Goal: Transaction & Acquisition: Purchase product/service

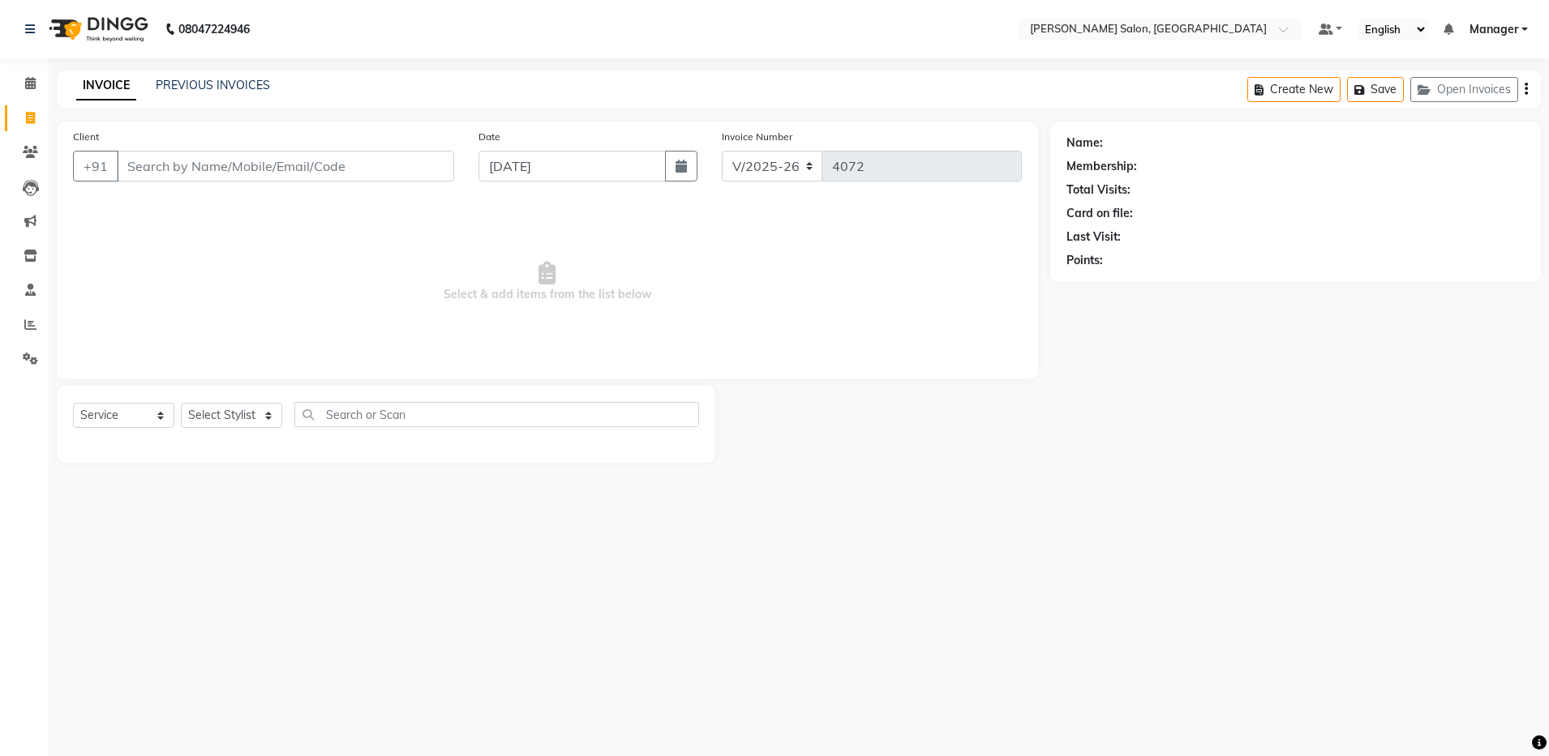
select select "4781"
select select "service"
click at [970, 565] on div "08047224946 Select Location × [PERSON_NAME] Salon, Bellandur Default Panel My P…" at bounding box center [774, 378] width 1549 height 756
click at [23, 328] on span at bounding box center [30, 325] width 28 height 19
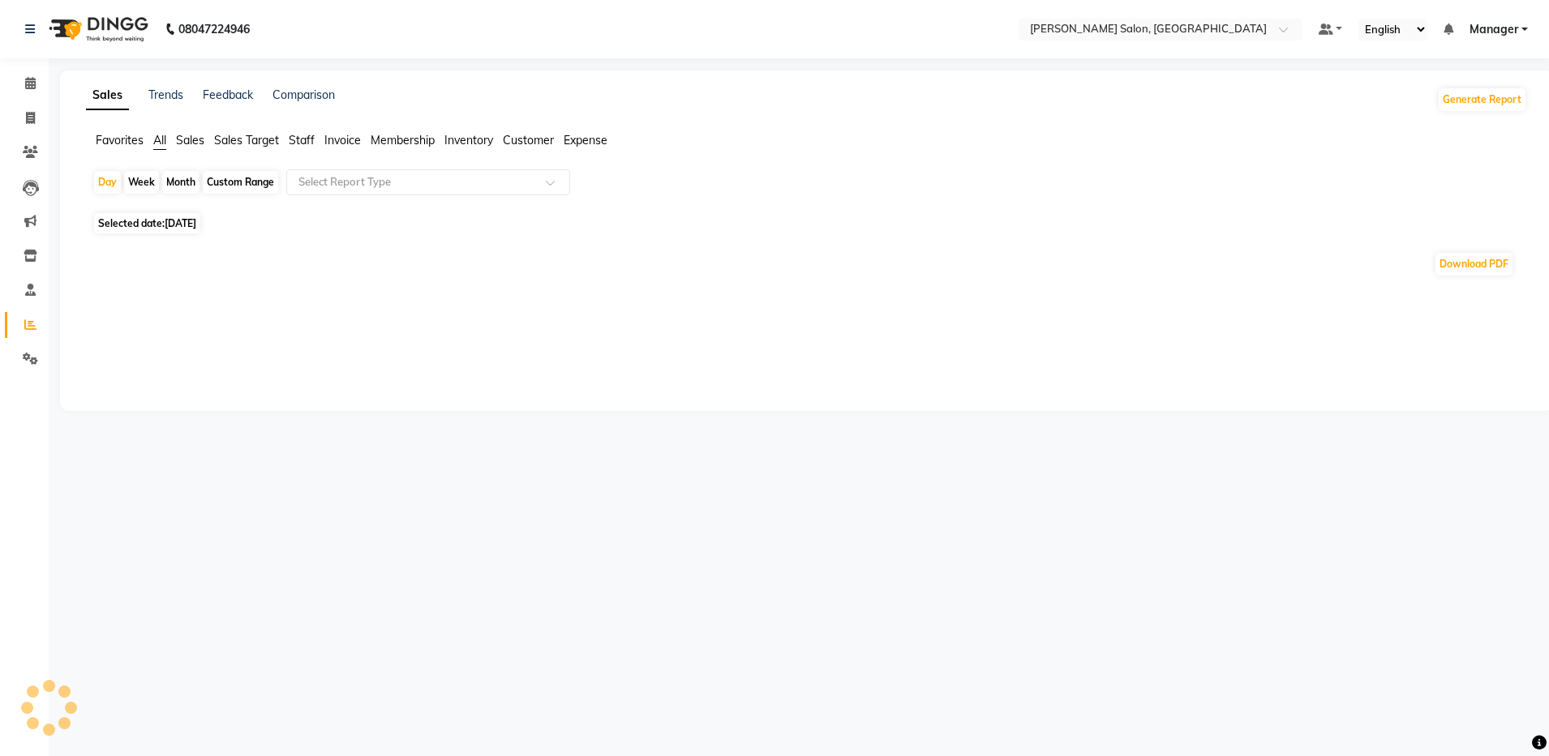
click at [480, 142] on span "Inventory" at bounding box center [468, 140] width 49 height 15
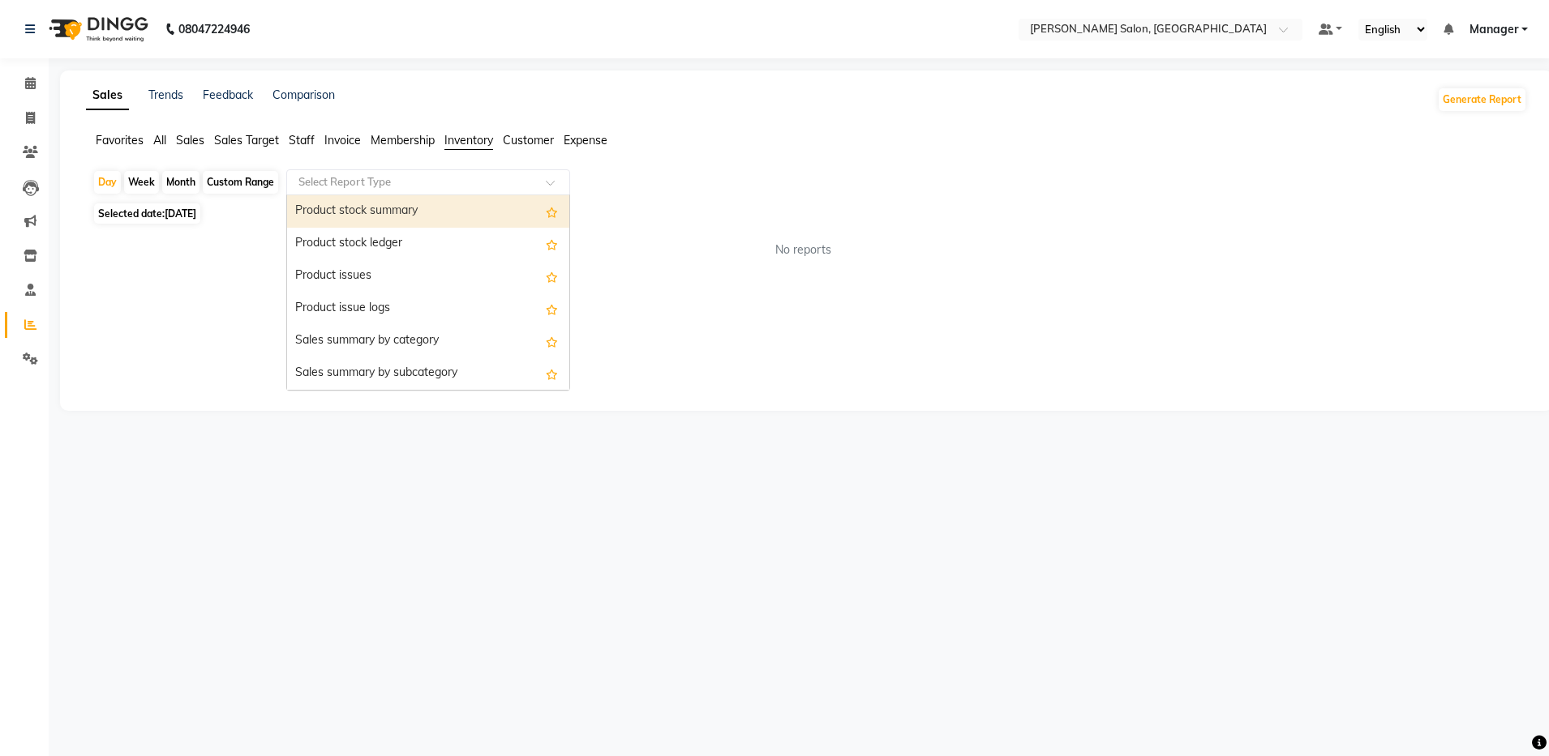
click at [486, 184] on input "text" at bounding box center [412, 182] width 234 height 16
click at [178, 211] on span "[DATE]" at bounding box center [181, 214] width 32 height 12
select select "9"
select select "2025"
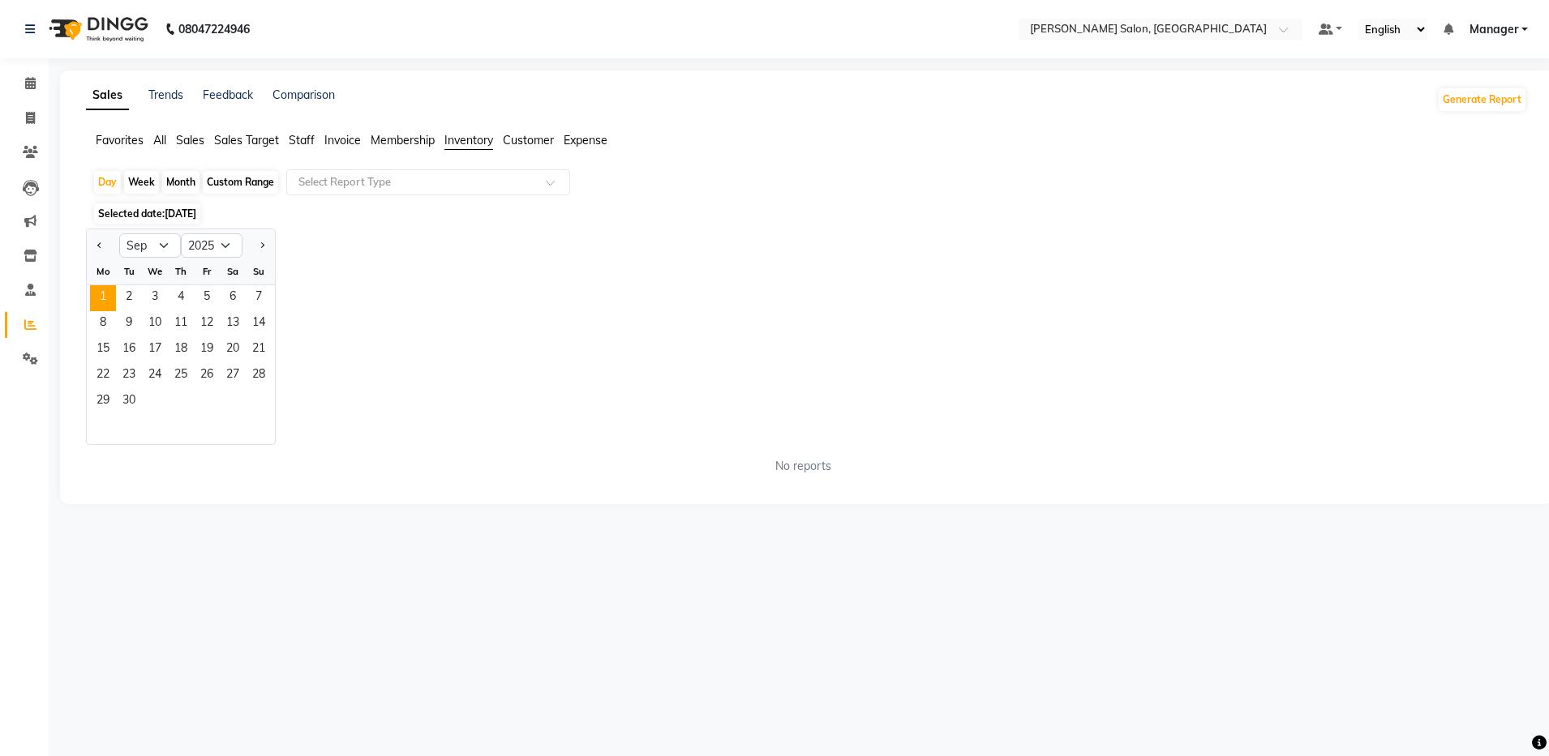
click at [413, 271] on div "Jan Feb Mar Apr May Jun [DATE] Aug Sep Oct Nov [DATE] 2016 2017 2018 2019 2020 …" at bounding box center [806, 337] width 1441 height 216
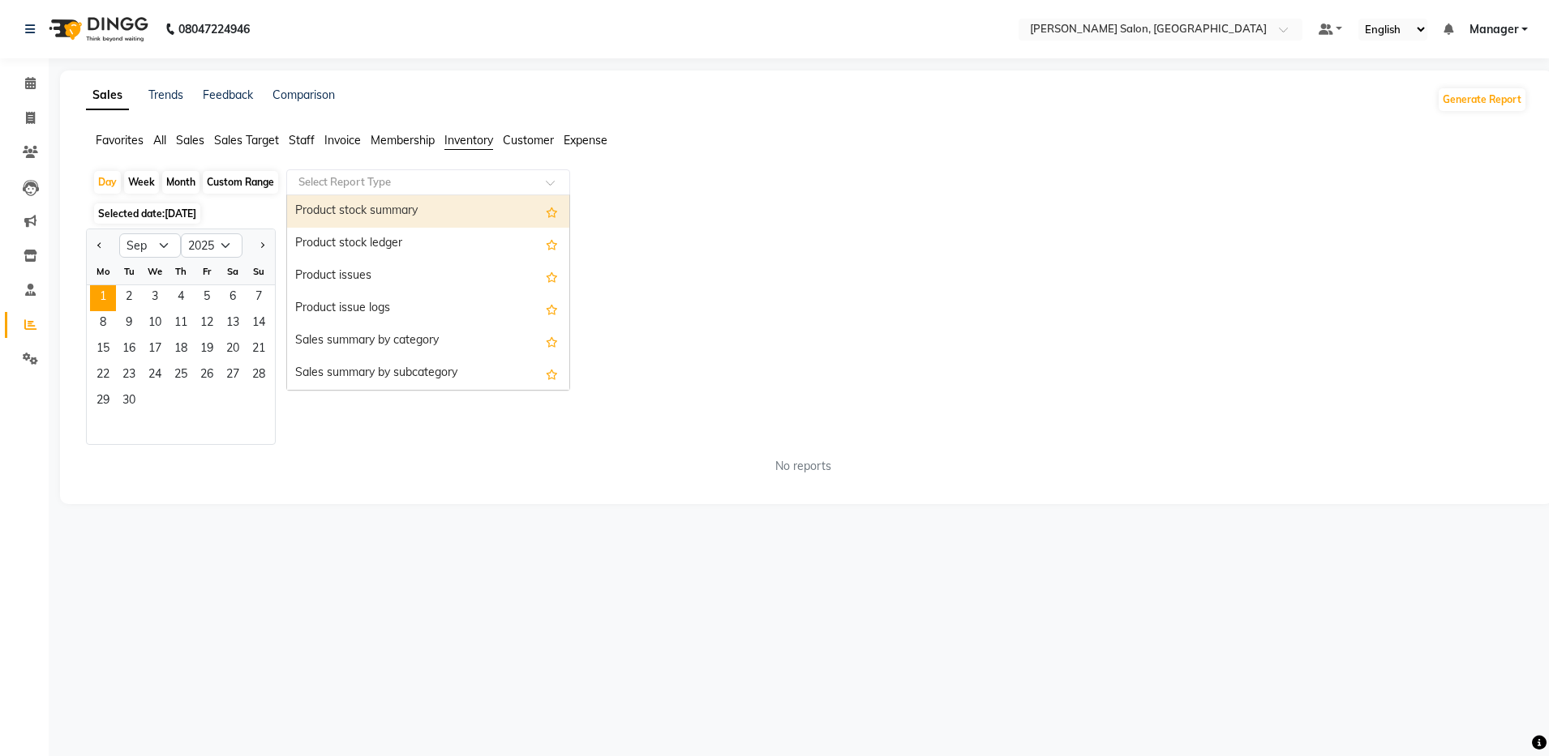
click at [402, 178] on input "text" at bounding box center [412, 182] width 234 height 16
click at [405, 206] on div "Product stock summary" at bounding box center [428, 211] width 282 height 32
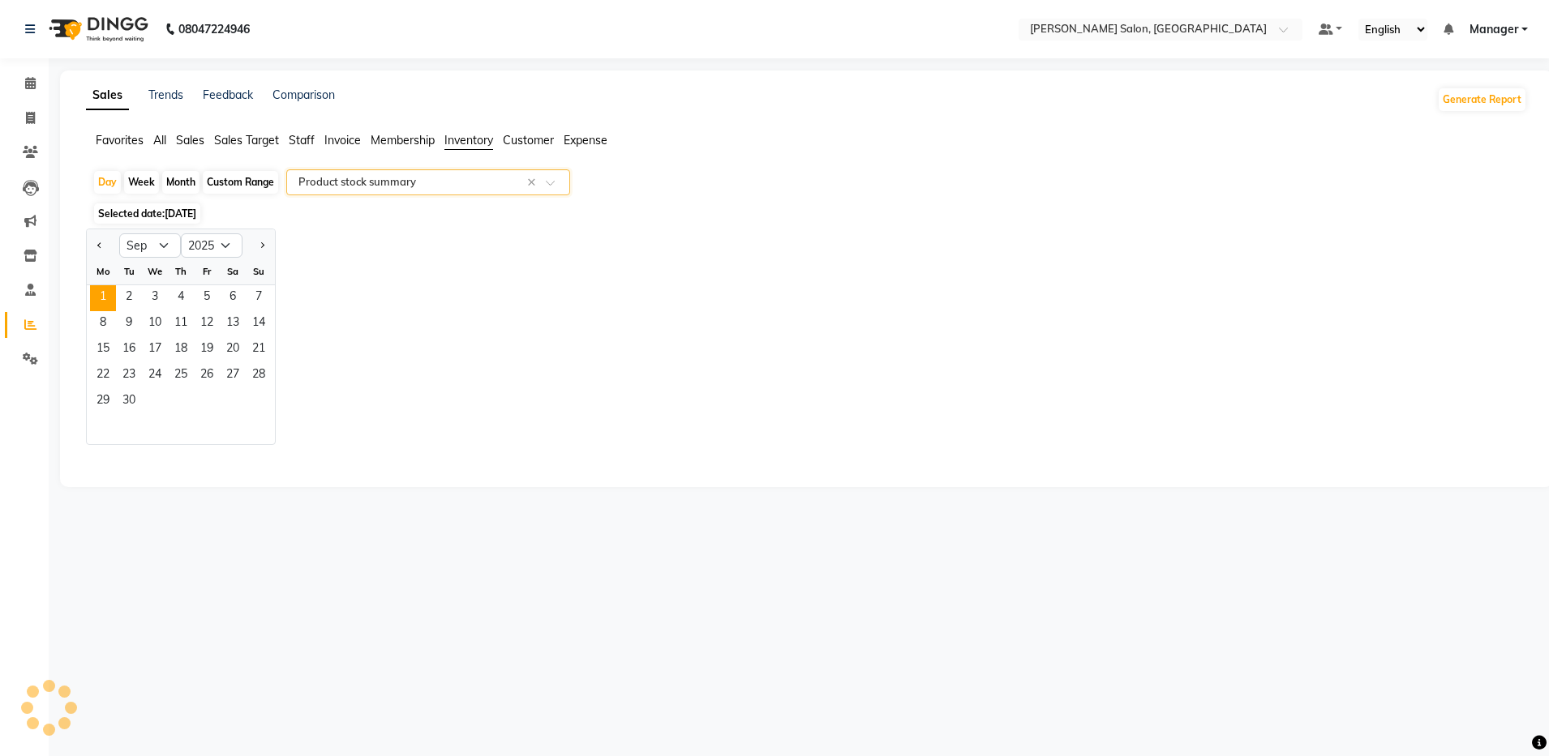
select select "full_report"
select select "csv"
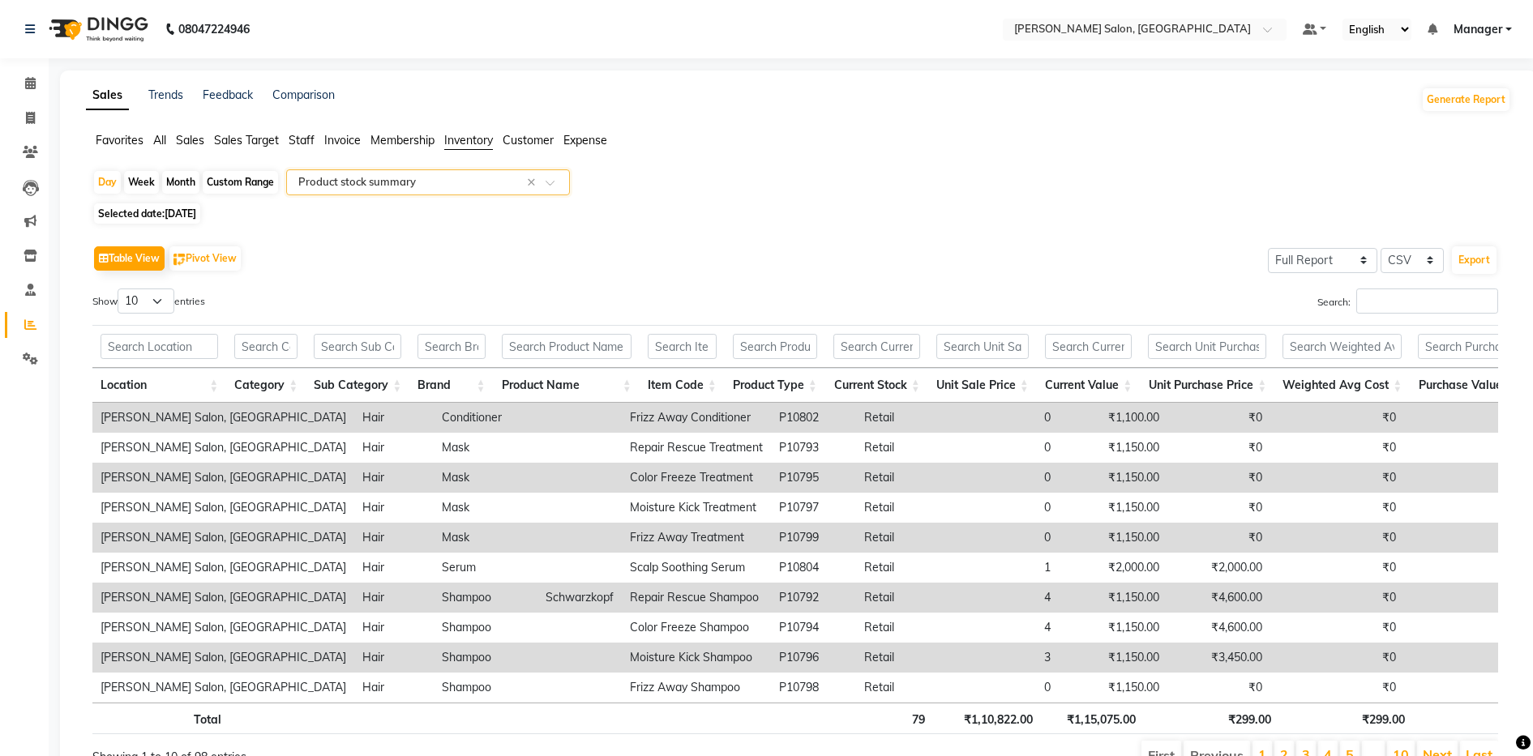
click at [176, 215] on span "[DATE]" at bounding box center [181, 214] width 32 height 12
select select "9"
select select "2025"
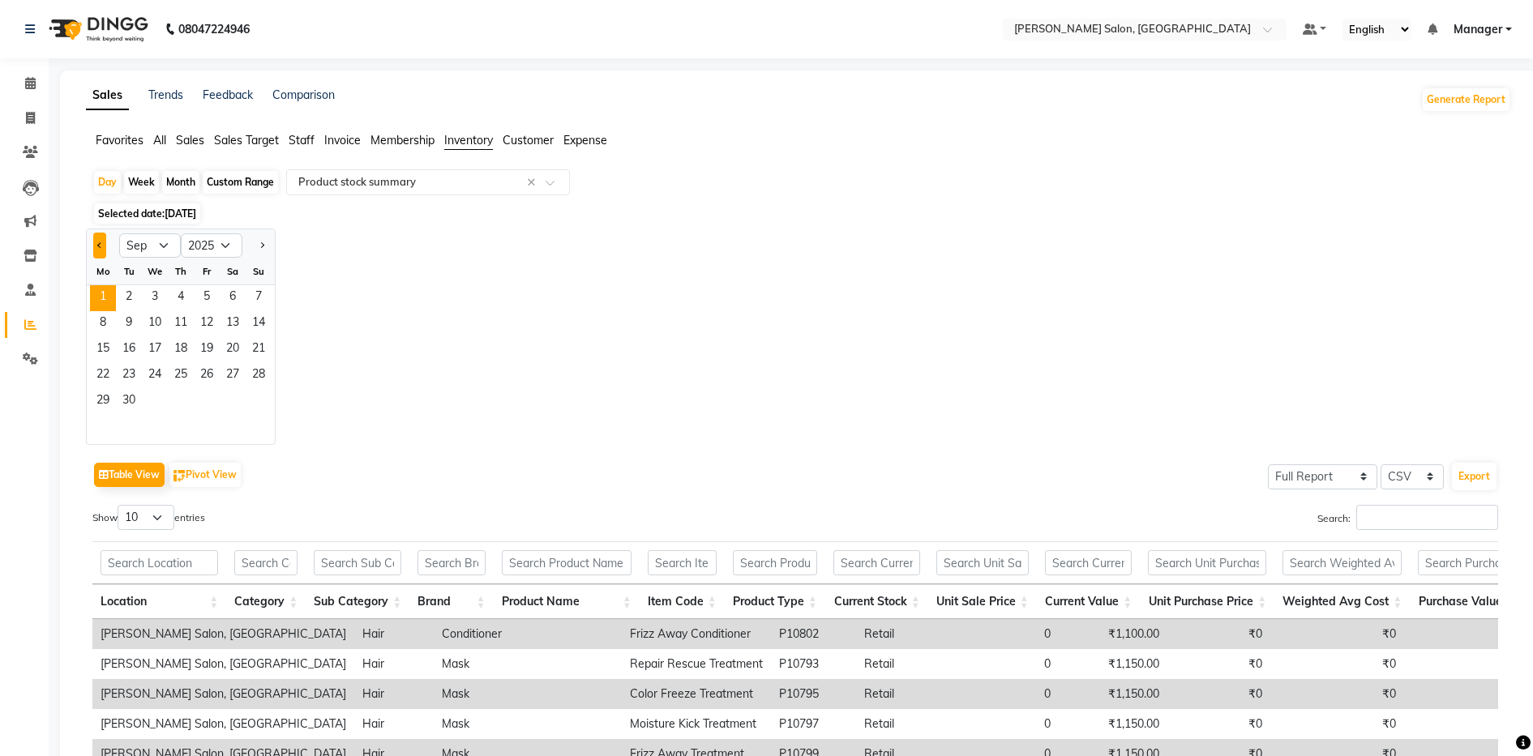
click at [101, 249] on button "Previous month" at bounding box center [99, 246] width 13 height 26
select select "8"
click at [263, 406] on span "31" at bounding box center [259, 402] width 26 height 26
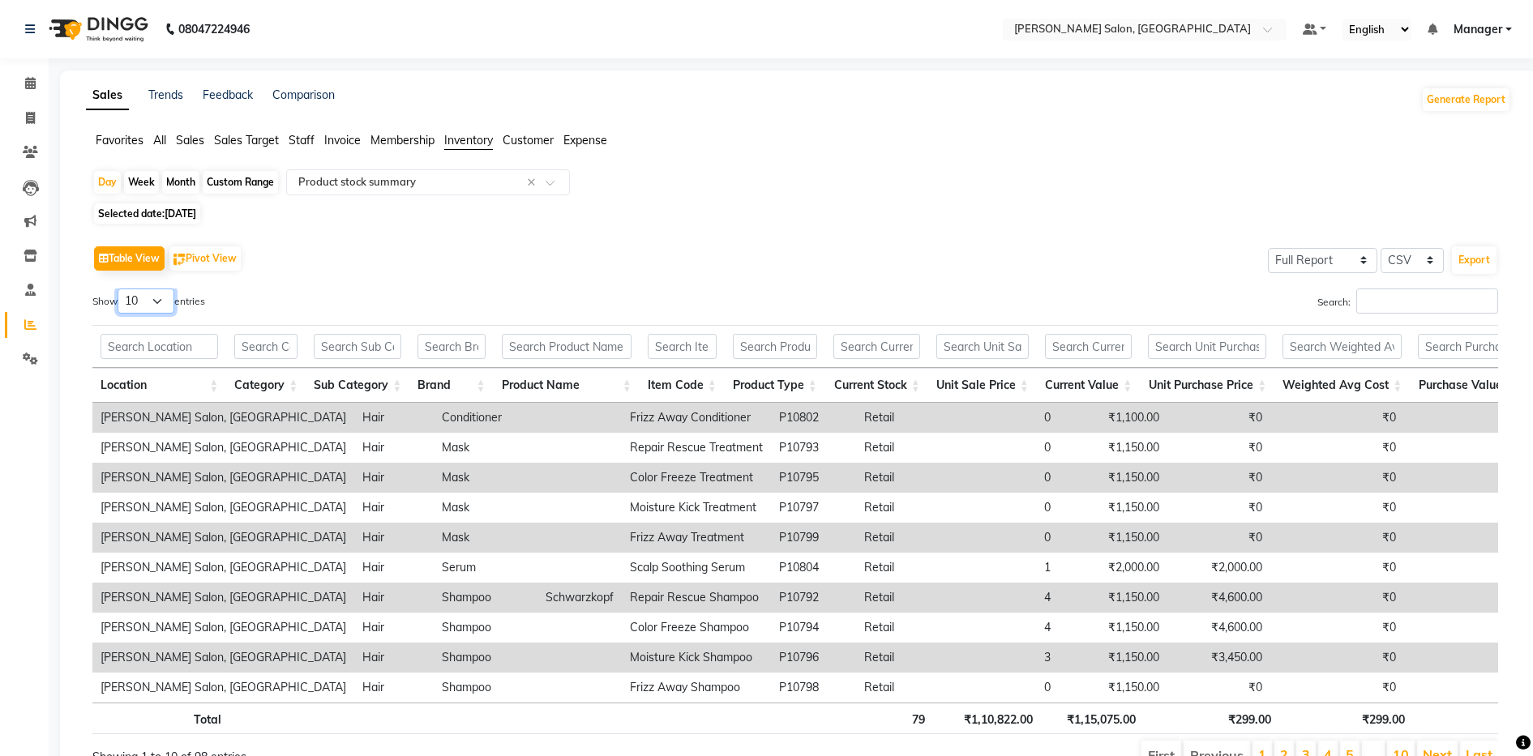
click at [159, 304] on select "10 25 50 100" at bounding box center [146, 301] width 57 height 25
click at [161, 418] on td "[PERSON_NAME] Salon, [GEOGRAPHIC_DATA]" at bounding box center [223, 418] width 262 height 30
click at [166, 301] on select "10 25 50 100" at bounding box center [146, 301] width 57 height 25
select select "100"
click at [120, 289] on select "10 25 50 100" at bounding box center [146, 301] width 57 height 25
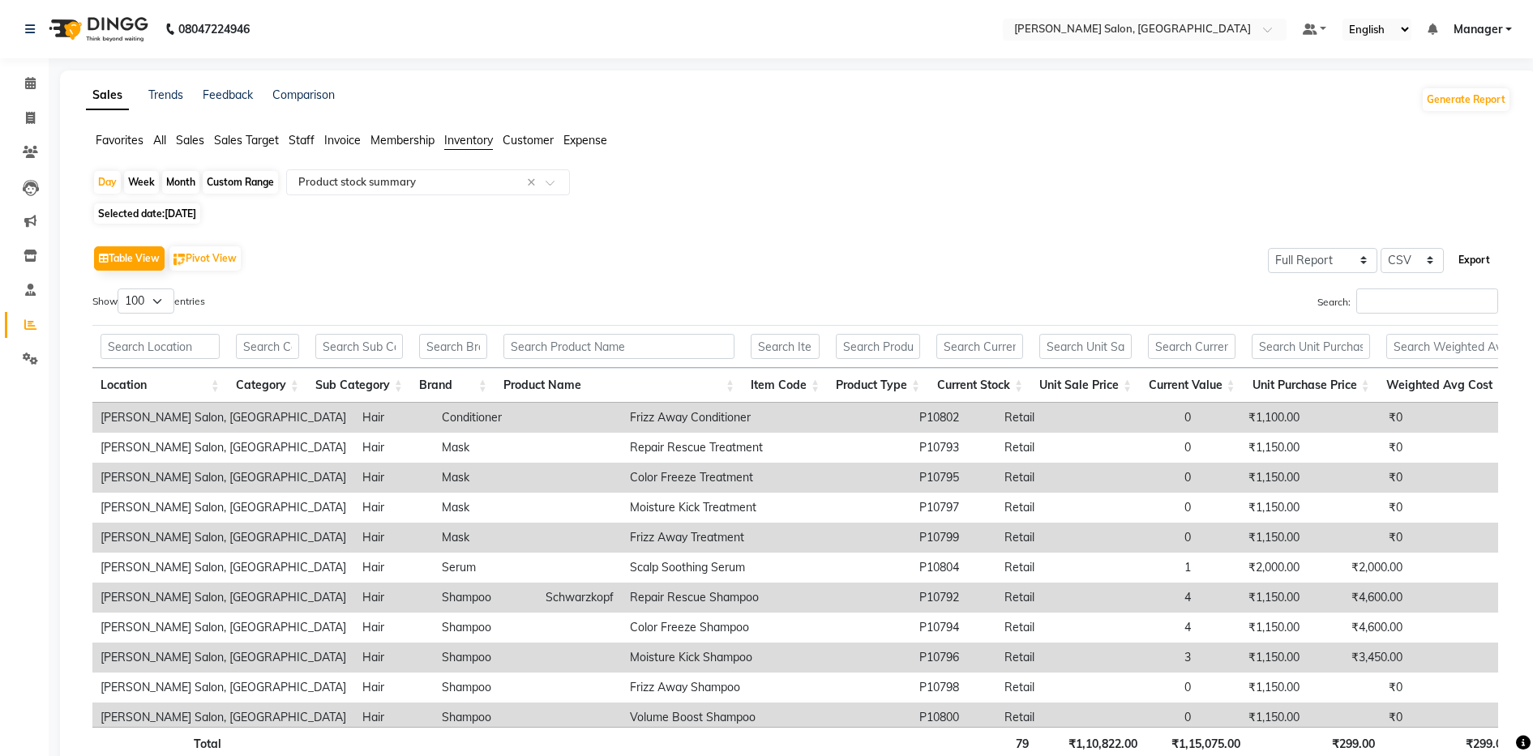
click at [1481, 261] on button "Export" at bounding box center [1474, 260] width 45 height 28
click at [572, 344] on input "text" at bounding box center [618, 346] width 231 height 25
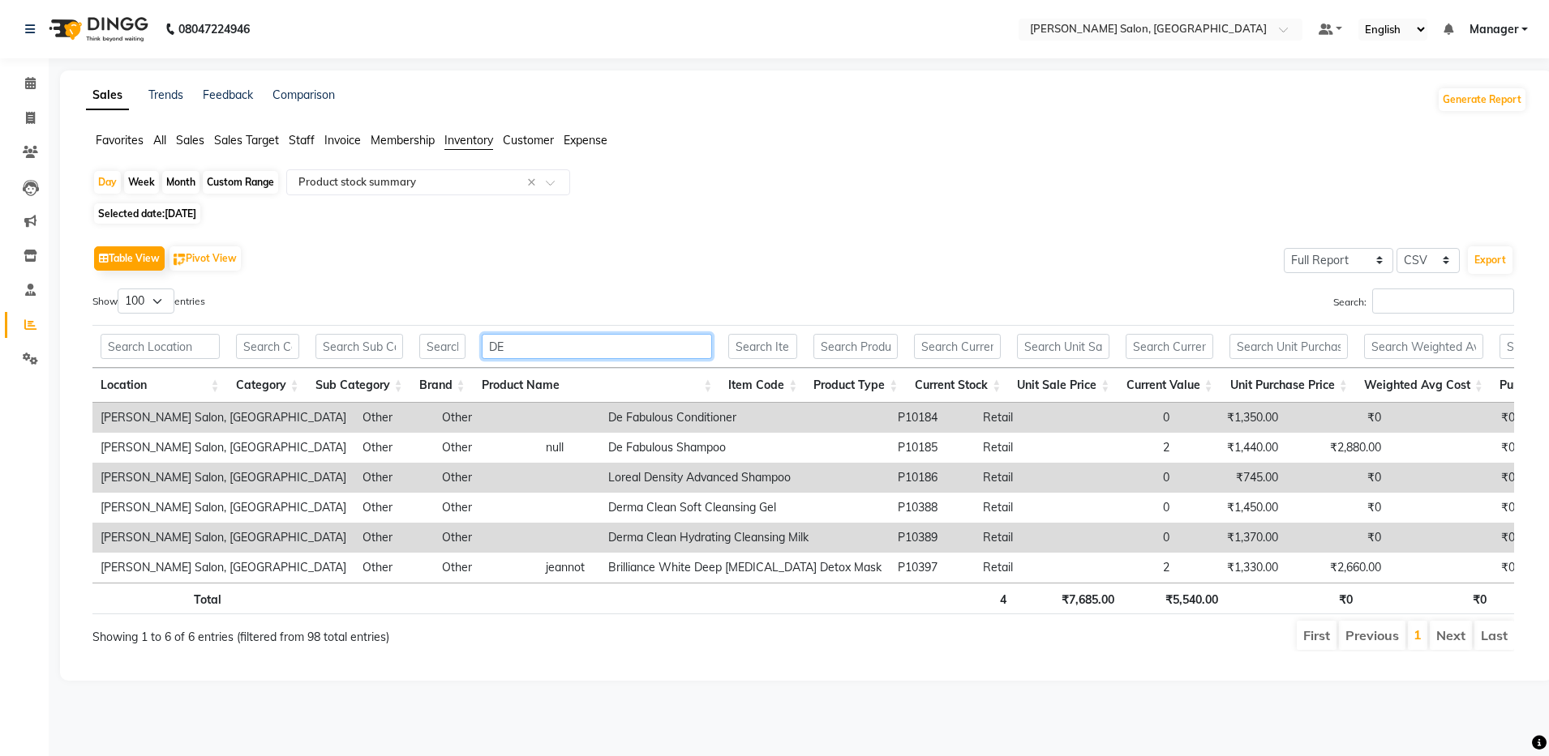
type input "DE"
click at [191, 213] on span "[DATE]" at bounding box center [181, 214] width 32 height 12
select select "8"
select select "2025"
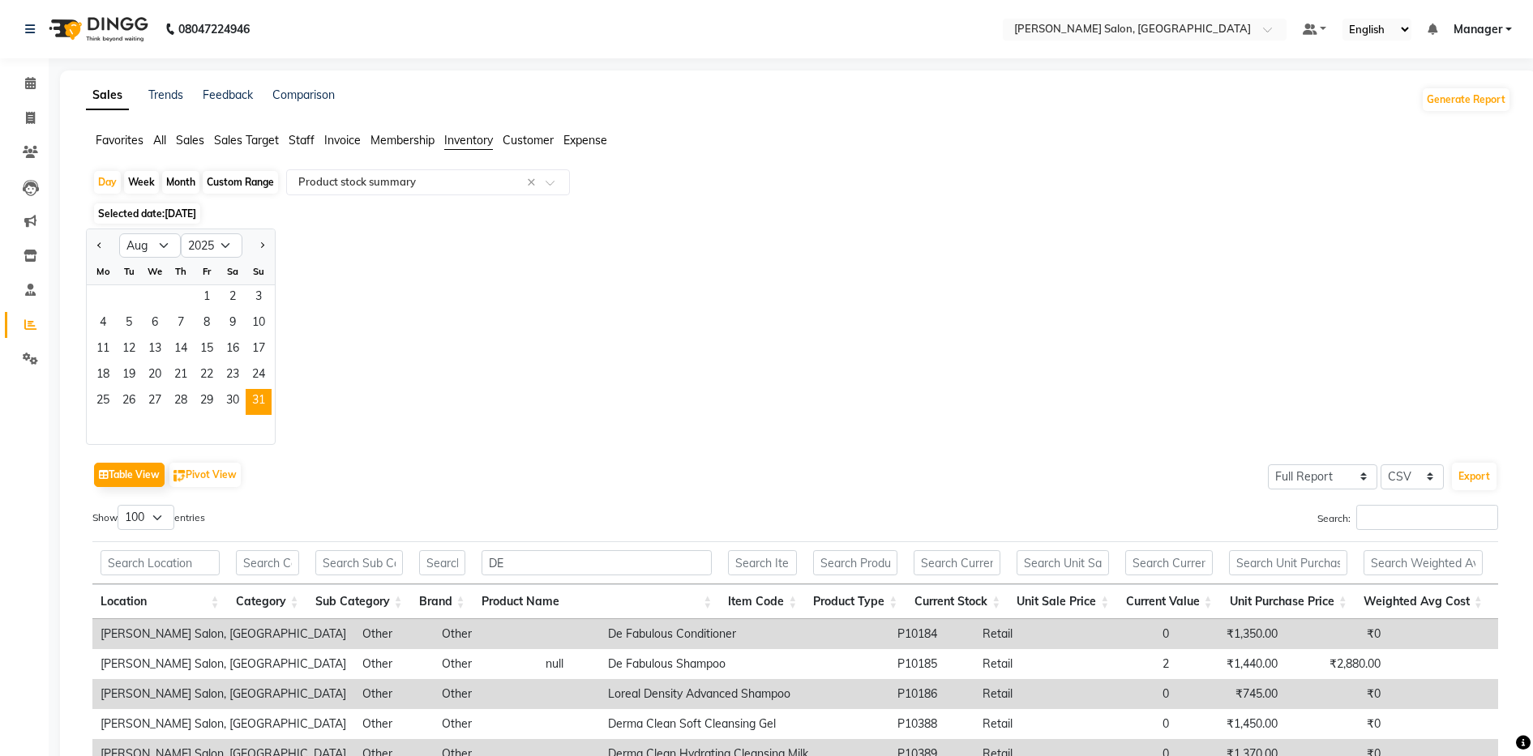
click at [178, 182] on div "Month" at bounding box center [180, 182] width 37 height 23
select select "8"
select select "2025"
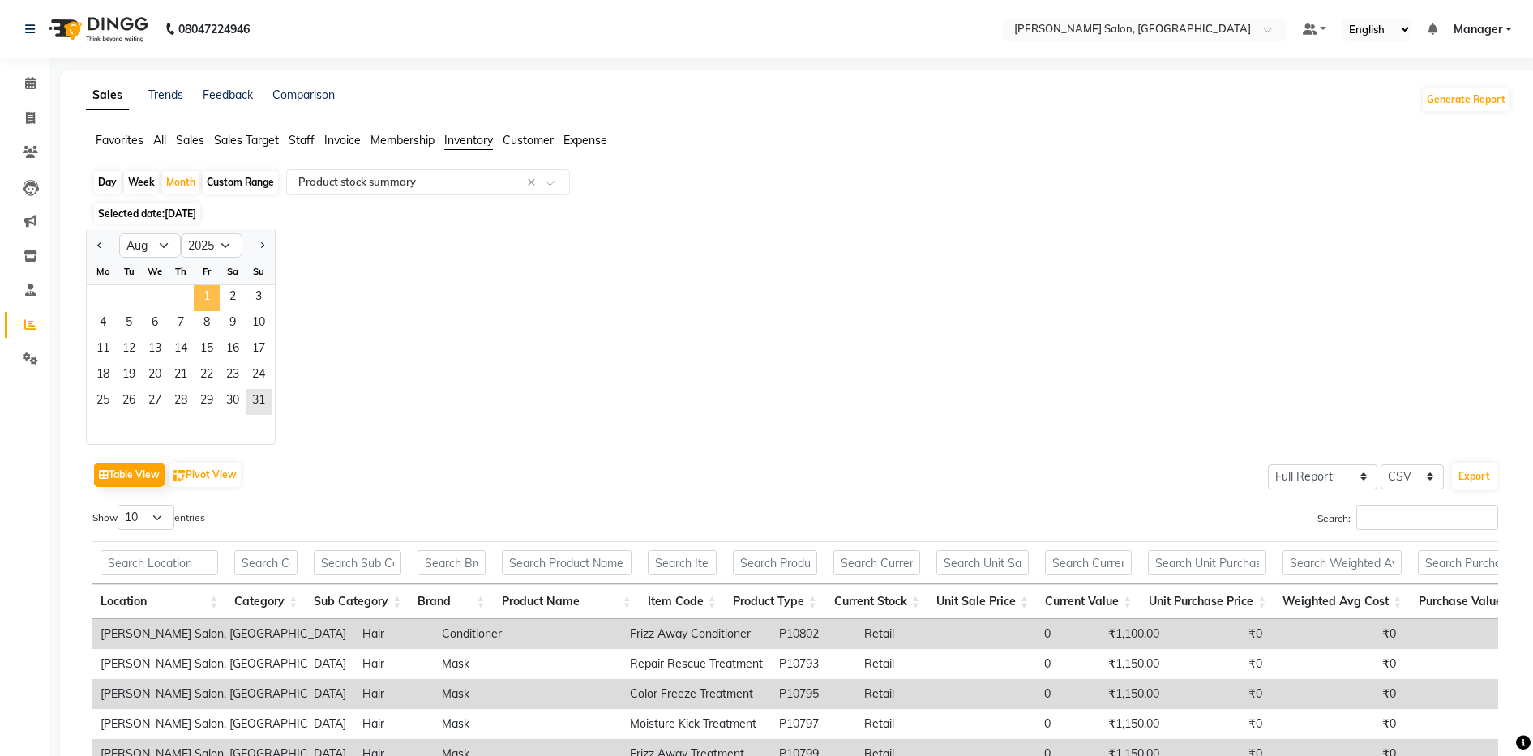
click at [204, 295] on span "1" at bounding box center [207, 298] width 26 height 26
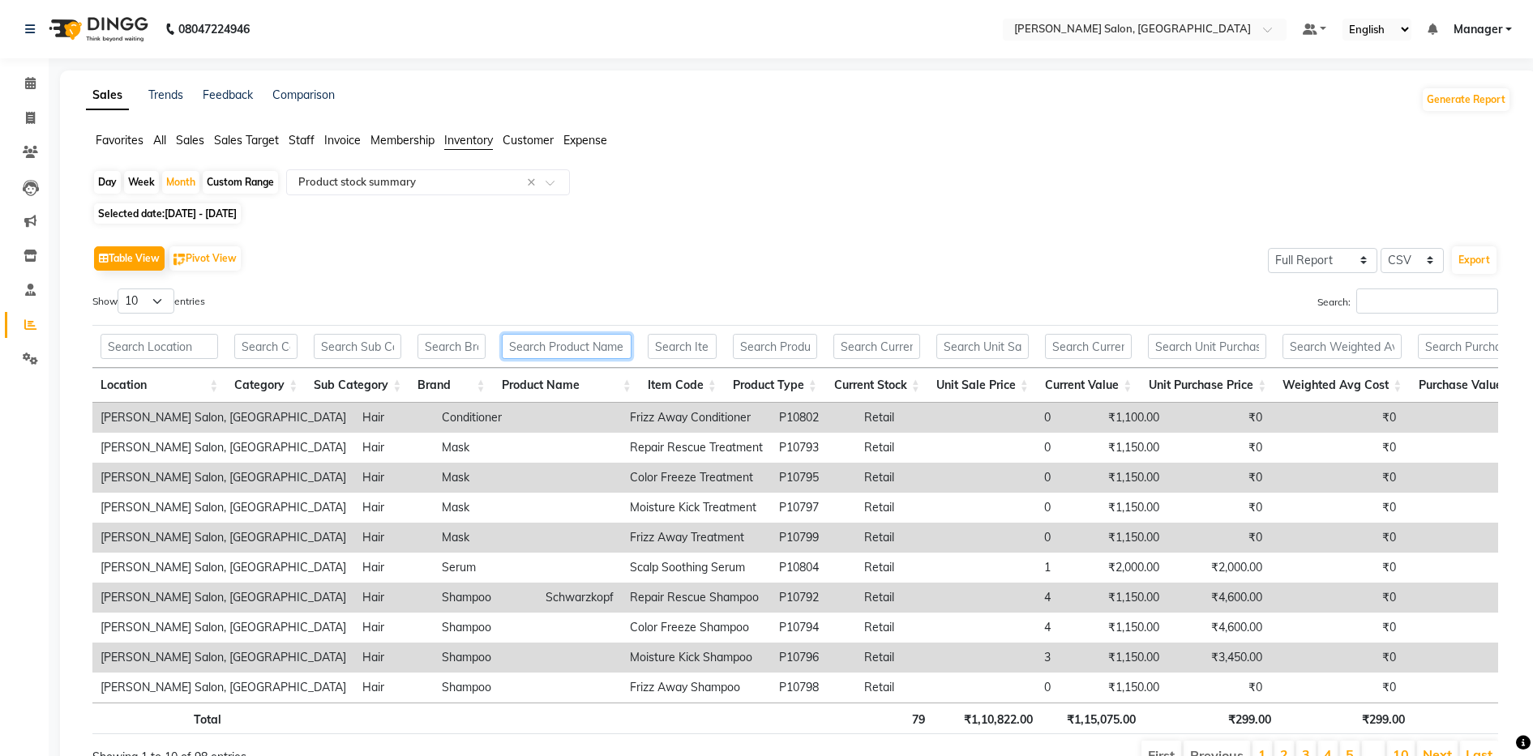
click at [544, 342] on input "text" at bounding box center [567, 346] width 130 height 25
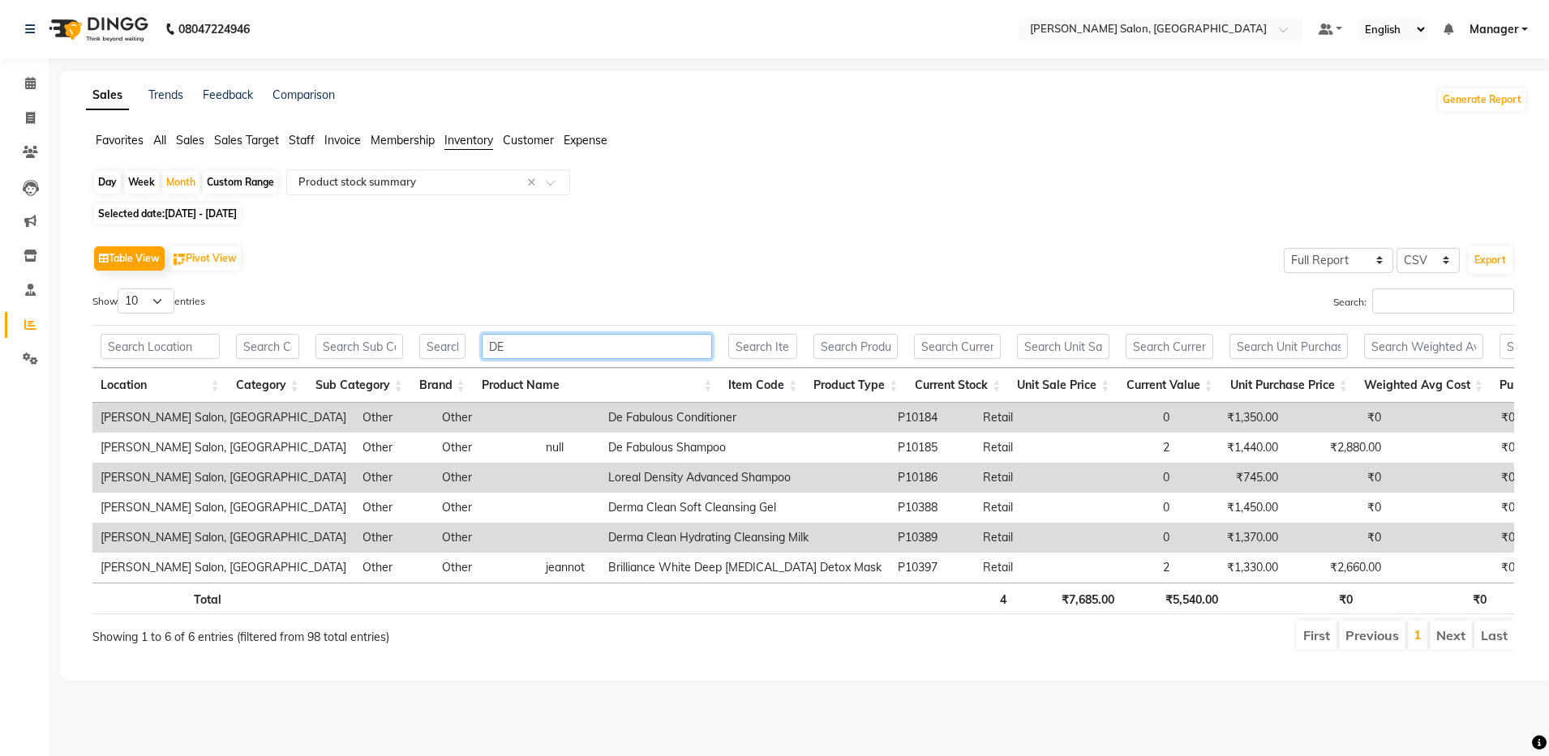
type input "D"
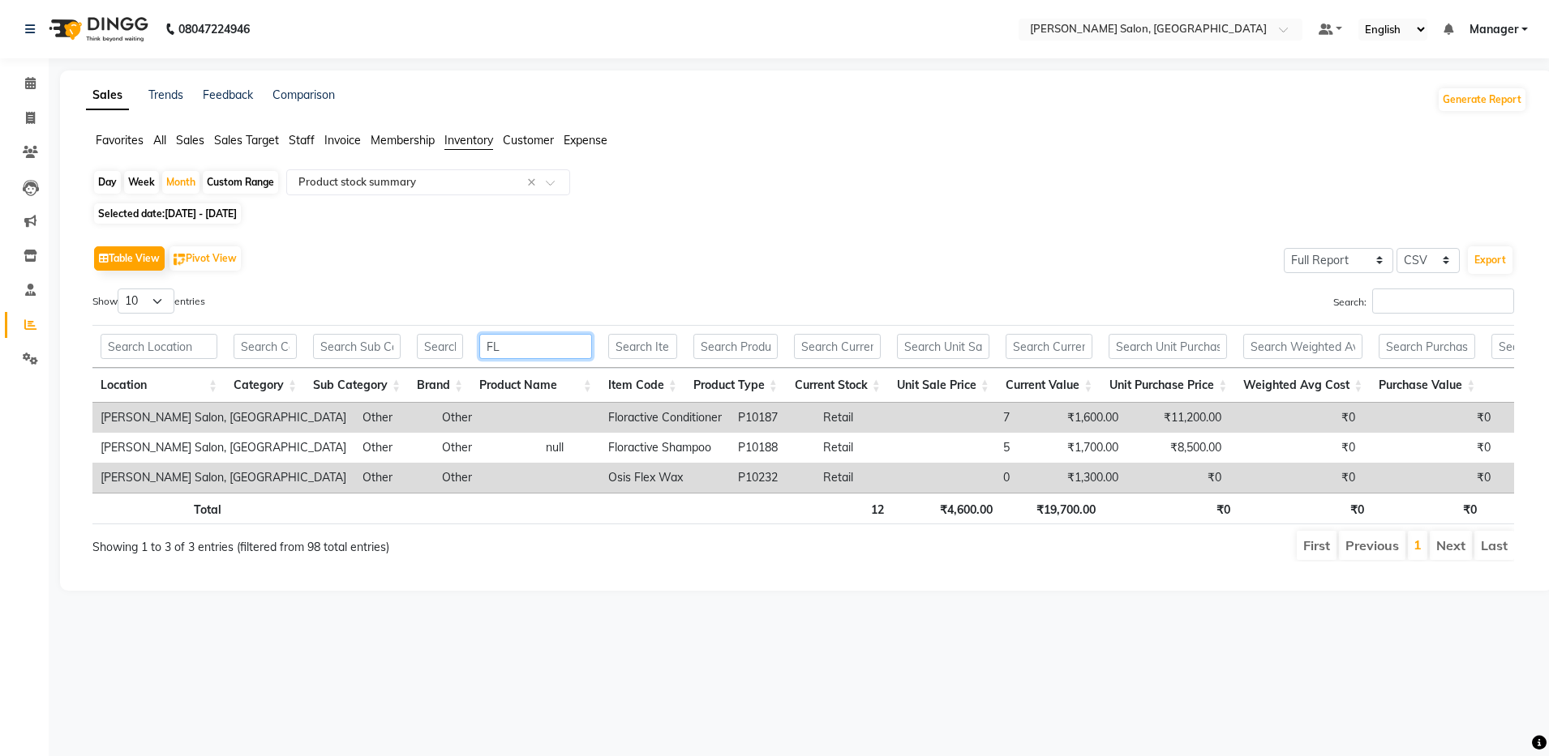
type input "F"
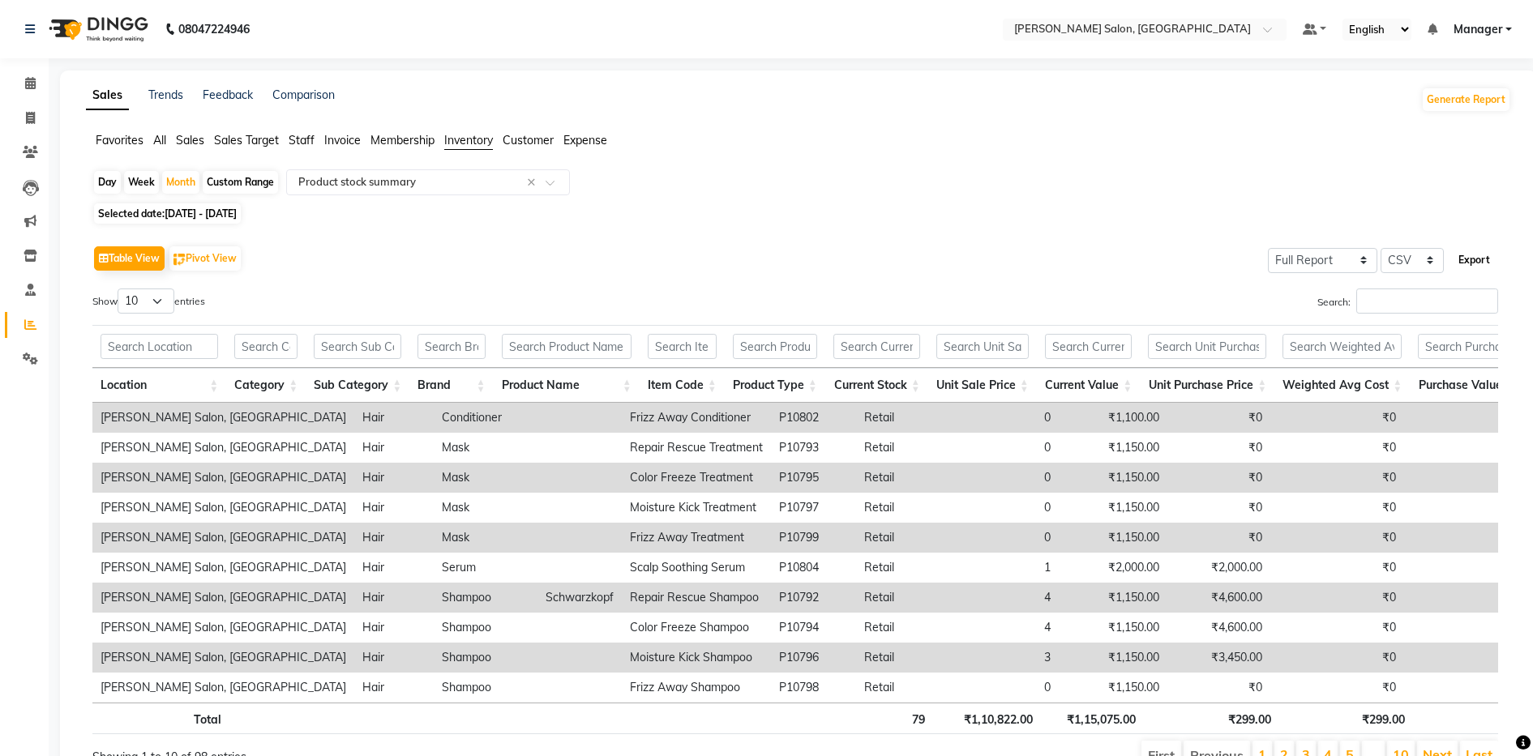
click at [1495, 253] on button "Export" at bounding box center [1474, 260] width 45 height 28
click at [1482, 258] on button "Export" at bounding box center [1474, 260] width 45 height 28
click at [42, 85] on span at bounding box center [30, 84] width 28 height 19
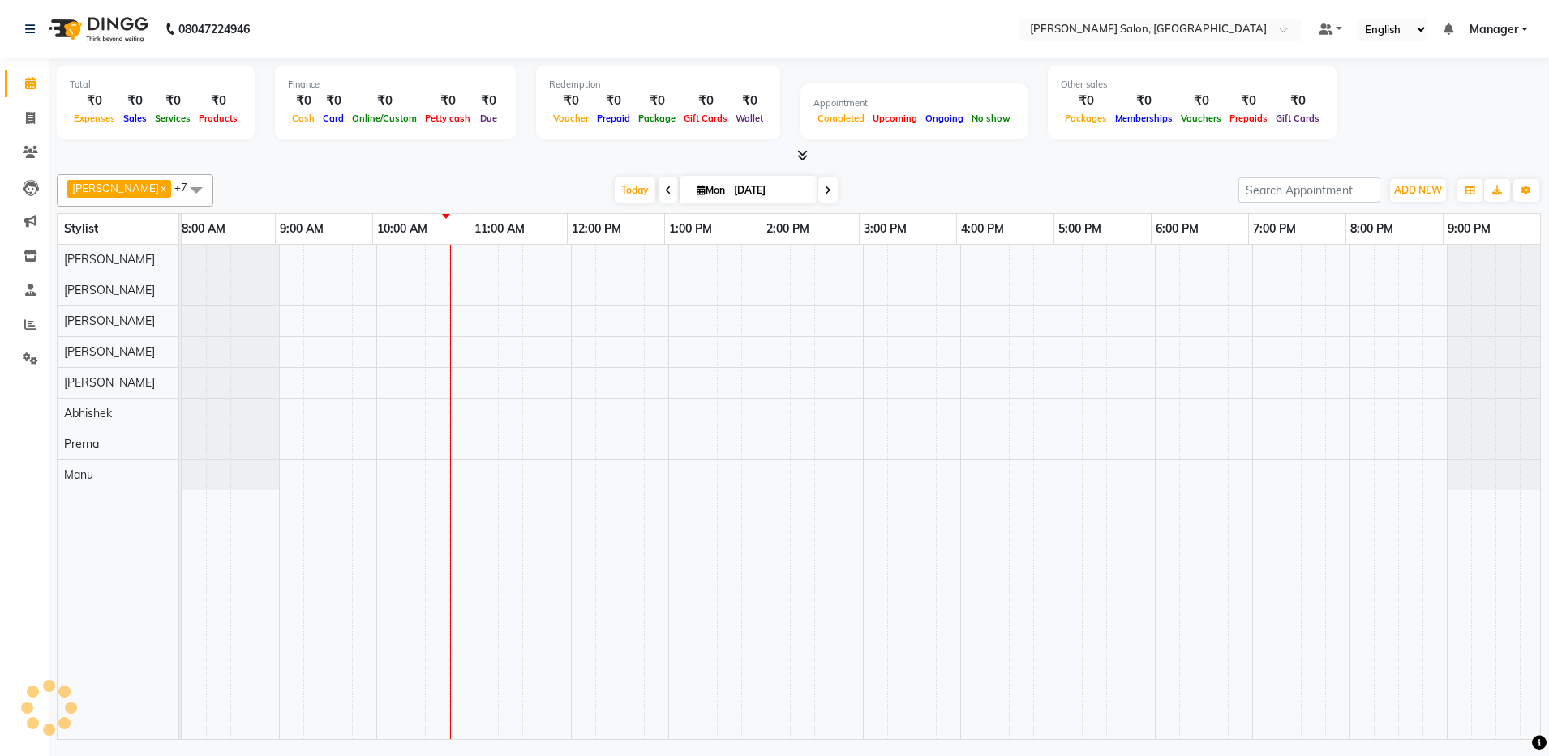
scroll to position [0, 4]
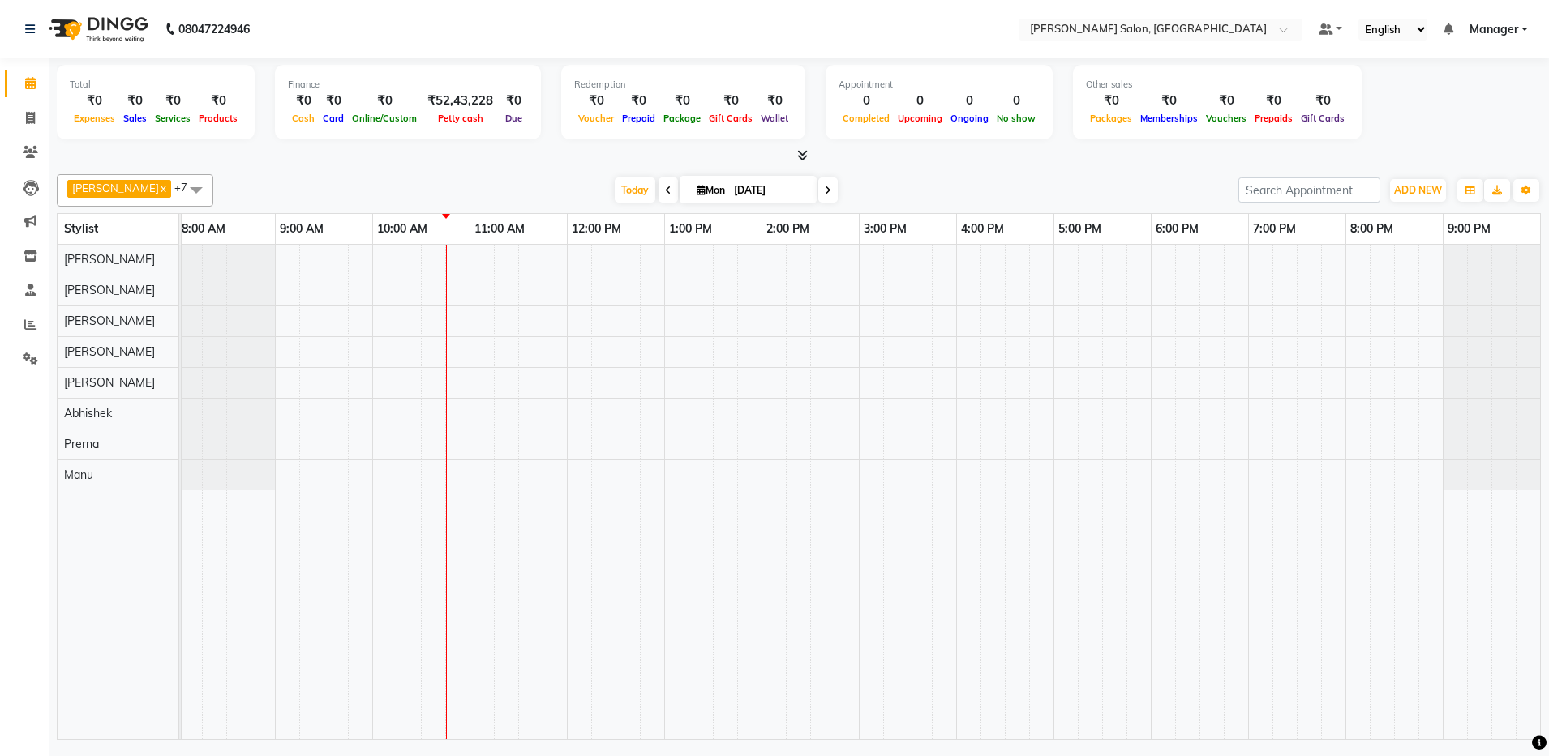
click at [502, 290] on div at bounding box center [859, 492] width 1362 height 495
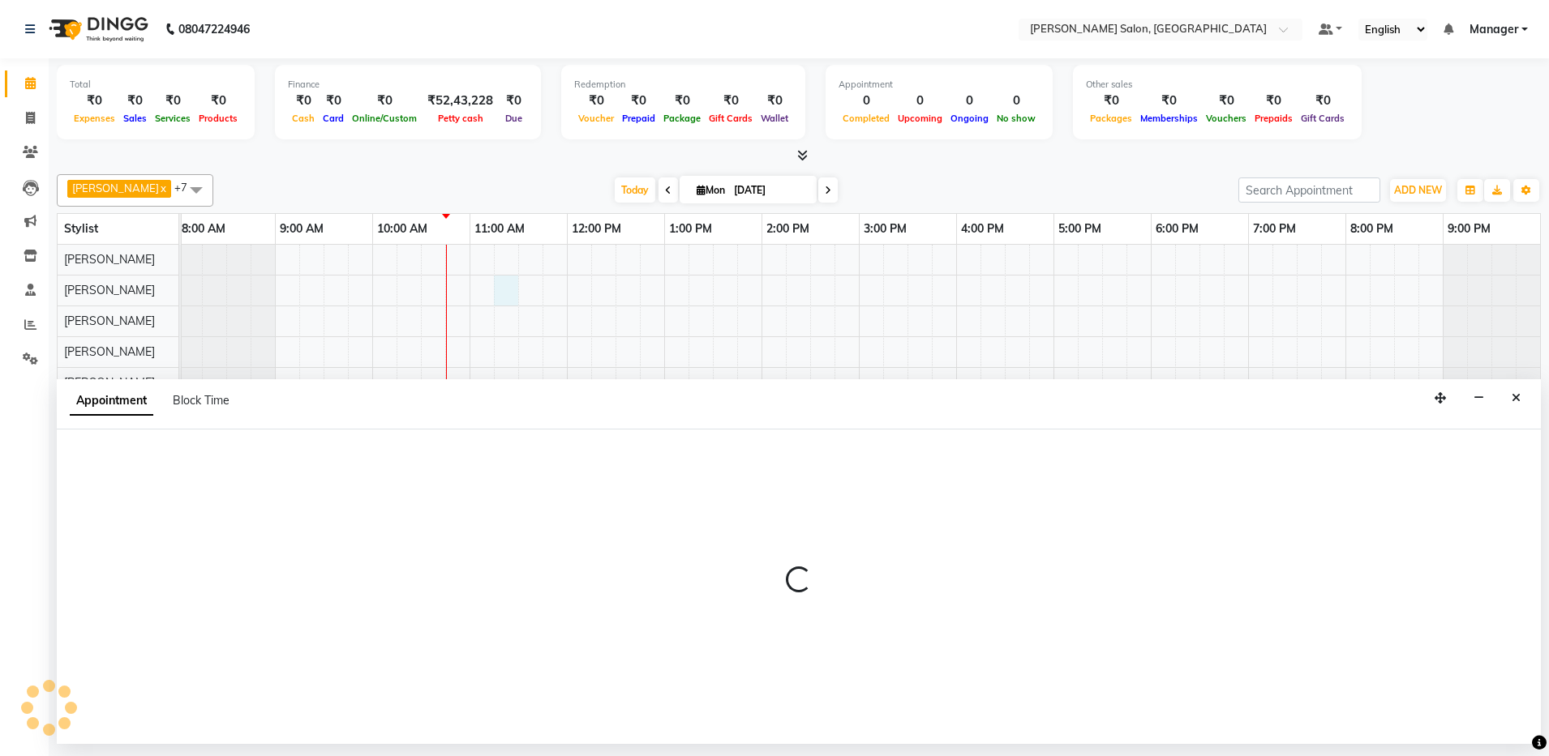
select select "28897"
select select "tentative"
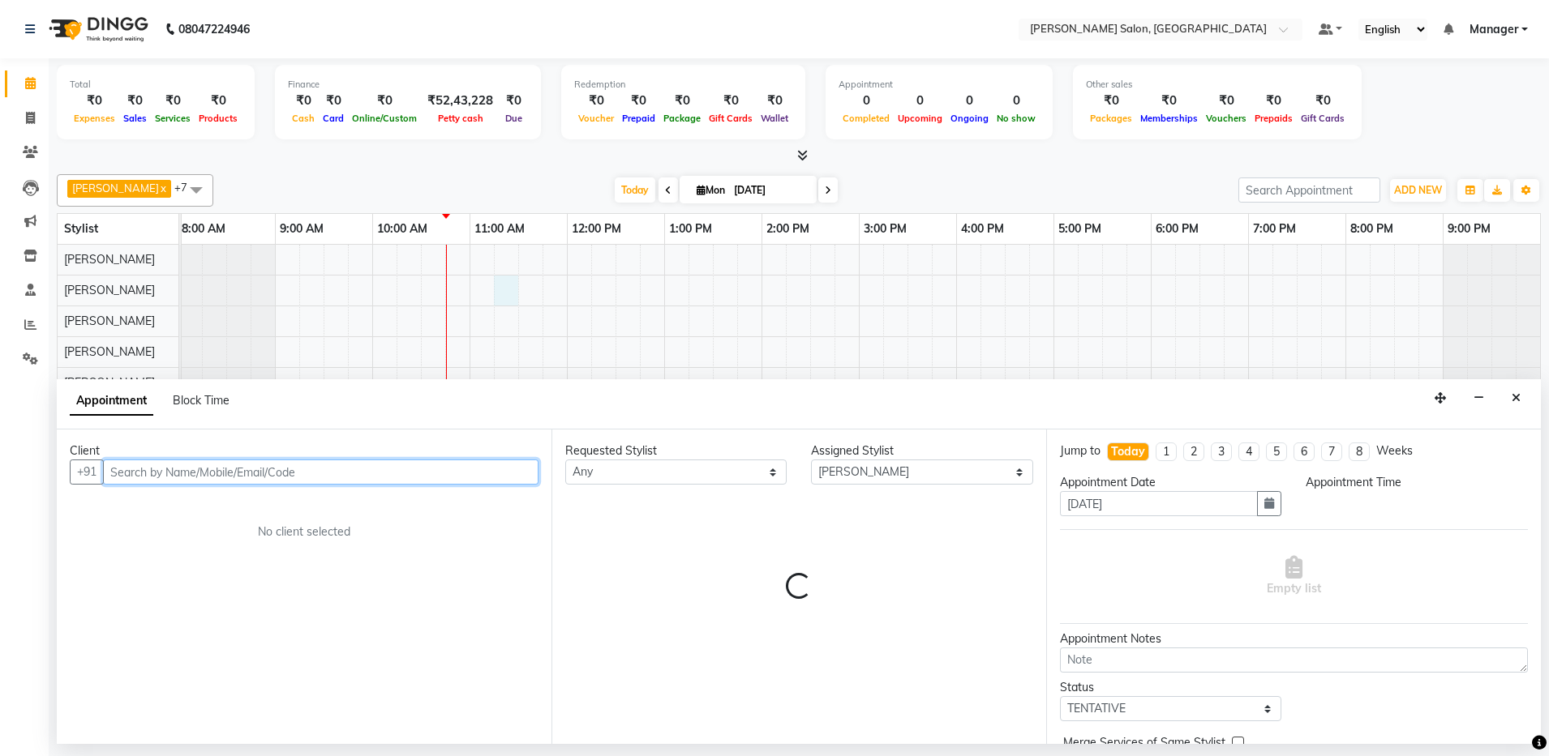
select select "675"
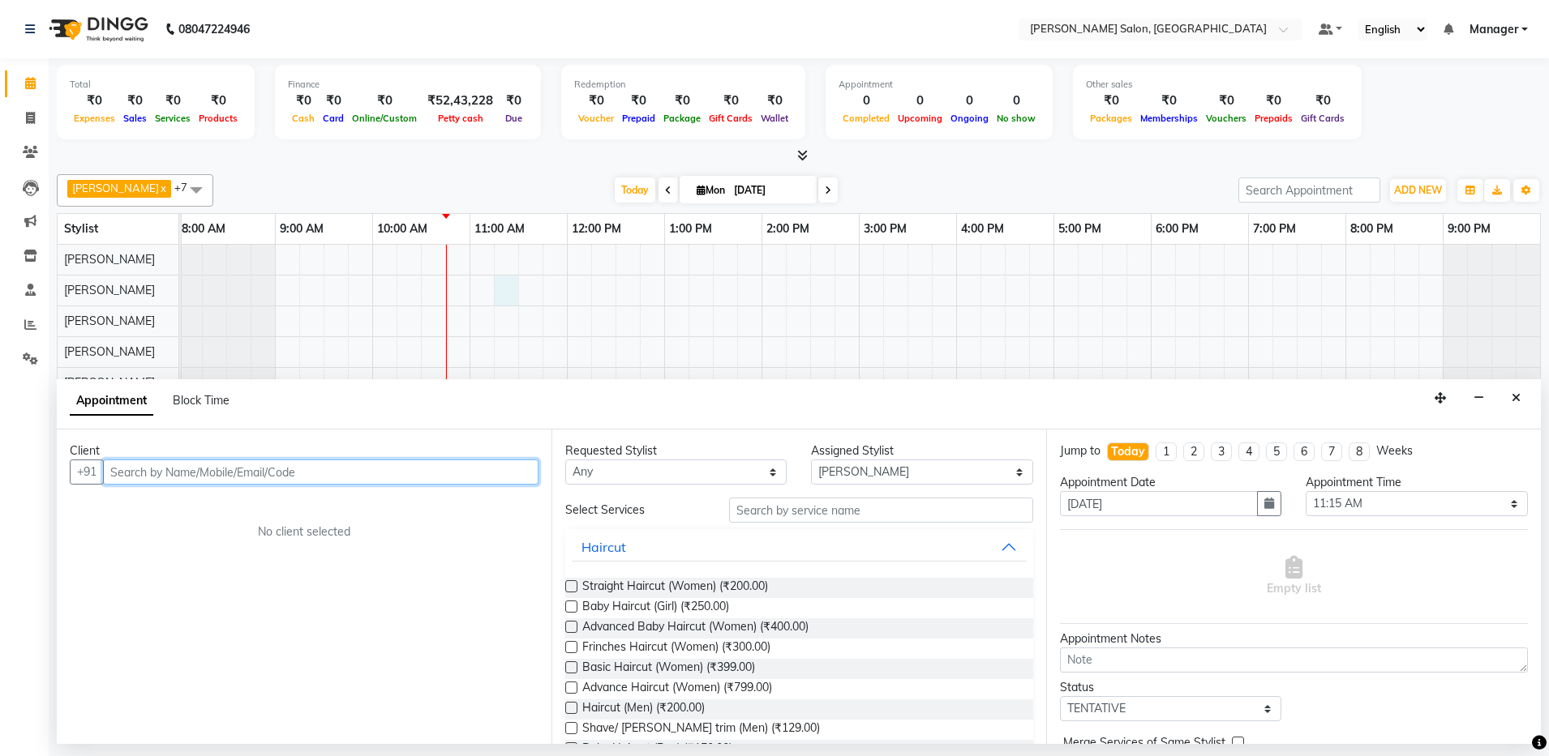
paste input "7795355986"
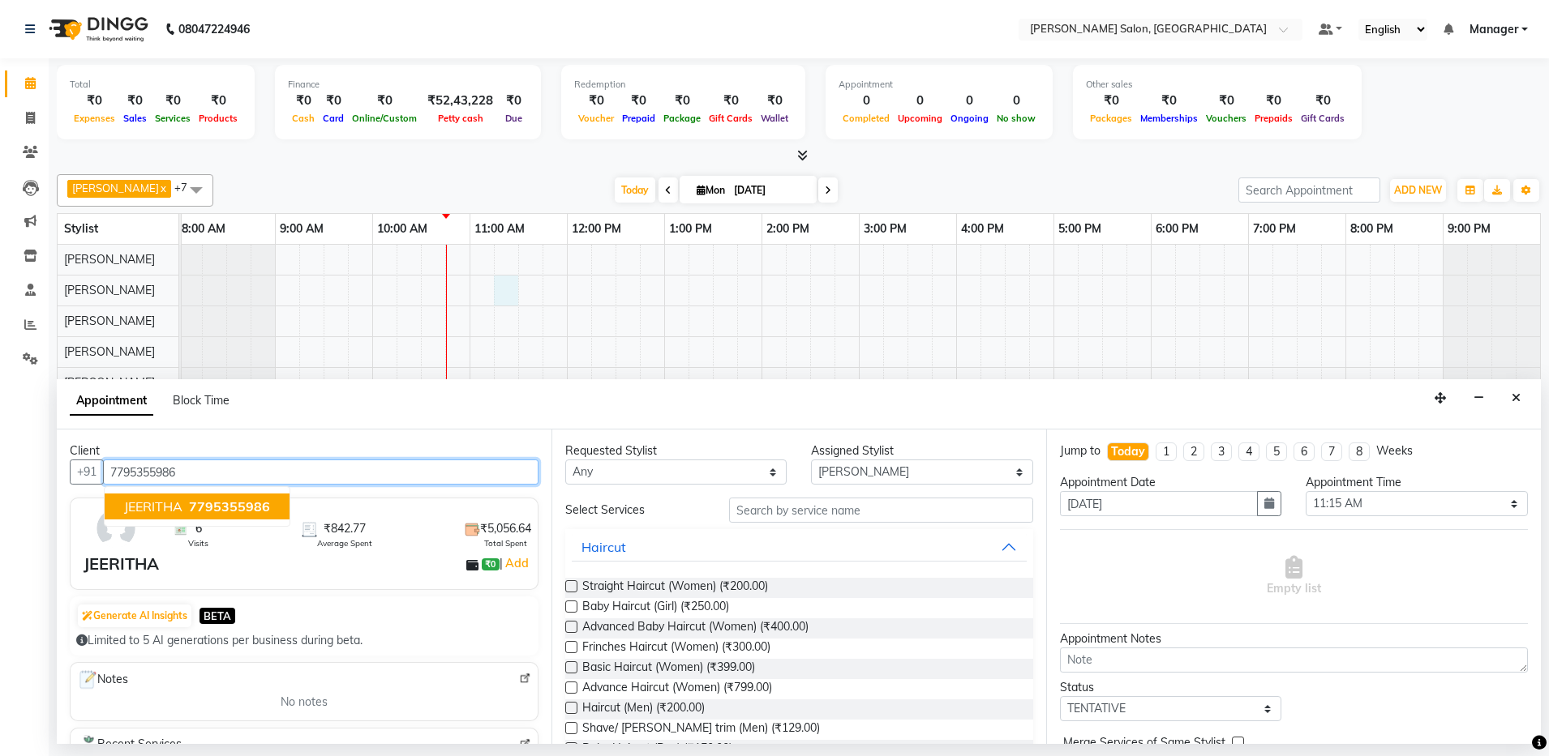
click at [187, 510] on ngb-highlight "7795355986" at bounding box center [228, 507] width 84 height 16
type input "7795355986"
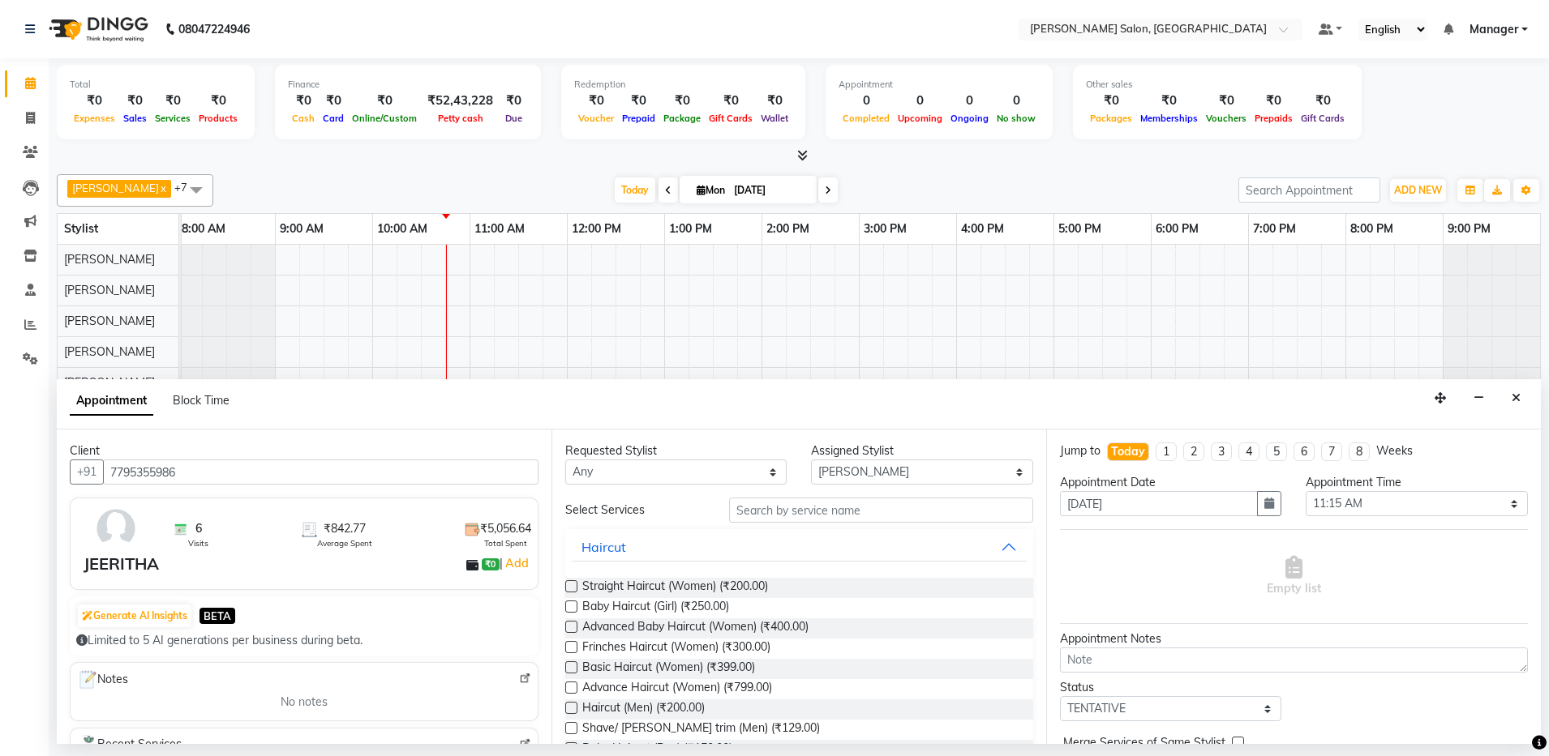
click at [572, 628] on label at bounding box center [571, 627] width 12 height 12
click at [572, 628] on input "checkbox" at bounding box center [570, 628] width 11 height 11
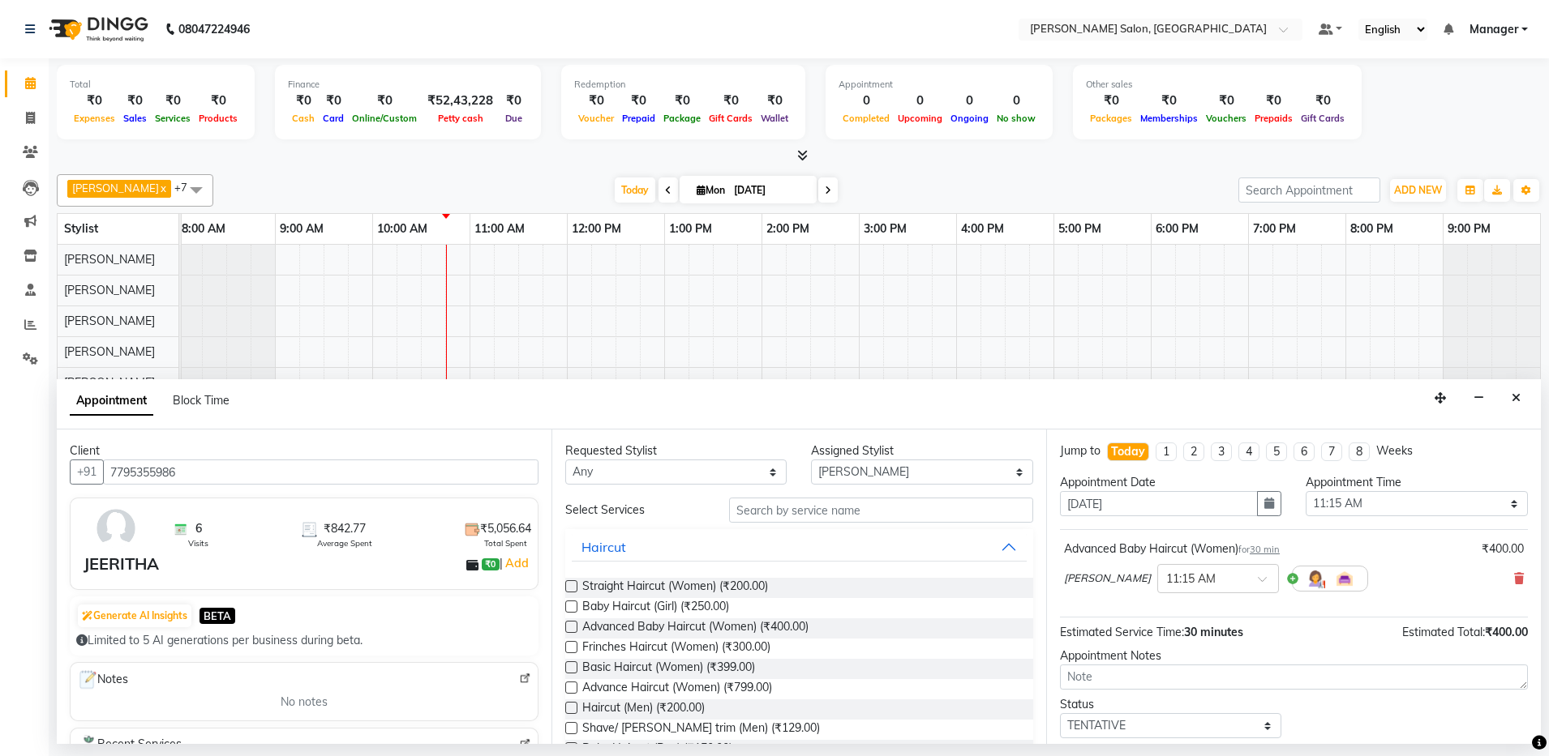
click at [572, 628] on label at bounding box center [571, 627] width 12 height 12
click at [572, 628] on input "checkbox" at bounding box center [570, 628] width 11 height 11
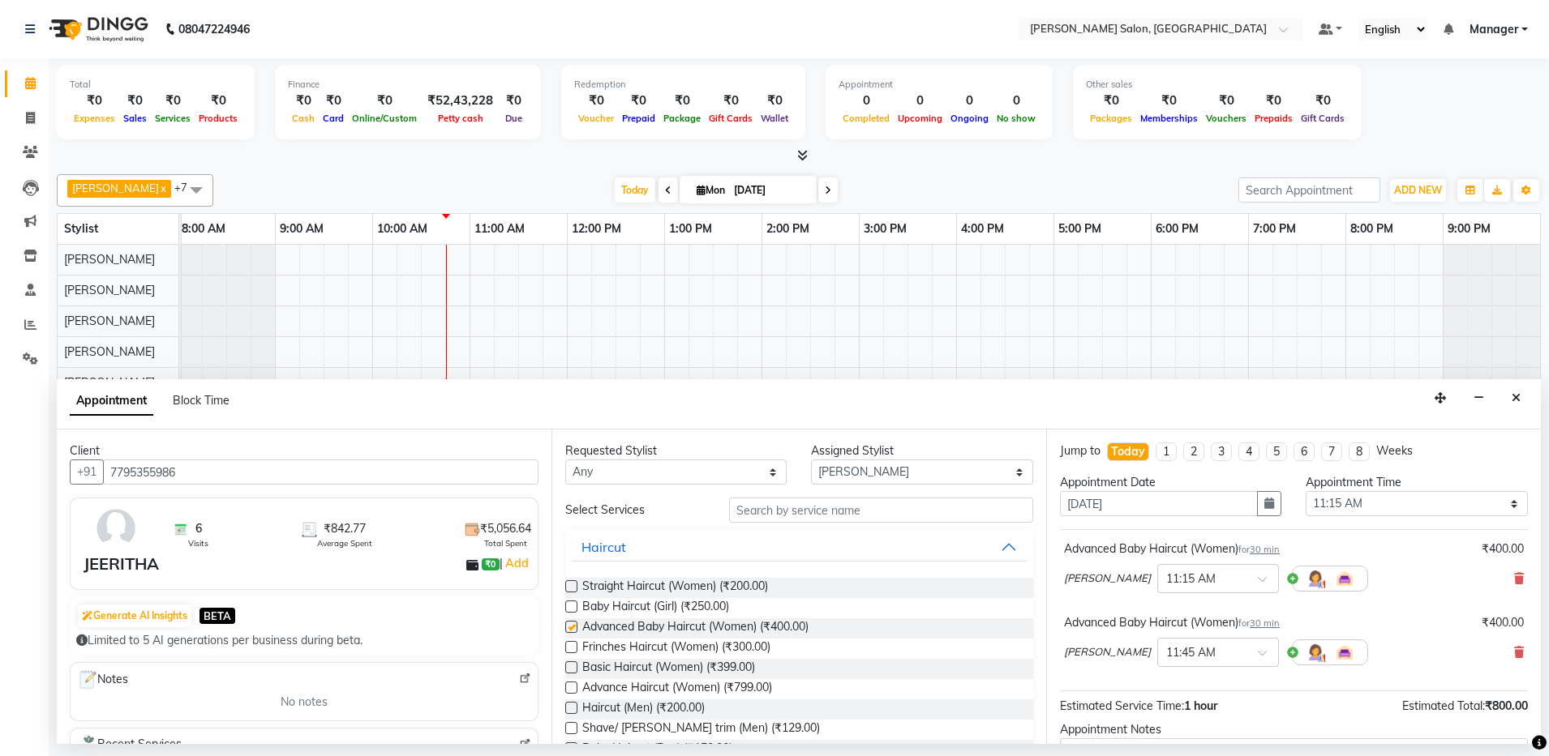
checkbox input "false"
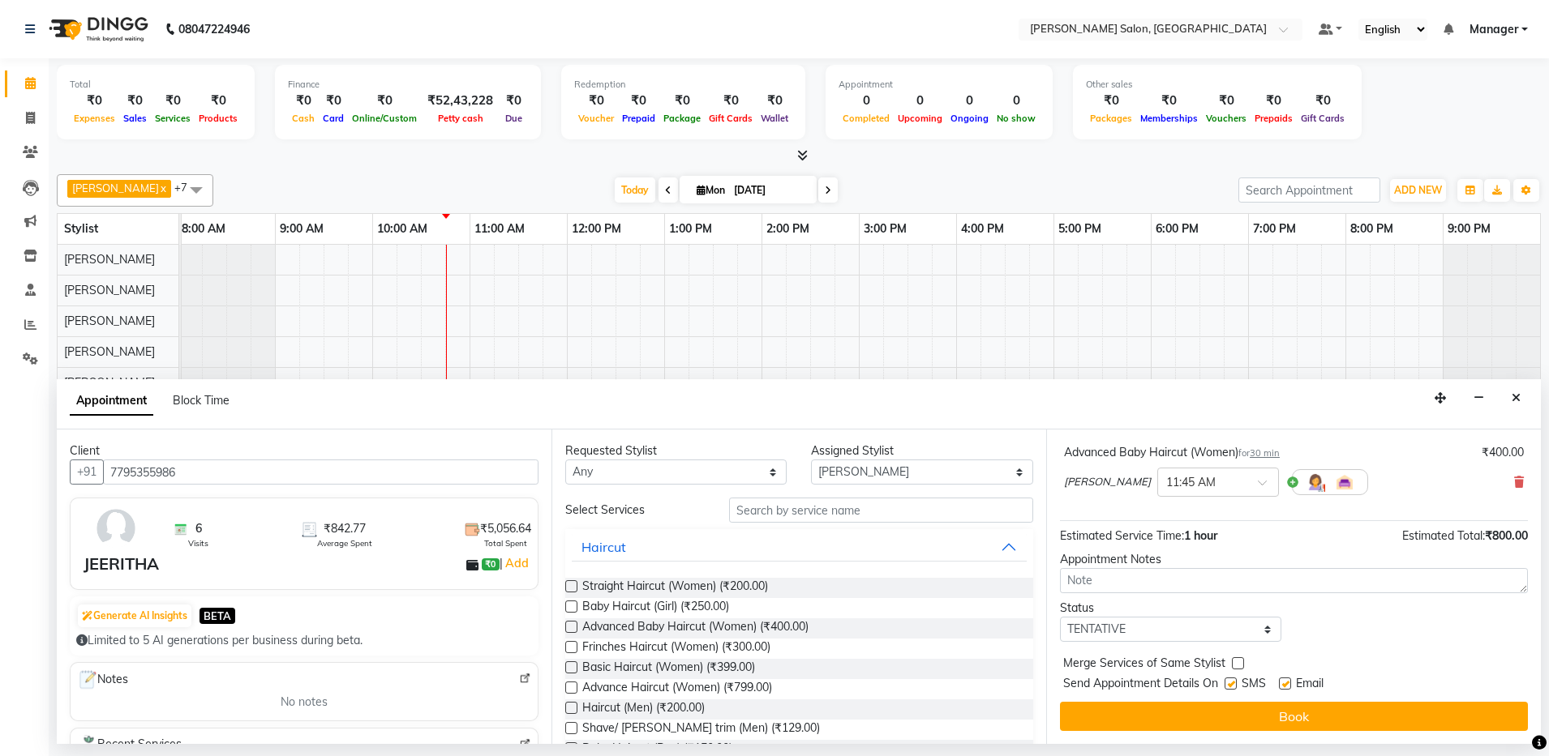
scroll to position [2, 0]
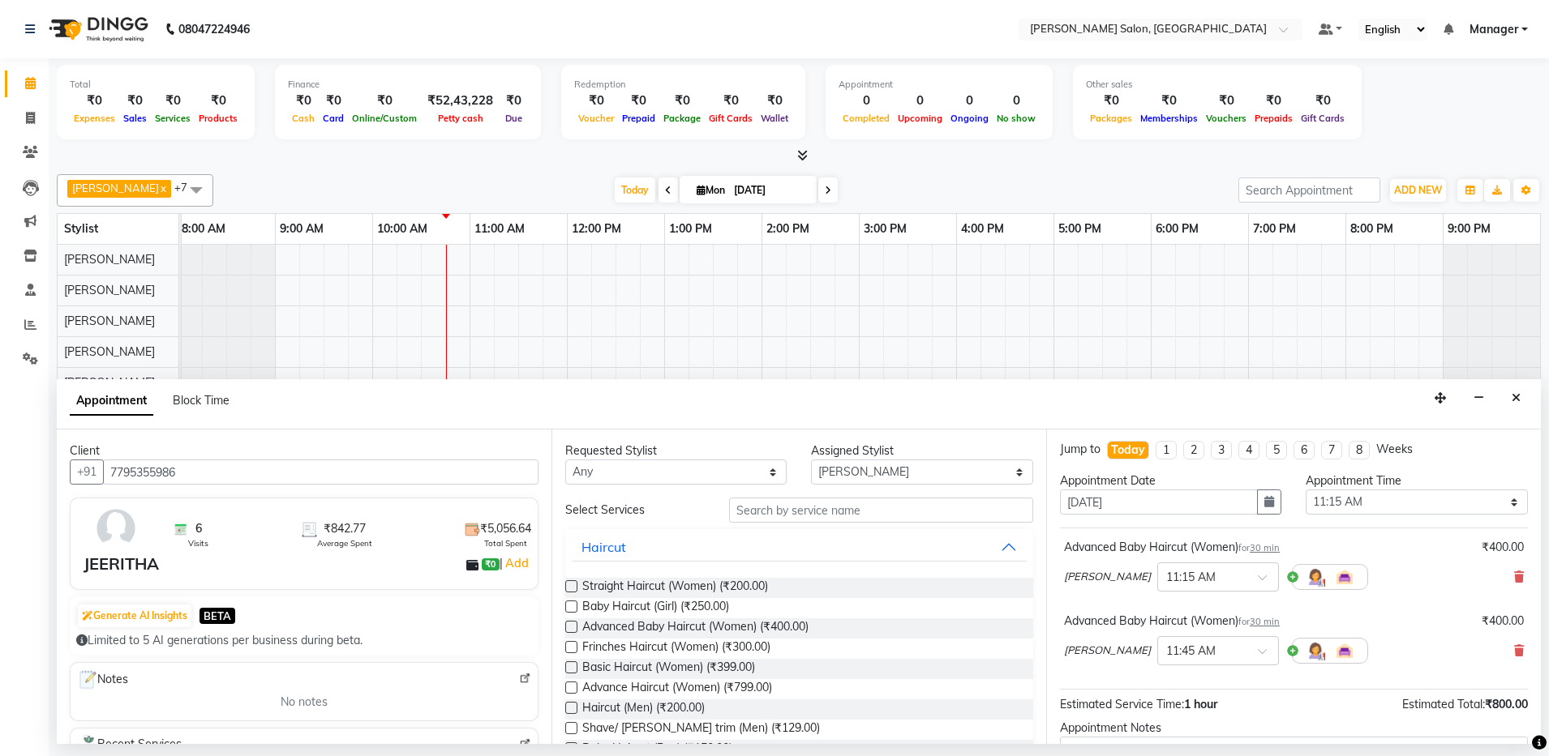
click at [1086, 653] on span "[PERSON_NAME]" at bounding box center [1107, 651] width 87 height 16
click at [1090, 653] on span "[PERSON_NAME]" at bounding box center [1107, 651] width 87 height 16
drag, startPoint x: 1090, startPoint y: 653, endPoint x: 1116, endPoint y: 649, distance: 26.3
click at [1116, 649] on span "[PERSON_NAME]" at bounding box center [1107, 651] width 87 height 16
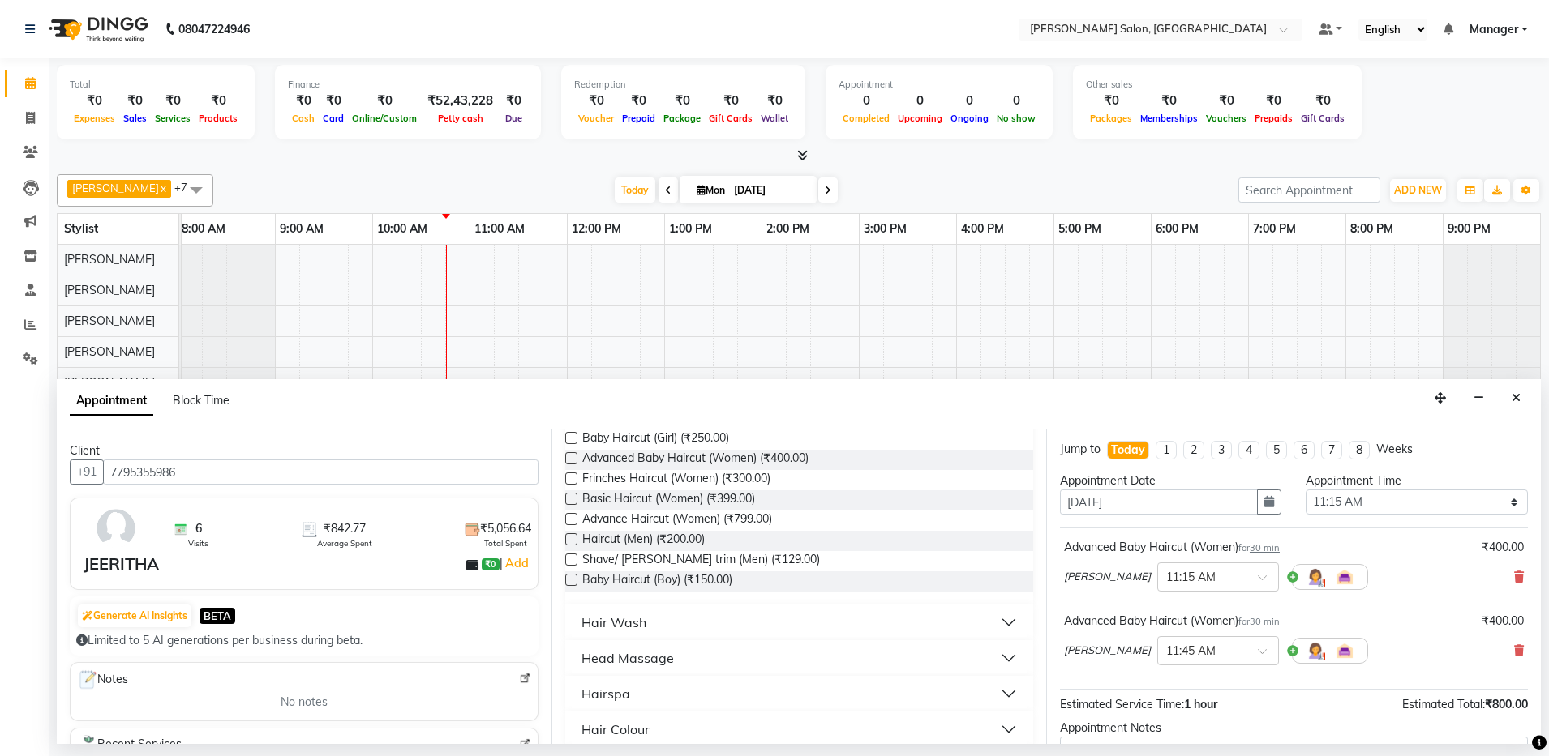
scroll to position [0, 0]
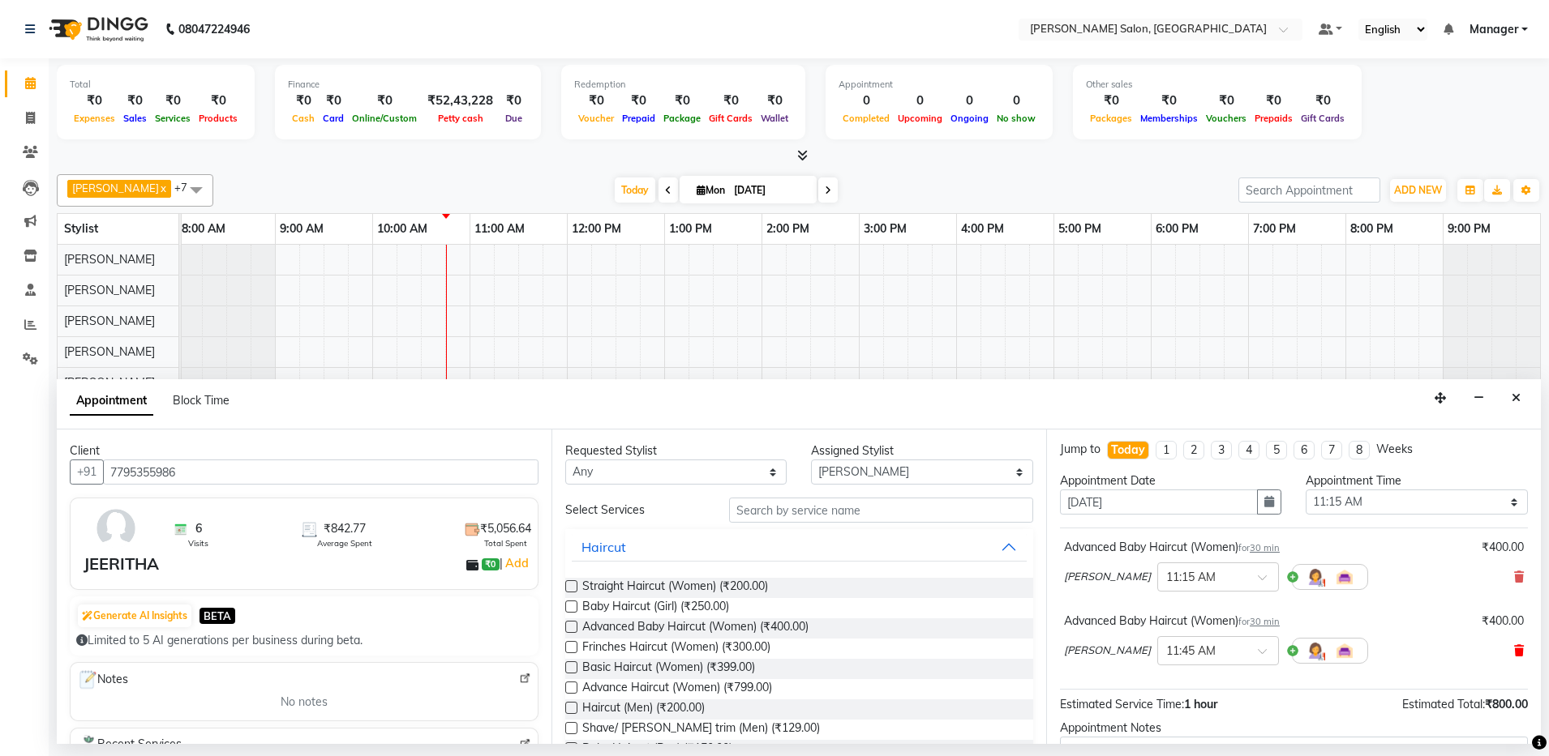
click at [1514, 651] on icon at bounding box center [1519, 650] width 10 height 11
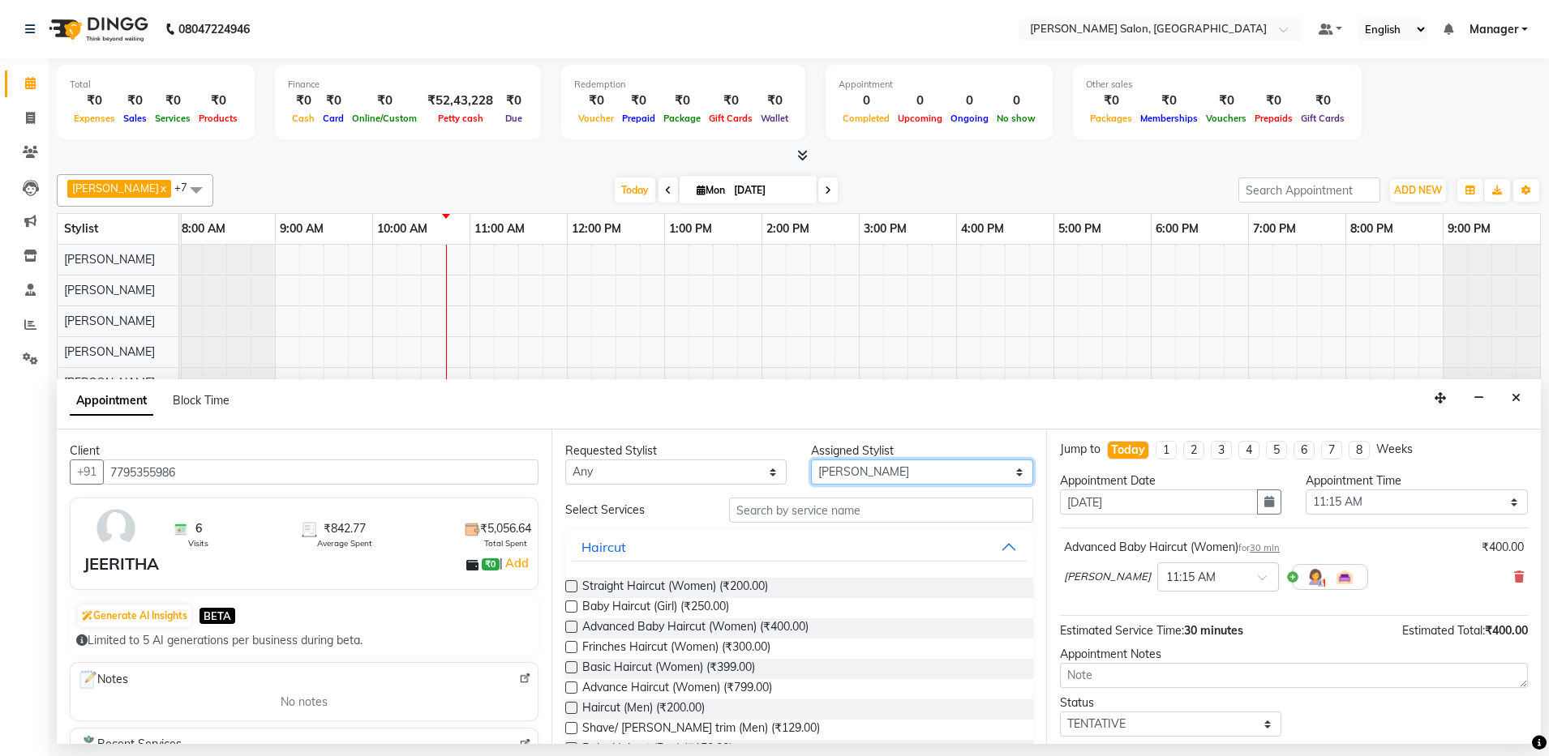
click at [915, 471] on select "Select Aarthi Abhishek [PERSON_NAME] [PERSON_NAME] Arjun [PERSON_NAME] Deep [PE…" at bounding box center [921, 472] width 221 height 25
select select "83077"
click at [811, 460] on select "Select Aarthi Abhishek [PERSON_NAME] [PERSON_NAME] Arjun [PERSON_NAME] Deep [PE…" at bounding box center [921, 472] width 221 height 25
click at [573, 627] on label at bounding box center [571, 627] width 12 height 12
click at [573, 627] on input "checkbox" at bounding box center [570, 628] width 11 height 11
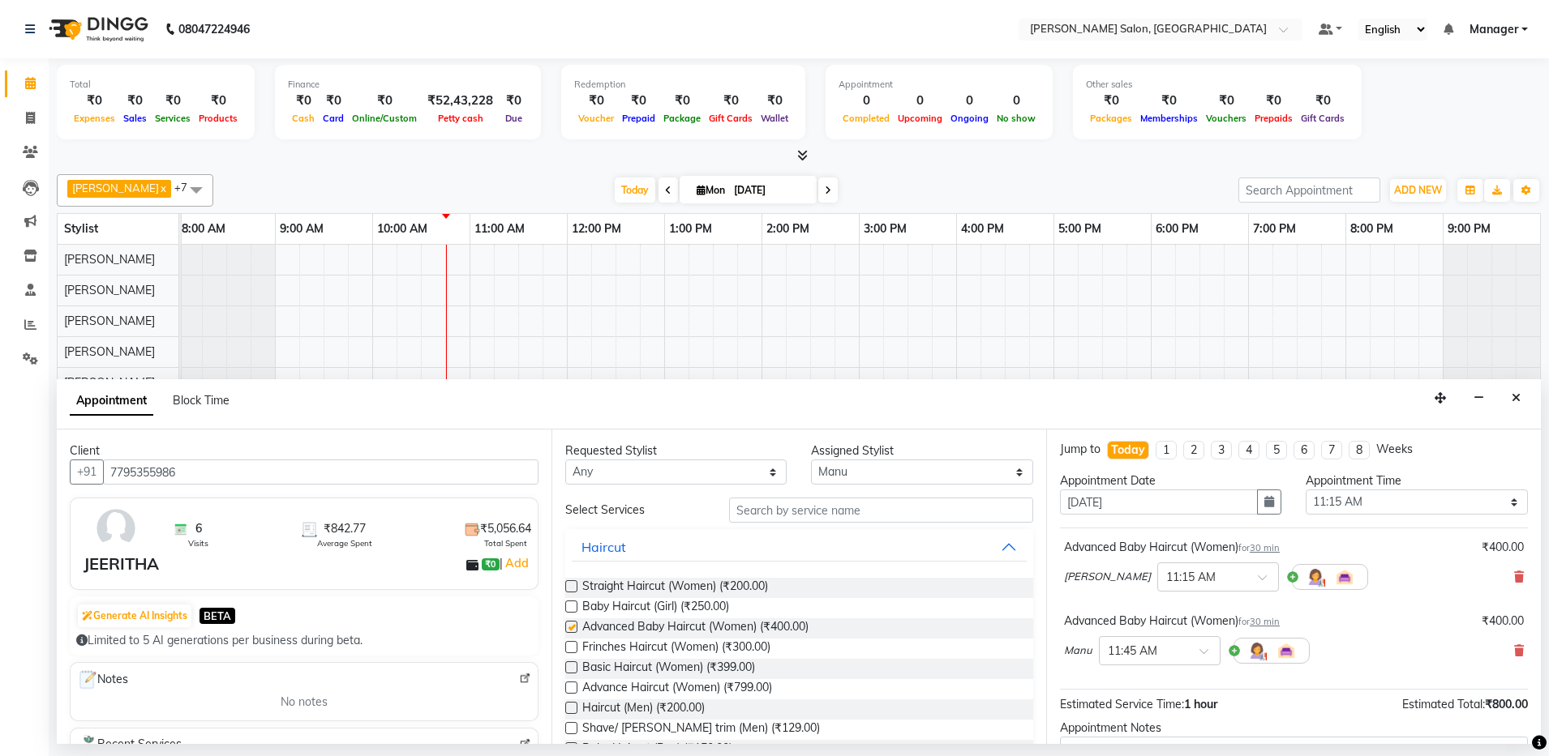
checkbox input "false"
click at [1204, 649] on span at bounding box center [1209, 657] width 20 height 17
click at [1148, 733] on div "11:15 AM" at bounding box center [1159, 744] width 120 height 30
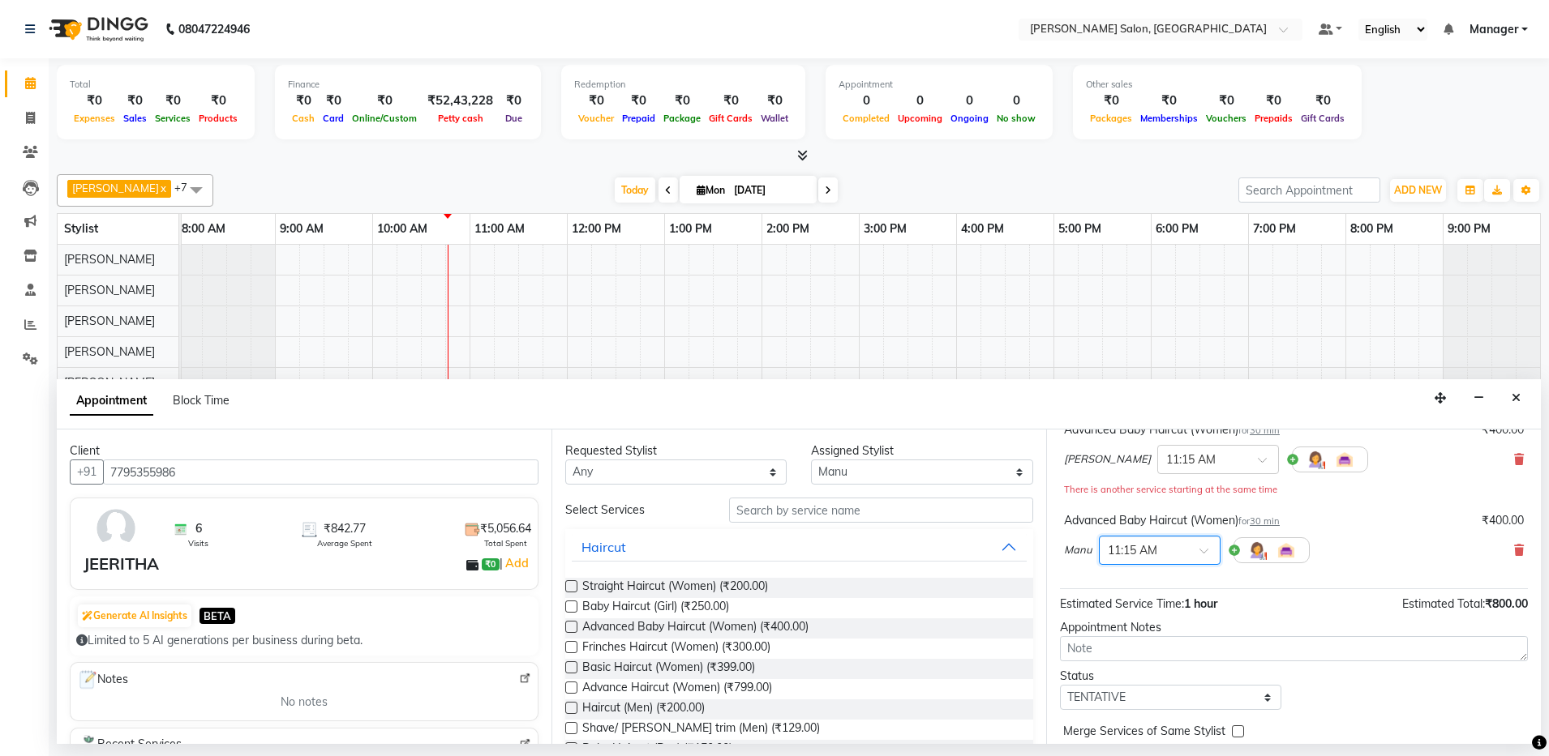
scroll to position [187, 0]
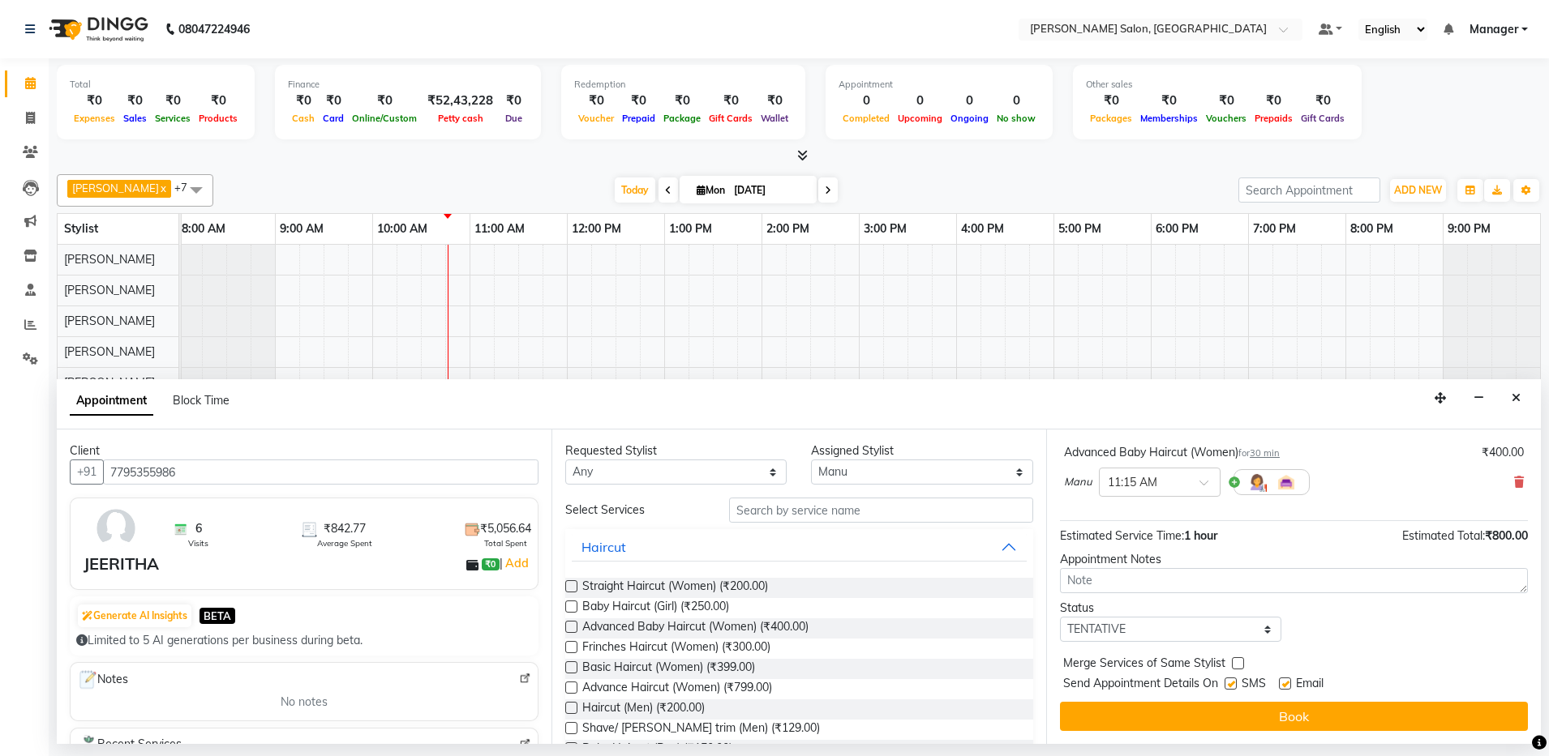
click at [1288, 679] on label at bounding box center [1285, 684] width 12 height 12
click at [1288, 680] on input "checkbox" at bounding box center [1284, 685] width 11 height 11
checkbox input "false"
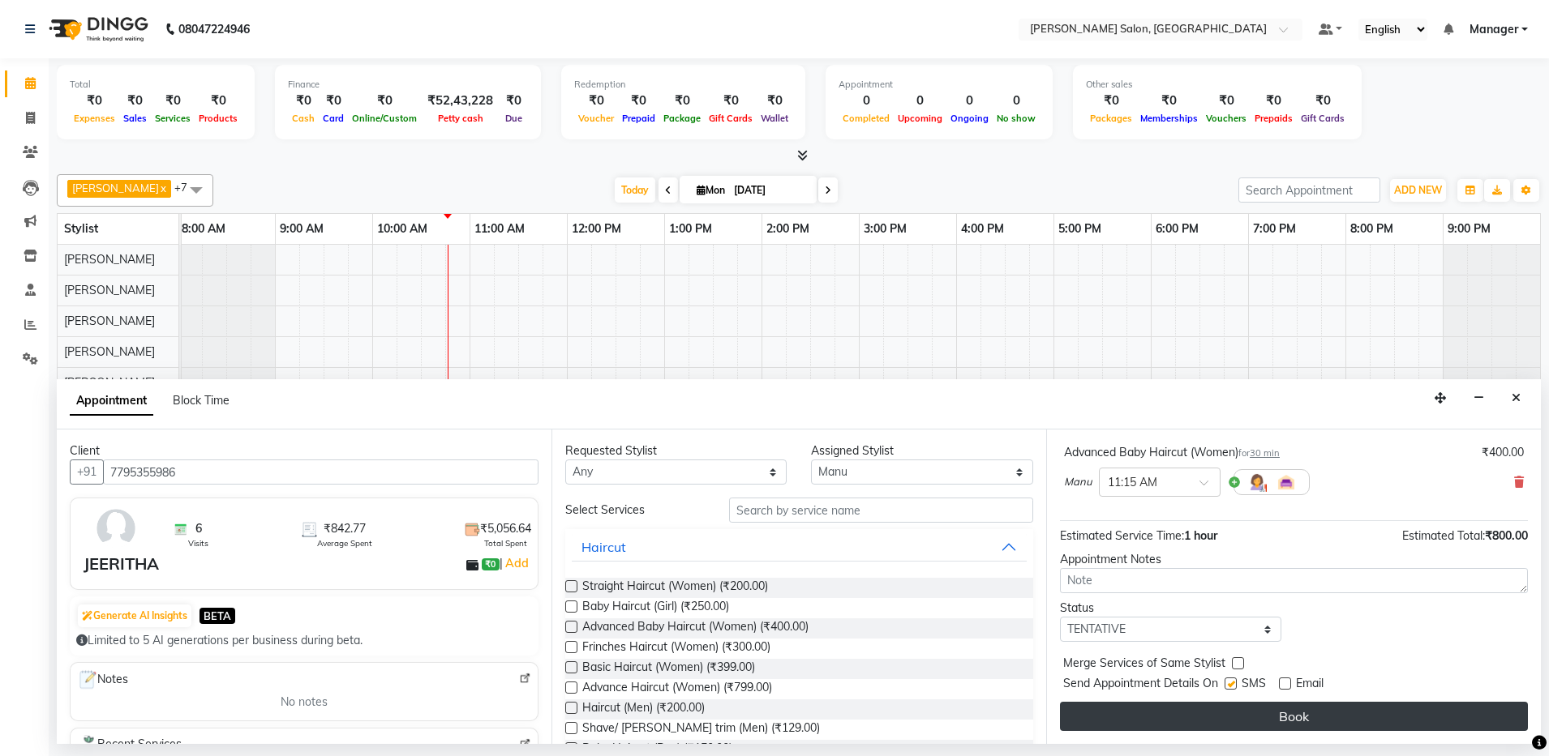
click at [1283, 719] on button "Book" at bounding box center [1294, 716] width 468 height 29
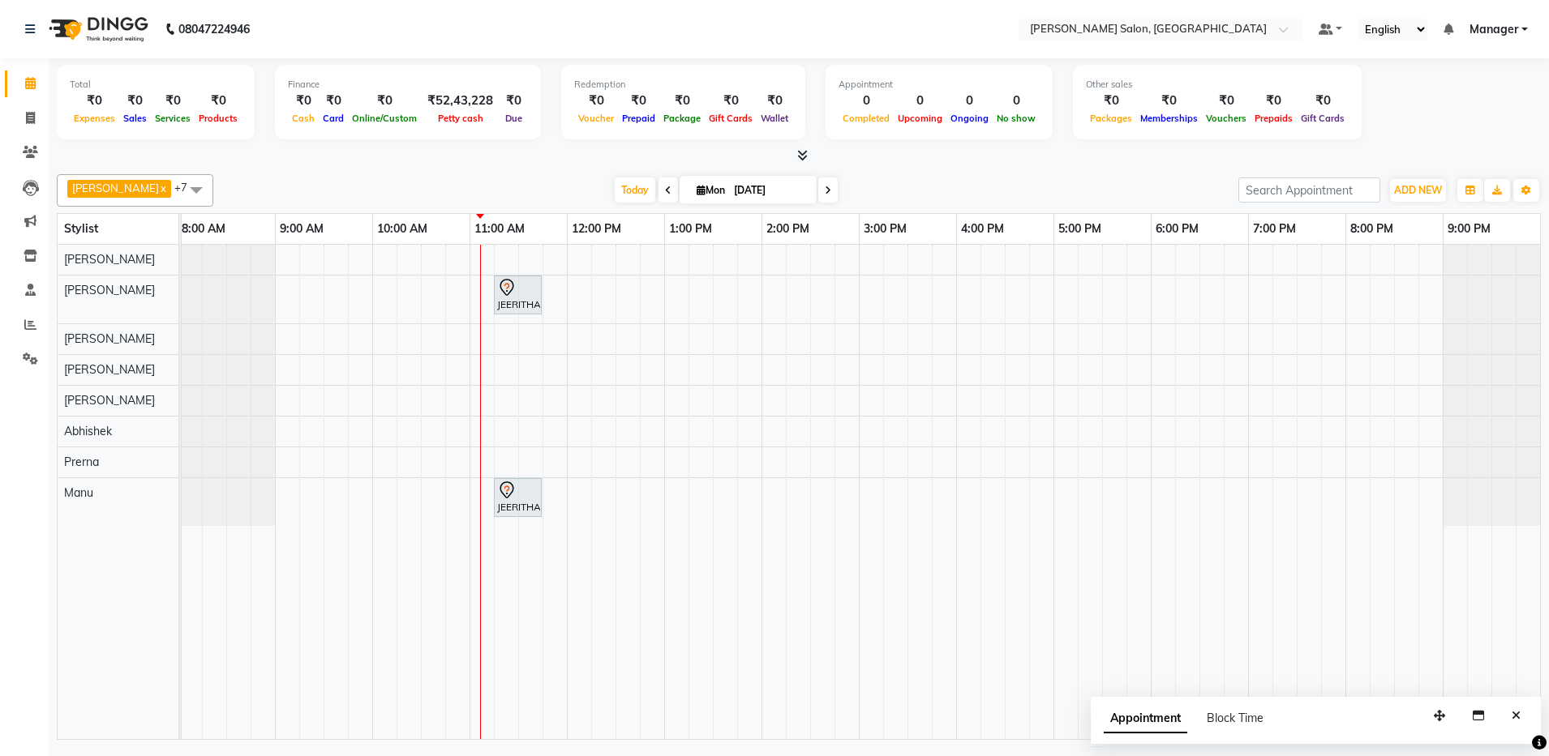
click at [486, 175] on div "[PERSON_NAME] x [PERSON_NAME] x [PERSON_NAME] x [PERSON_NAME] x [PERSON_NAME] x…" at bounding box center [799, 190] width 1484 height 32
click at [24, 313] on link "Reports" at bounding box center [24, 325] width 39 height 27
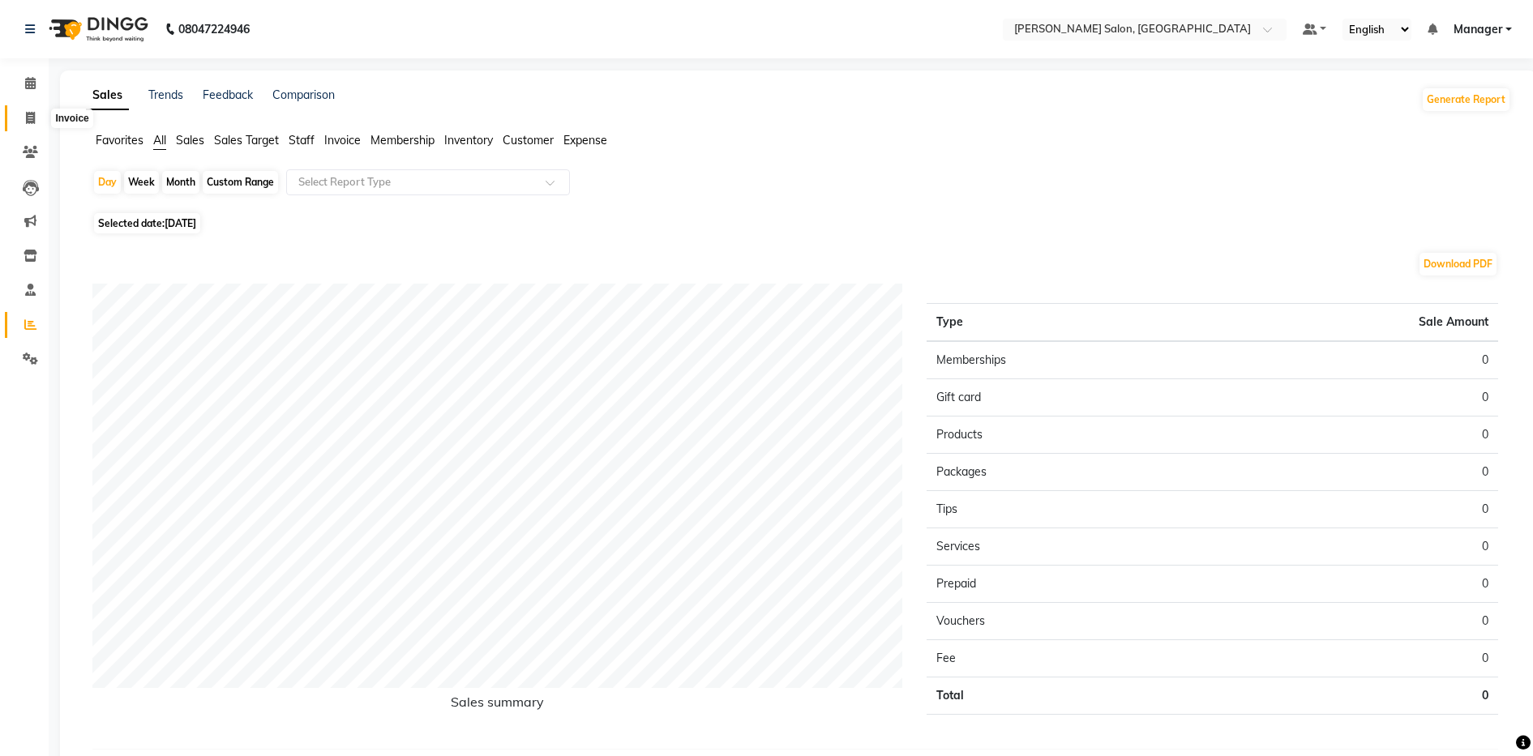
click at [23, 121] on span at bounding box center [30, 118] width 28 height 19
select select "service"
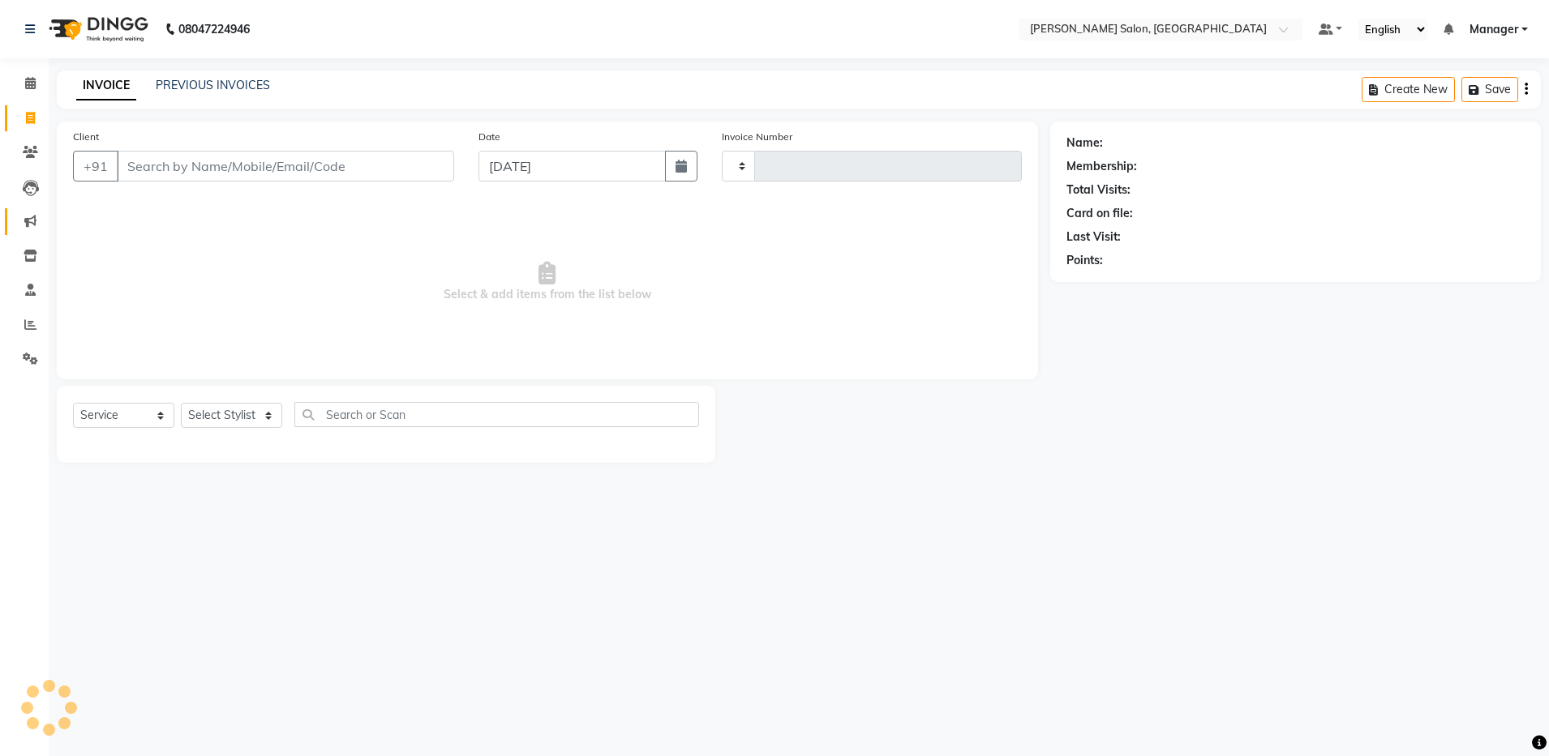
type input "4072"
select select "4781"
click at [35, 212] on span at bounding box center [30, 221] width 28 height 19
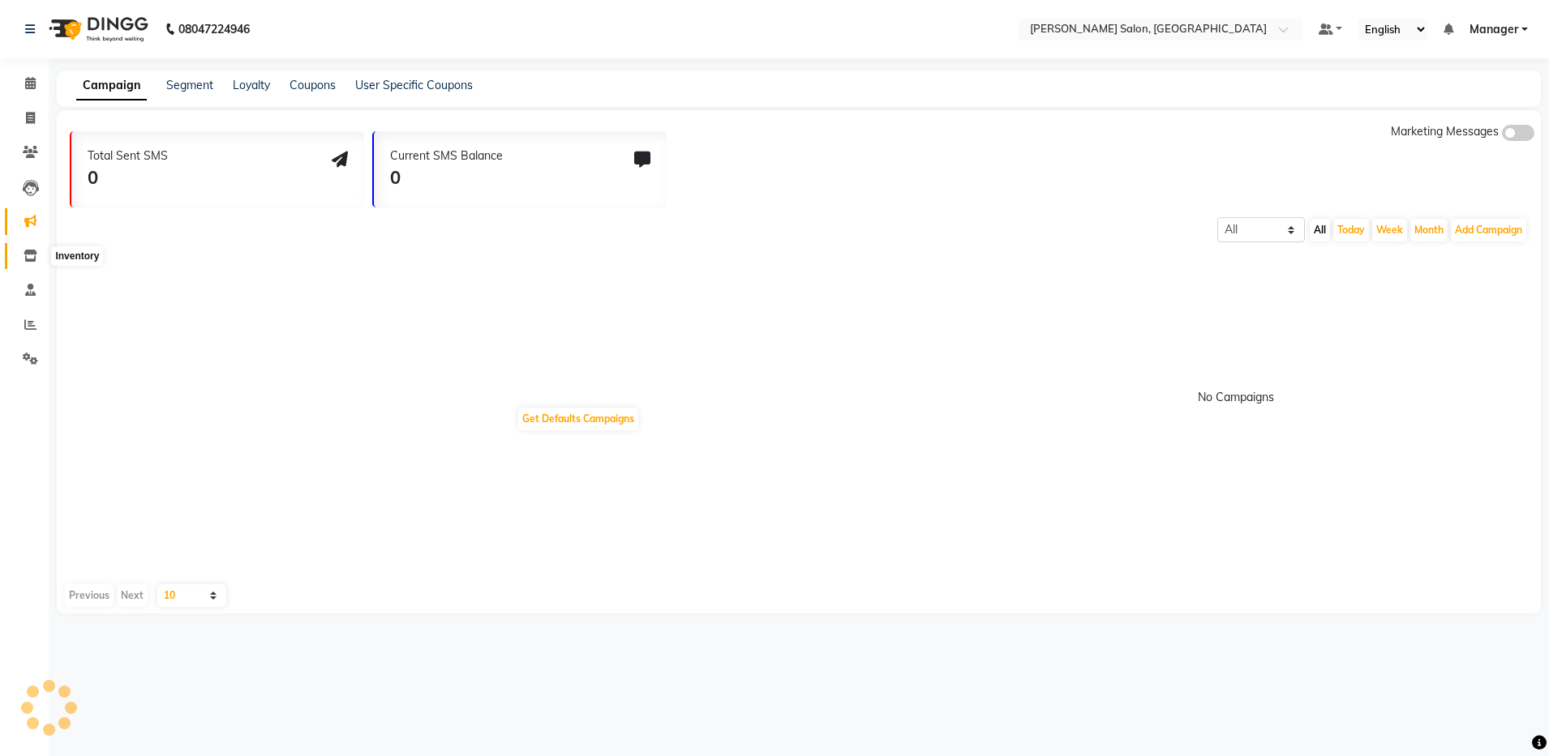
click at [29, 248] on span at bounding box center [30, 256] width 28 height 19
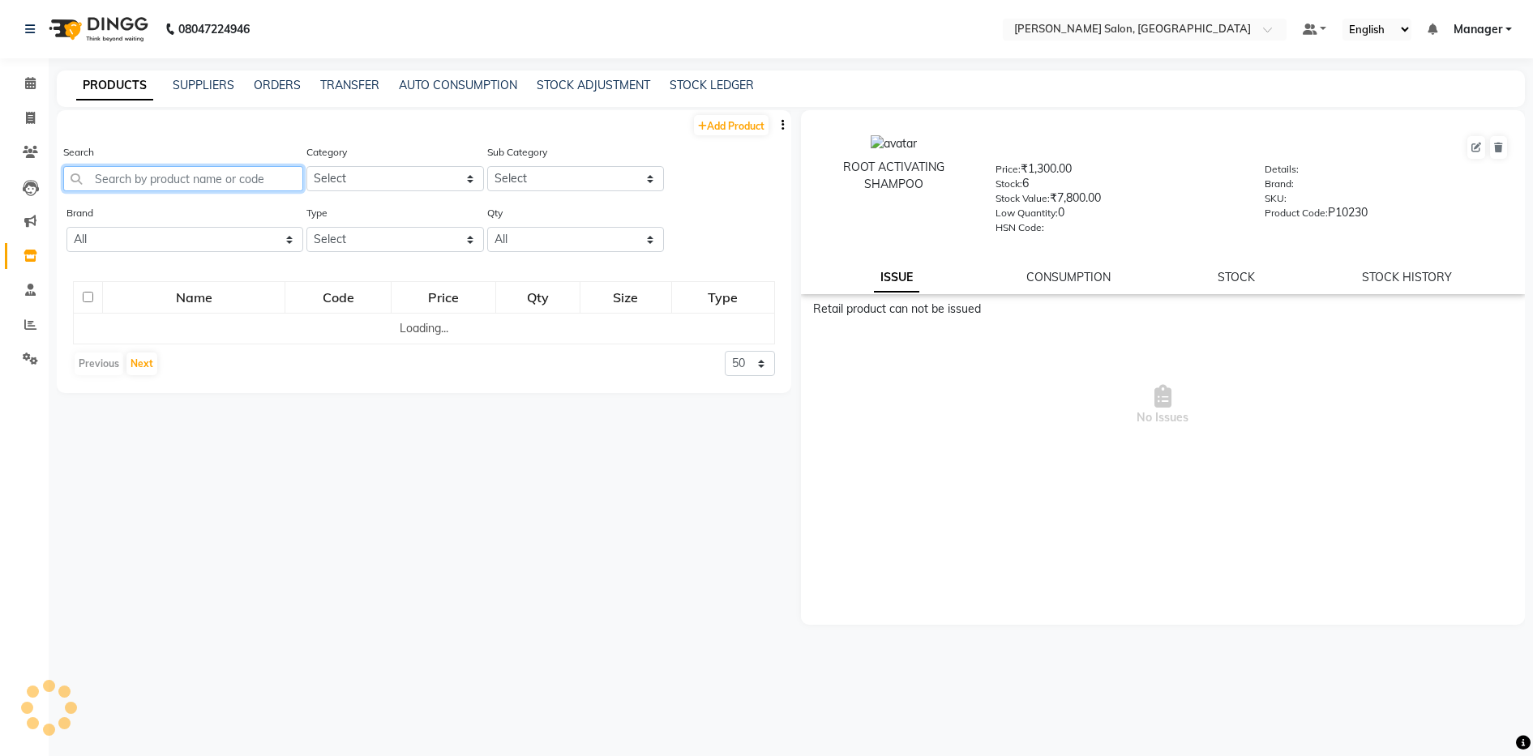
click at [189, 177] on input "text" at bounding box center [183, 178] width 240 height 25
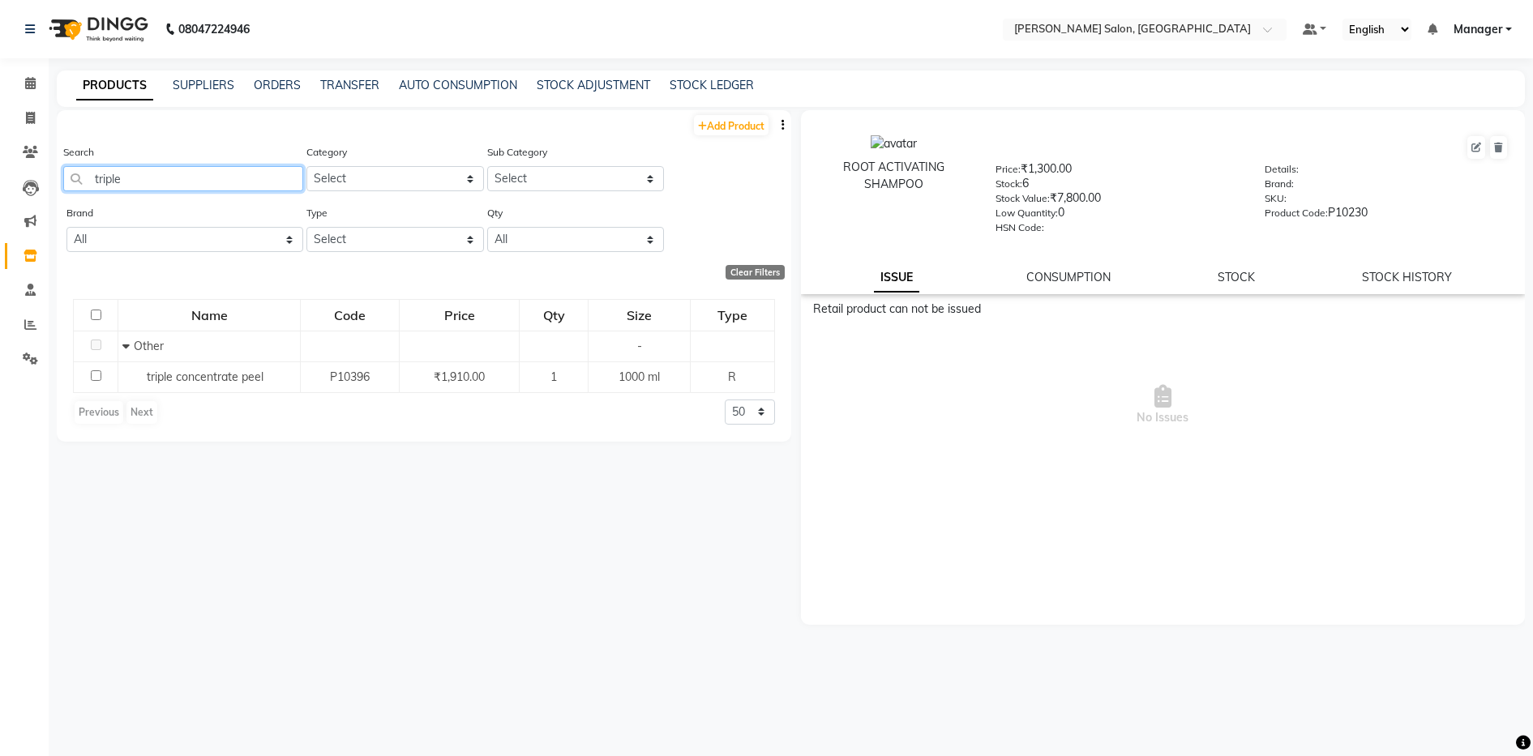
click at [200, 176] on input "triple" at bounding box center [183, 178] width 240 height 25
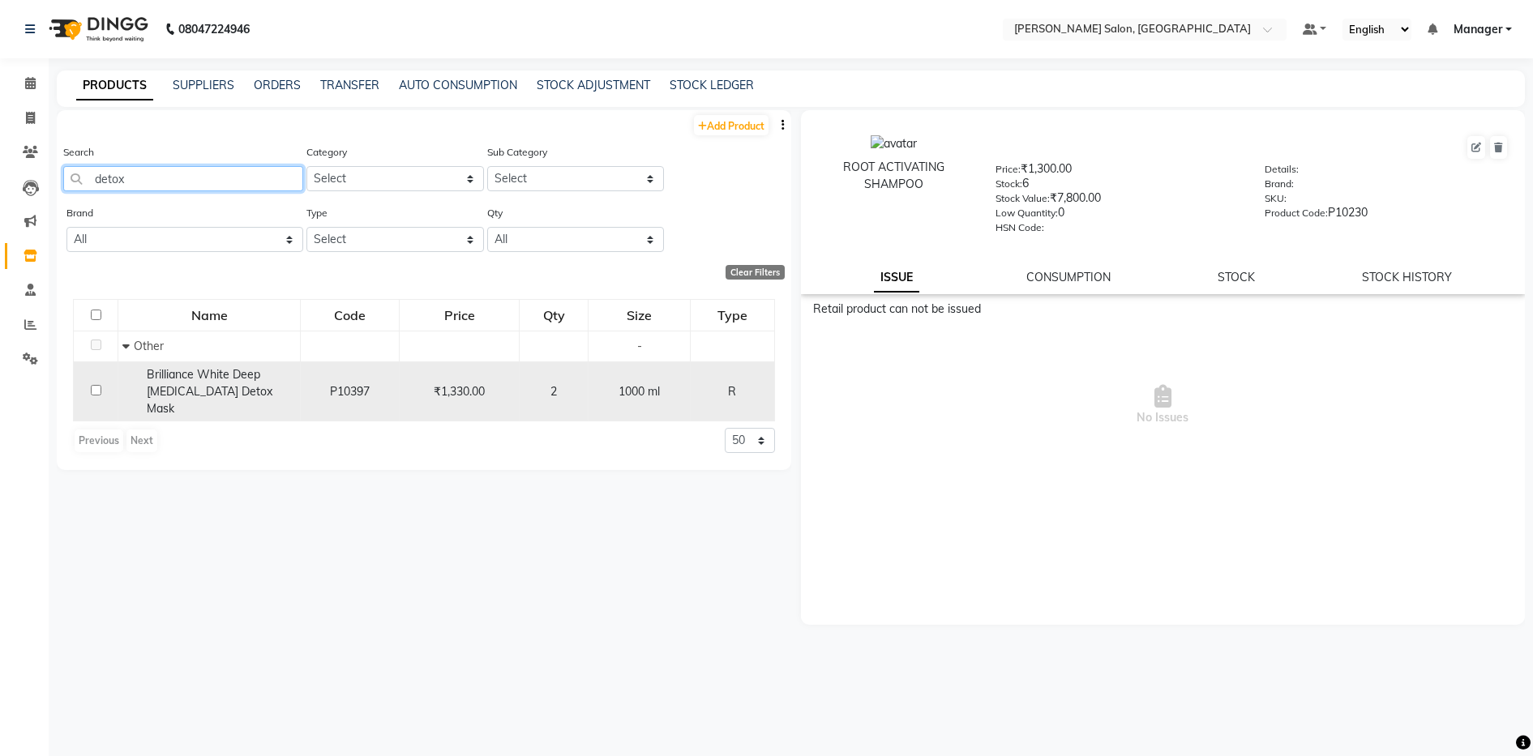
type input "detox"
click at [97, 385] on input "checkbox" at bounding box center [96, 390] width 11 height 11
checkbox input "true"
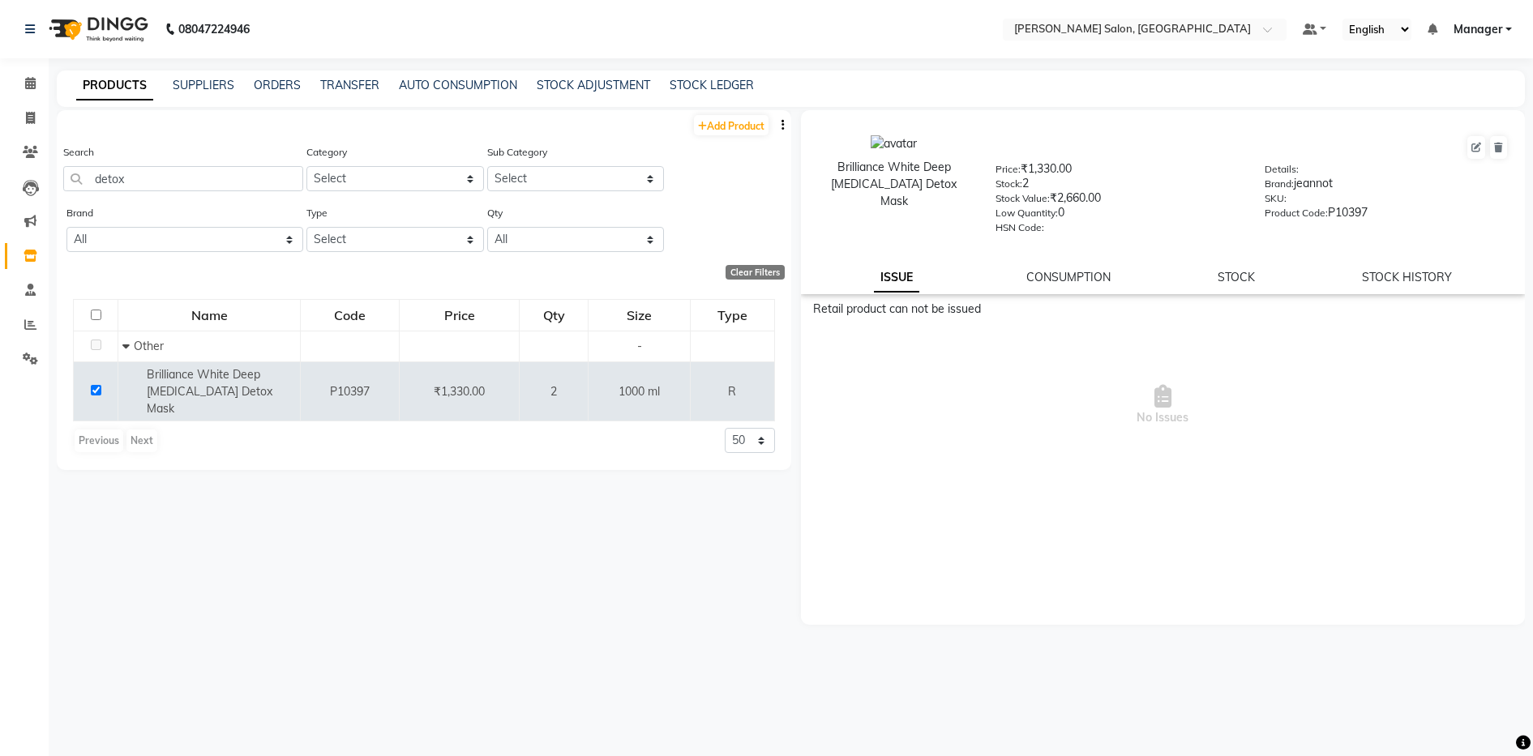
click at [1254, 257] on div "Brilliance White Deep [MEDICAL_DATA] Detox Mask Price: ₹1,330.00 Stock: 2 Stock…" at bounding box center [1163, 202] width 725 height 184
click at [1245, 272] on link "STOCK" at bounding box center [1236, 277] width 37 height 15
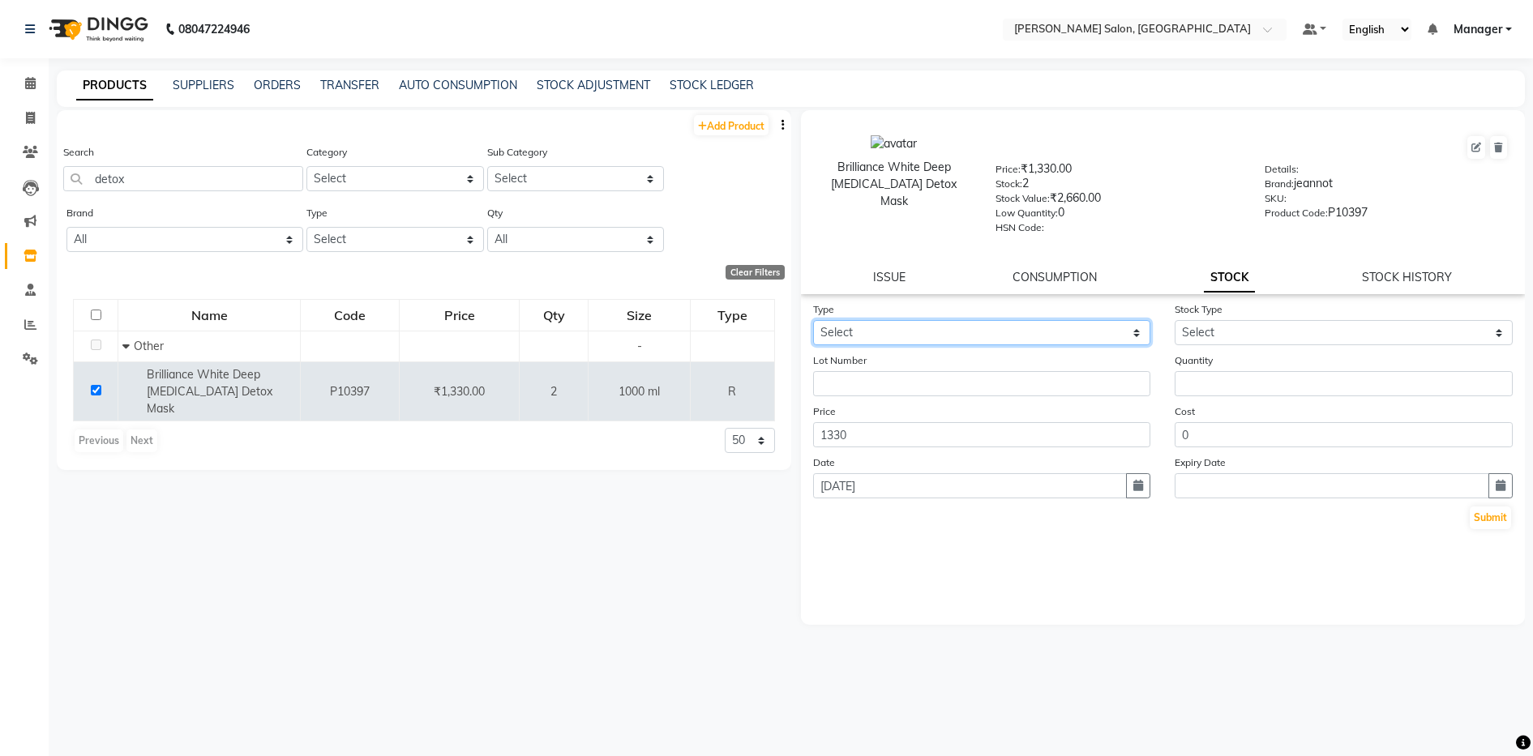
click at [896, 333] on select "Select In Out" at bounding box center [982, 332] width 338 height 25
select select "out"
click at [813, 320] on select "Select In Out" at bounding box center [982, 332] width 338 height 25
select select
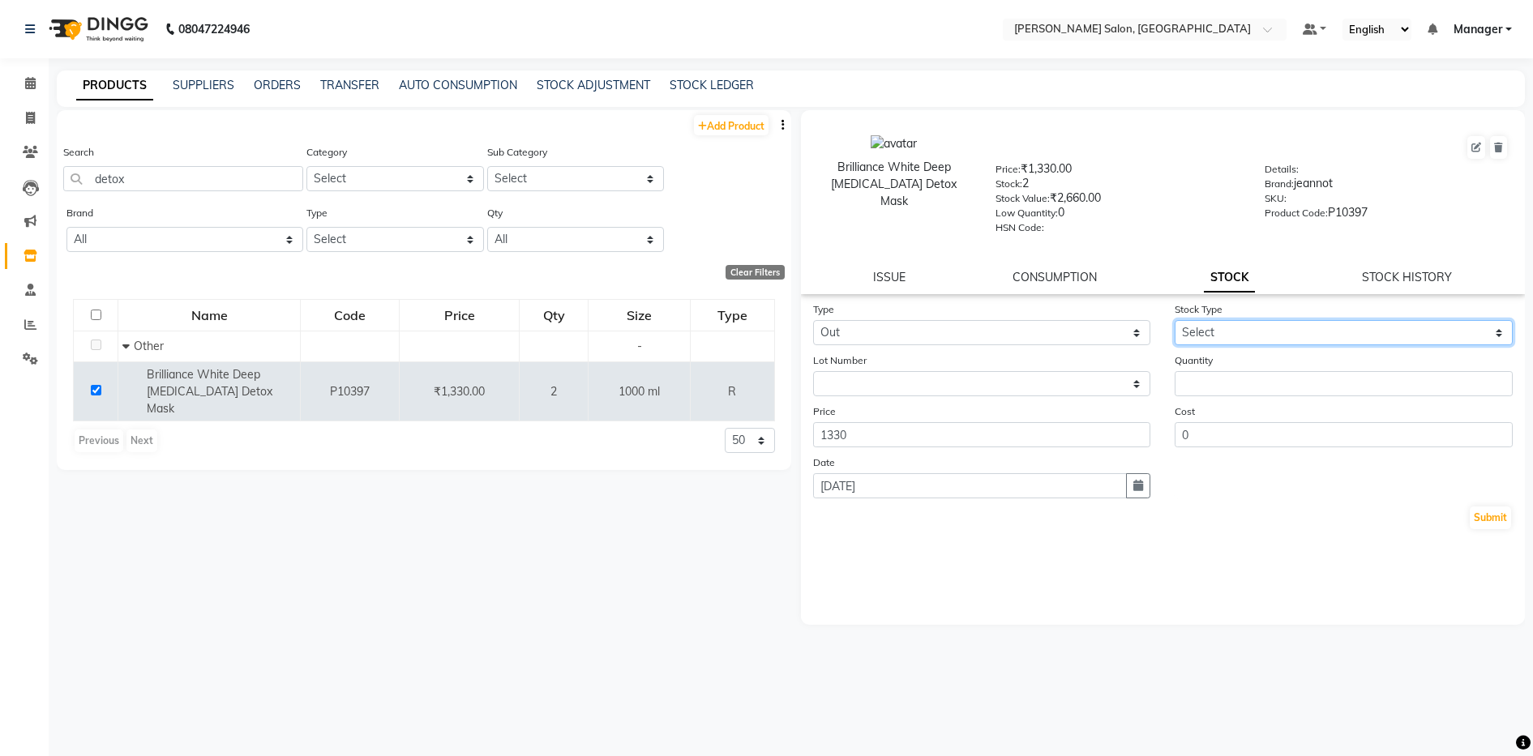
click at [1261, 328] on select "Select Internal Use Damaged Expired Adjustment Return Other" at bounding box center [1344, 332] width 338 height 25
select select "internal use"
click at [1175, 320] on select "Select Internal Use Damaged Expired Adjustment Return Other" at bounding box center [1344, 332] width 338 height 25
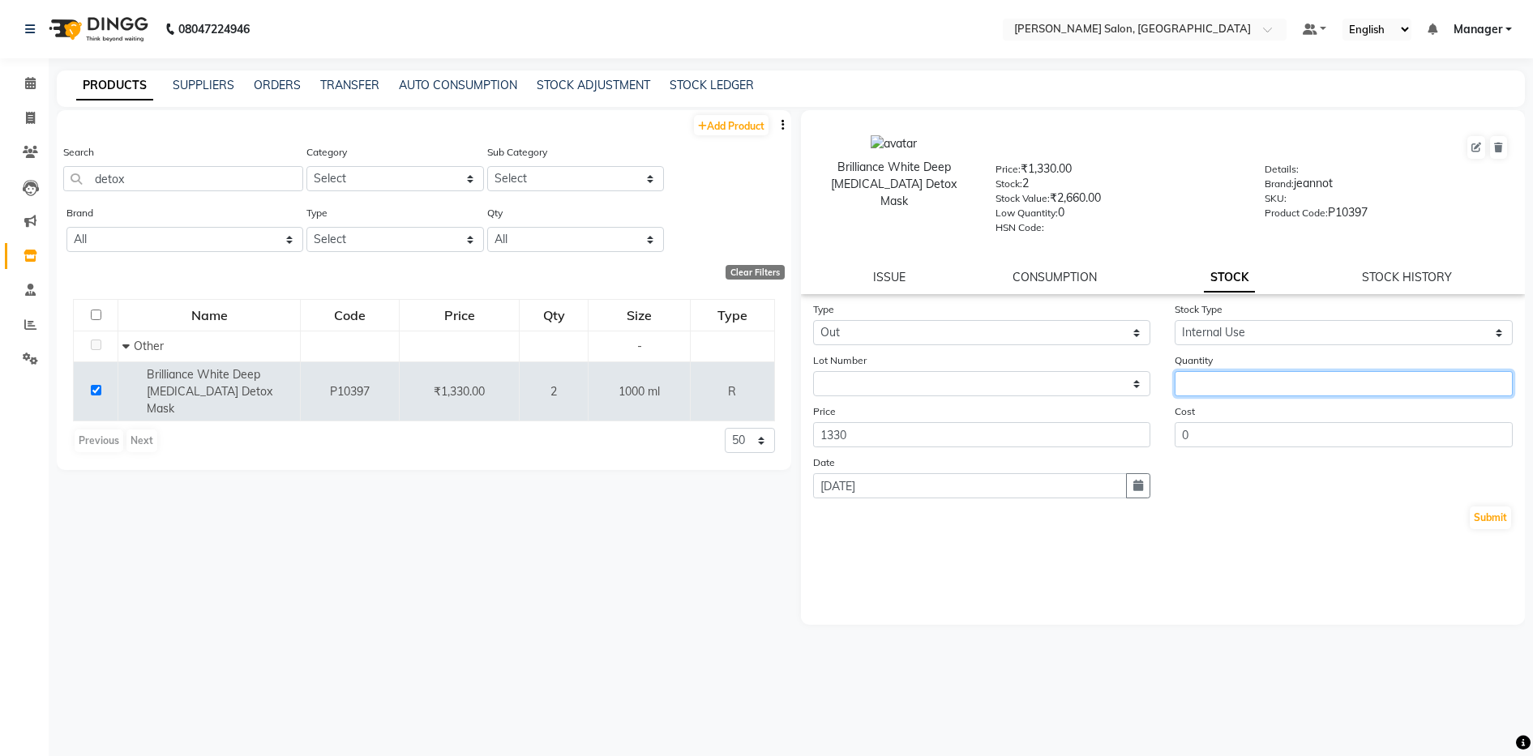
click at [1251, 374] on input "number" at bounding box center [1344, 383] width 338 height 25
type input "1"
click at [1391, 420] on div "Cost 0" at bounding box center [1344, 425] width 362 height 45
click at [1492, 512] on button "Submit" at bounding box center [1490, 518] width 41 height 23
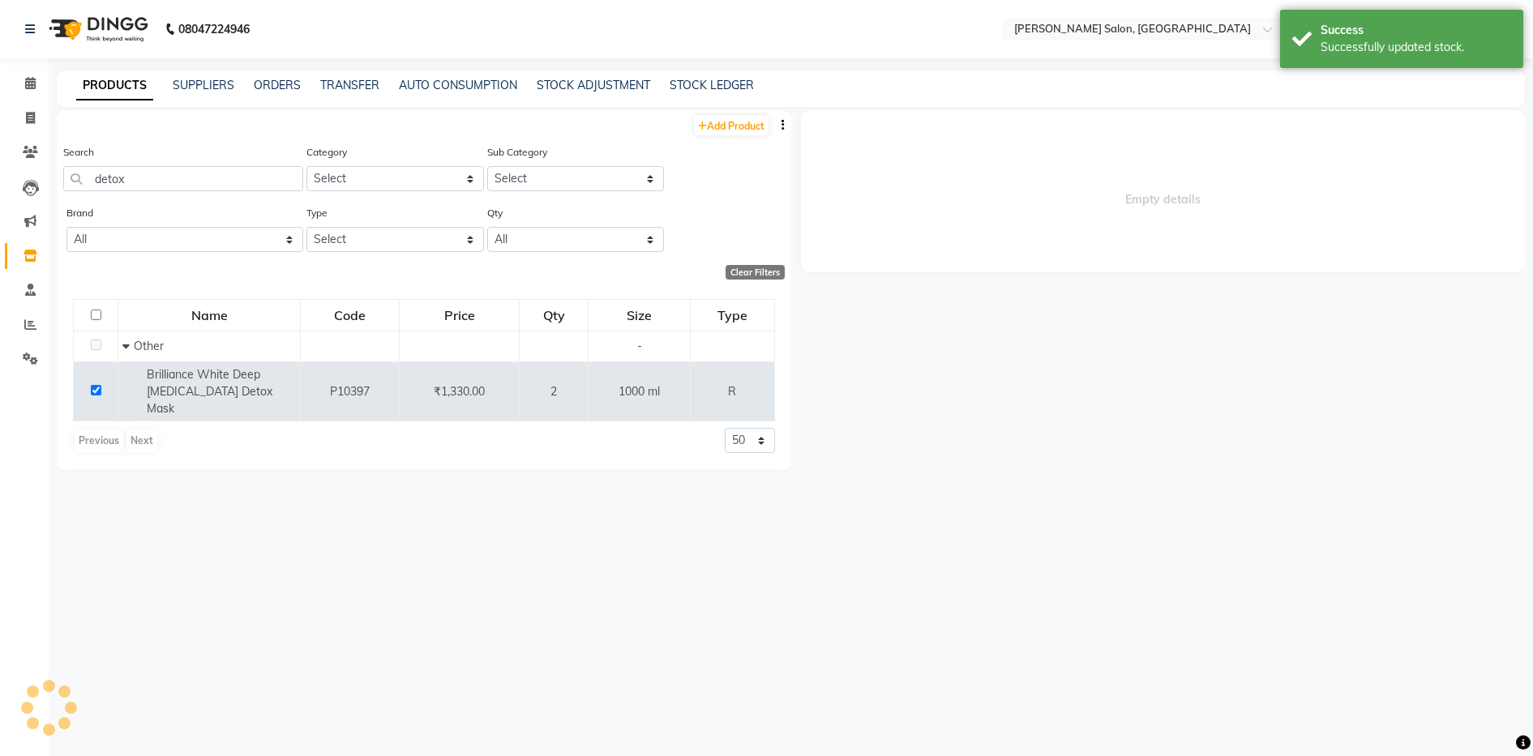
select select
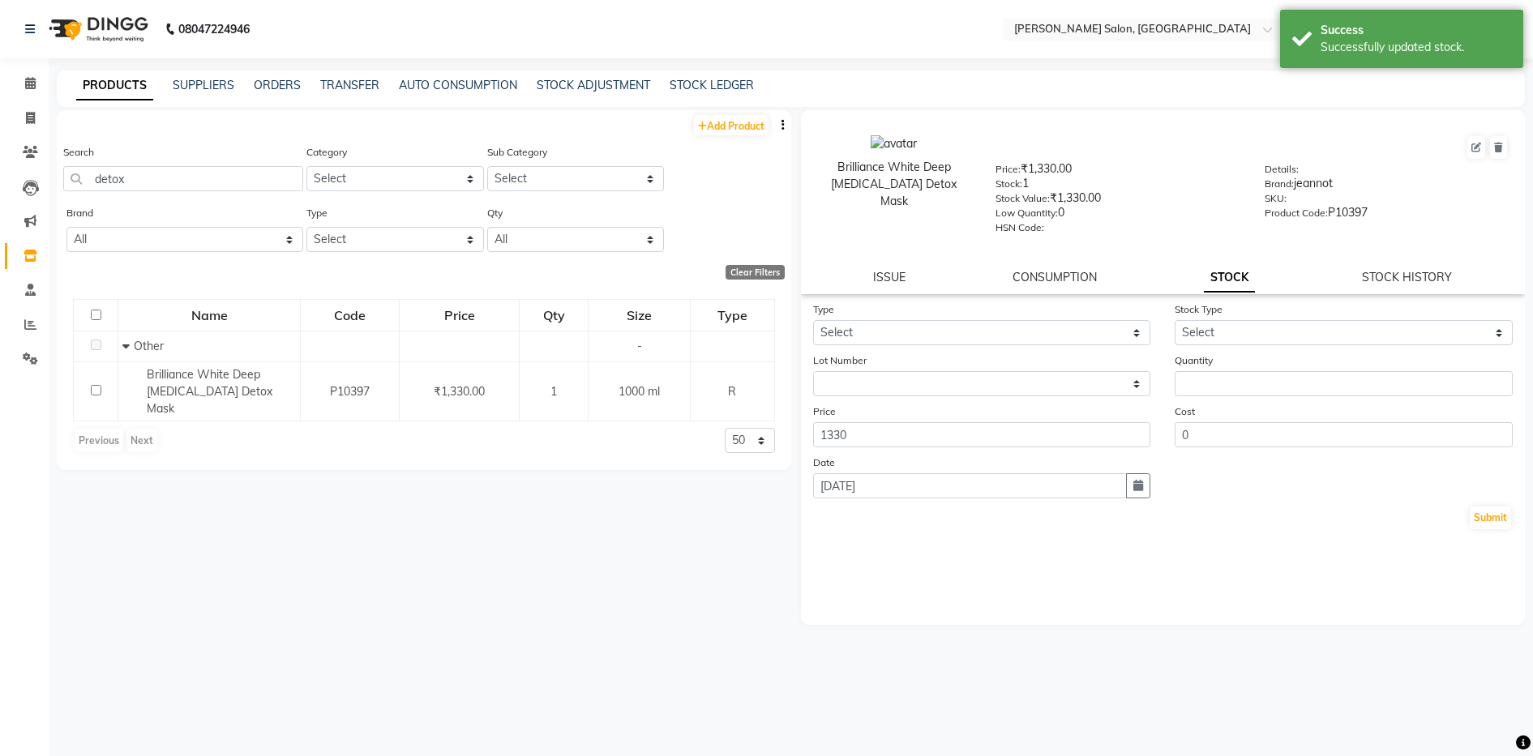
click at [24, 271] on li "Inventory" at bounding box center [24, 256] width 49 height 35
click at [35, 247] on span at bounding box center [30, 256] width 28 height 19
click at [959, 623] on div "Type Select In Out Stock Type Select Internal Use Damaged Expired Adjustment Re…" at bounding box center [1163, 463] width 725 height 324
click at [31, 254] on icon at bounding box center [31, 256] width 14 height 12
click at [28, 129] on link "Invoice" at bounding box center [24, 118] width 39 height 27
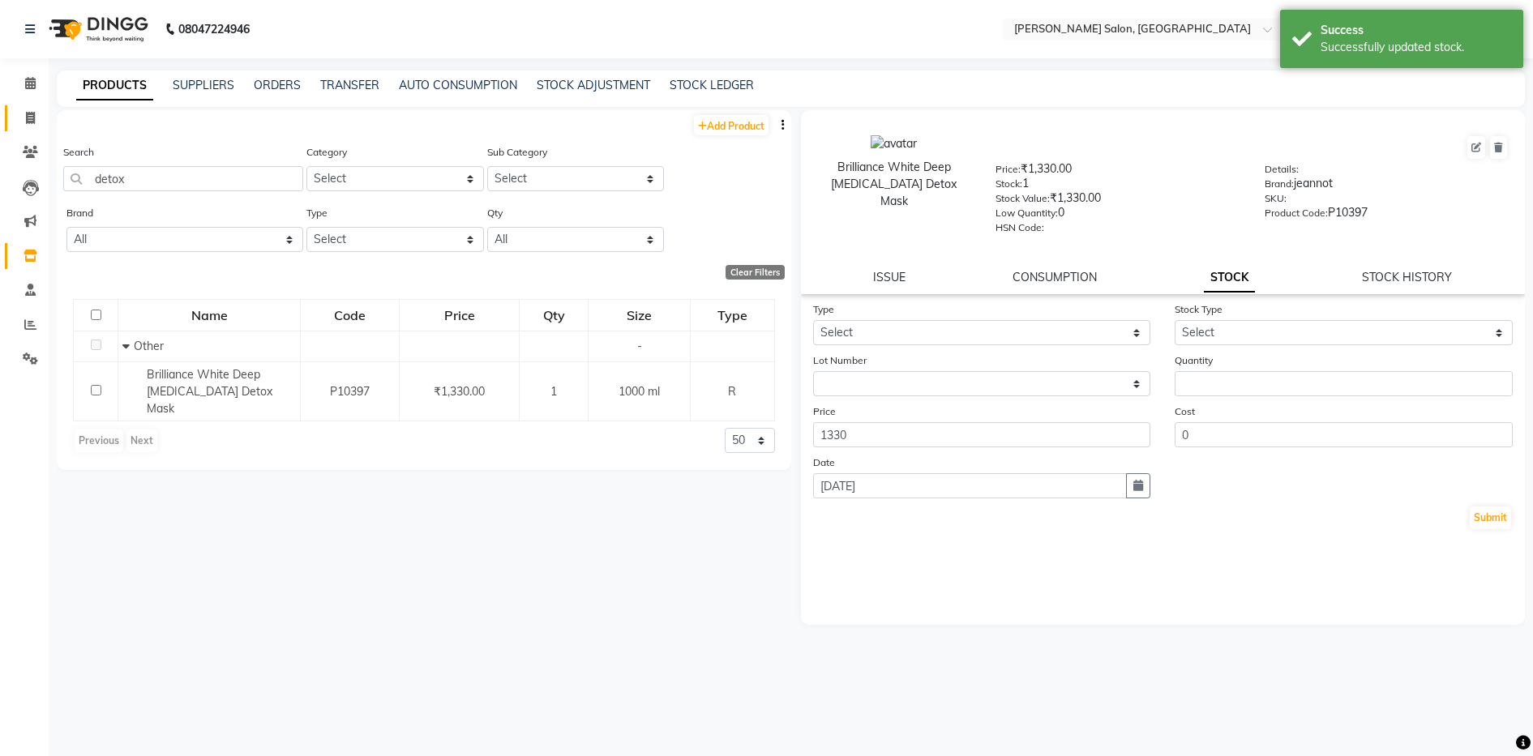
select select "service"
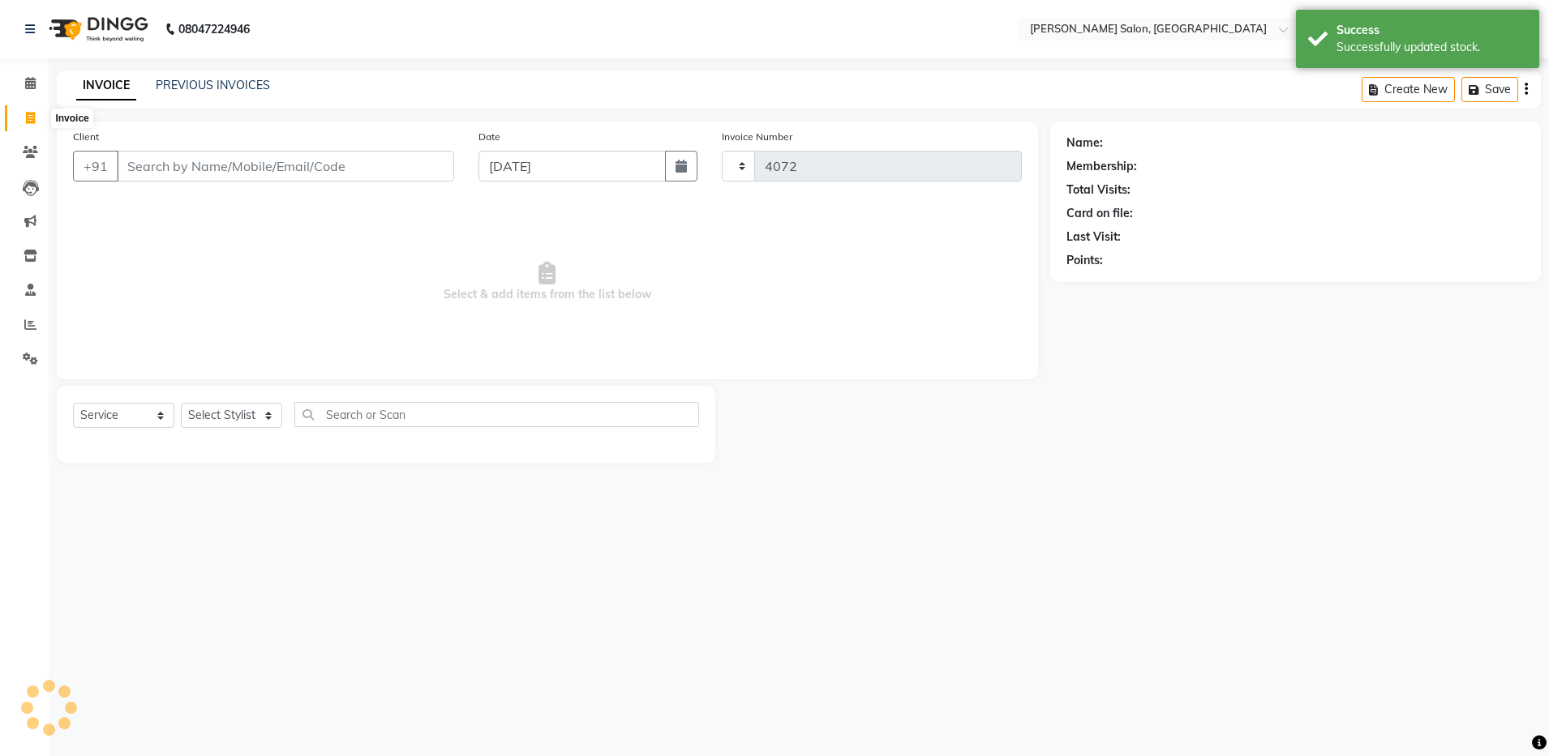
click at [28, 121] on icon at bounding box center [30, 118] width 9 height 12
select select "service"
type input "4072"
select select "4781"
click at [257, 85] on link "PREVIOUS INVOICES" at bounding box center [213, 85] width 114 height 15
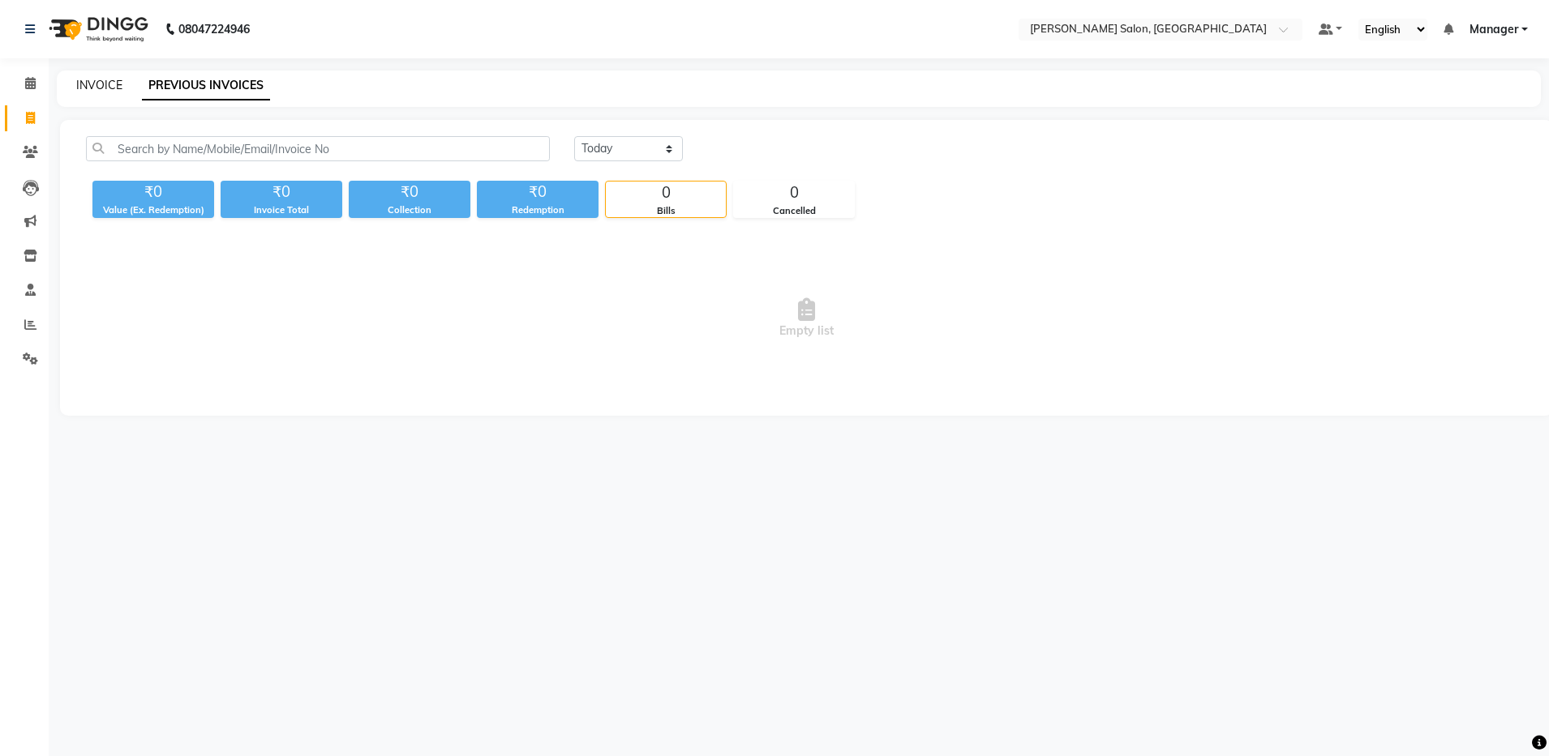
click at [102, 90] on link "INVOICE" at bounding box center [99, 85] width 46 height 15
select select "service"
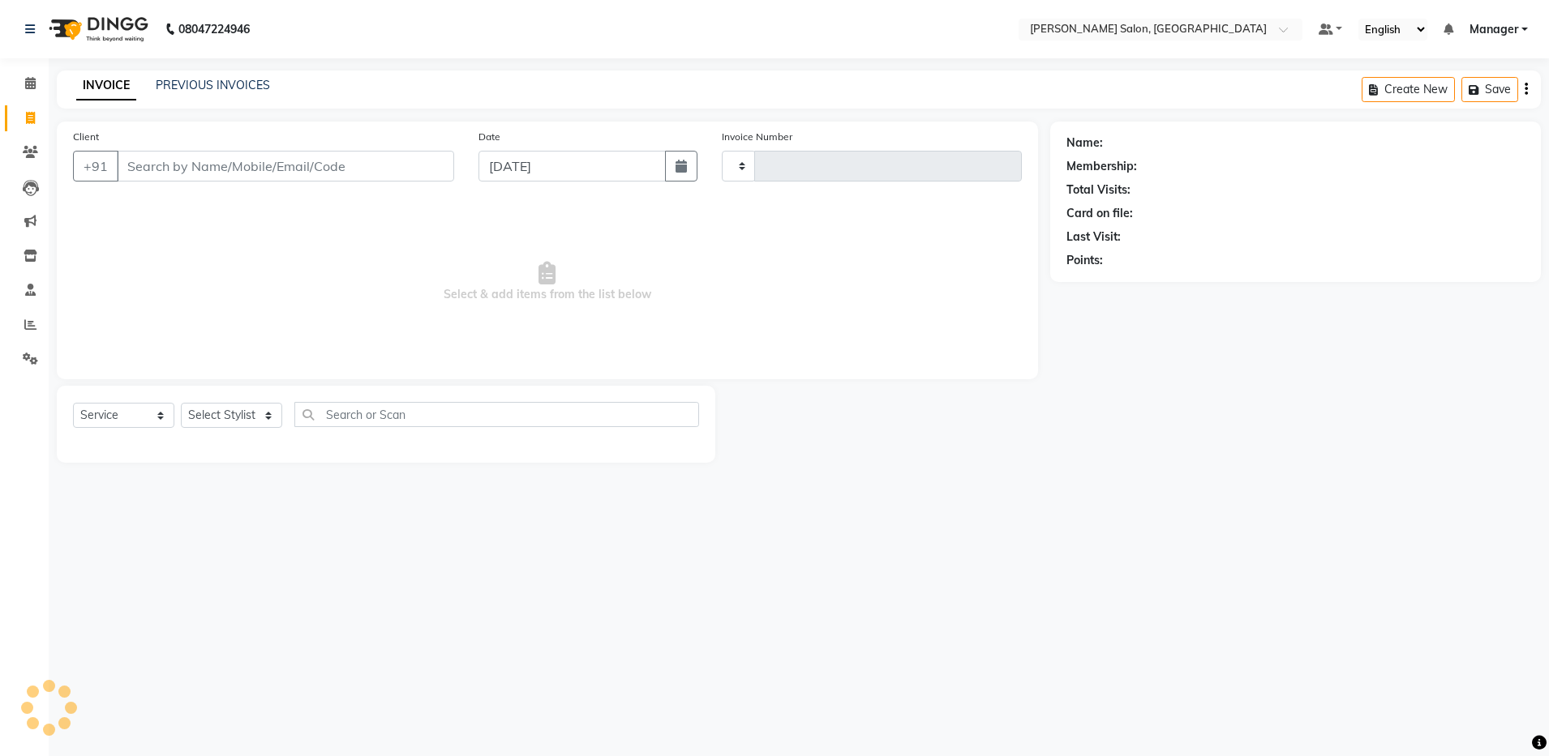
type input "4072"
select select "4781"
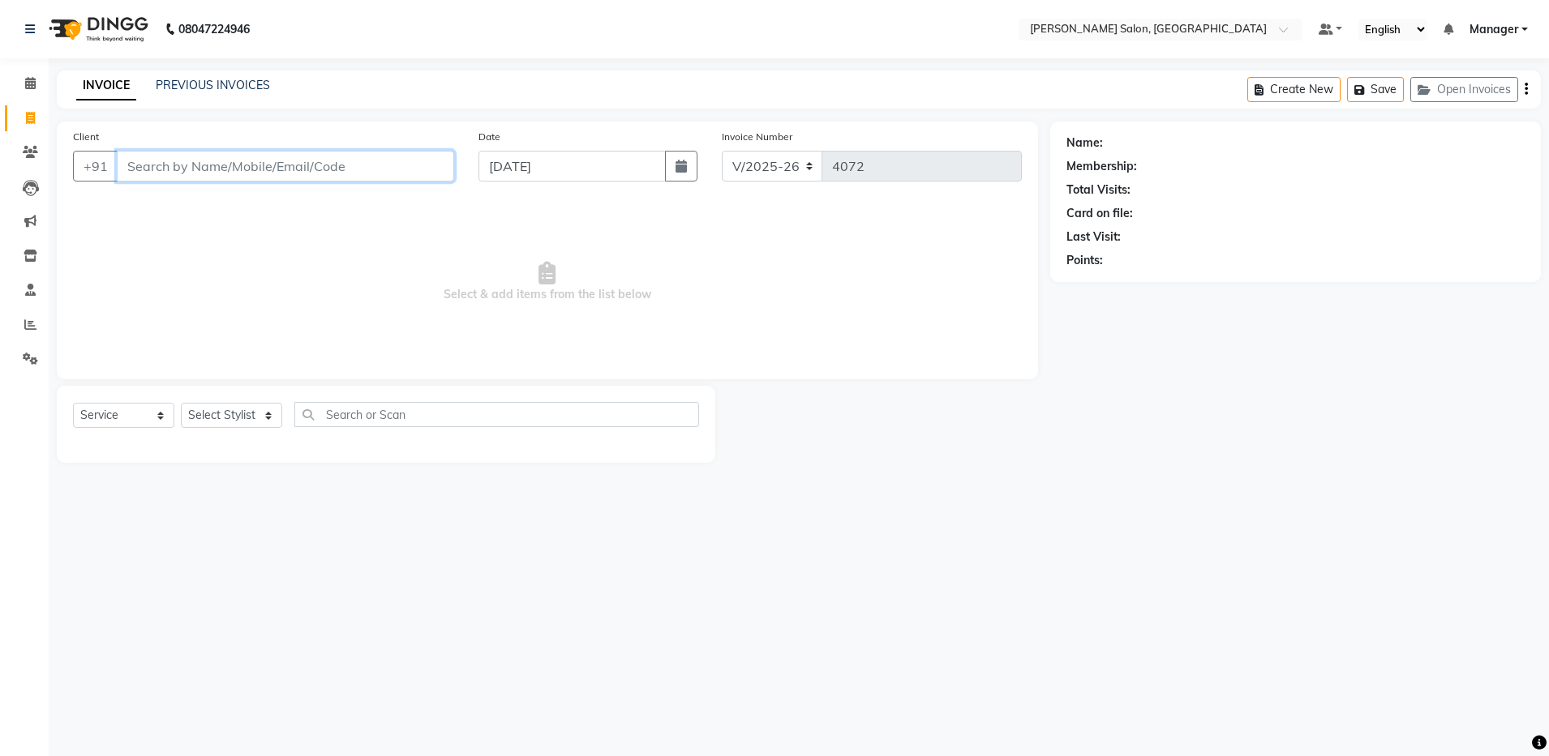
click at [159, 165] on input "Client" at bounding box center [285, 166] width 337 height 31
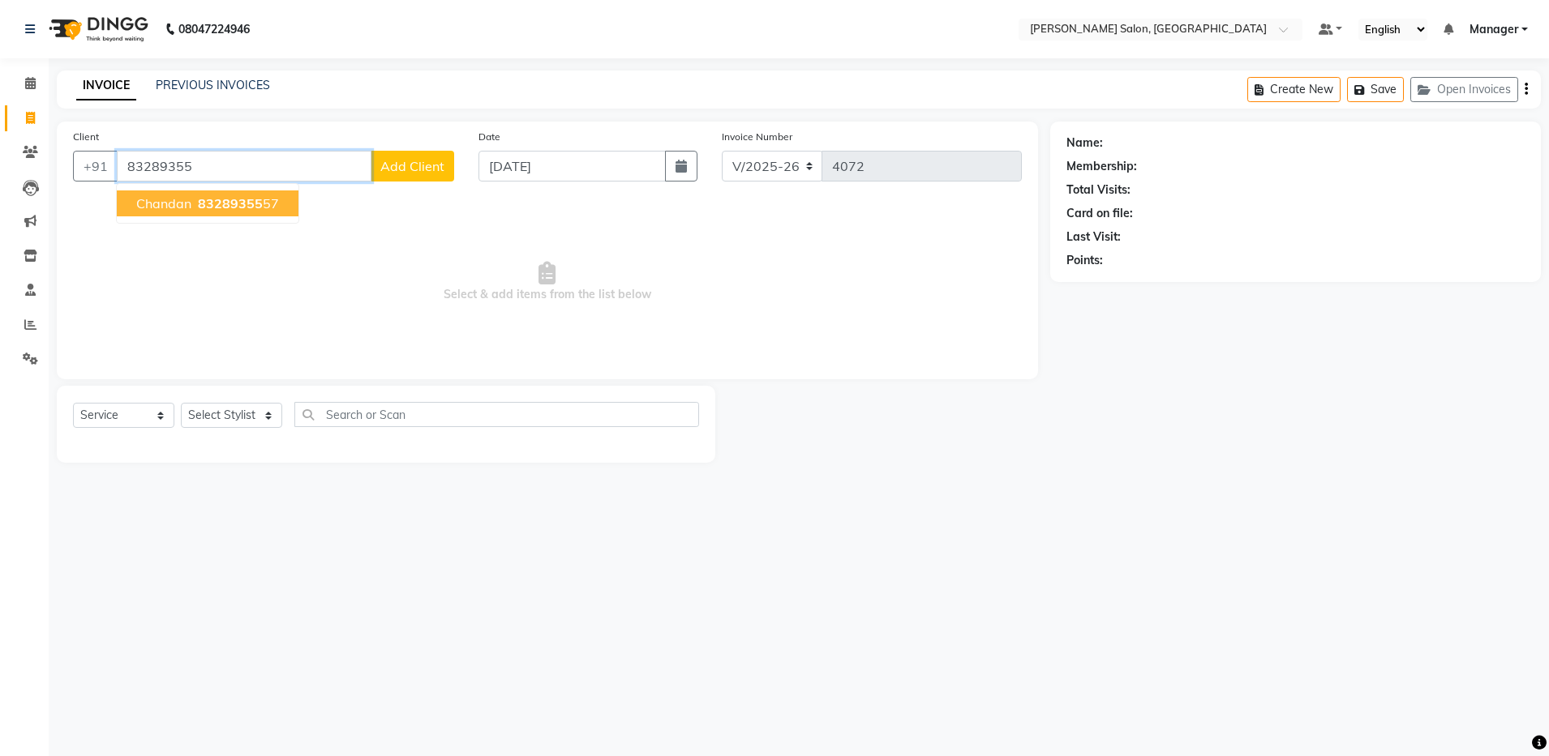
click at [195, 206] on ngb-highlight "83289355 57" at bounding box center [237, 203] width 84 height 16
type input "8328935557"
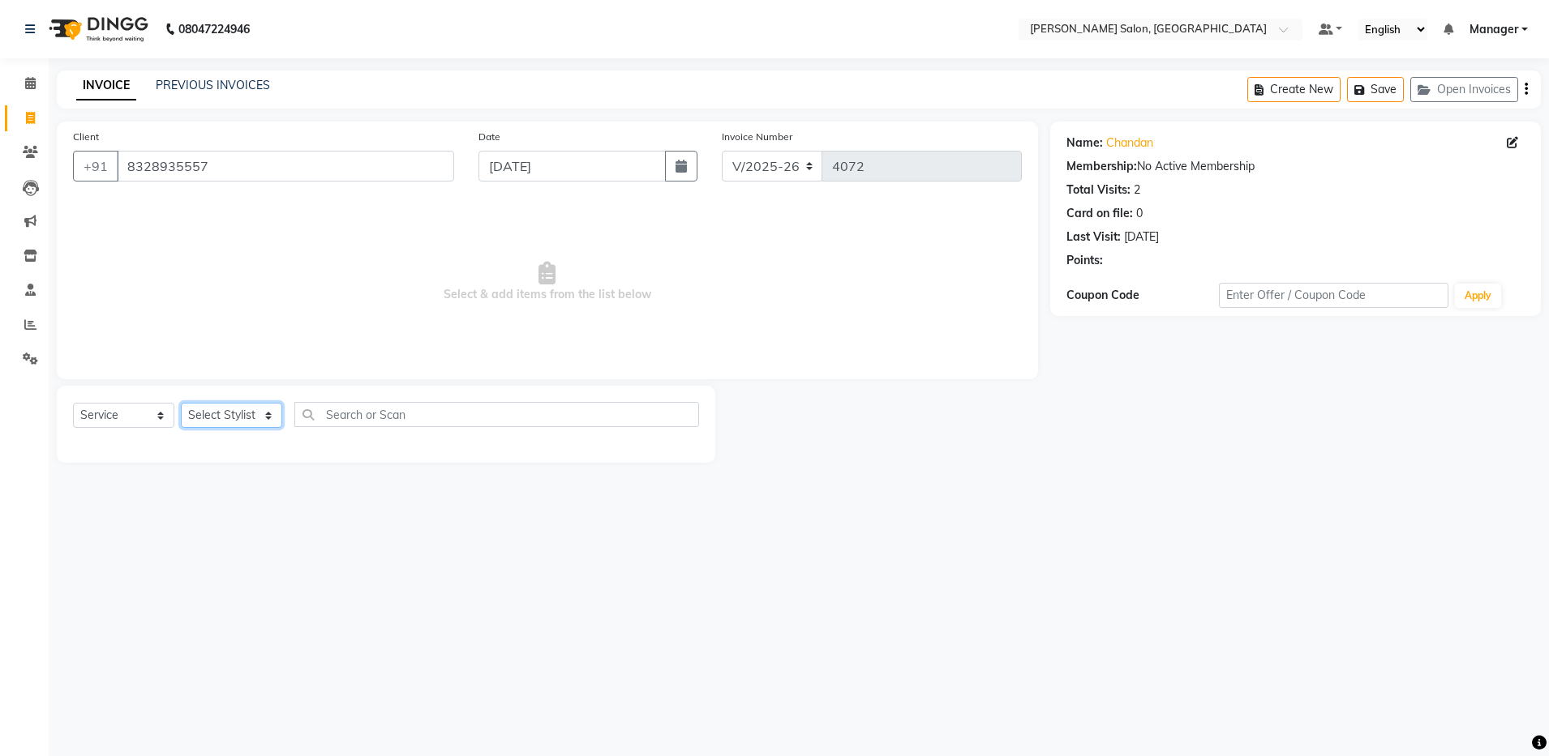
click at [212, 408] on select "Select Stylist Aarthi Abhishek [PERSON_NAME] [PERSON_NAME] Arjun [PERSON_NAME] …" at bounding box center [231, 415] width 101 height 25
select select "28896"
click at [181, 403] on select "Select Stylist Aarthi Abhishek [PERSON_NAME] [PERSON_NAME] Arjun [PERSON_NAME] …" at bounding box center [231, 415] width 101 height 25
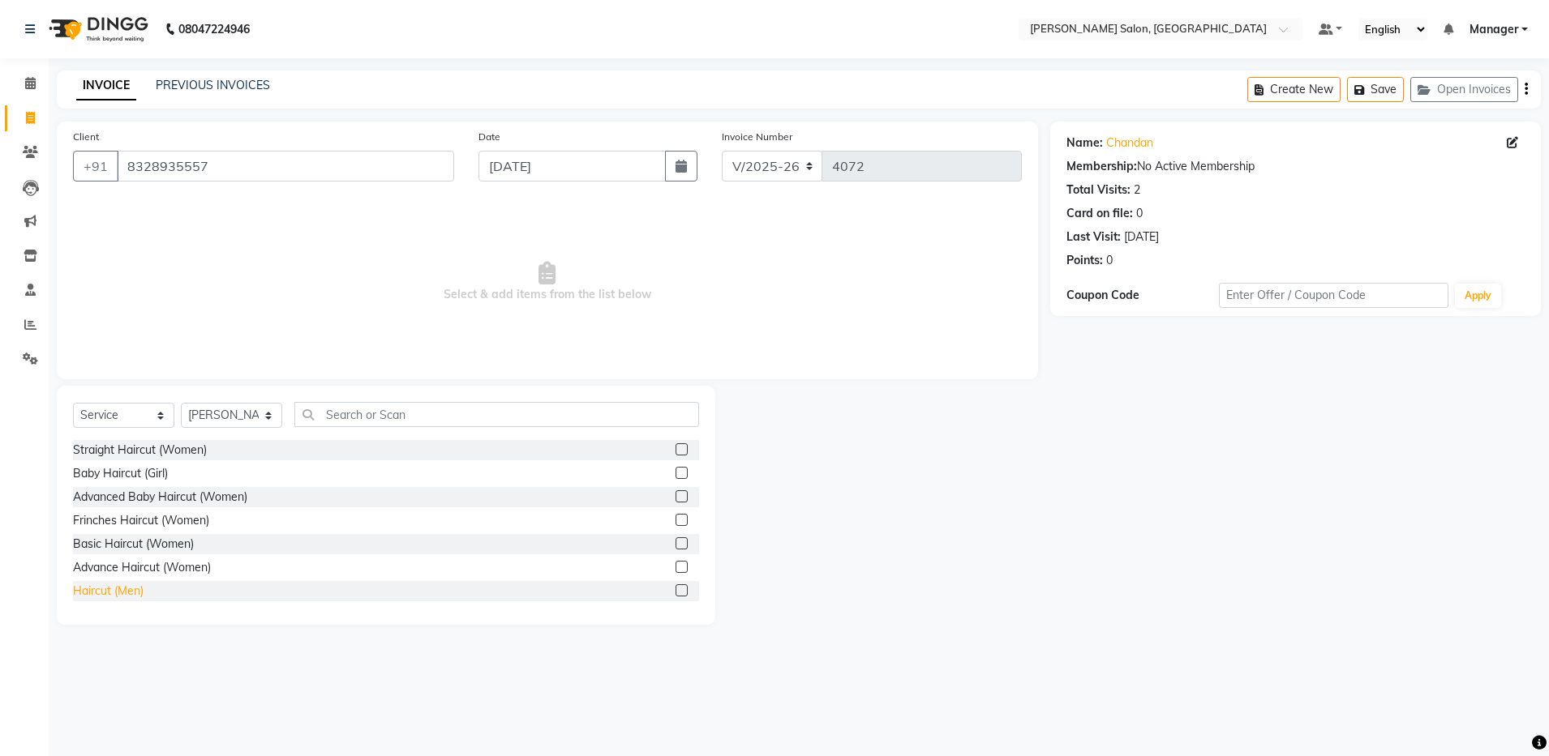
click at [121, 589] on div "Haircut (Men)" at bounding box center [108, 591] width 71 height 17
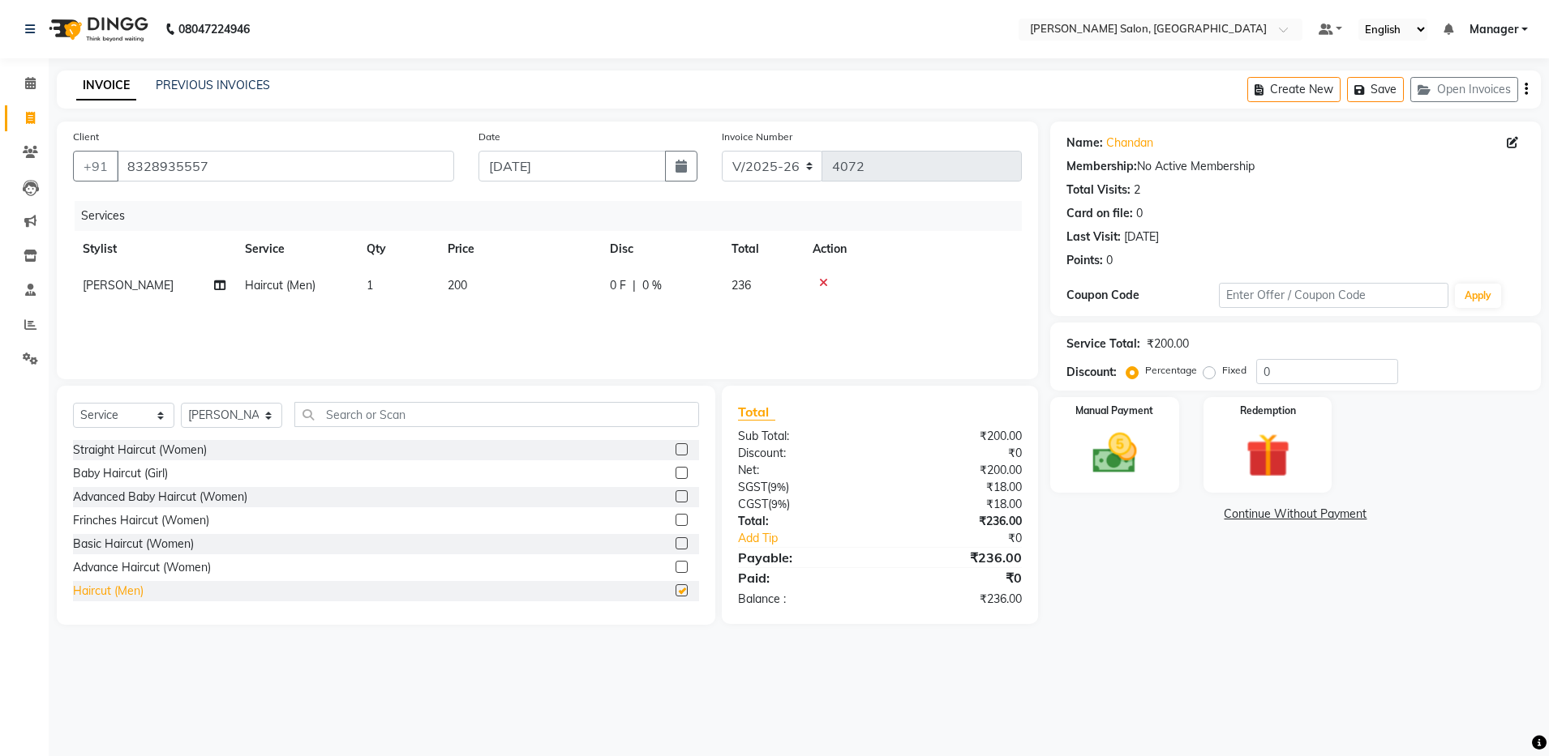
checkbox input "false"
click at [1111, 458] on img at bounding box center [1114, 454] width 75 height 54
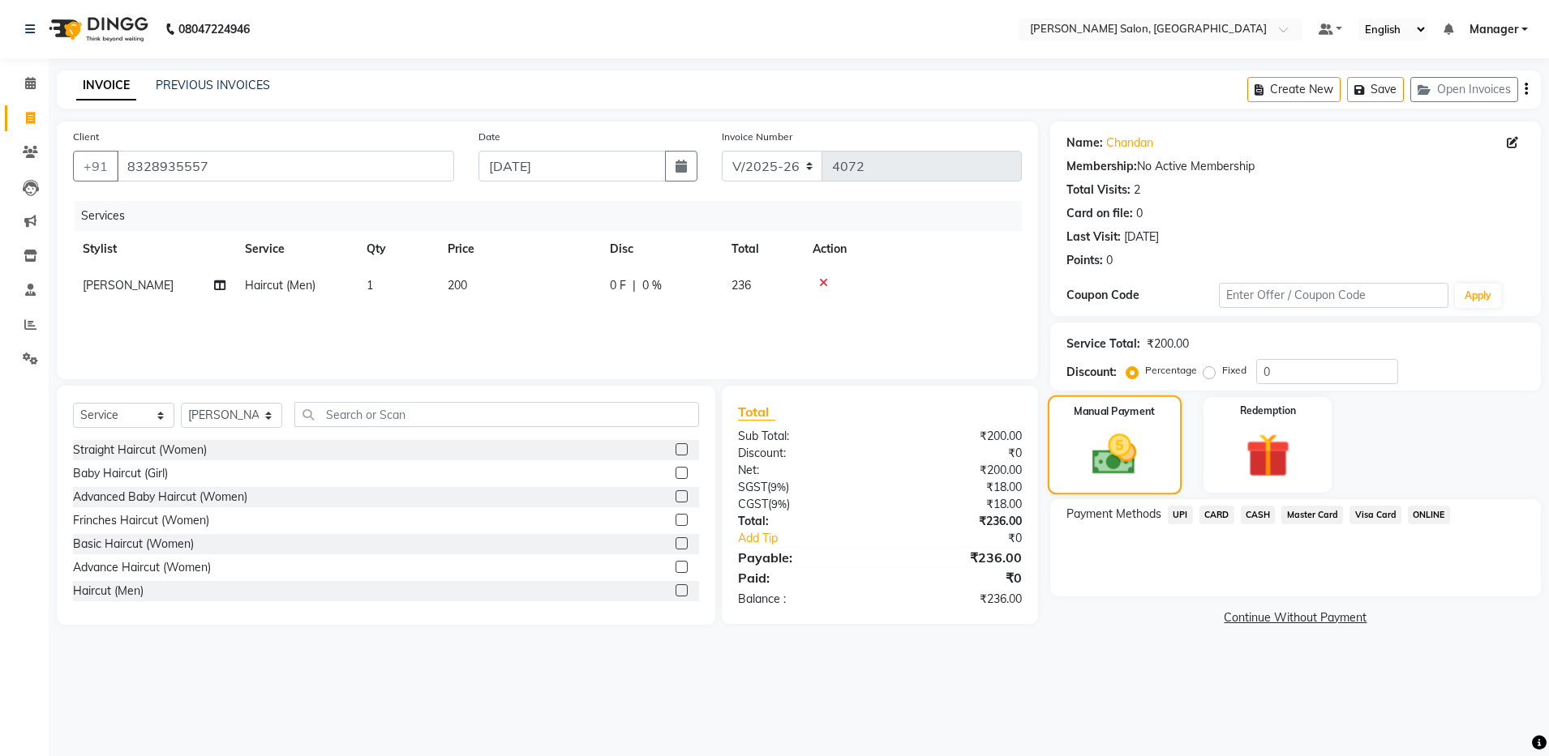
click at [1111, 458] on img at bounding box center [1114, 454] width 72 height 51
click at [1180, 516] on span "UPI" at bounding box center [1180, 515] width 25 height 19
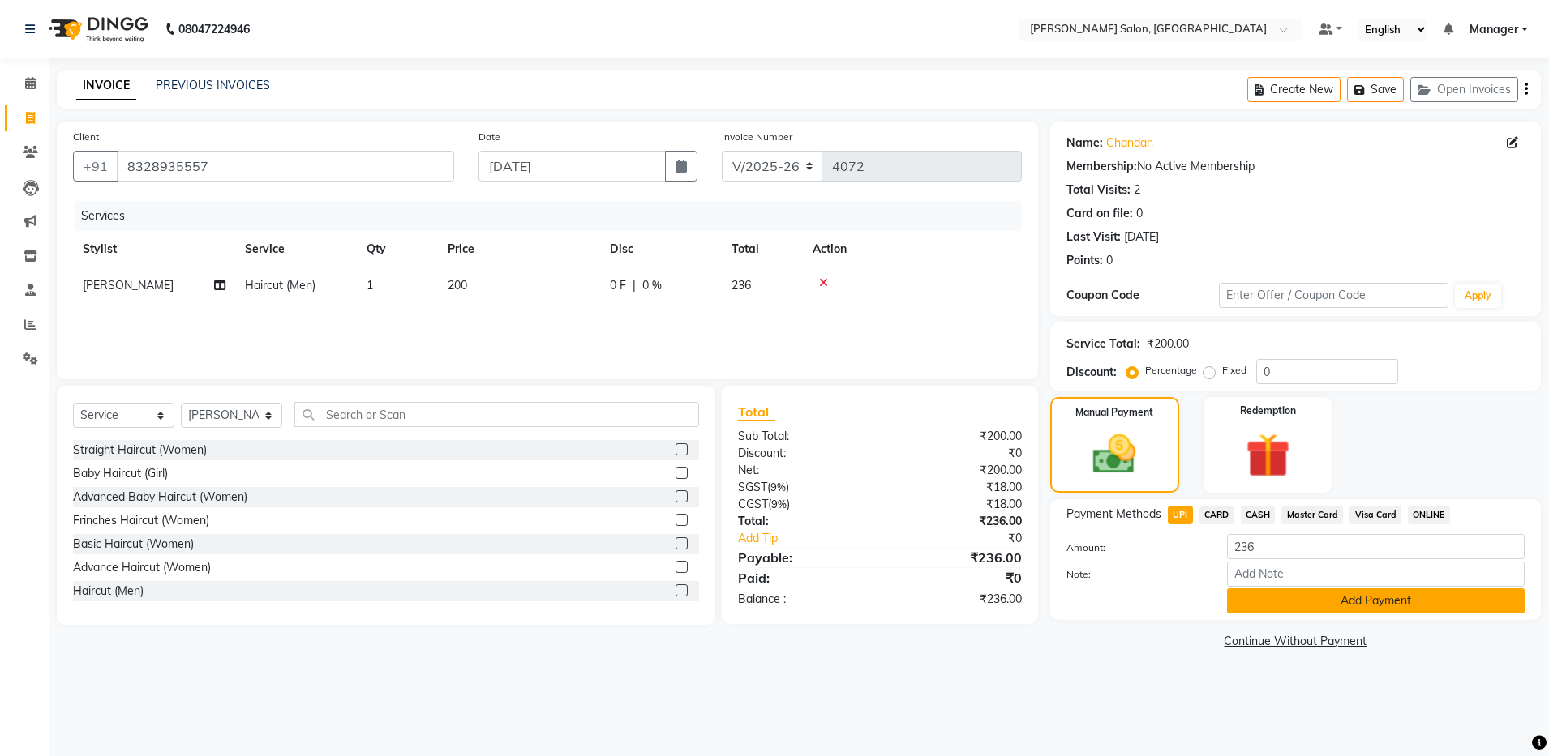
click at [1308, 597] on button "Add Payment" at bounding box center [1376, 601] width 298 height 25
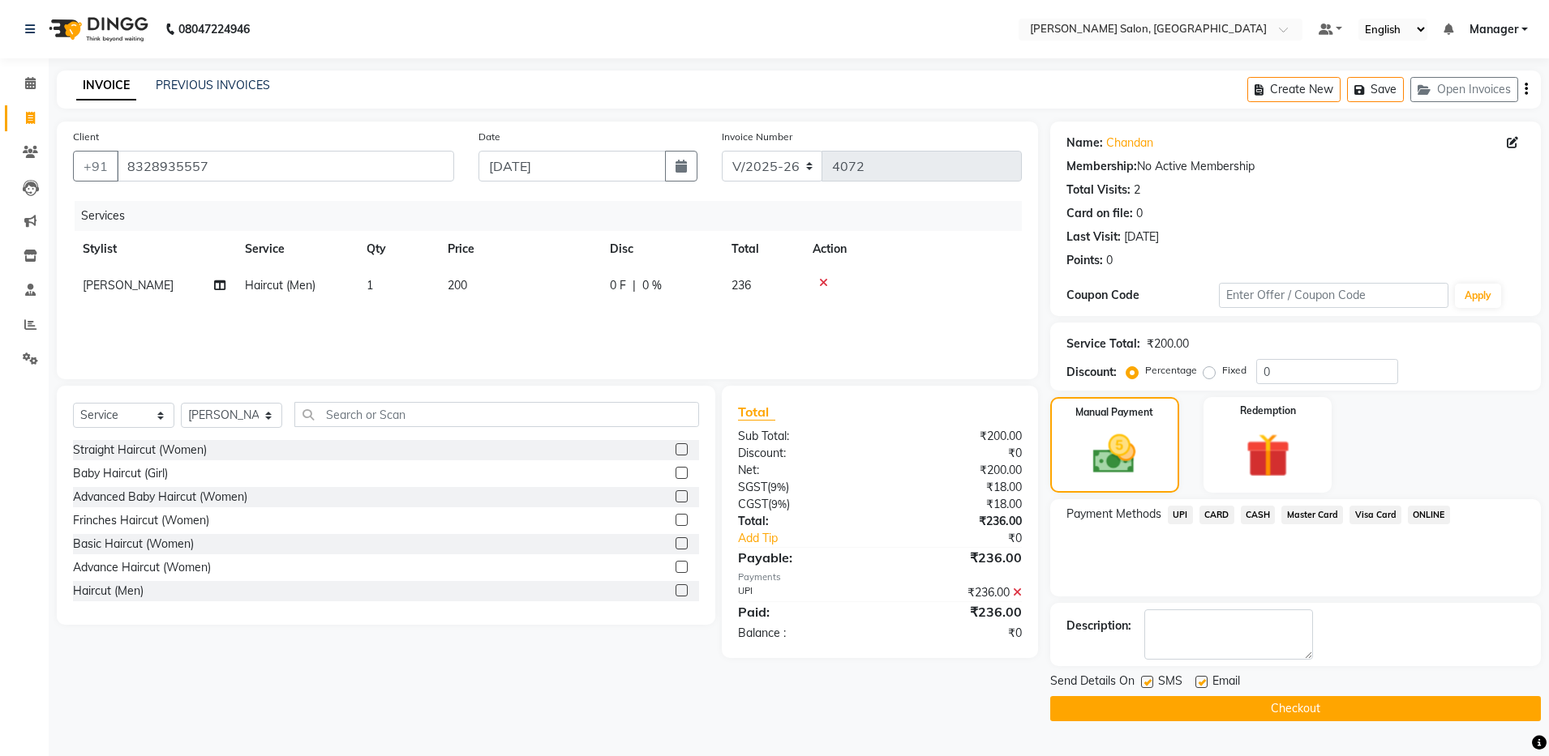
click at [1205, 685] on label at bounding box center [1201, 682] width 12 height 12
click at [1205, 685] on input "checkbox" at bounding box center [1200, 683] width 11 height 11
checkbox input "false"
click at [1277, 703] on button "Checkout" at bounding box center [1295, 708] width 491 height 25
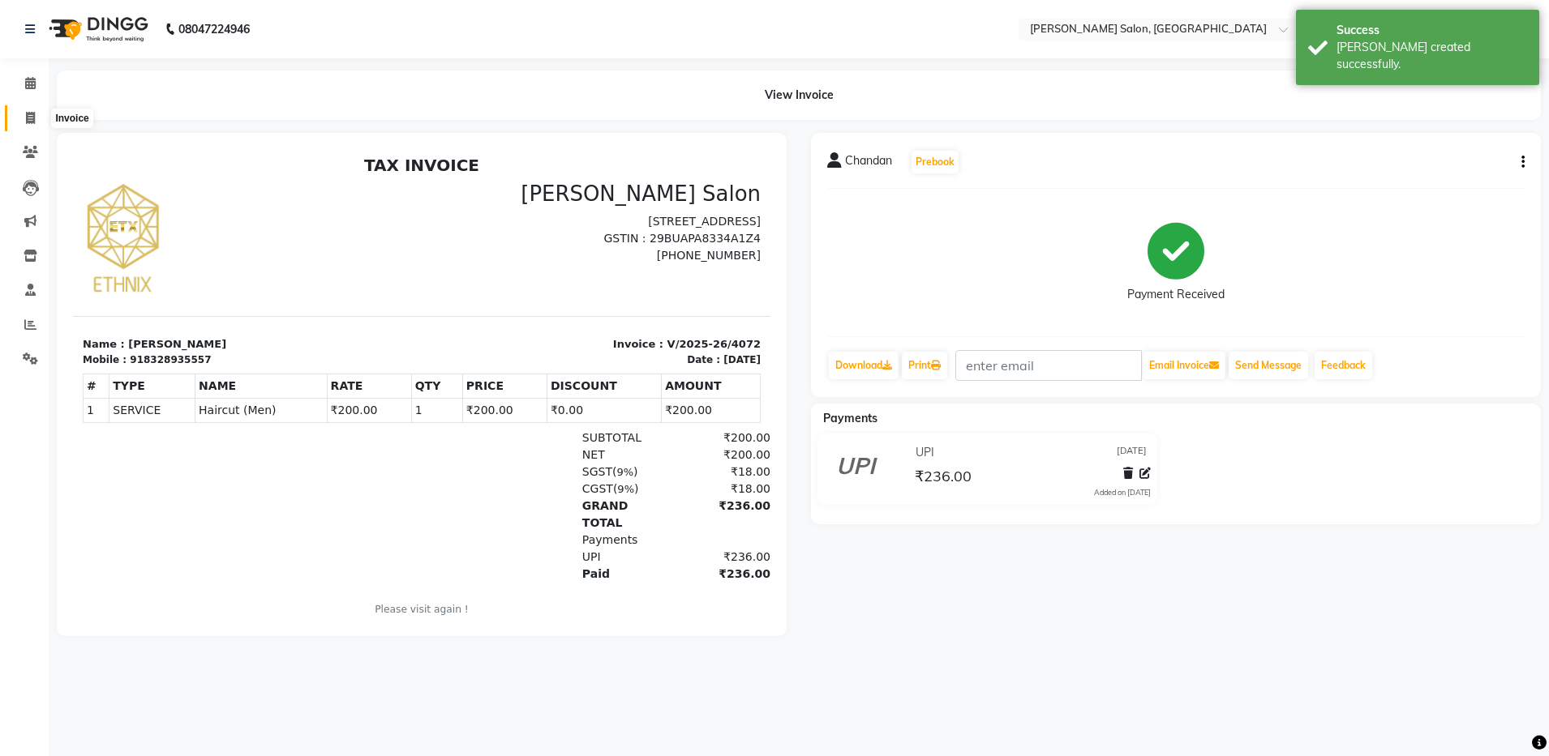
click at [28, 112] on icon at bounding box center [30, 118] width 9 height 12
select select "service"
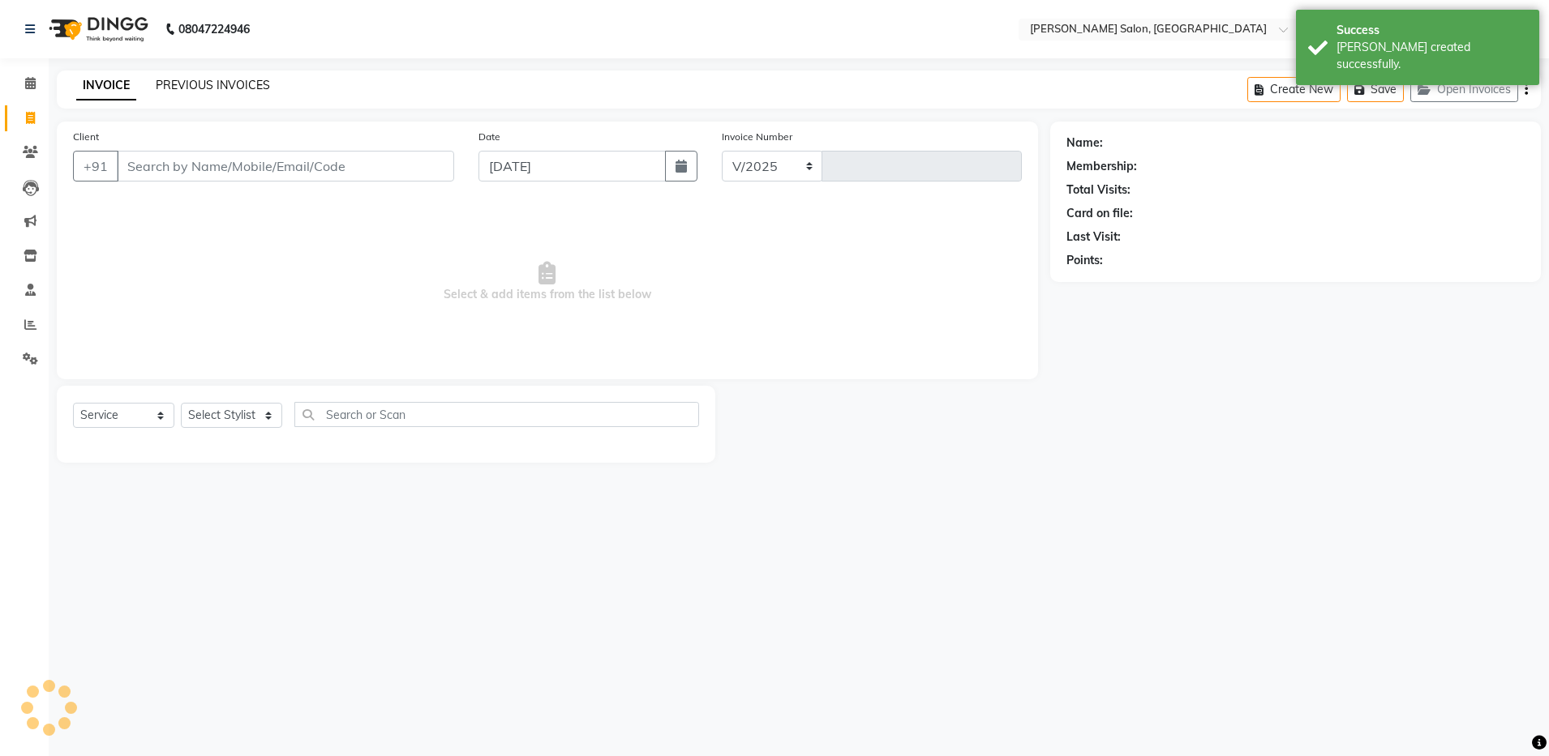
select select "4781"
type input "4073"
click at [182, 81] on link "PREVIOUS INVOICES" at bounding box center [213, 85] width 114 height 15
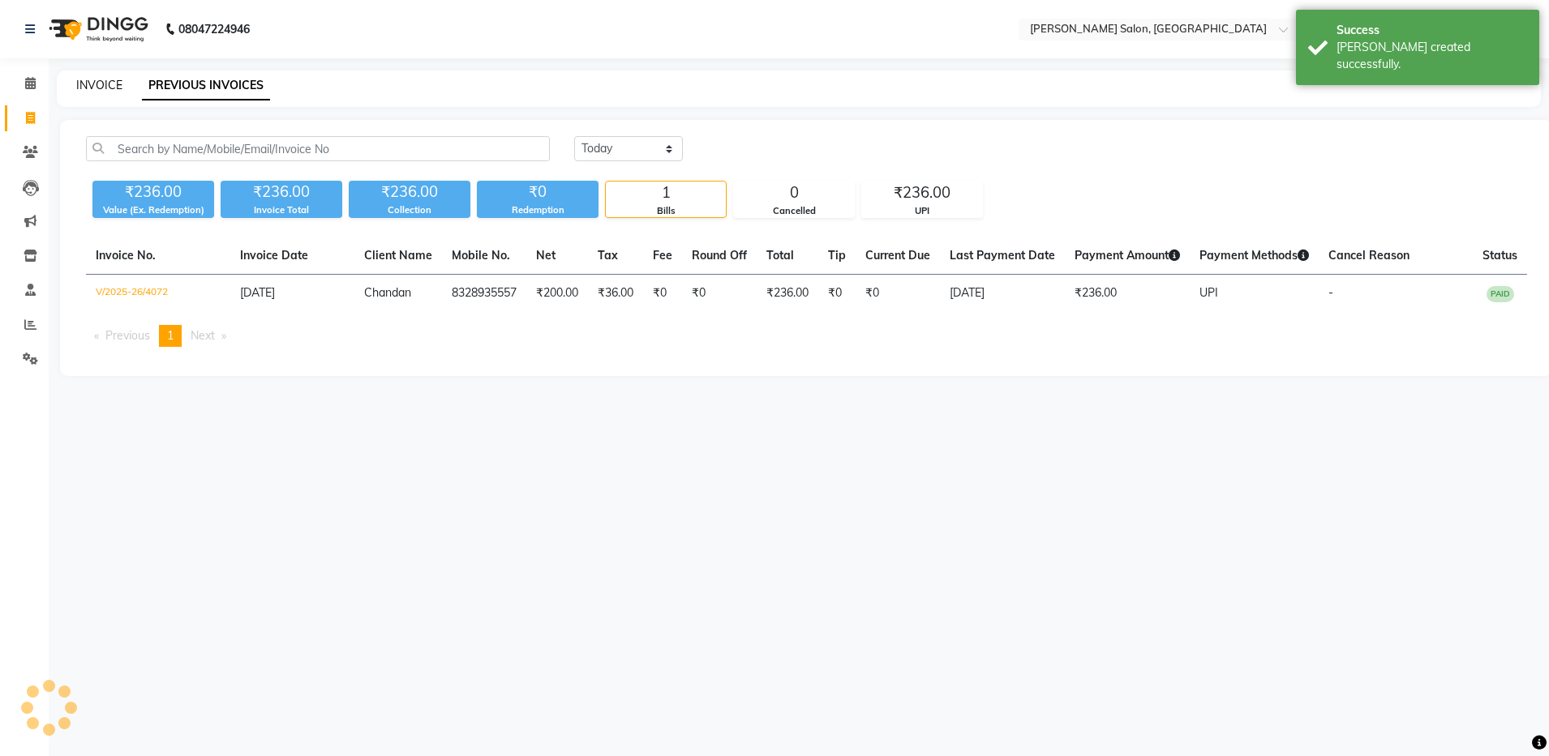
click at [94, 85] on link "INVOICE" at bounding box center [99, 85] width 46 height 15
select select "service"
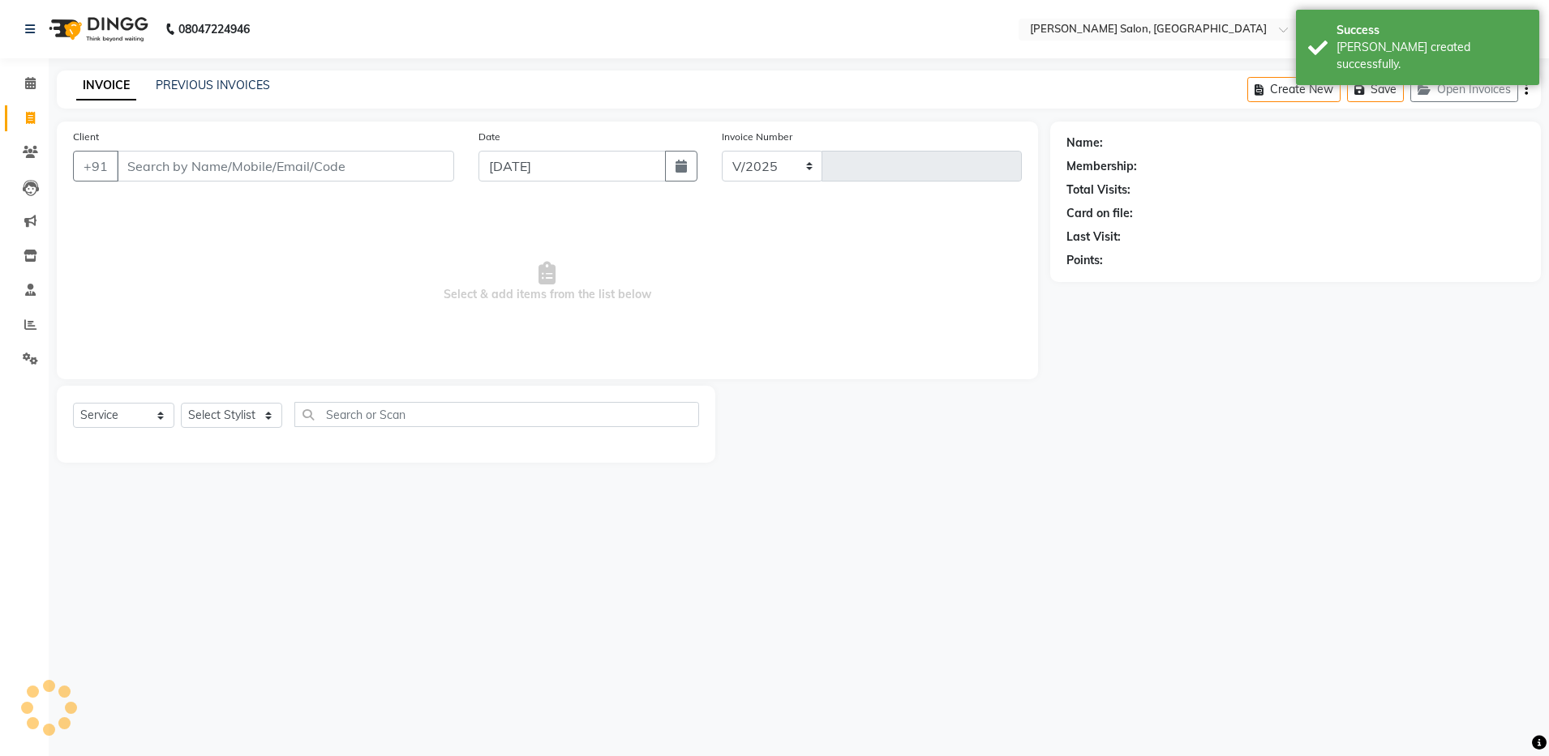
select select "4781"
type input "4073"
click at [537, 77] on div "INVOICE PREVIOUS INVOICES Create New Save Open Invoices" at bounding box center [799, 90] width 1484 height 38
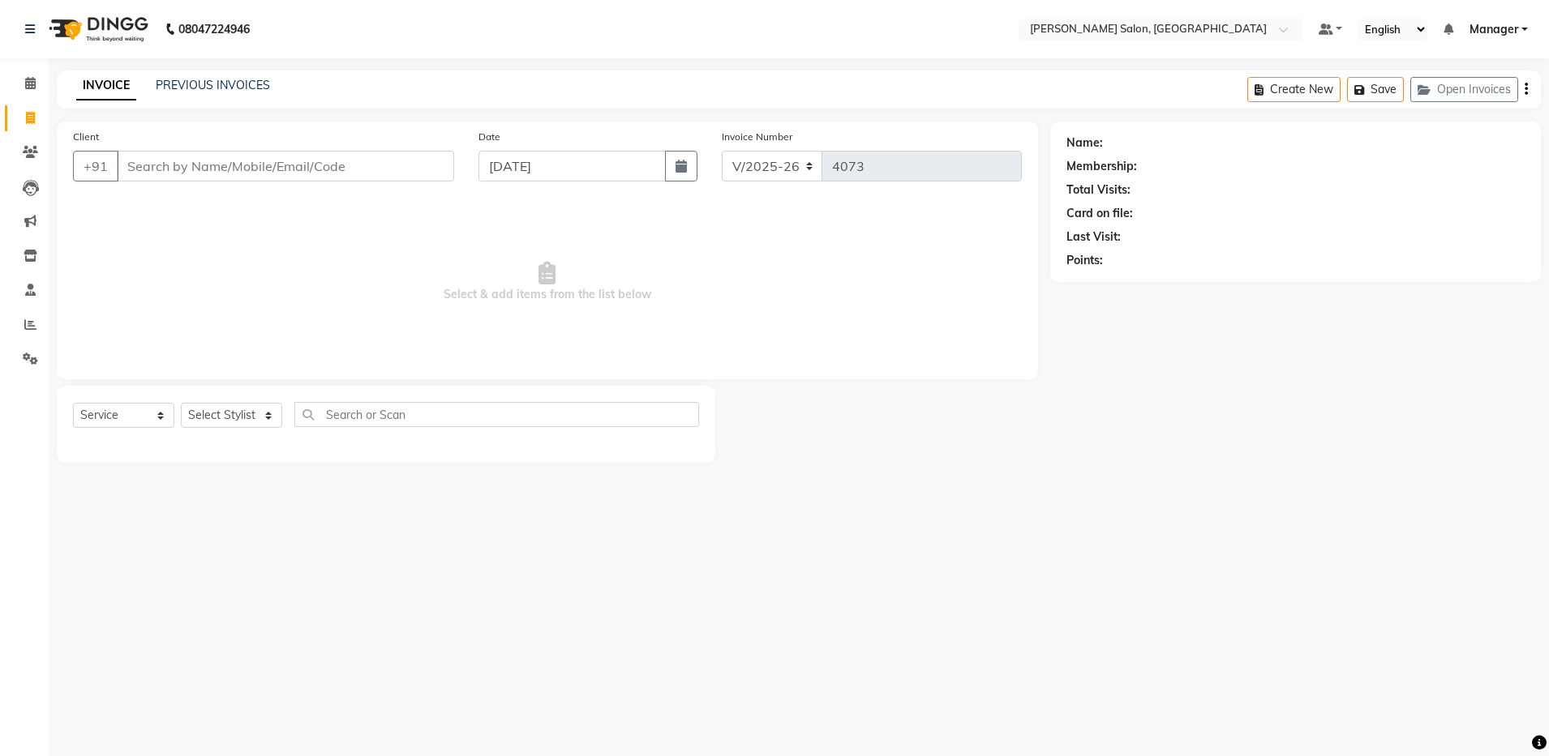
click at [858, 542] on div "08047224946 Select Location × [PERSON_NAME] Salon, Bellandur Default Panel My P…" at bounding box center [774, 378] width 1549 height 756
click at [206, 78] on link "PREVIOUS INVOICES" at bounding box center [213, 85] width 114 height 15
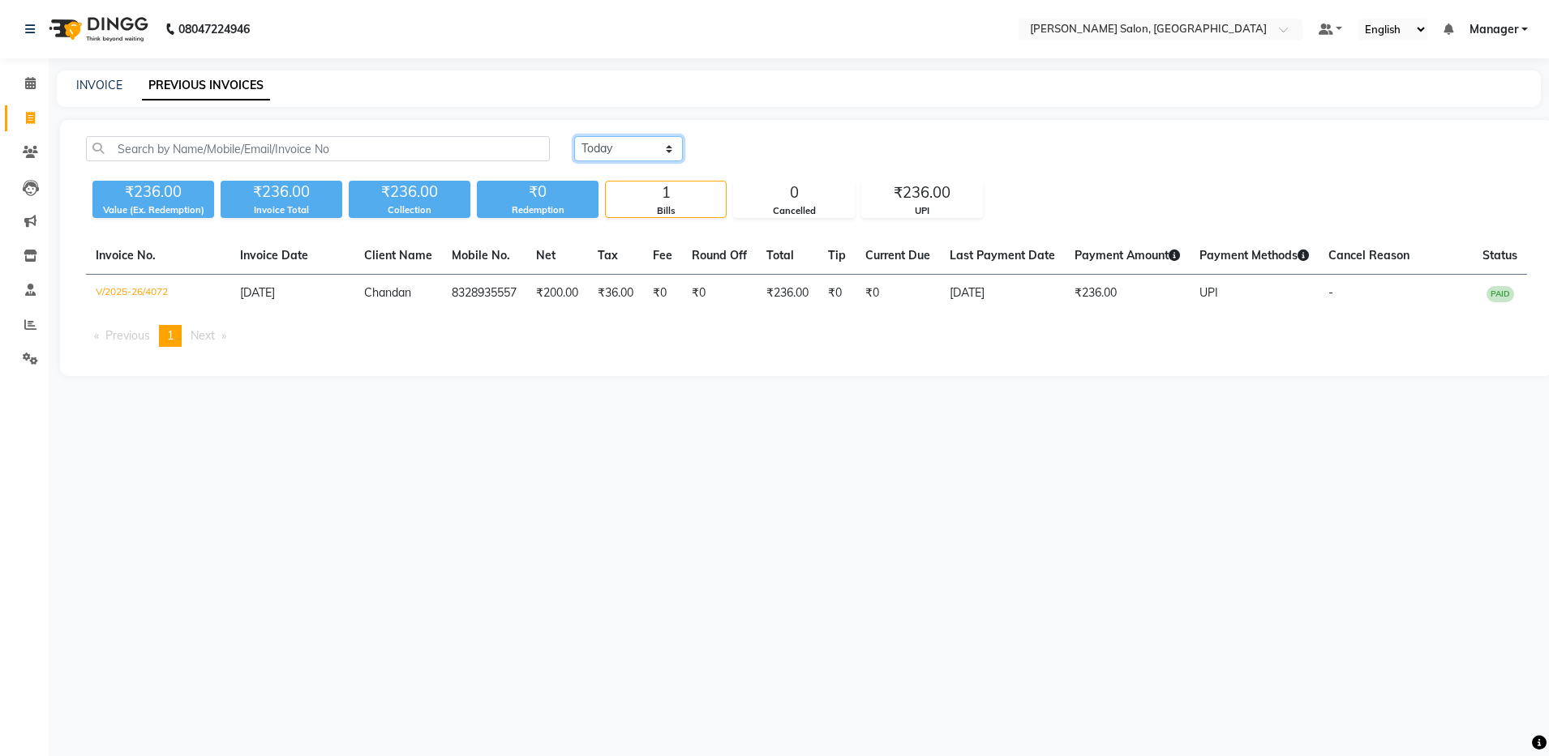
click at [610, 155] on select "[DATE] [DATE] Custom Range" at bounding box center [628, 148] width 109 height 25
click at [574, 136] on select "[DATE] [DATE] Custom Range" at bounding box center [628, 148] width 109 height 25
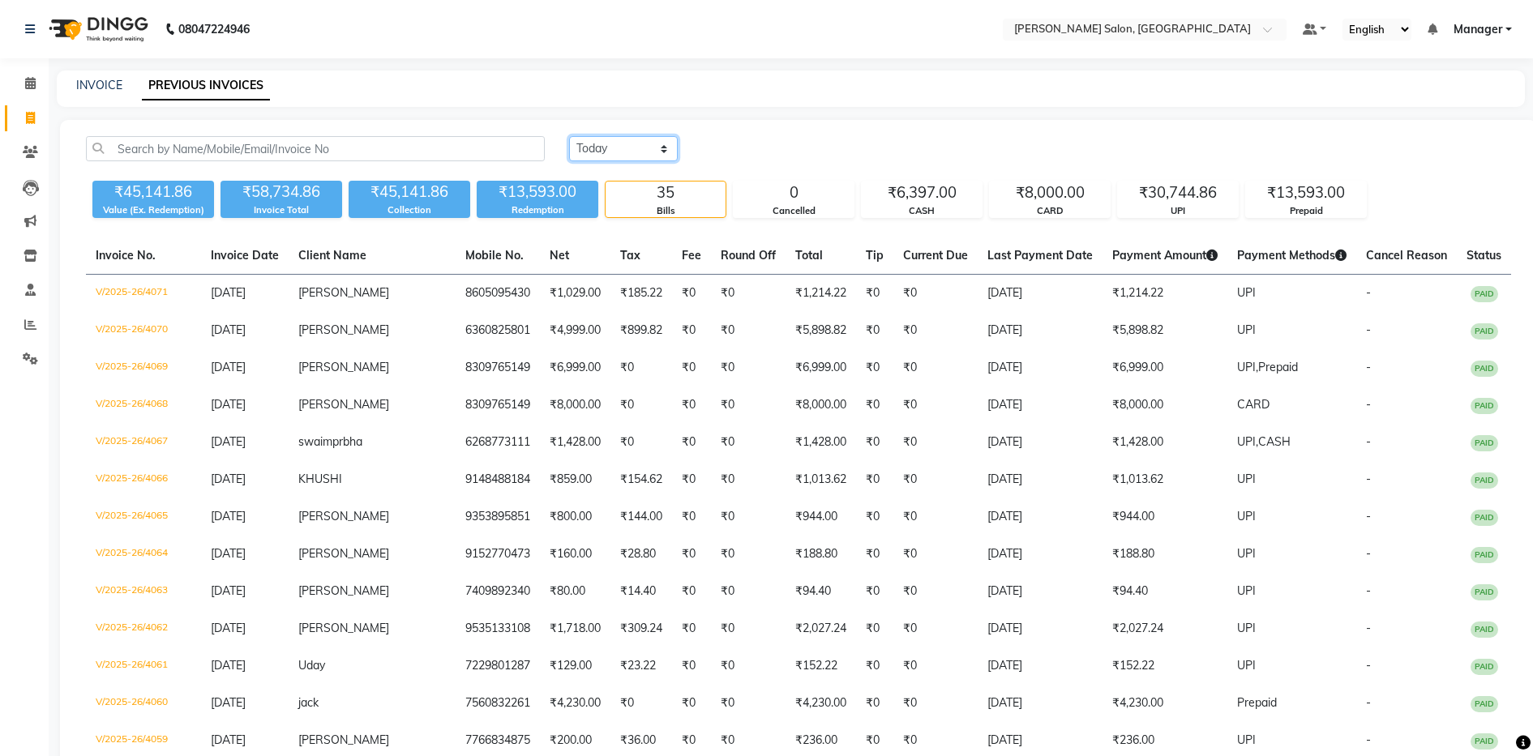
drag, startPoint x: 588, startPoint y: 147, endPoint x: 606, endPoint y: 148, distance: 17.9
click at [589, 147] on select "[DATE] [DATE] Custom Range" at bounding box center [623, 148] width 109 height 25
select select "[DATE]"
click at [569, 136] on select "[DATE] [DATE] Custom Range" at bounding box center [623, 148] width 109 height 25
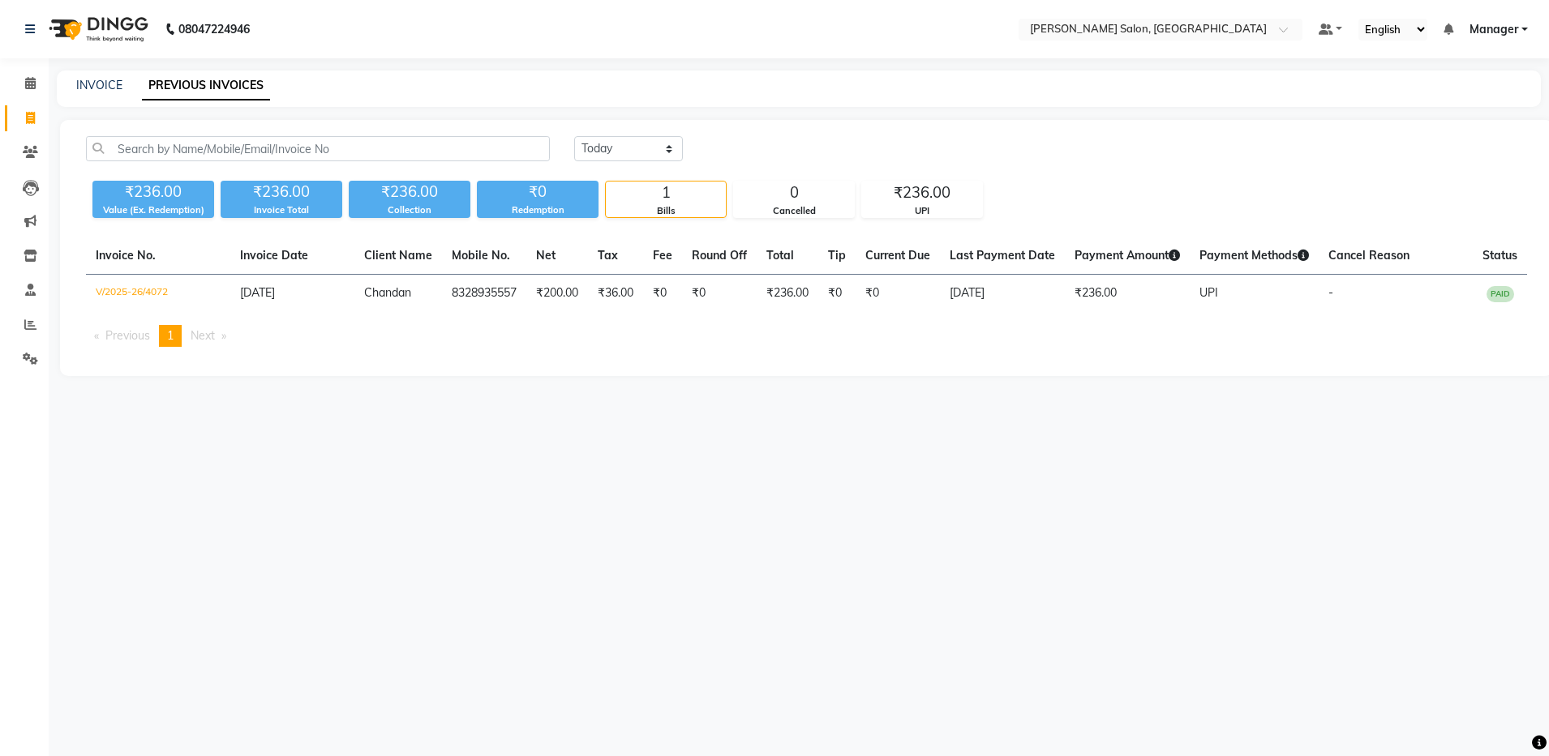
click at [84, 94] on div "INVOICE PREVIOUS INVOICES" at bounding box center [799, 89] width 1484 height 36
click at [122, 73] on div "INVOICE PREVIOUS INVOICES" at bounding box center [799, 89] width 1484 height 36
click at [90, 81] on link "INVOICE" at bounding box center [99, 85] width 46 height 15
select select "service"
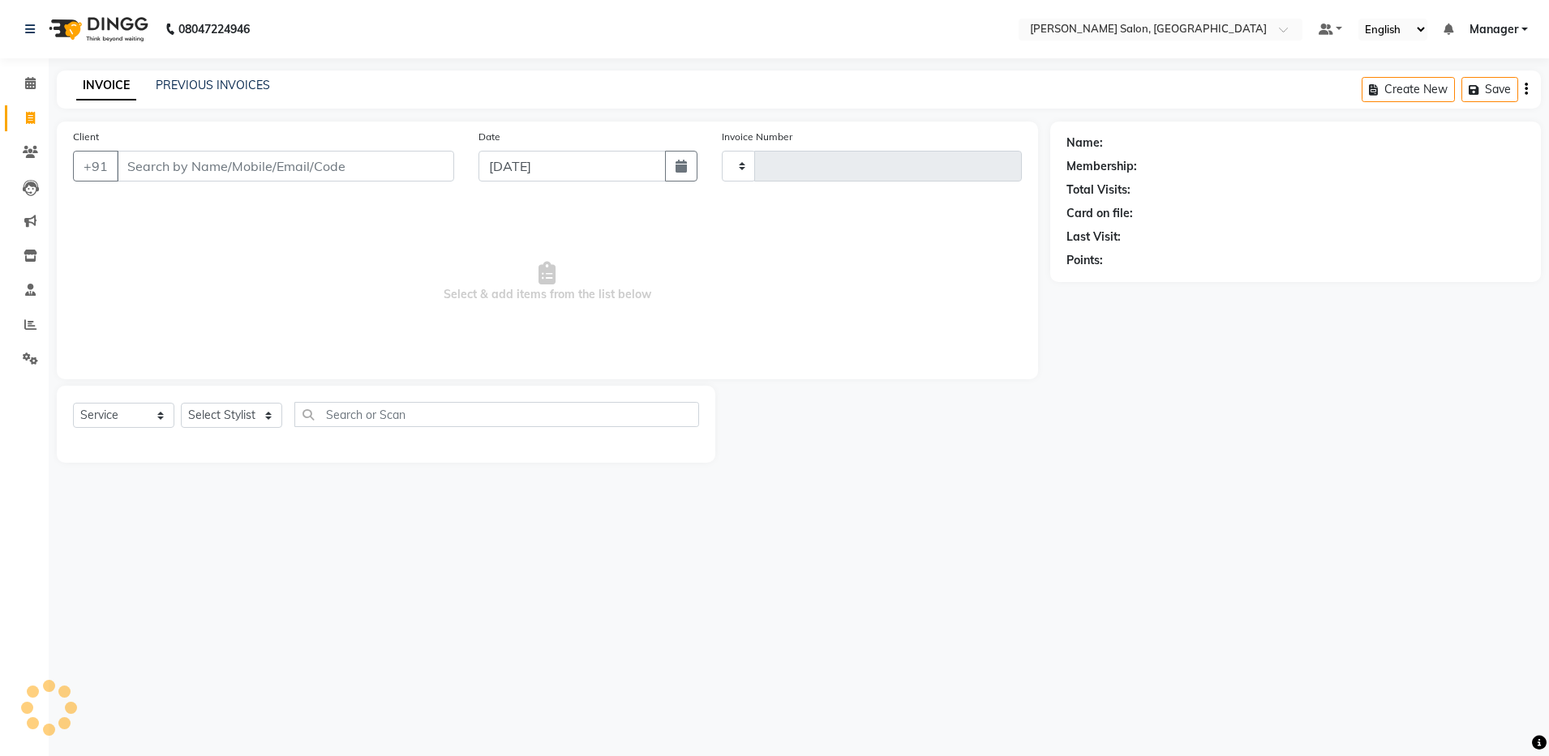
type input "4073"
select select "4781"
click at [185, 178] on input "Client" at bounding box center [285, 166] width 337 height 31
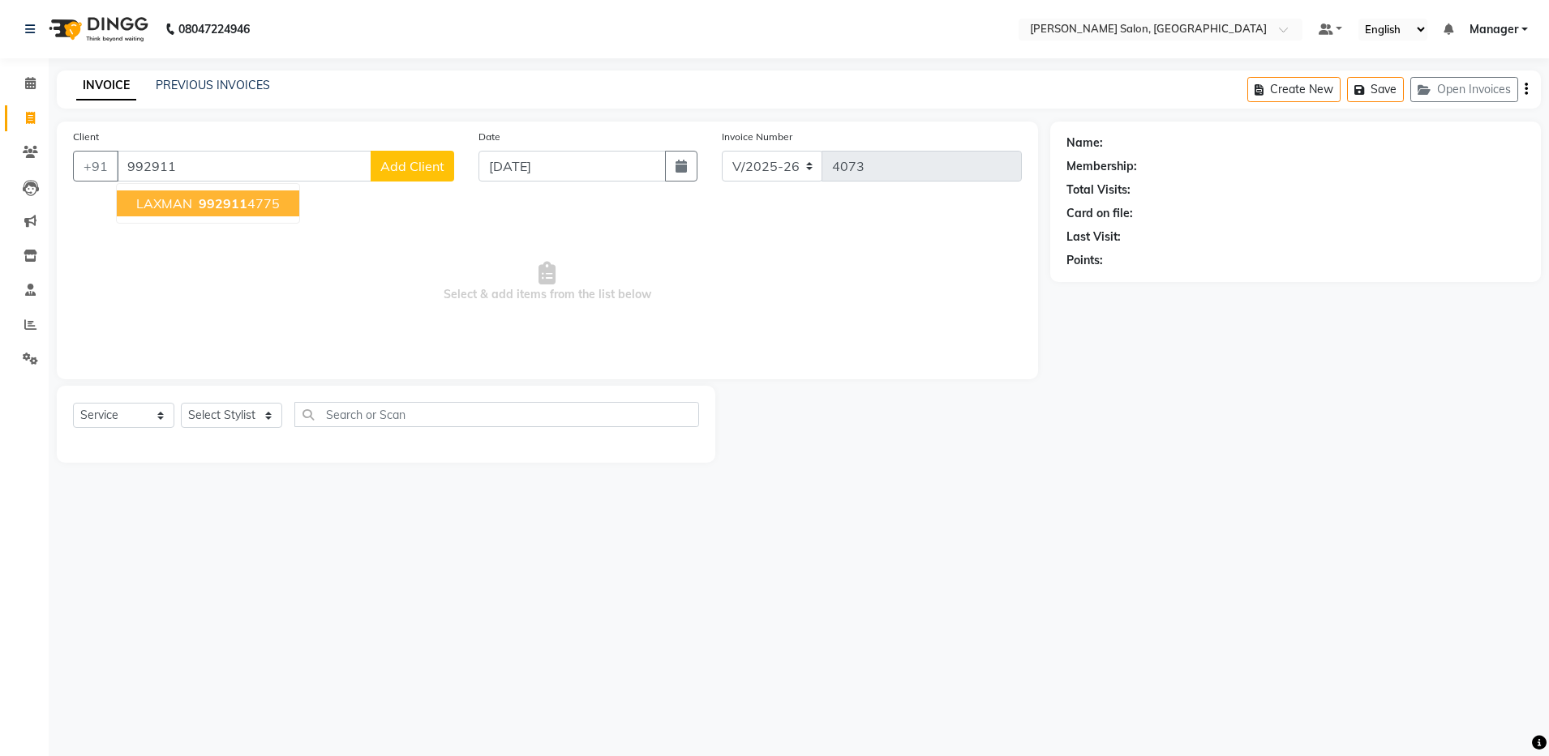
click at [220, 200] on span "992911" at bounding box center [223, 203] width 49 height 16
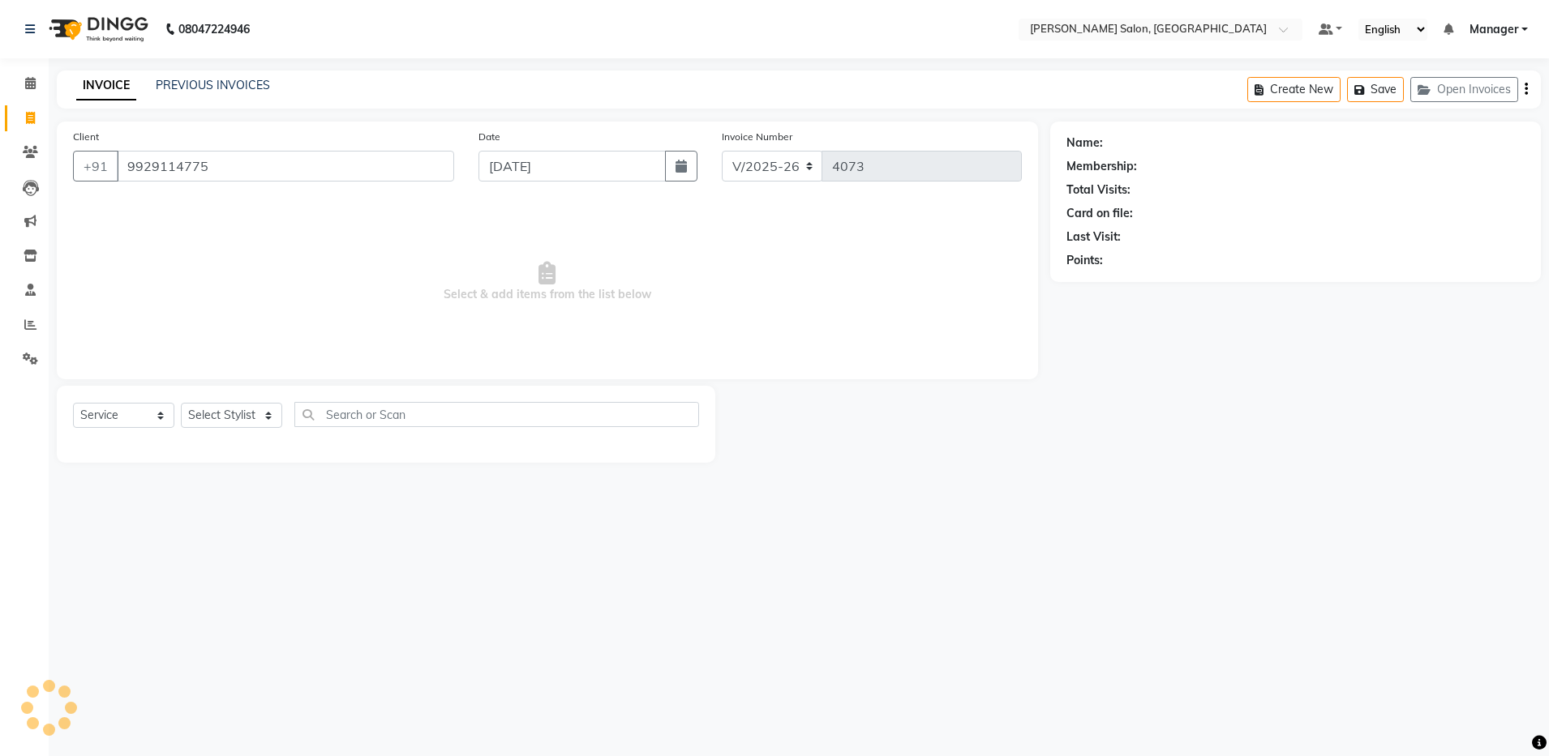
type input "9929114775"
click at [236, 410] on select "Select Stylist Aarthi Abhishek [PERSON_NAME] [PERSON_NAME] Arjun [PERSON_NAME] …" at bounding box center [231, 415] width 101 height 25
select select "28896"
click at [181, 403] on select "Select Stylist Aarthi Abhishek [PERSON_NAME] [PERSON_NAME] Arjun [PERSON_NAME] …" at bounding box center [231, 415] width 101 height 25
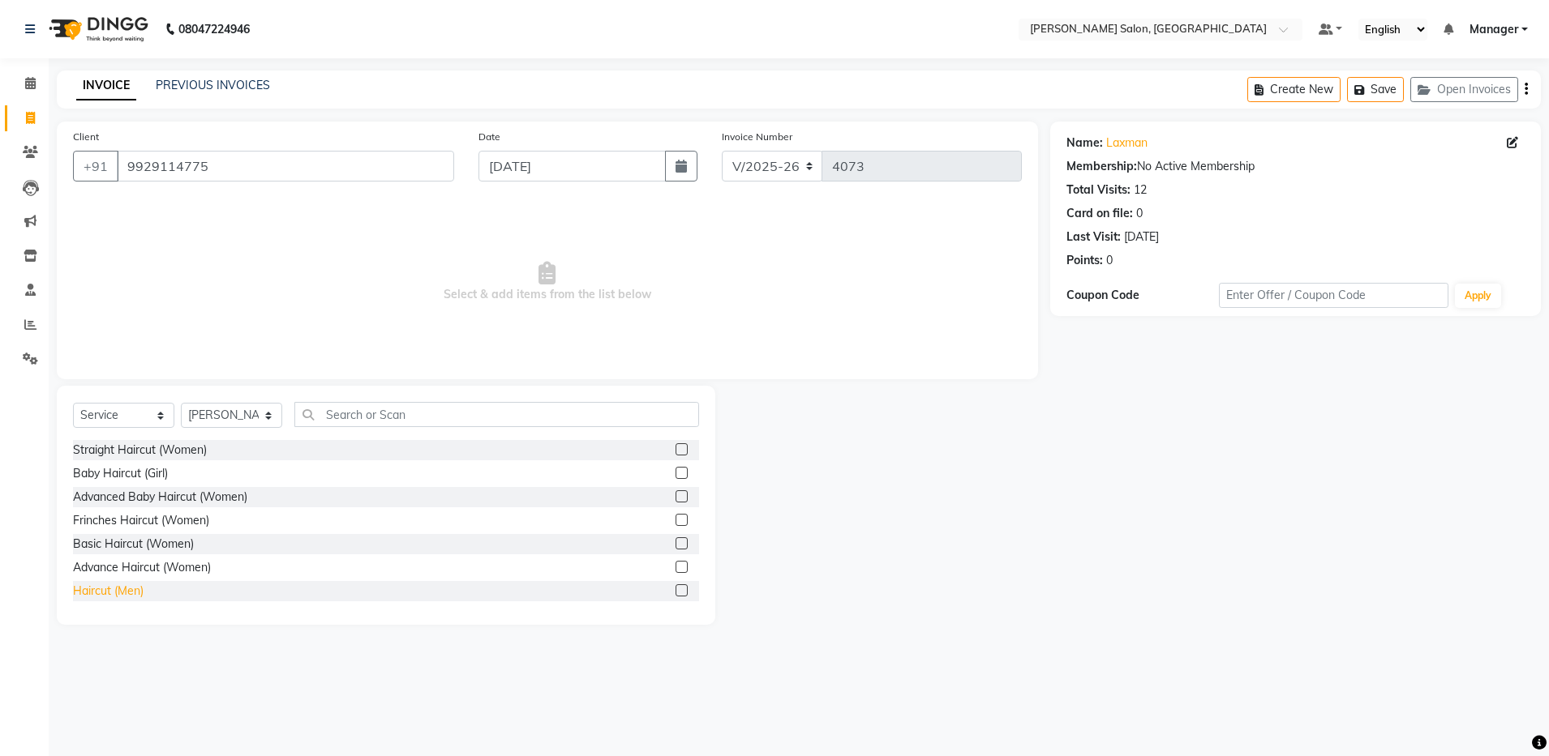
click at [109, 585] on div "Haircut (Men)" at bounding box center [108, 591] width 71 height 17
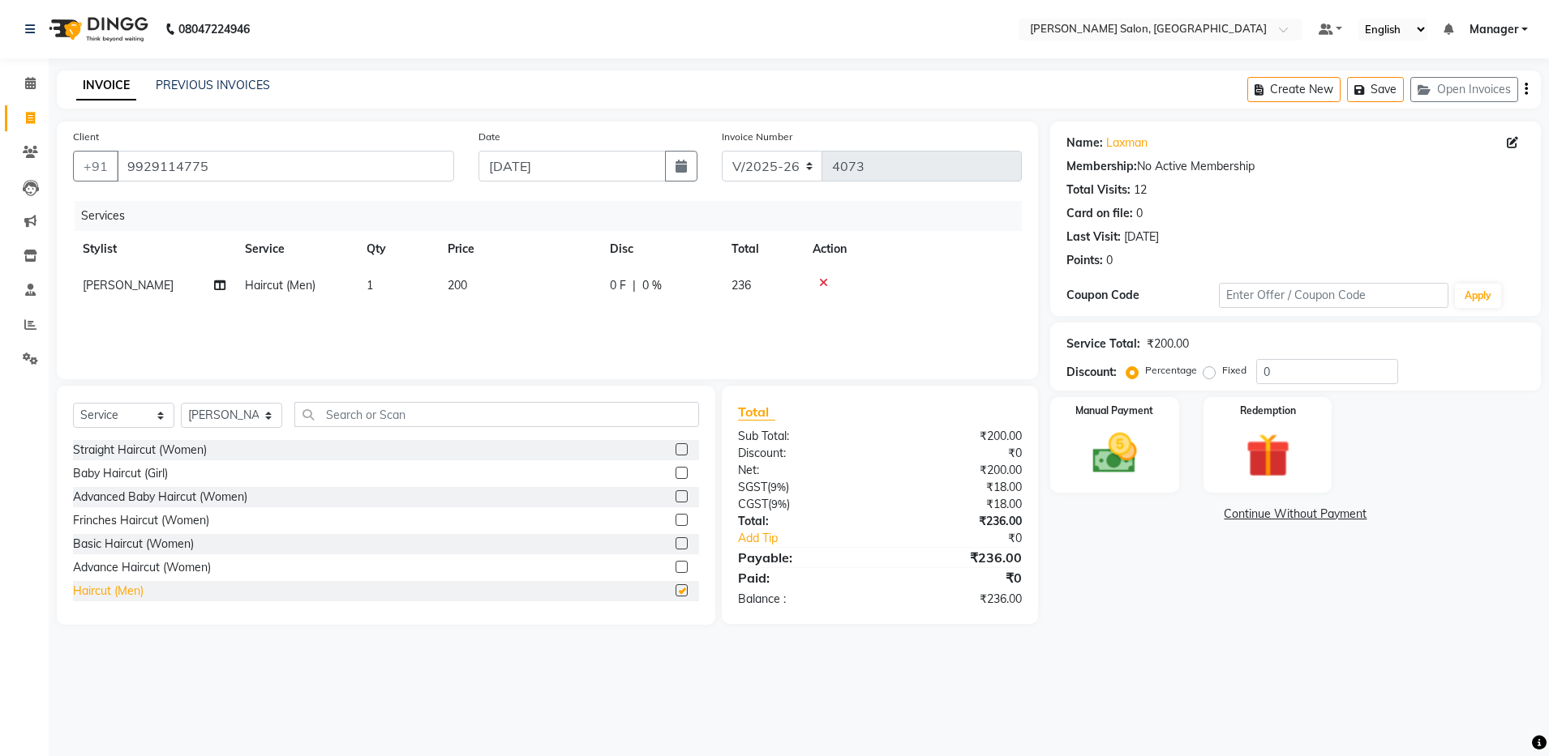
checkbox input "false"
click at [1519, 88] on div "Create New Save Open Invoices" at bounding box center [1393, 90] width 293 height 38
click at [1528, 87] on div "Create New Save Open Invoices" at bounding box center [1393, 90] width 293 height 38
click at [1525, 89] on icon "button" at bounding box center [1525, 89] width 3 height 1
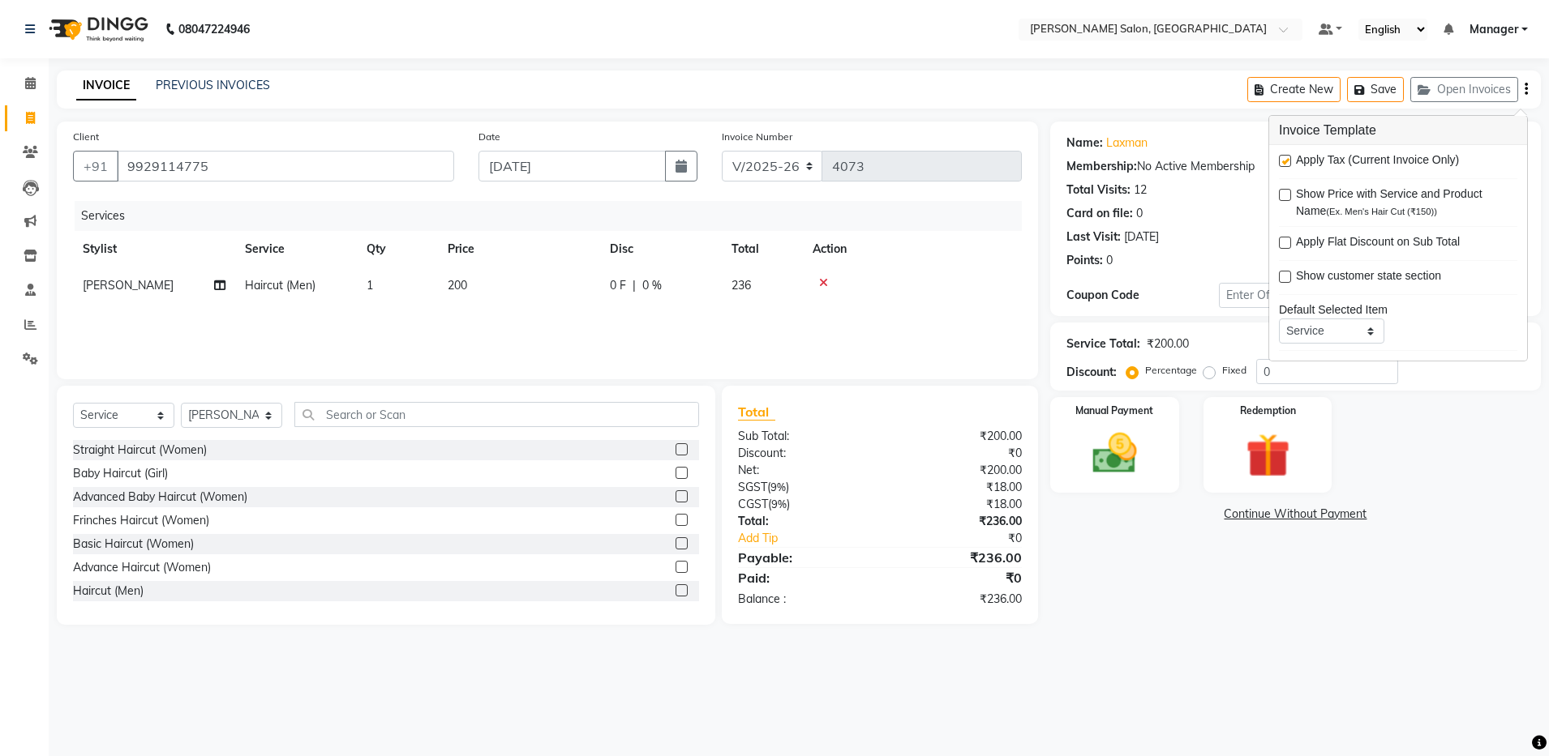
drag, startPoint x: 1282, startPoint y: 161, endPoint x: 1289, endPoint y: 153, distance: 10.3
click at [1283, 160] on label at bounding box center [1285, 161] width 12 height 12
click at [1283, 160] on input "checkbox" at bounding box center [1284, 161] width 11 height 11
checkbox input "false"
click at [1090, 451] on img at bounding box center [1114, 454] width 75 height 54
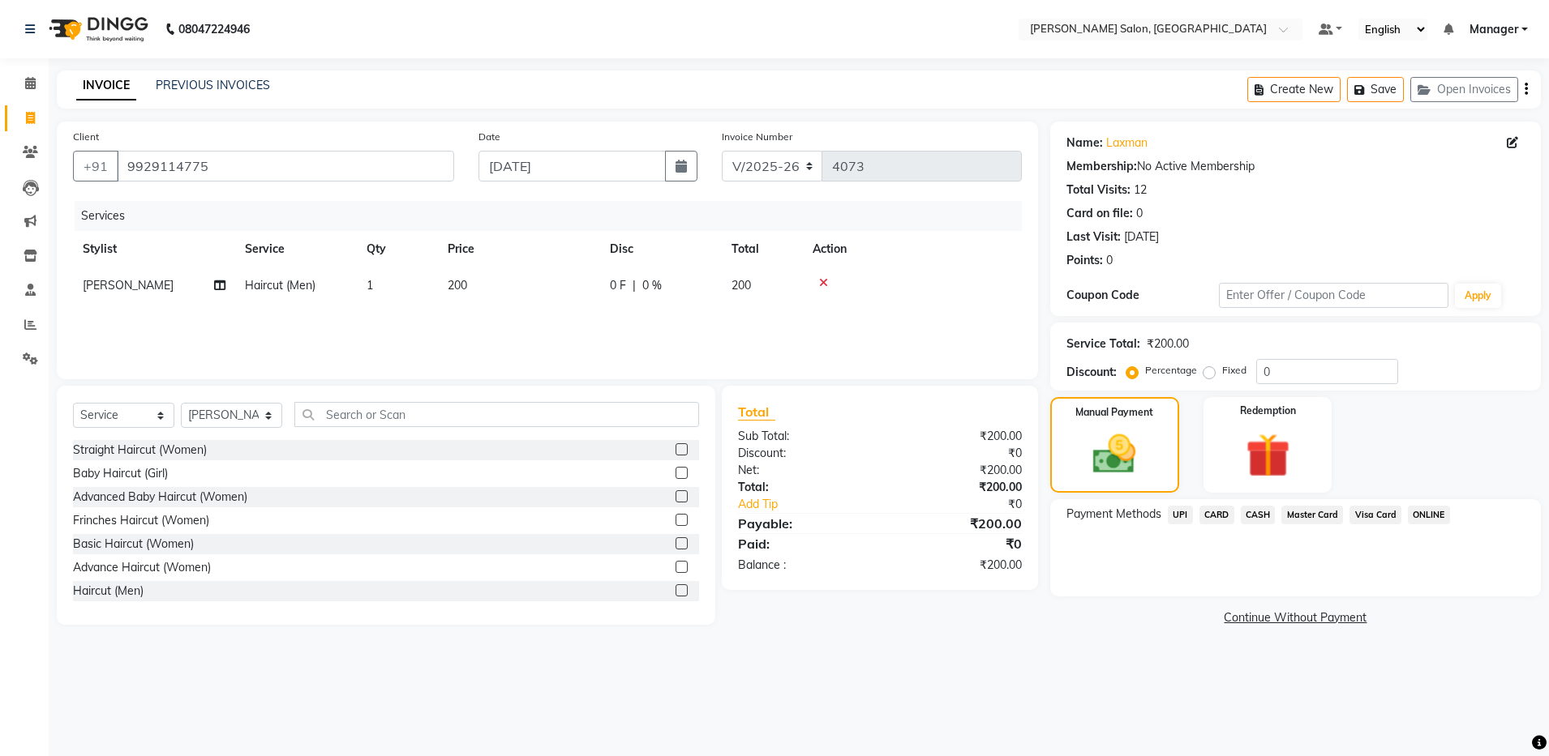
click at [1180, 508] on span "UPI" at bounding box center [1180, 515] width 25 height 19
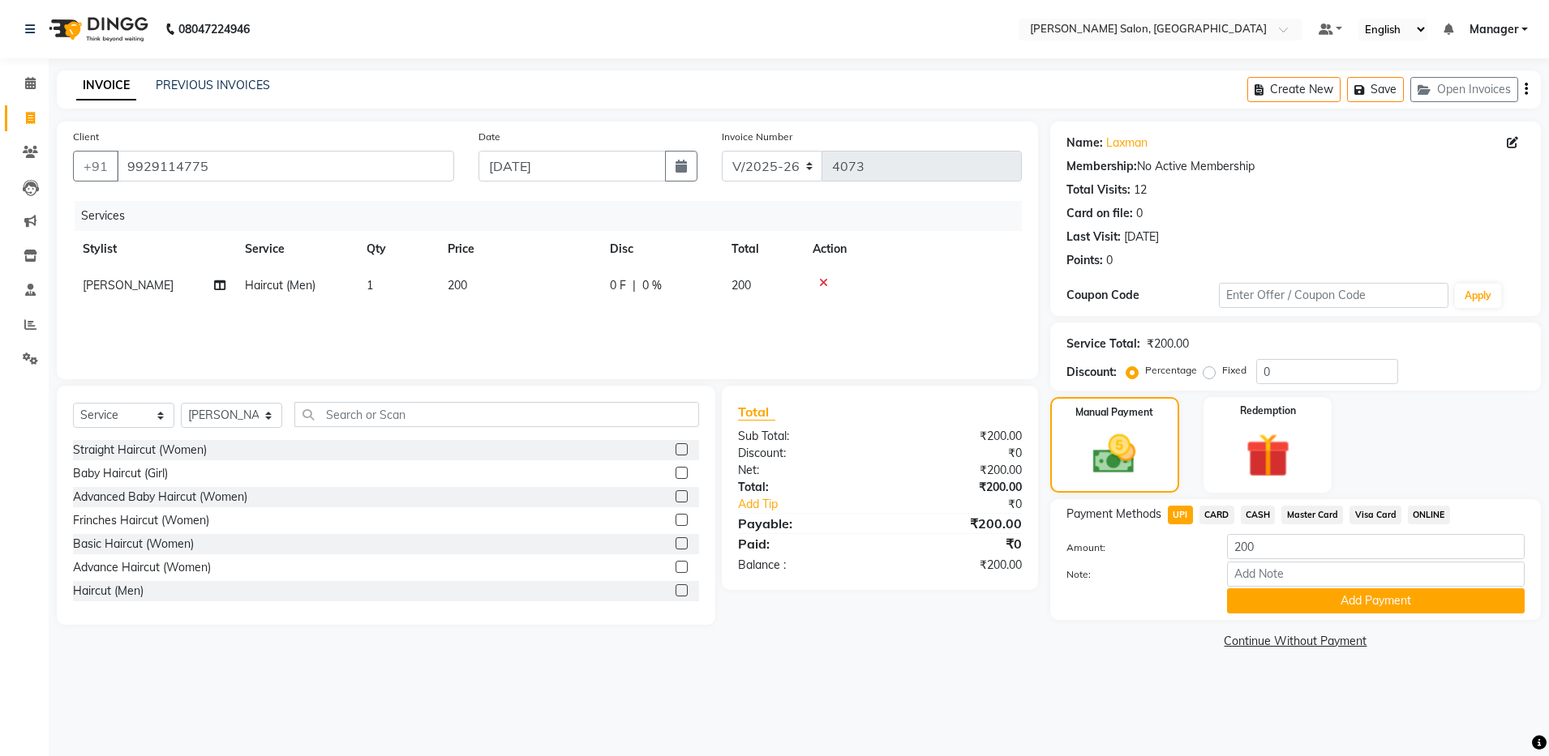
click at [1258, 521] on span "CASH" at bounding box center [1257, 515] width 35 height 19
click at [1257, 599] on button "Add Payment" at bounding box center [1376, 601] width 298 height 25
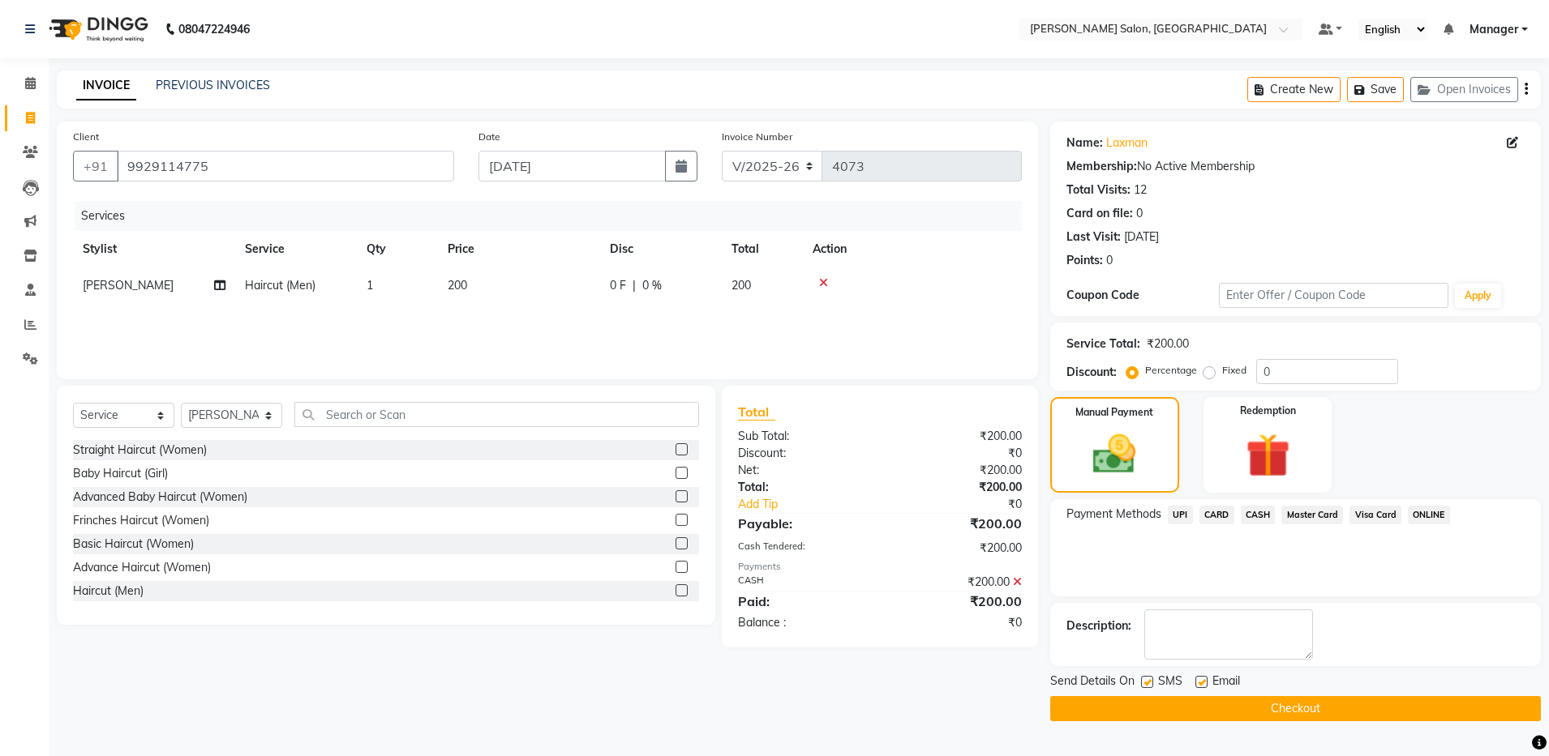
click at [1199, 683] on label at bounding box center [1201, 682] width 12 height 12
click at [1199, 683] on input "checkbox" at bounding box center [1200, 683] width 11 height 11
checkbox input "false"
click at [1222, 705] on button "Checkout" at bounding box center [1295, 708] width 491 height 25
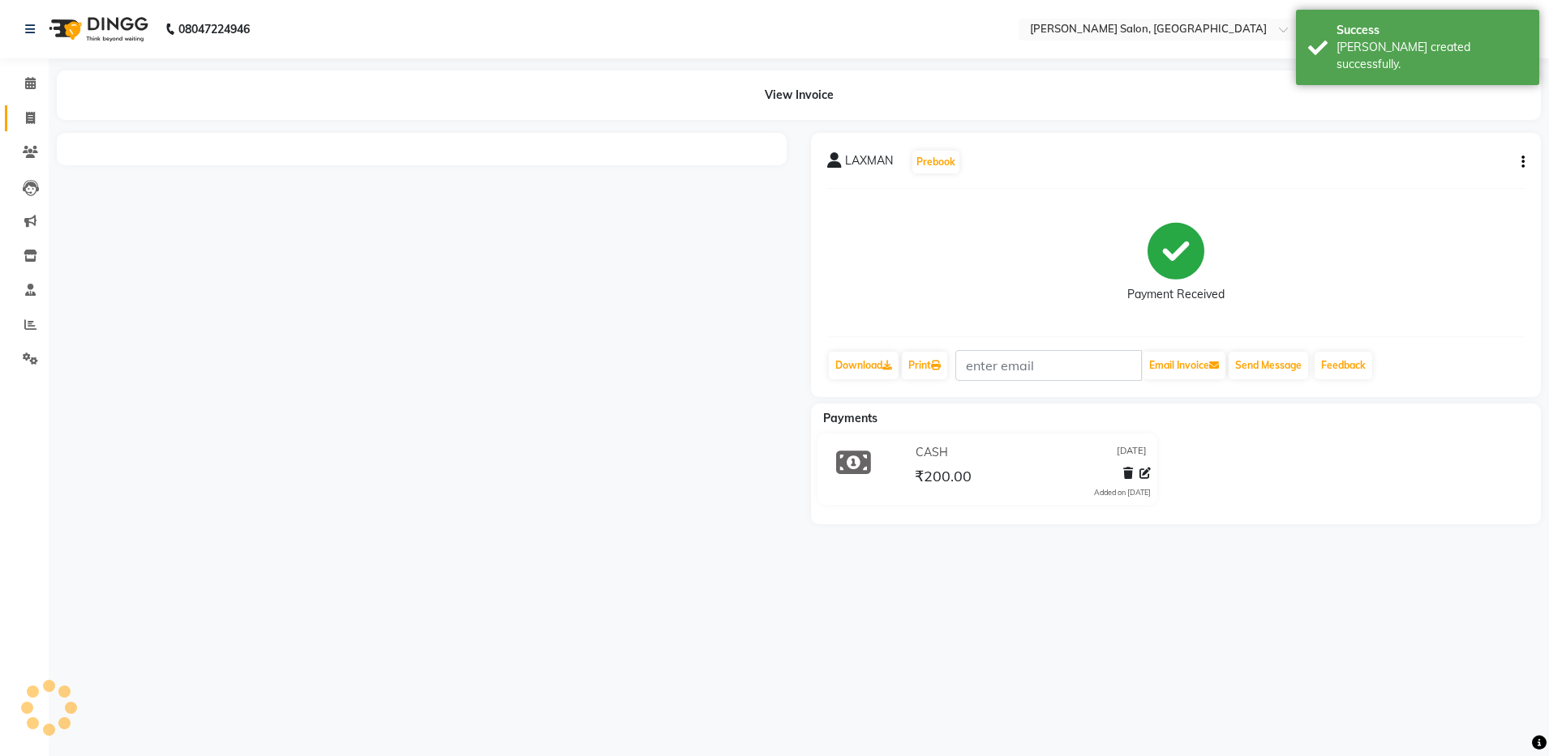
click at [24, 111] on span at bounding box center [30, 118] width 28 height 19
select select "service"
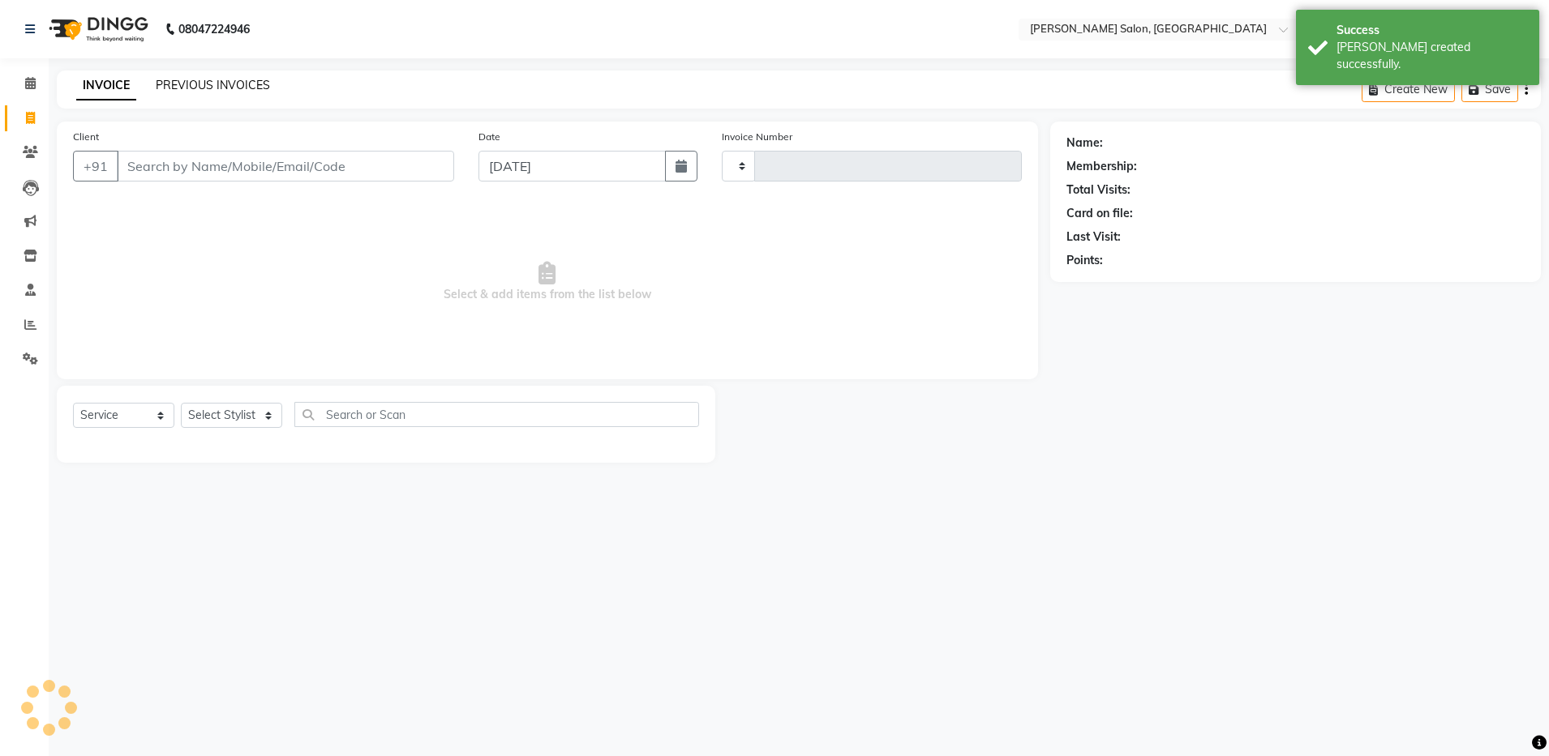
type input "4074"
select select "4781"
click at [229, 79] on link "PREVIOUS INVOICES" at bounding box center [213, 85] width 114 height 15
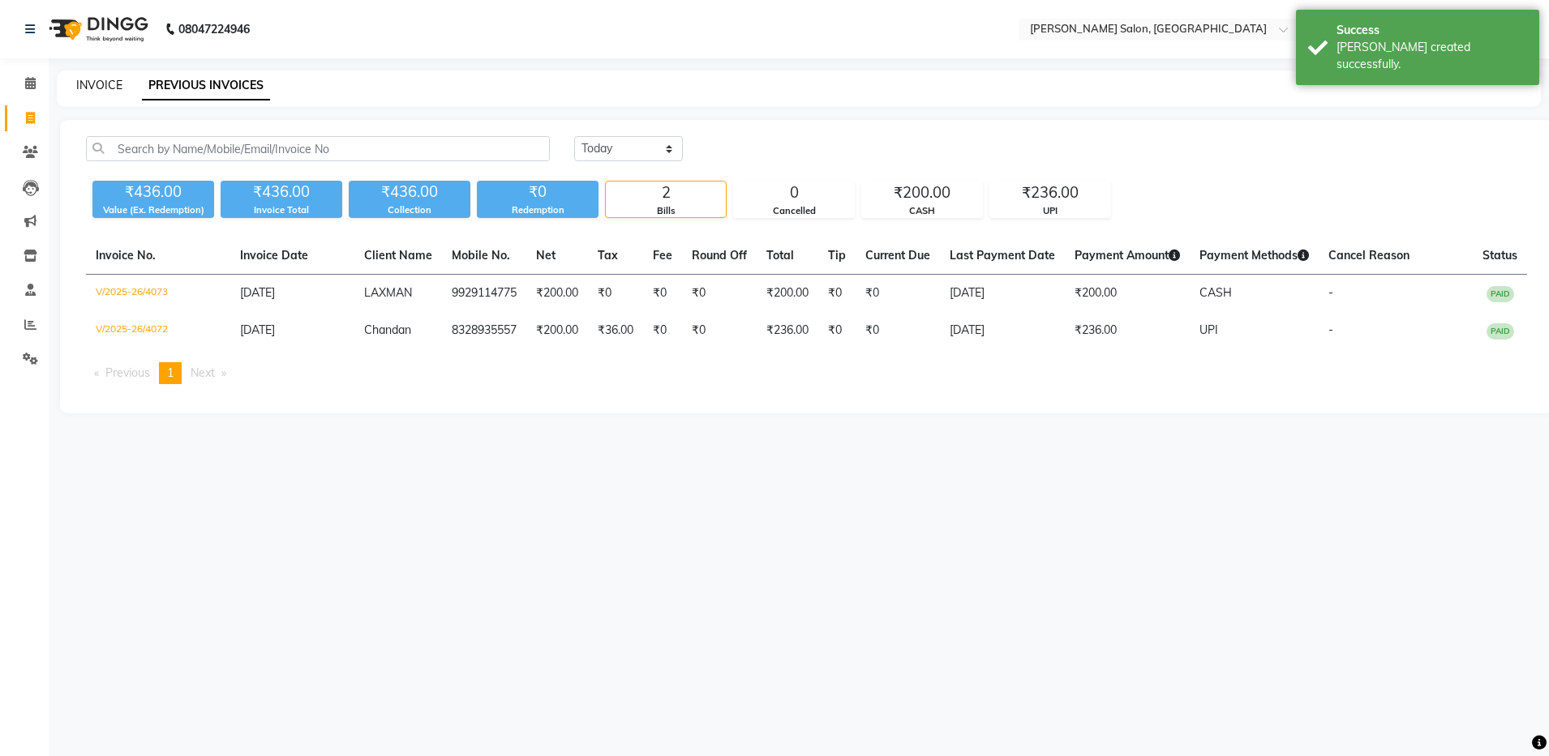
click at [115, 89] on link "INVOICE" at bounding box center [99, 85] width 46 height 15
select select "service"
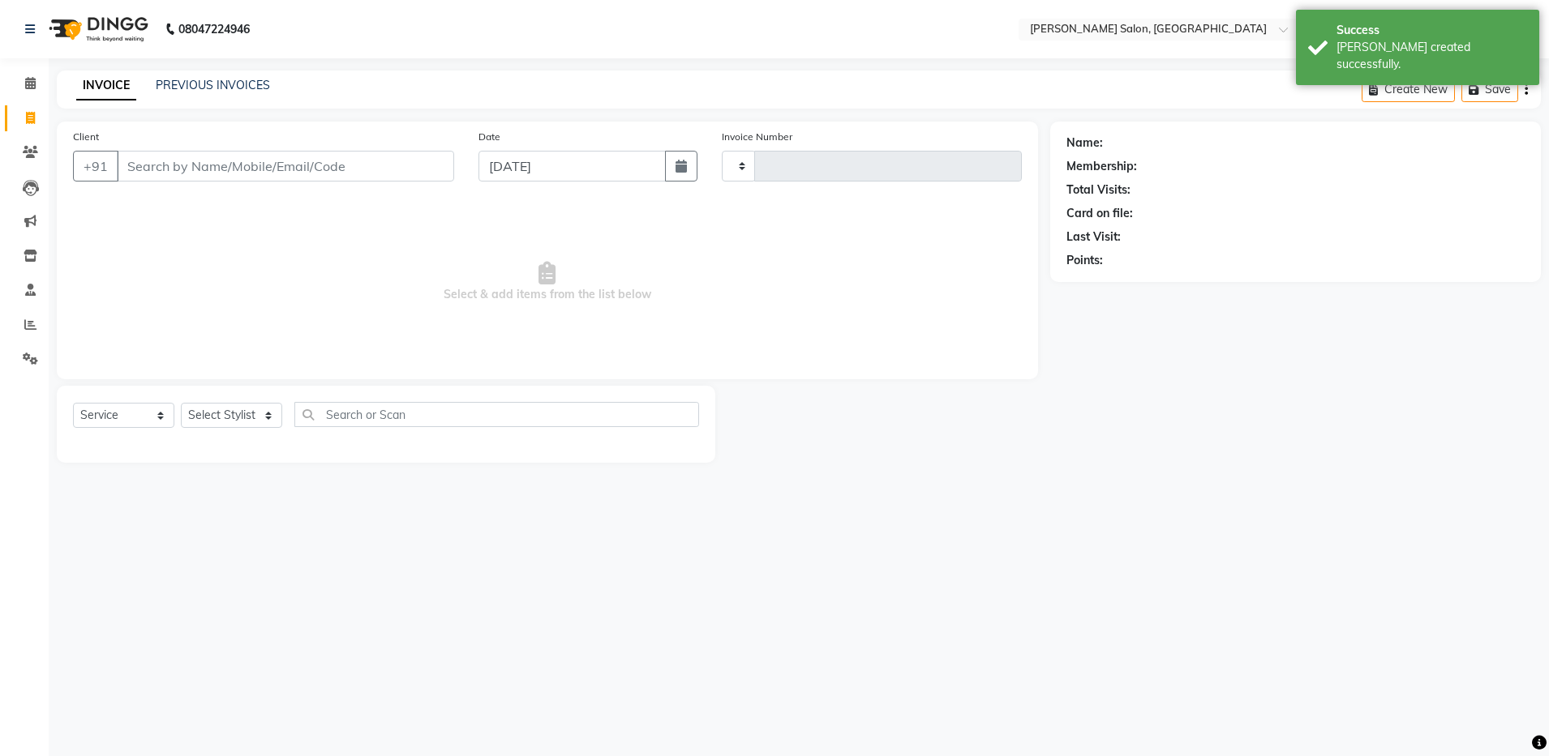
type input "4074"
select select "4781"
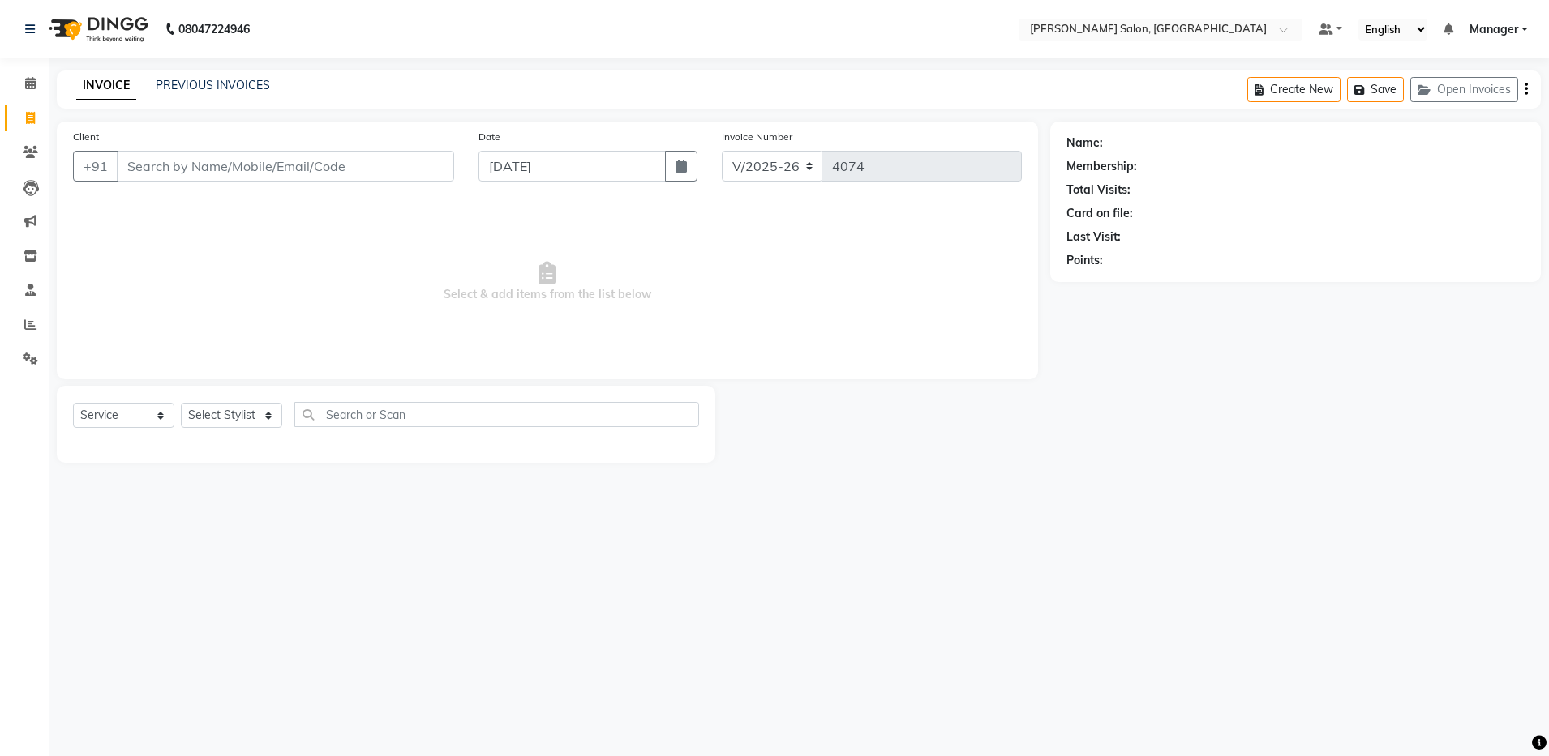
drag, startPoint x: 430, startPoint y: 139, endPoint x: 437, endPoint y: 121, distance: 19.3
click at [437, 122] on div "Client +91 Date [DATE] Invoice Number V/2025 V/[PHONE_NUMBER] Select & add item…" at bounding box center [547, 251] width 981 height 258
click at [204, 79] on link "PREVIOUS INVOICES" at bounding box center [213, 85] width 114 height 15
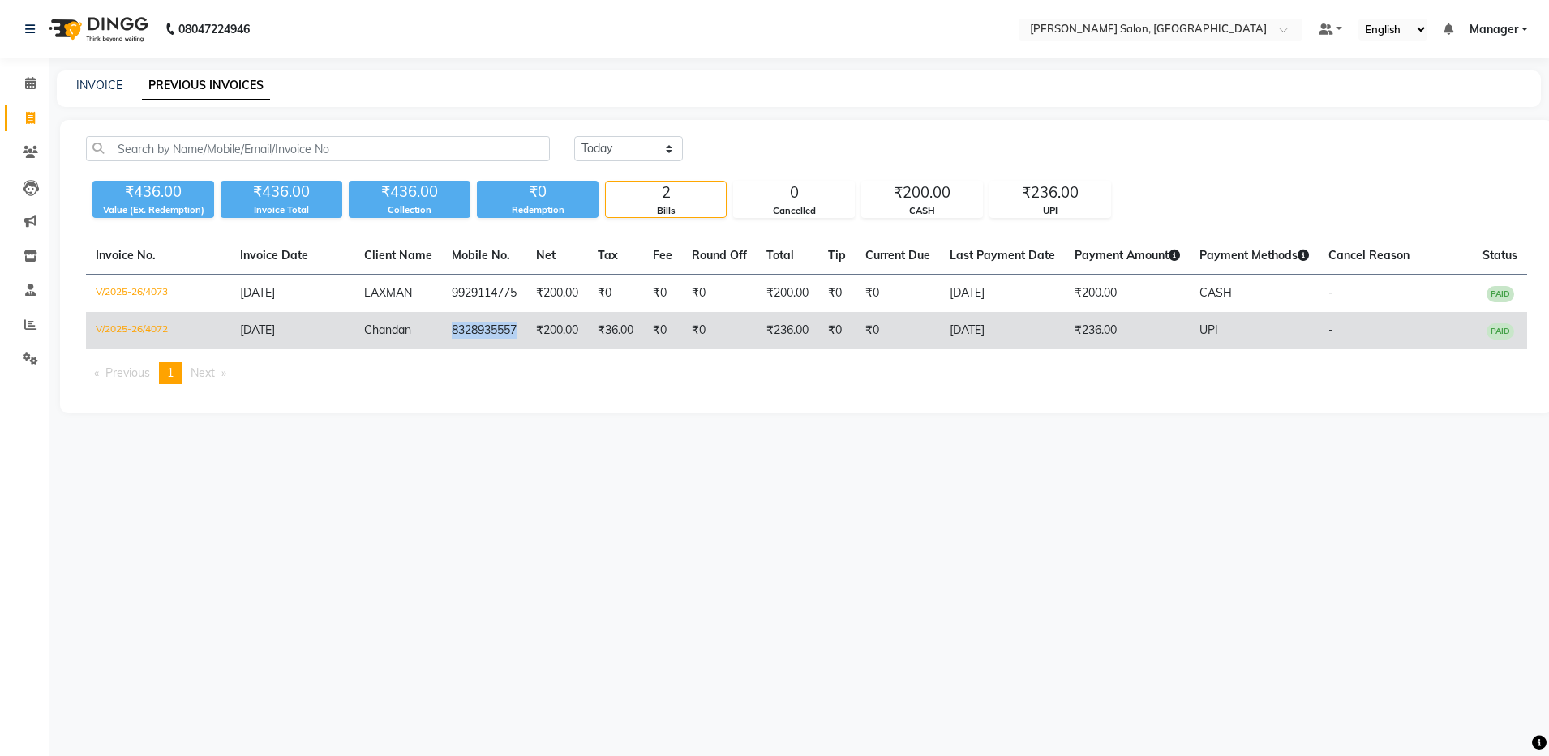
copy td "8328935557"
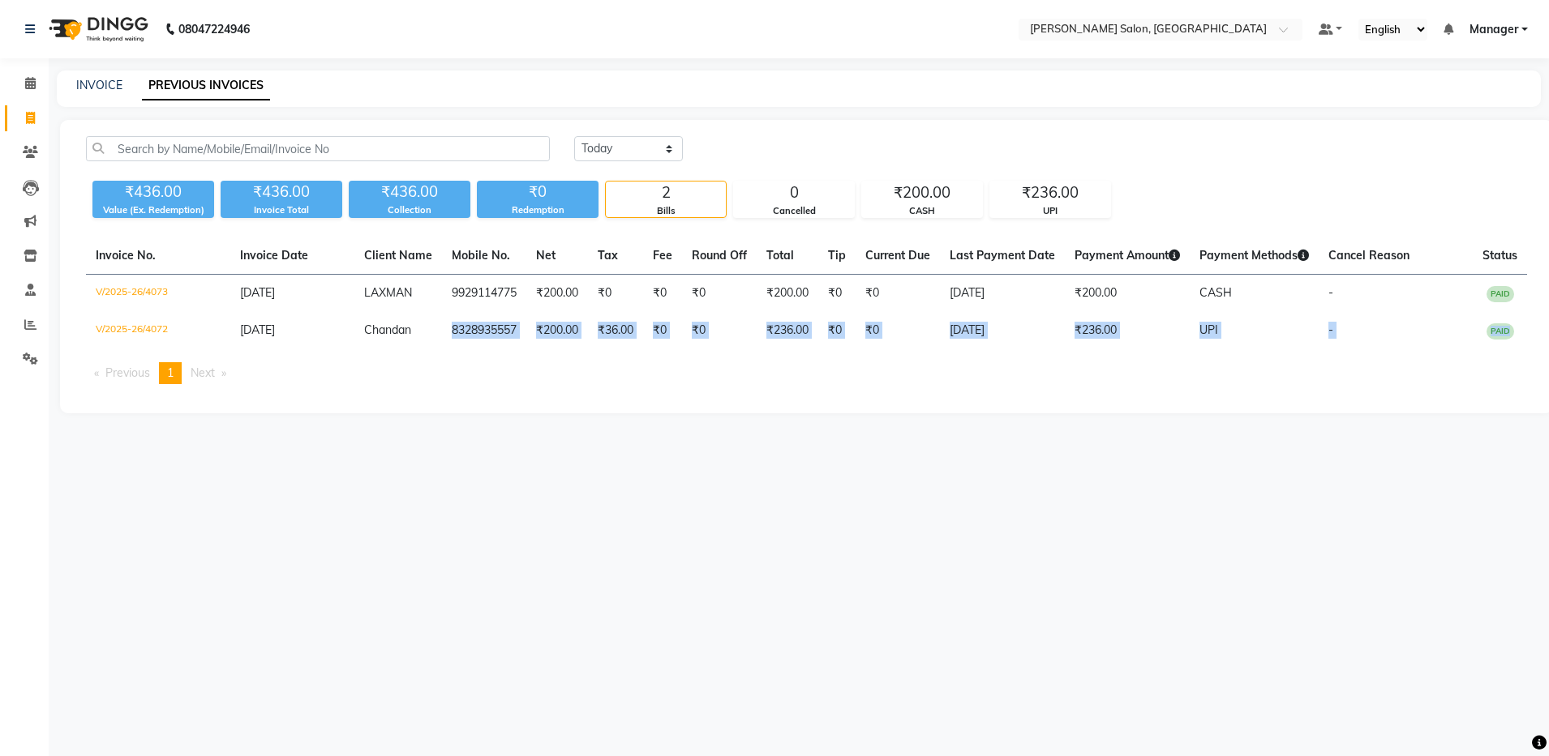
drag, startPoint x: 442, startPoint y: 330, endPoint x: 480, endPoint y: 431, distance: 107.5
click at [480, 431] on main "INVOICE PREVIOUS INVOICES [DATE] [DATE] Custom Range ₹436.00 Value (Ex. Redempt…" at bounding box center [799, 254] width 1500 height 367
click at [635, 101] on div "INVOICE PREVIOUS INVOICES" at bounding box center [799, 89] width 1484 height 36
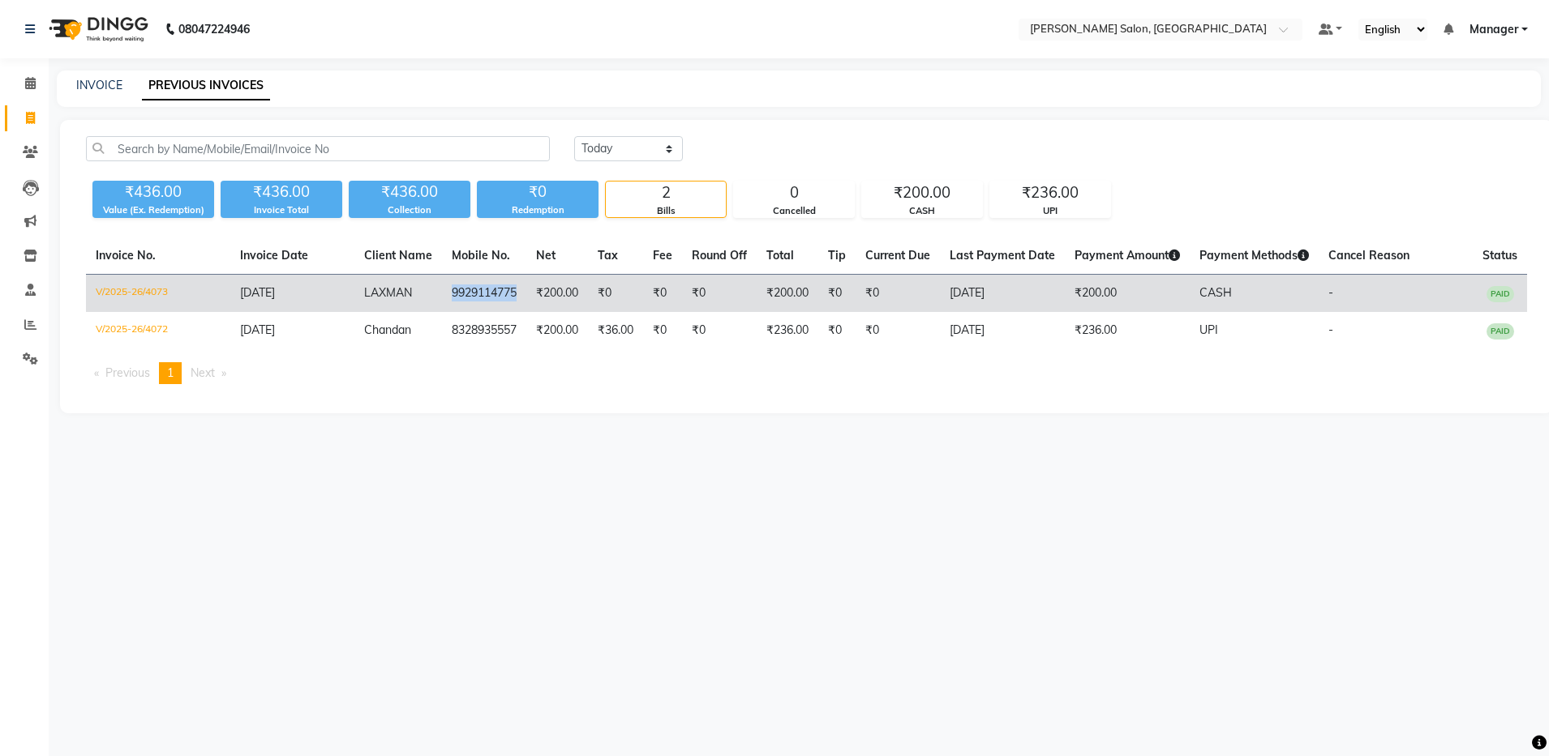
copy td "9929114775"
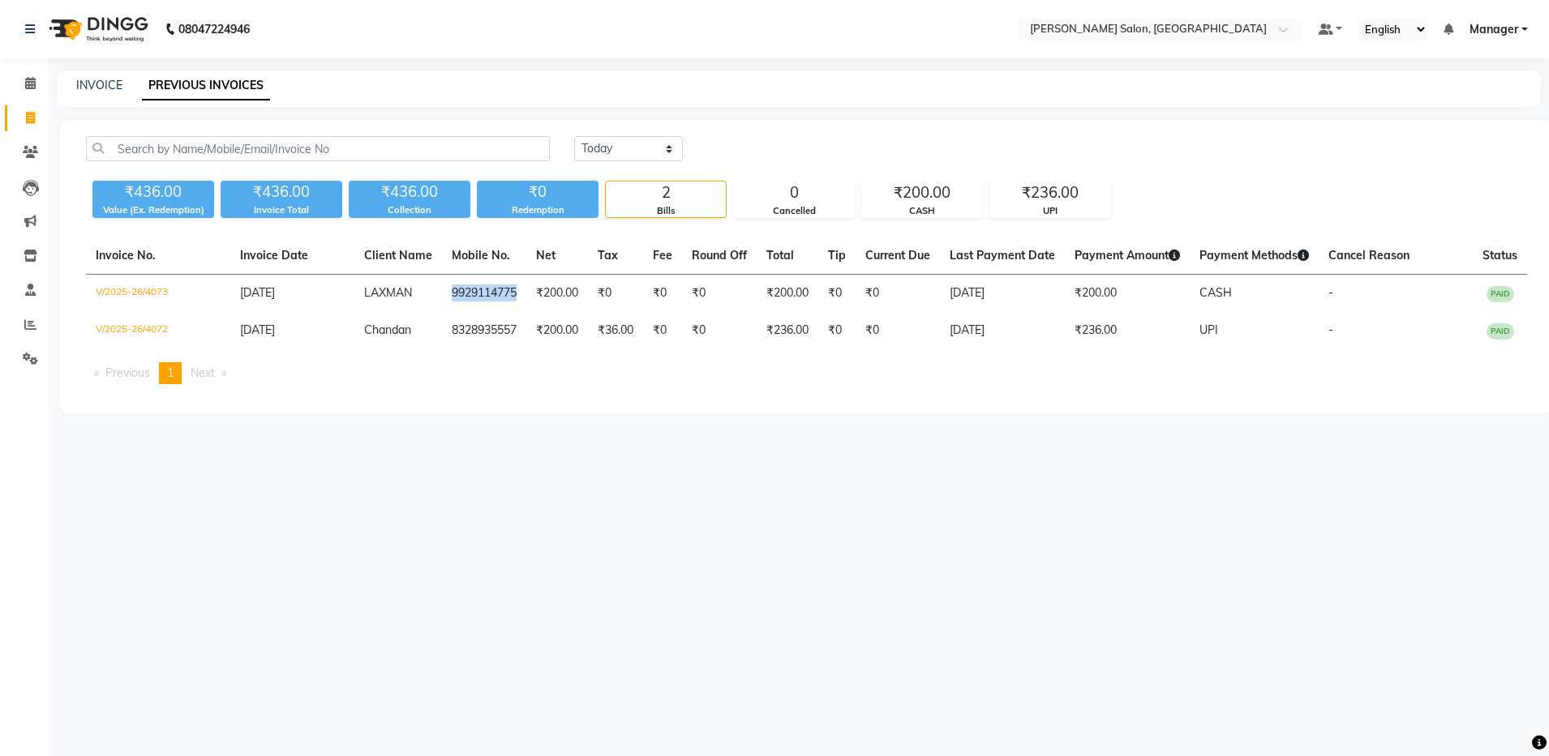
drag, startPoint x: 445, startPoint y: 295, endPoint x: 517, endPoint y: 248, distance: 86.1
click at [517, 248] on table "Invoice No. Invoice Date Client Name Mobile No. Net Tax Fee Round Off Total Tip…" at bounding box center [806, 294] width 1441 height 112
click at [786, 101] on div "INVOICE PREVIOUS INVOICES" at bounding box center [799, 89] width 1484 height 36
drag, startPoint x: 581, startPoint y: 546, endPoint x: 595, endPoint y: 715, distance: 169.3
click at [596, 714] on div "08047224946 Select Location × [PERSON_NAME] Salon, Bellandur Default Panel My P…" at bounding box center [774, 378] width 1549 height 756
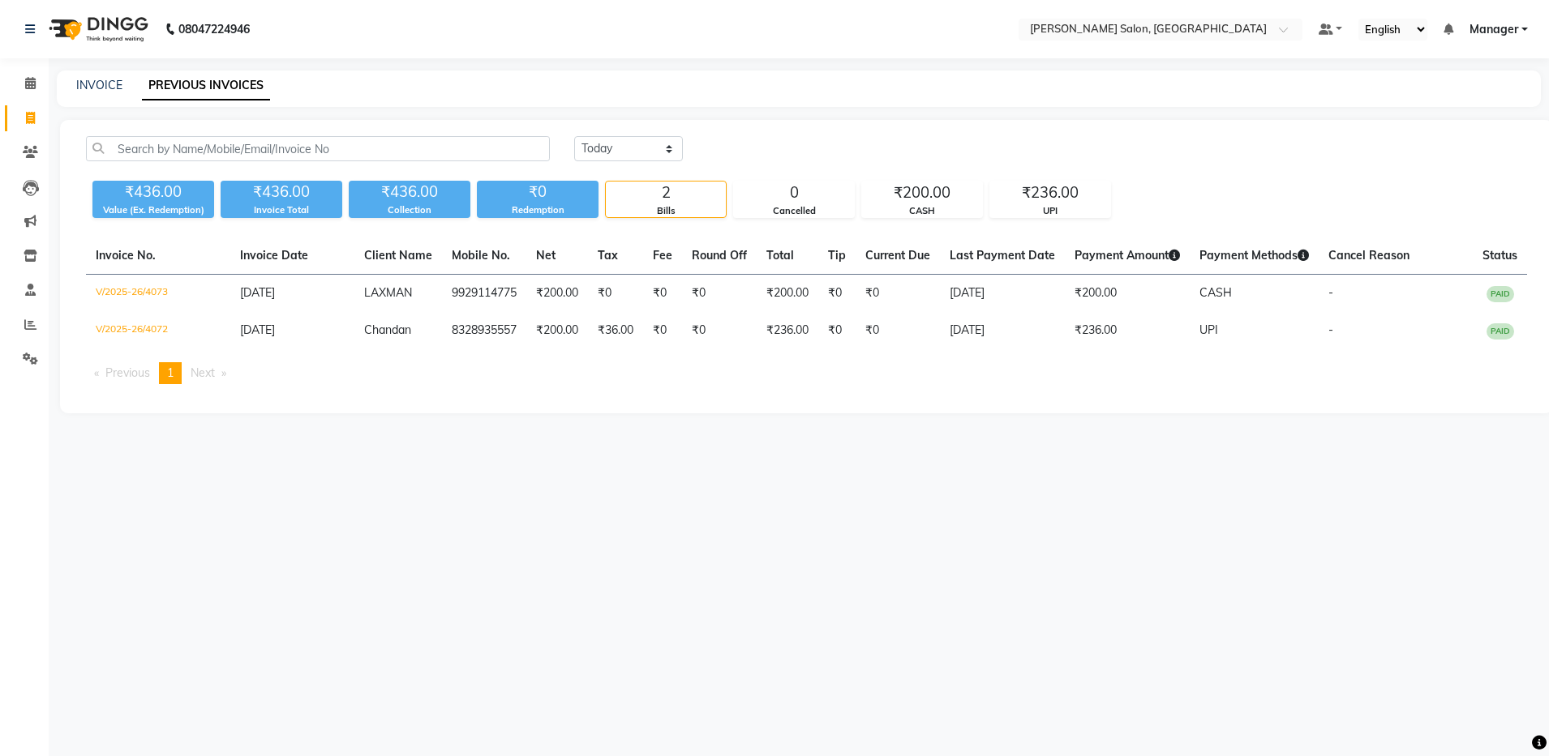
drag, startPoint x: 595, startPoint y: 715, endPoint x: 576, endPoint y: 748, distance: 38.1
click at [576, 748] on div "08047224946 Select Location × [PERSON_NAME] Salon, Bellandur Default Panel My P…" at bounding box center [774, 378] width 1549 height 756
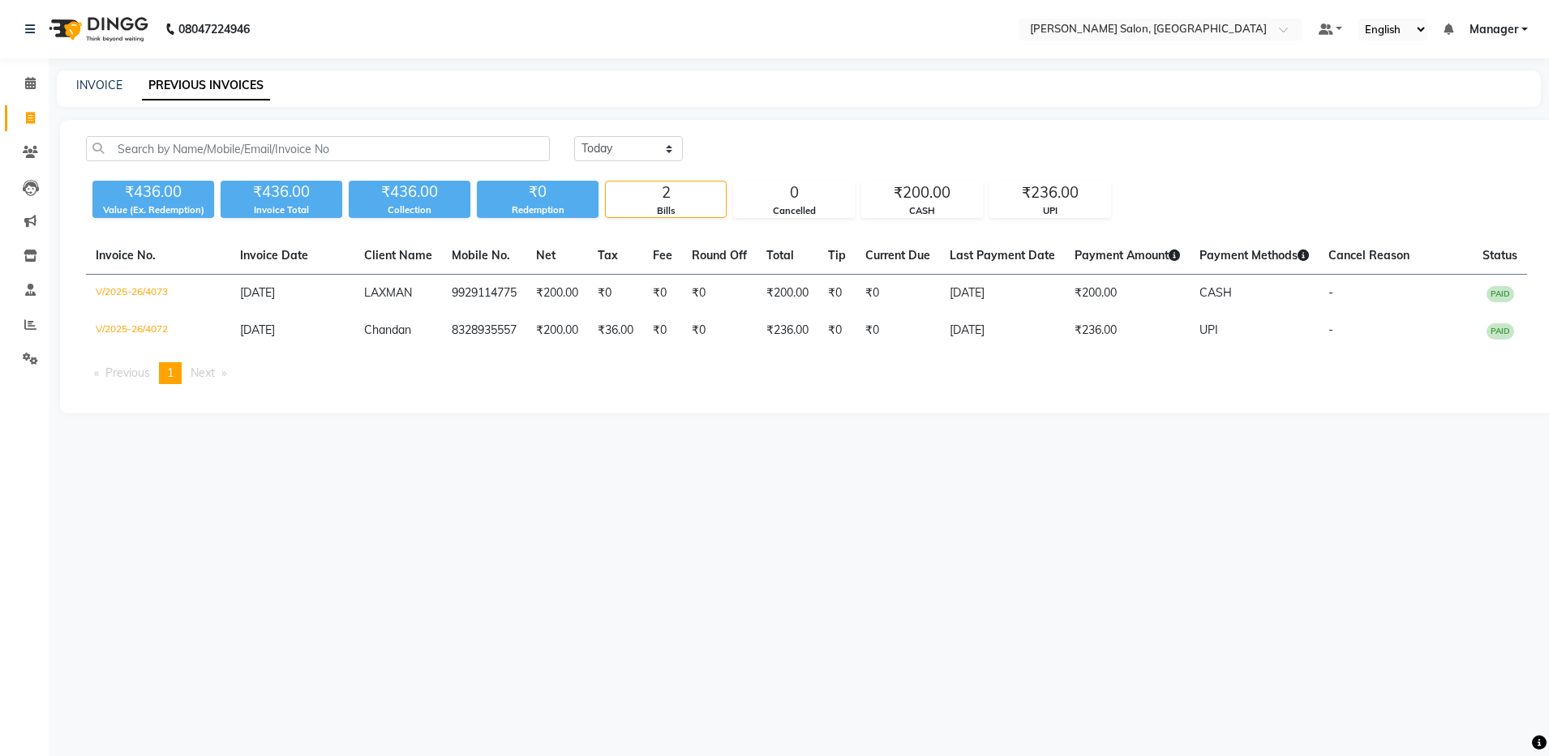
select select "service"
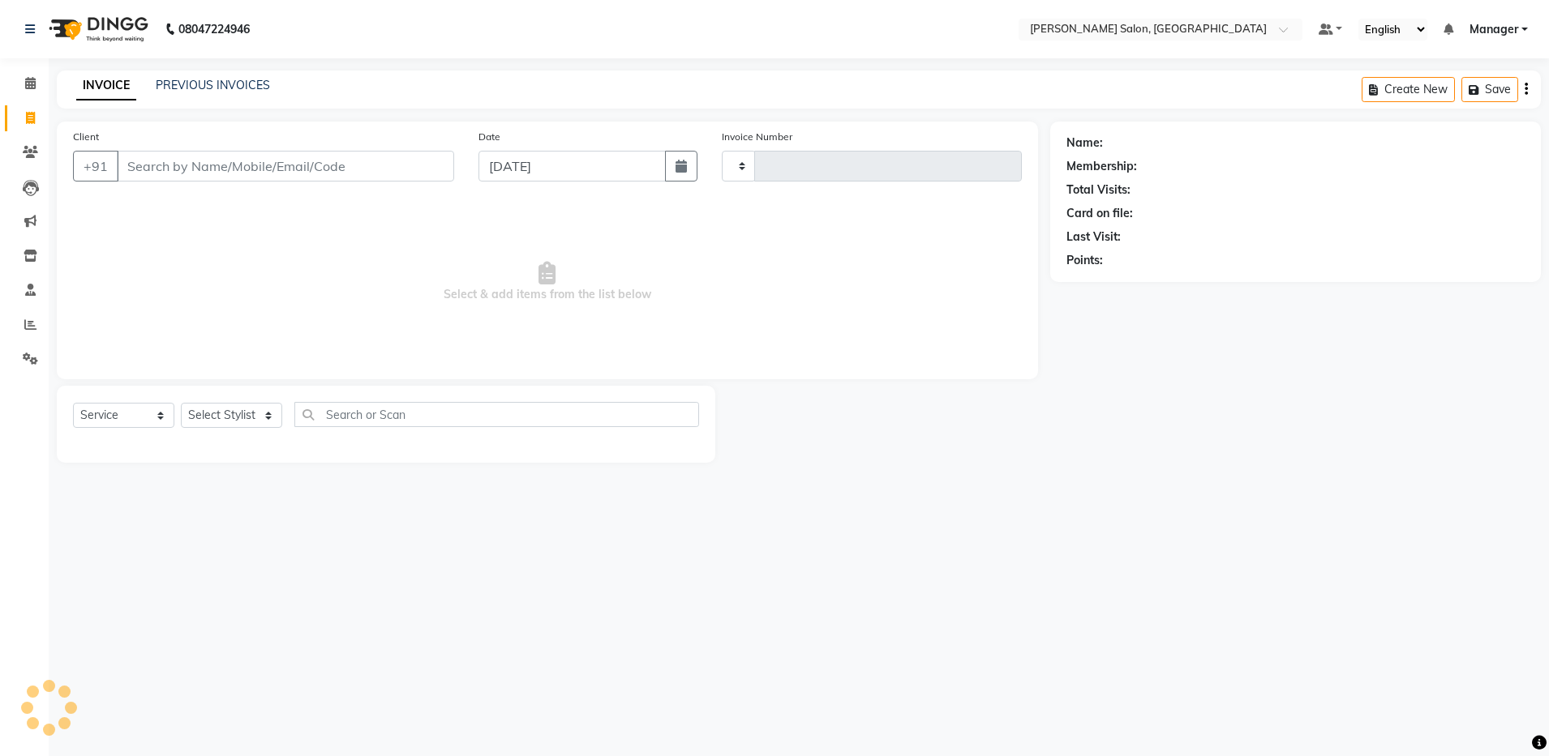
click at [364, 166] on input "Client" at bounding box center [285, 166] width 337 height 31
type input "9"
type input "4074"
select select "4781"
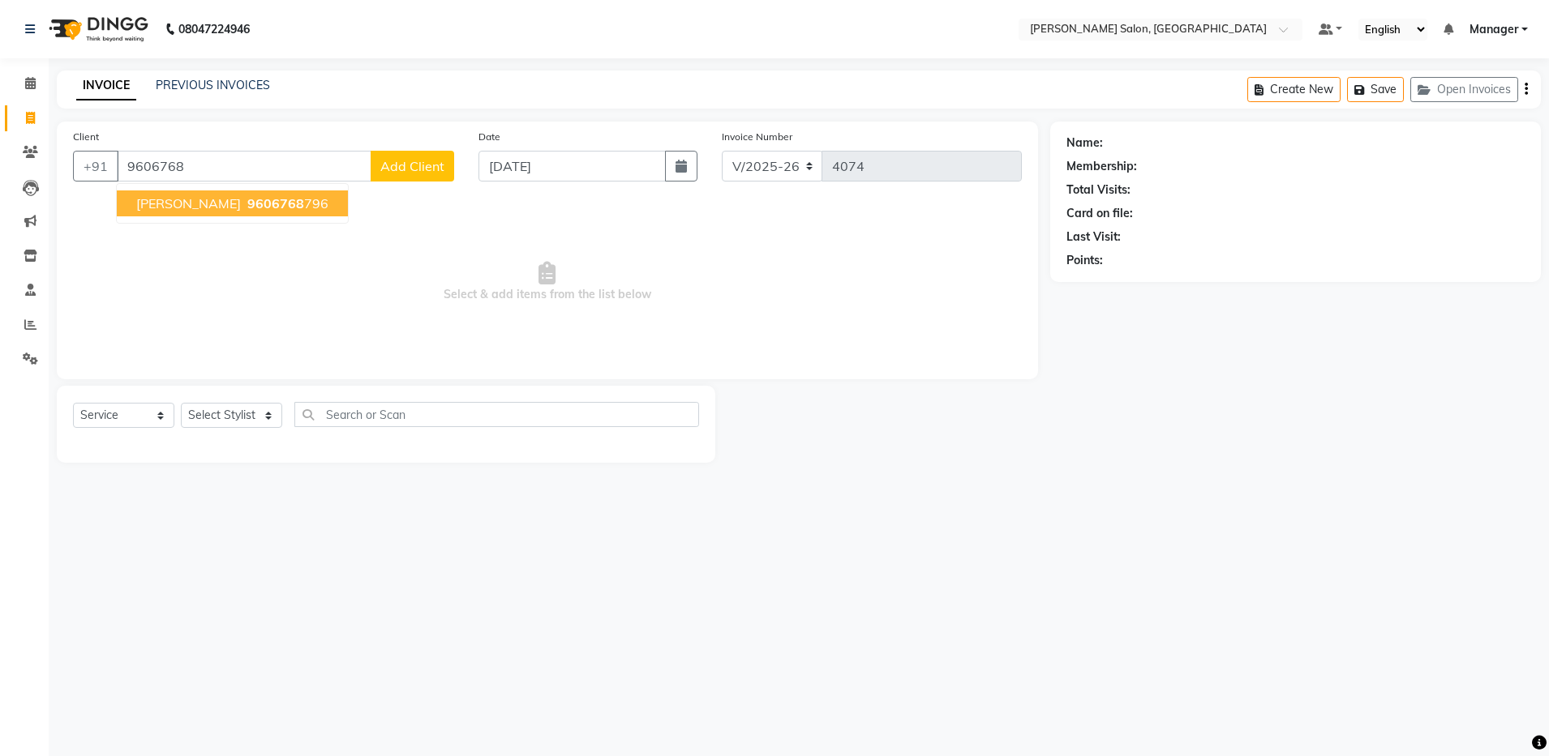
click at [276, 204] on span "9606768" at bounding box center [275, 203] width 57 height 16
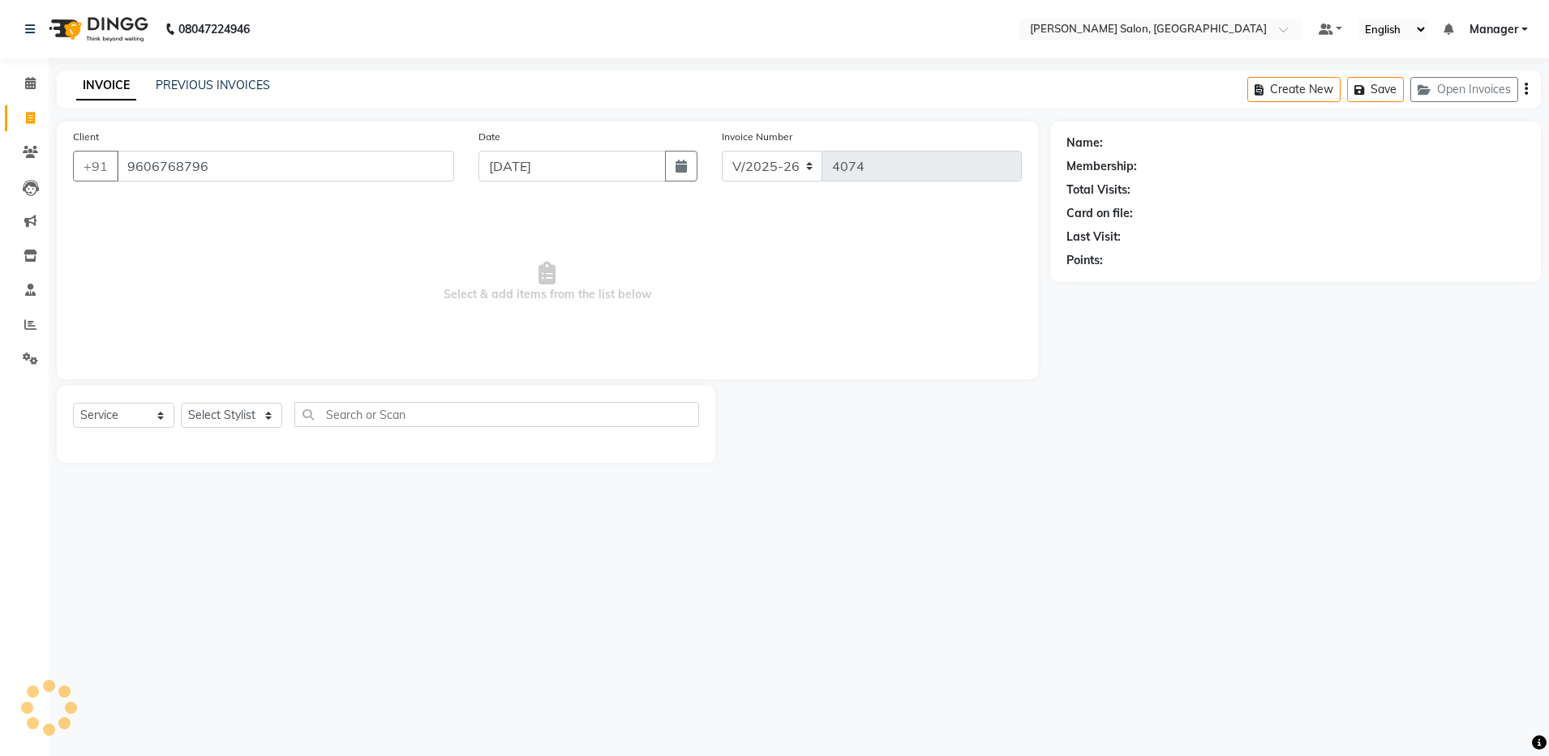
type input "9606768796"
click at [246, 415] on select "Select Stylist Aarthi Abhishek [PERSON_NAME] [PERSON_NAME] Arjun [PERSON_NAME] …" at bounding box center [231, 415] width 101 height 25
select select "28896"
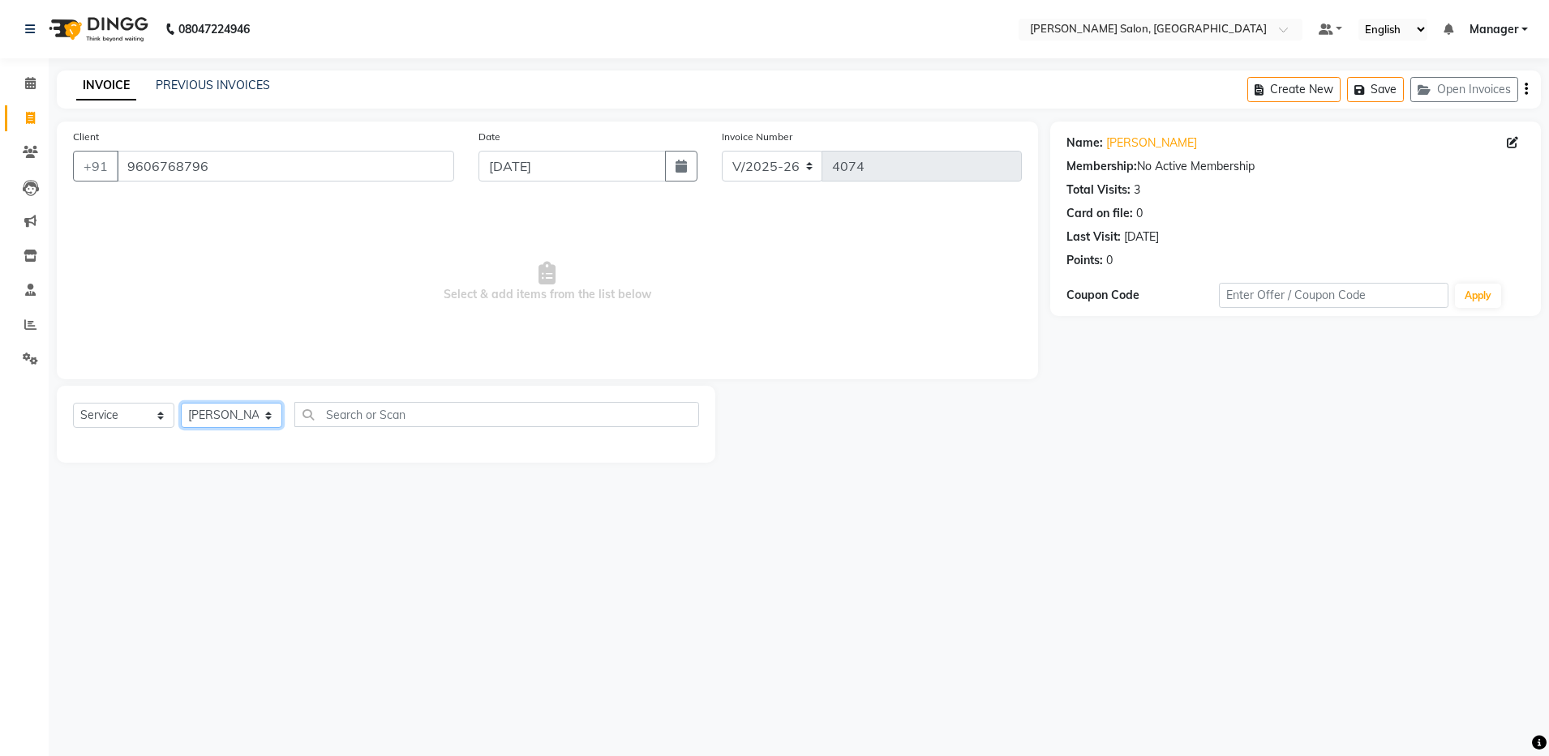
click at [181, 403] on select "Select Stylist Aarthi Abhishek [PERSON_NAME] [PERSON_NAME] Arjun [PERSON_NAME] …" at bounding box center [231, 415] width 101 height 25
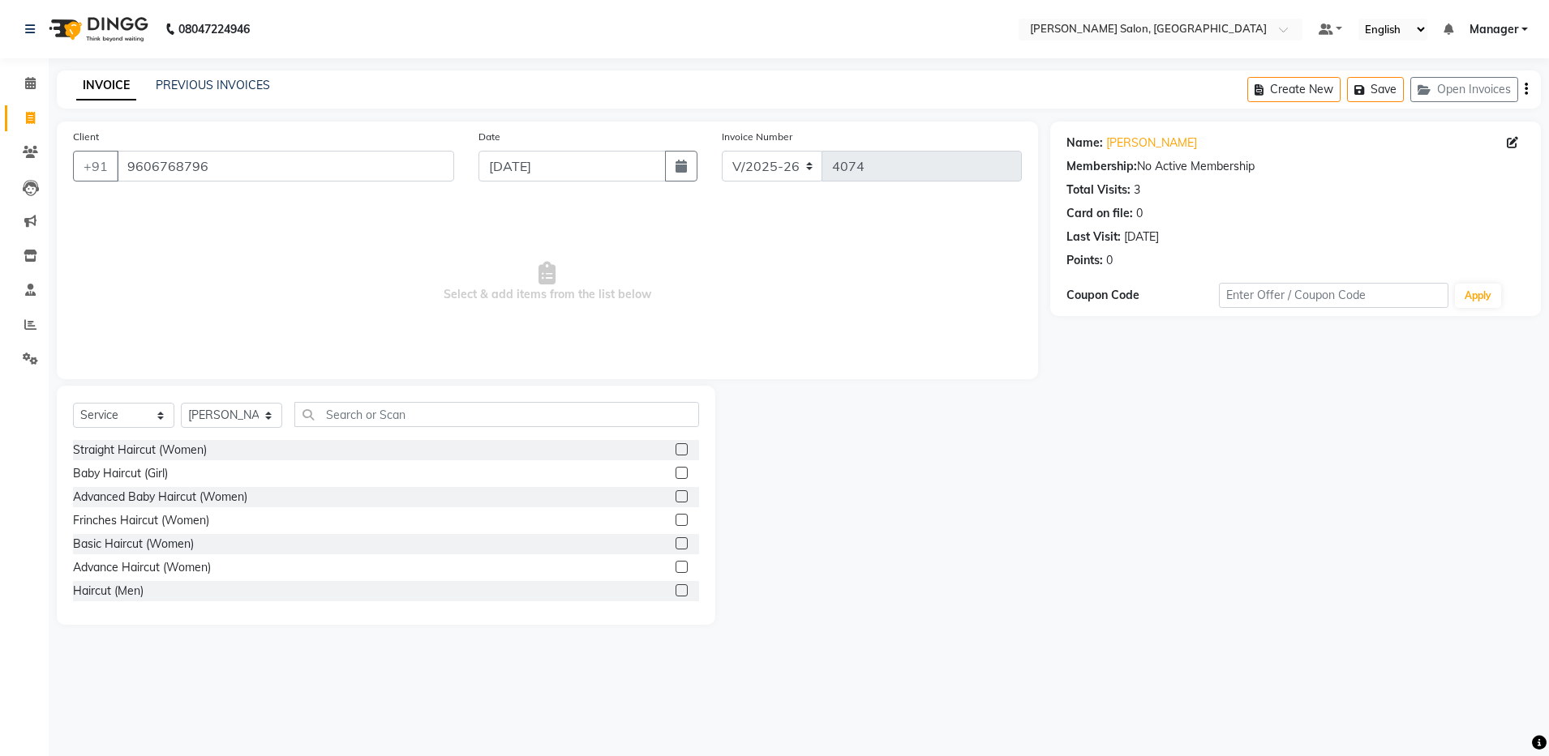
click at [675, 592] on label at bounding box center [681, 591] width 12 height 12
click at [675, 592] on input "checkbox" at bounding box center [680, 591] width 11 height 11
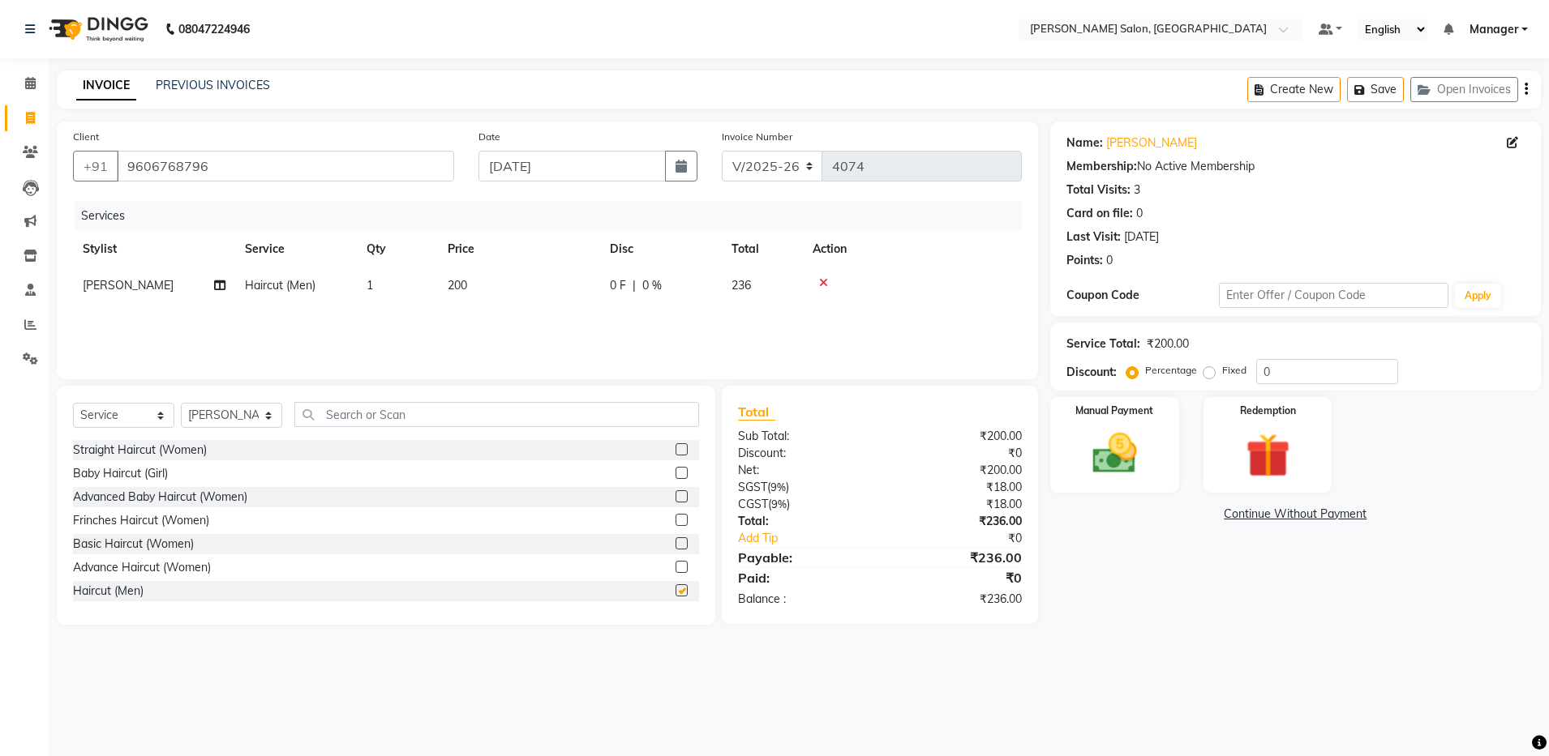
checkbox input "false"
click at [500, 415] on input "text" at bounding box center [496, 414] width 405 height 25
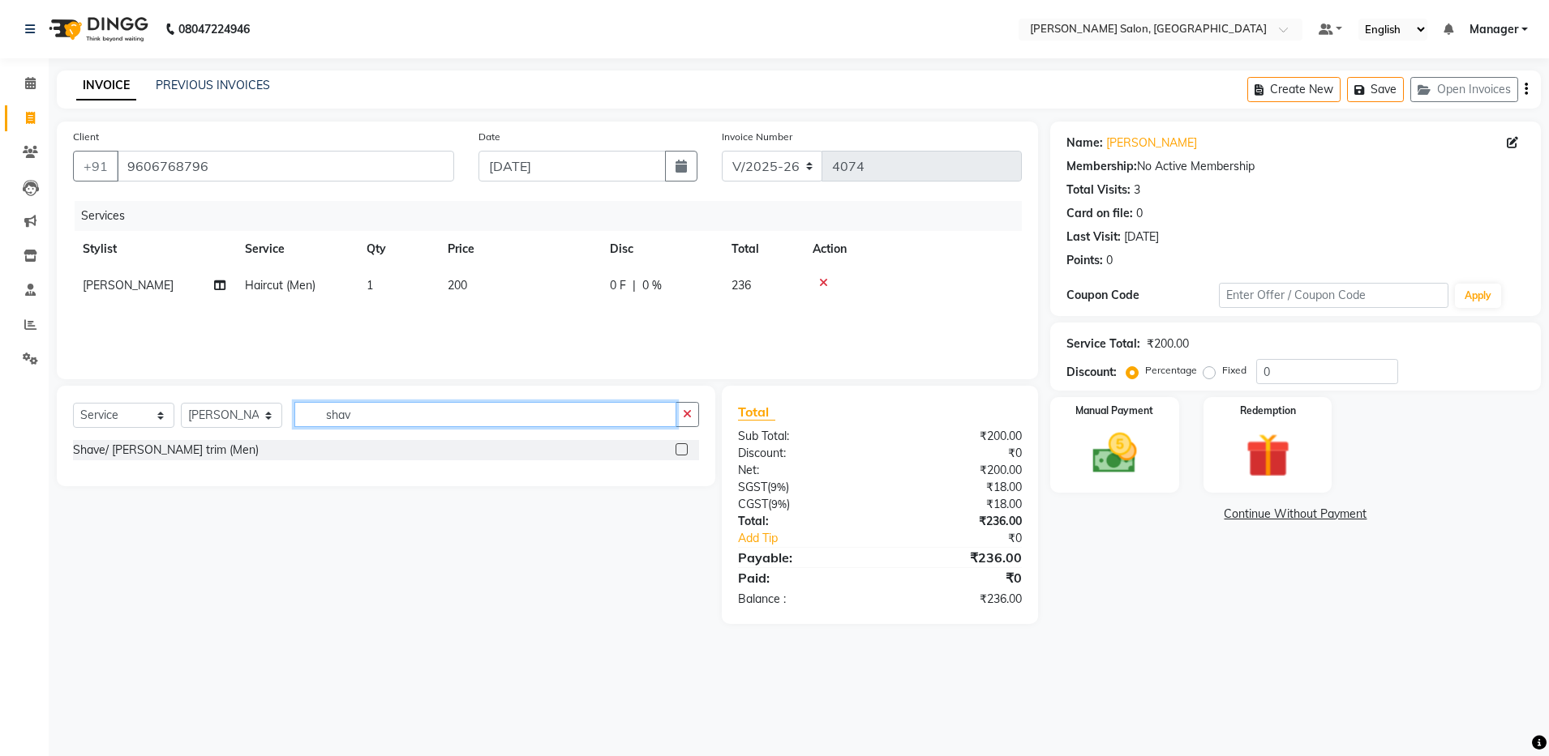
type input "shav"
click at [681, 451] on label at bounding box center [681, 449] width 12 height 12
click at [681, 451] on input "checkbox" at bounding box center [680, 450] width 11 height 11
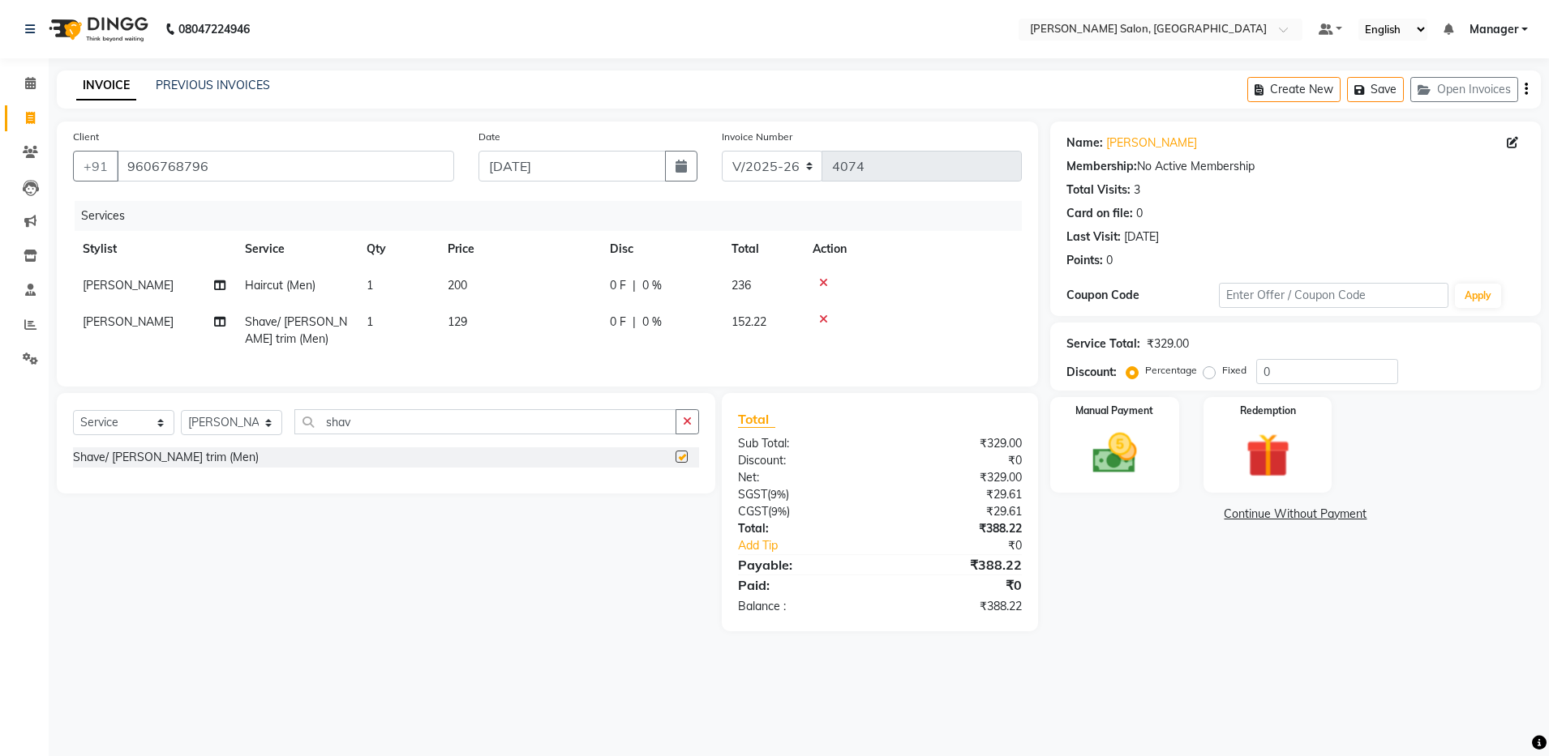
checkbox input "false"
click at [1114, 465] on img at bounding box center [1114, 454] width 75 height 54
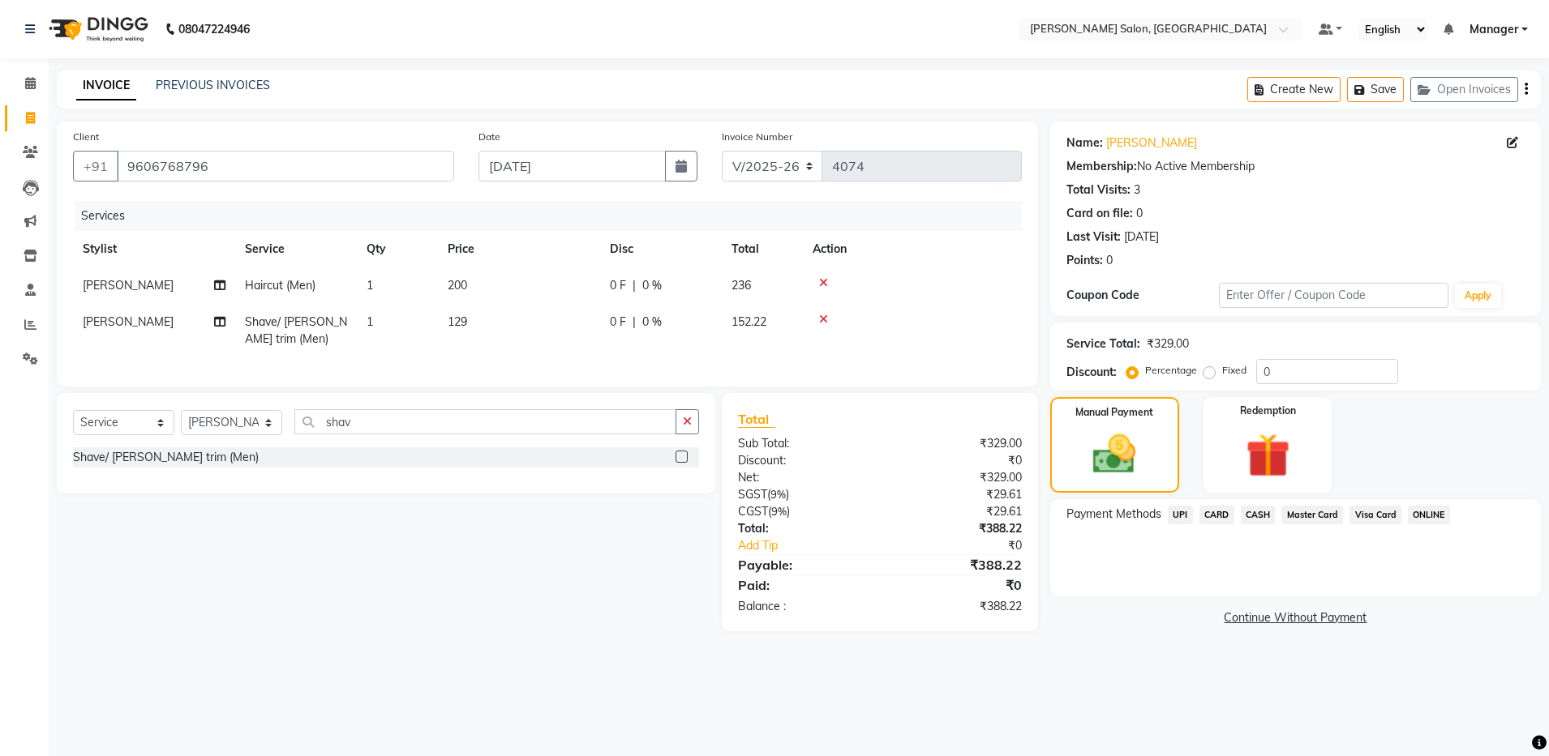
click at [1180, 514] on span "UPI" at bounding box center [1180, 515] width 25 height 19
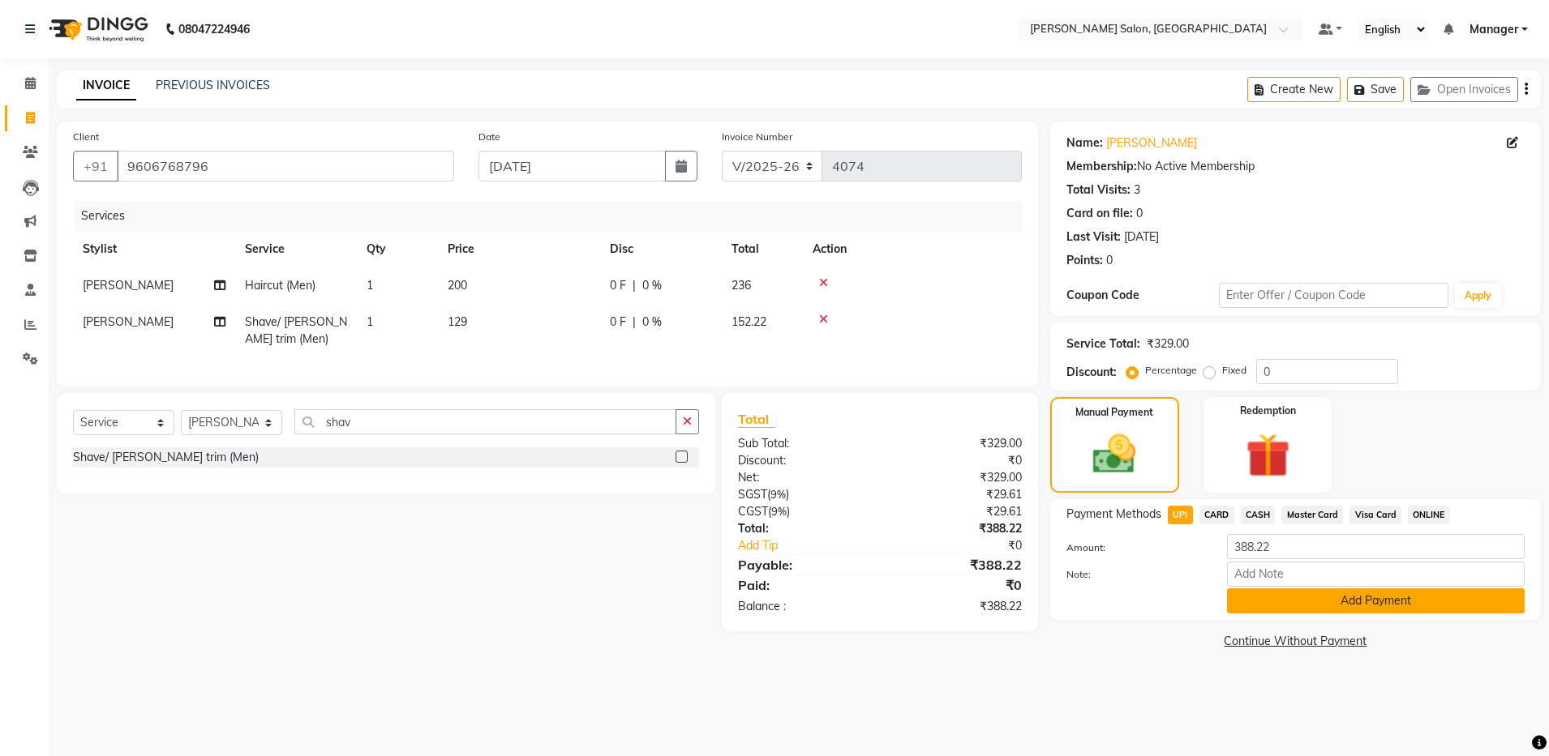
click at [1342, 597] on button "Add Payment" at bounding box center [1376, 601] width 298 height 25
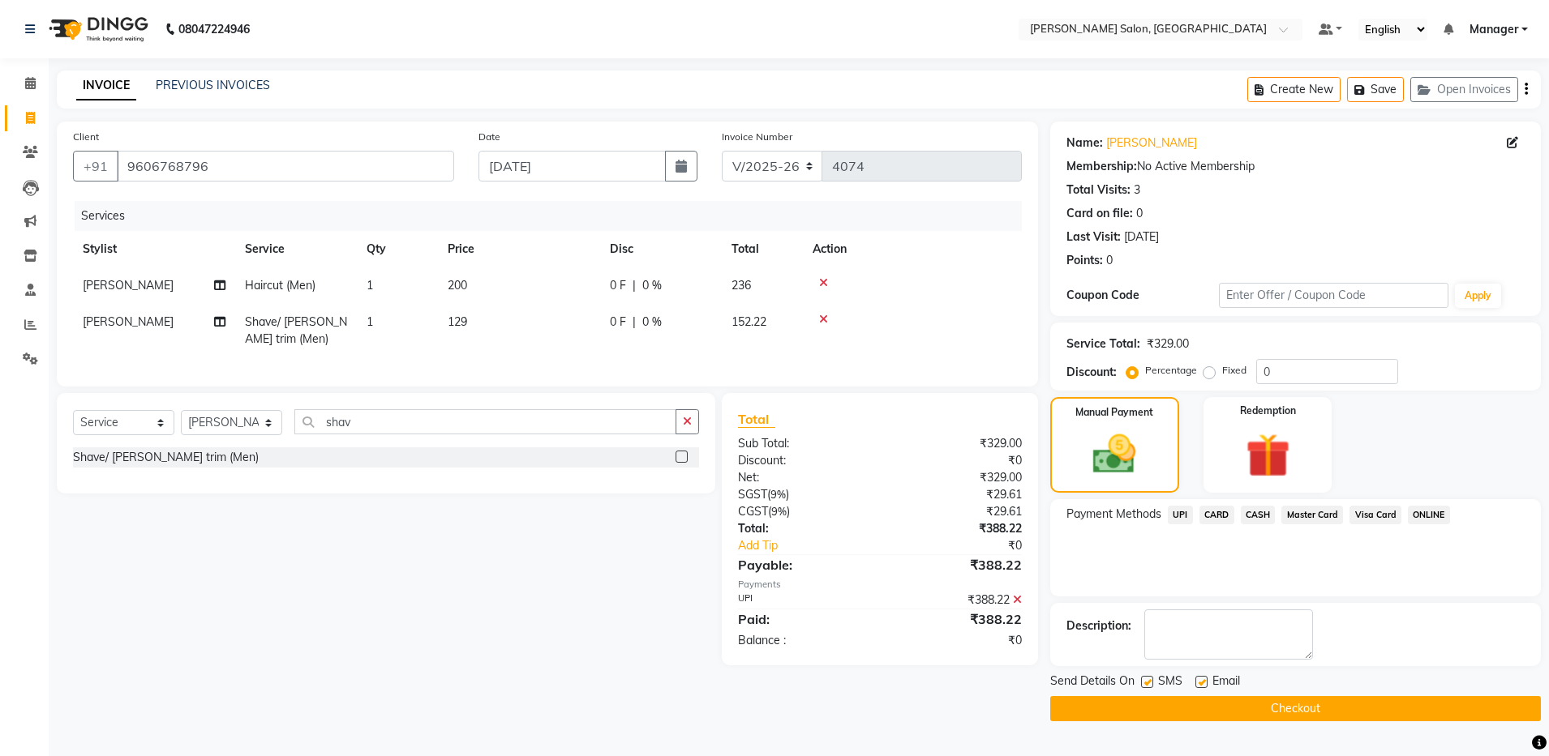
click at [1298, 709] on button "Checkout" at bounding box center [1295, 708] width 491 height 25
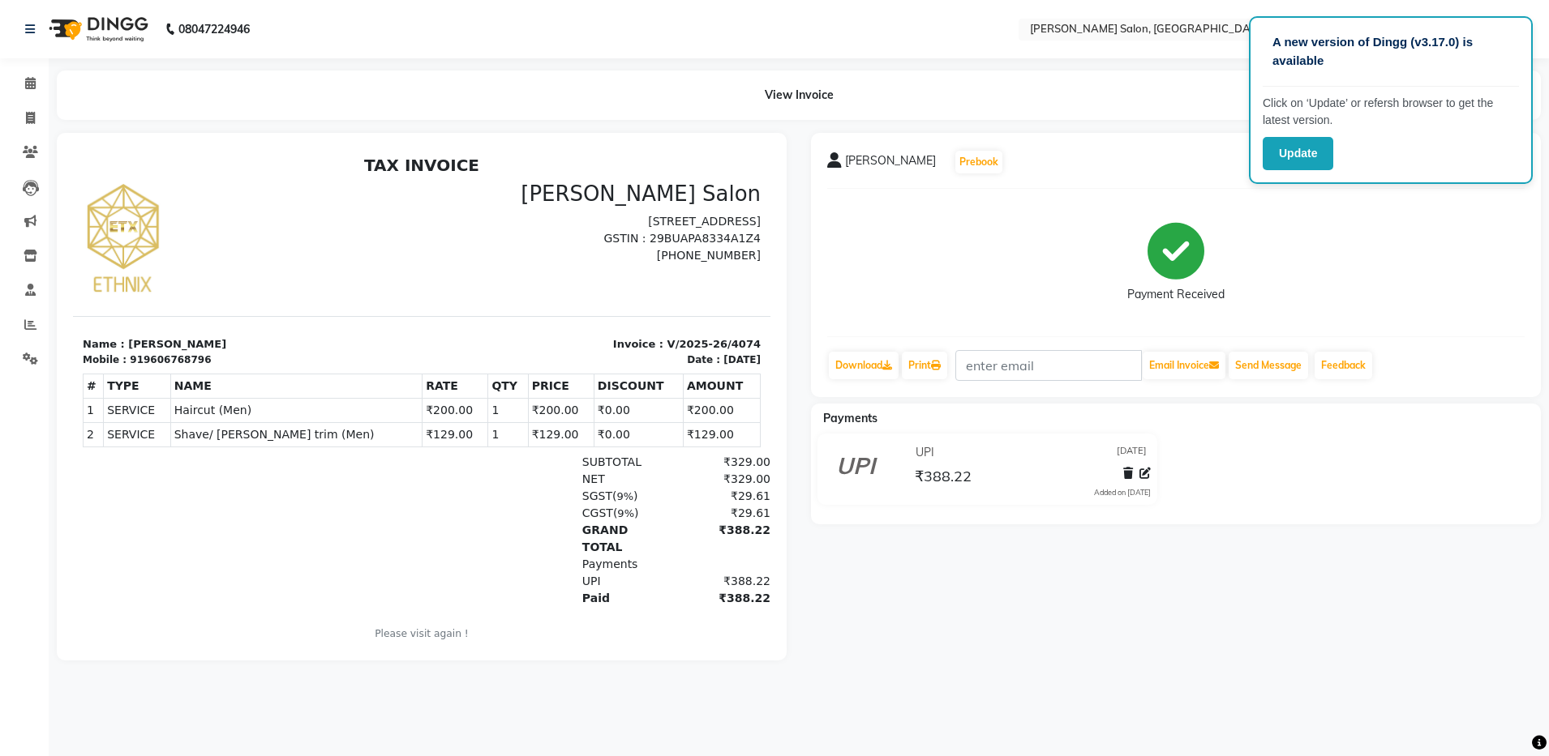
click at [900, 167] on span "[PERSON_NAME]" at bounding box center [890, 163] width 91 height 23
click at [32, 128] on link "Invoice" at bounding box center [24, 118] width 39 height 27
select select "service"
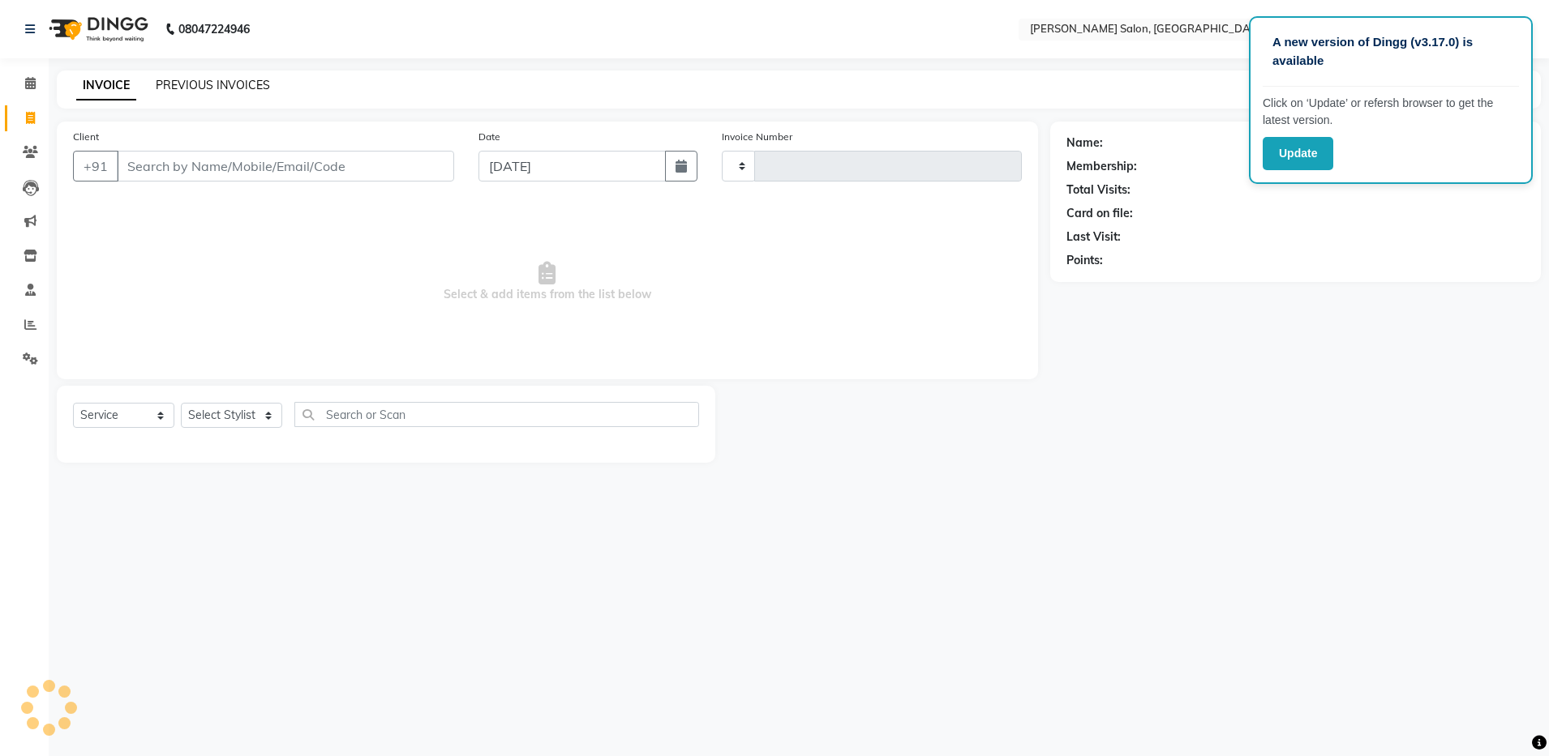
click at [204, 84] on link "PREVIOUS INVOICES" at bounding box center [213, 85] width 114 height 15
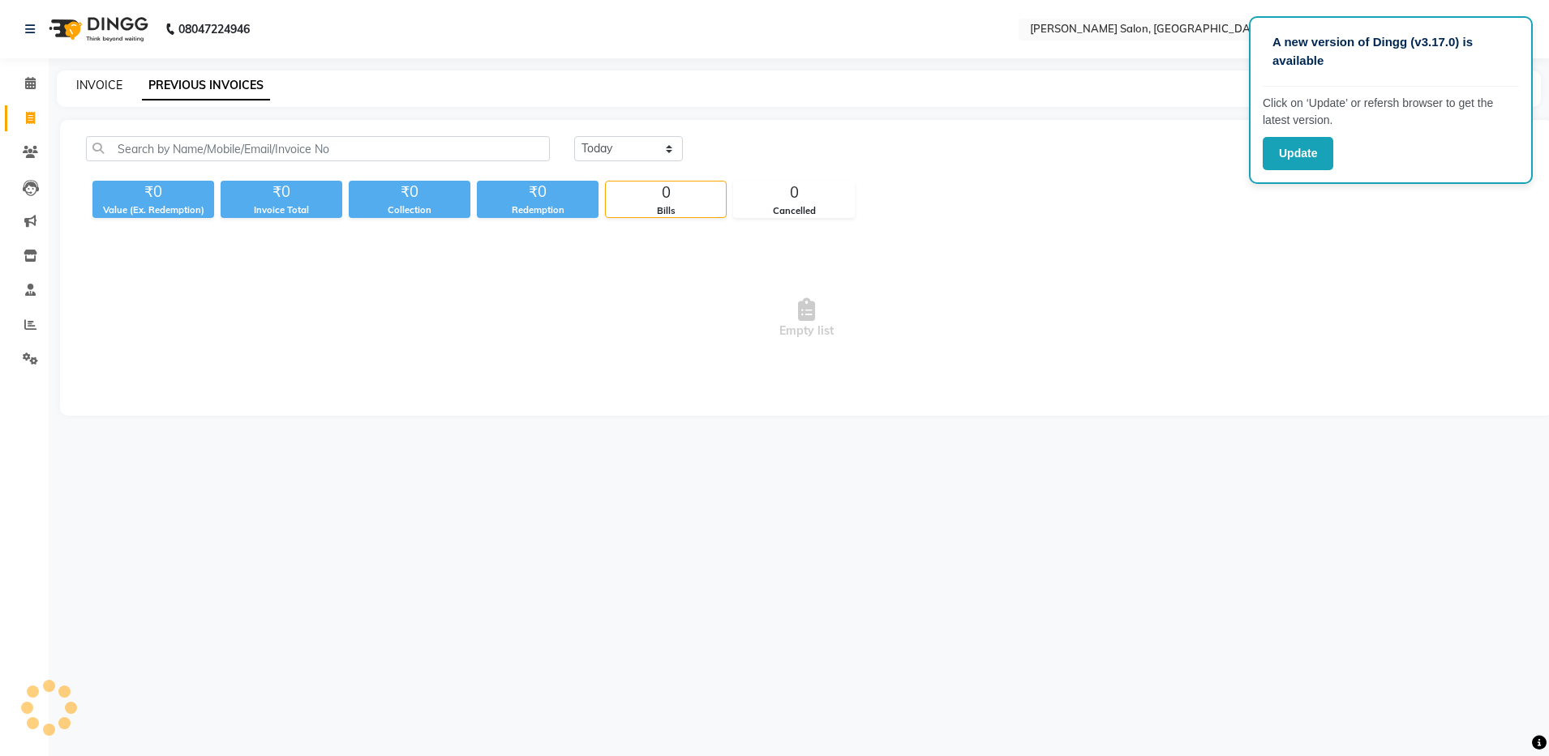
click at [105, 80] on link "INVOICE" at bounding box center [99, 85] width 46 height 15
select select "service"
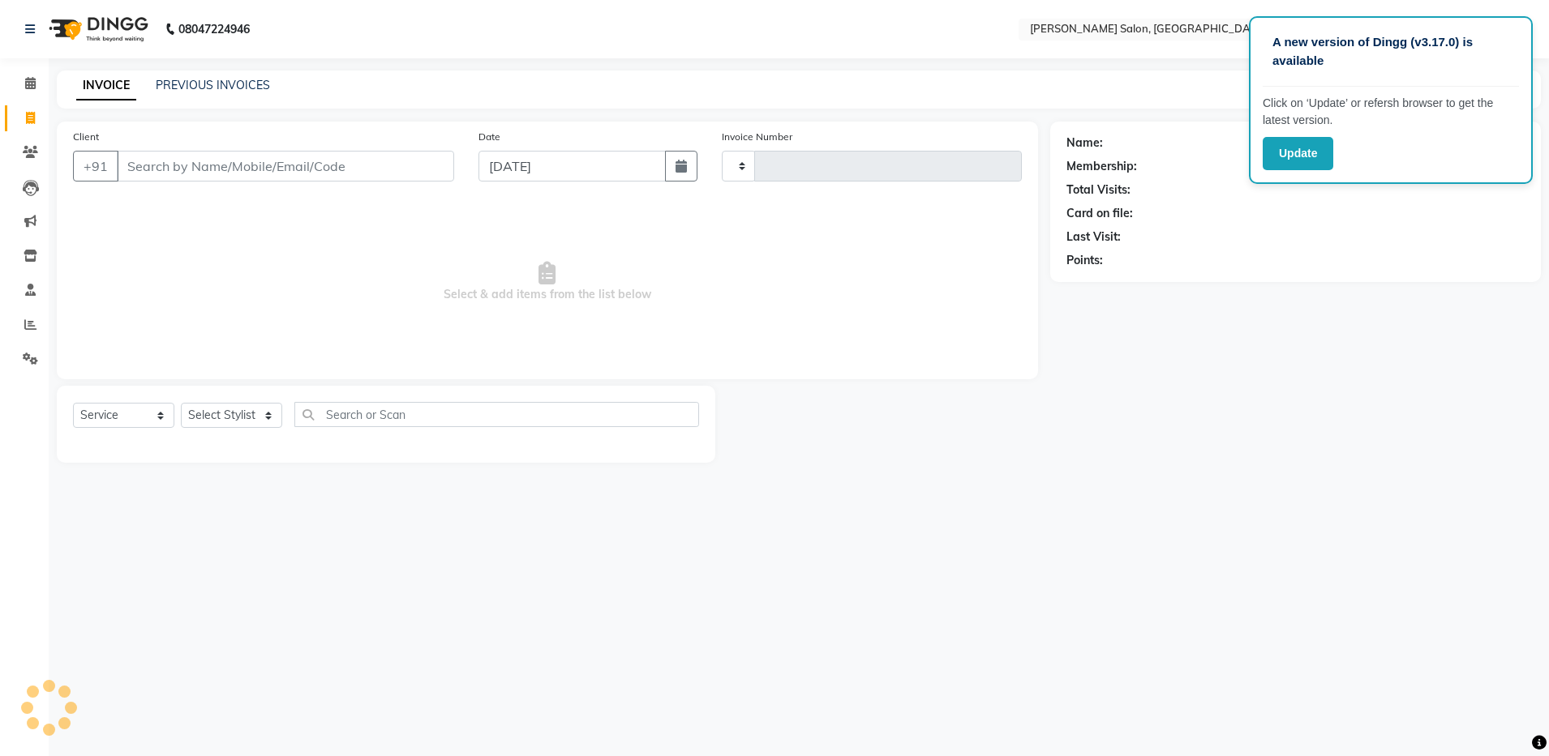
click at [161, 157] on input "Client" at bounding box center [285, 166] width 337 height 31
select select "4781"
type input "4075"
type input "6362923216"
click at [198, 244] on span "Select & add items from the list below" at bounding box center [547, 287] width 949 height 162
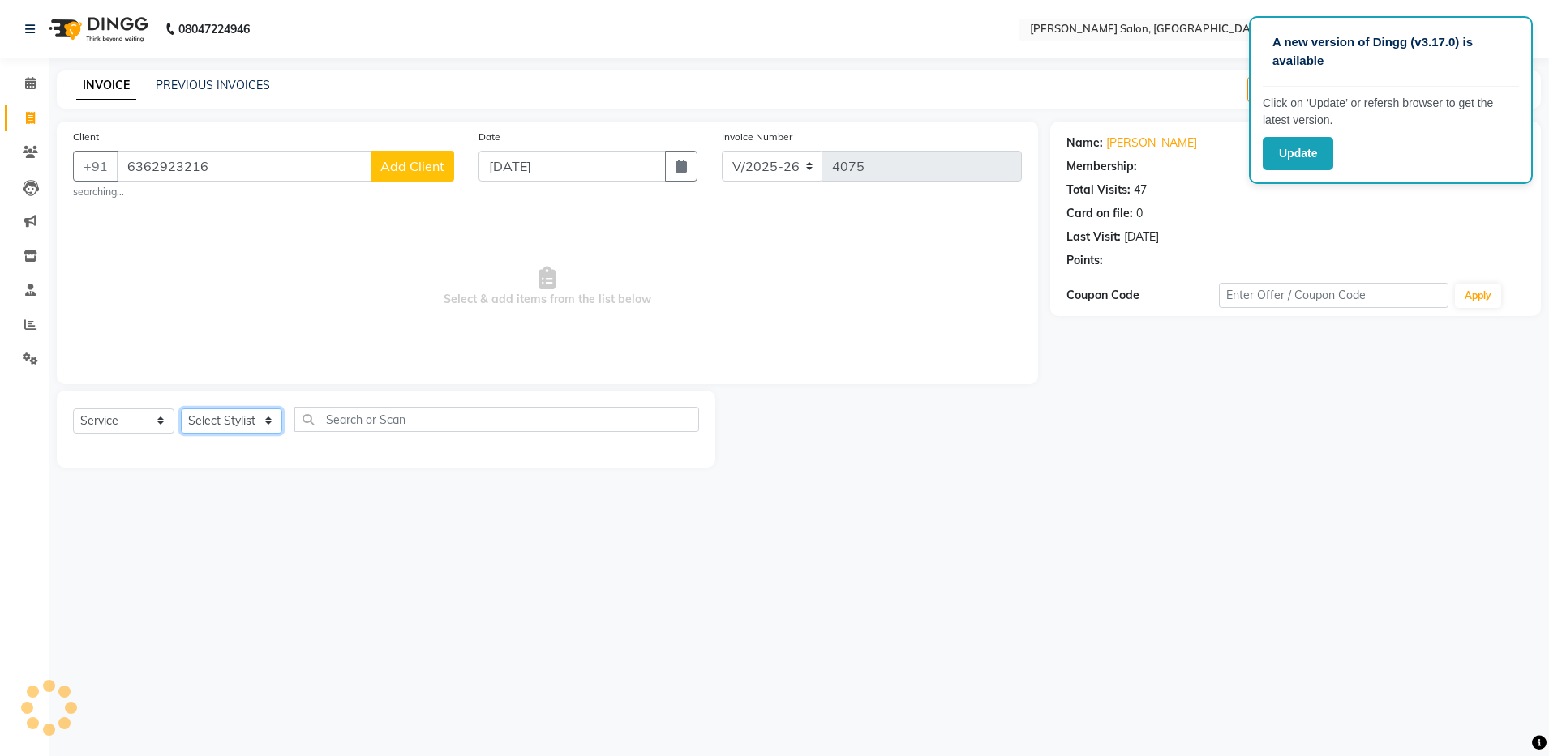
click at [203, 415] on select "Select Stylist Aarthi Abhishek [PERSON_NAME] [PERSON_NAME] Arjun [PERSON_NAME] …" at bounding box center [231, 421] width 101 height 25
select select "28897"
click at [181, 409] on select "Select Stylist Aarthi Abhishek [PERSON_NAME] [PERSON_NAME] Arjun [PERSON_NAME] …" at bounding box center [231, 421] width 101 height 25
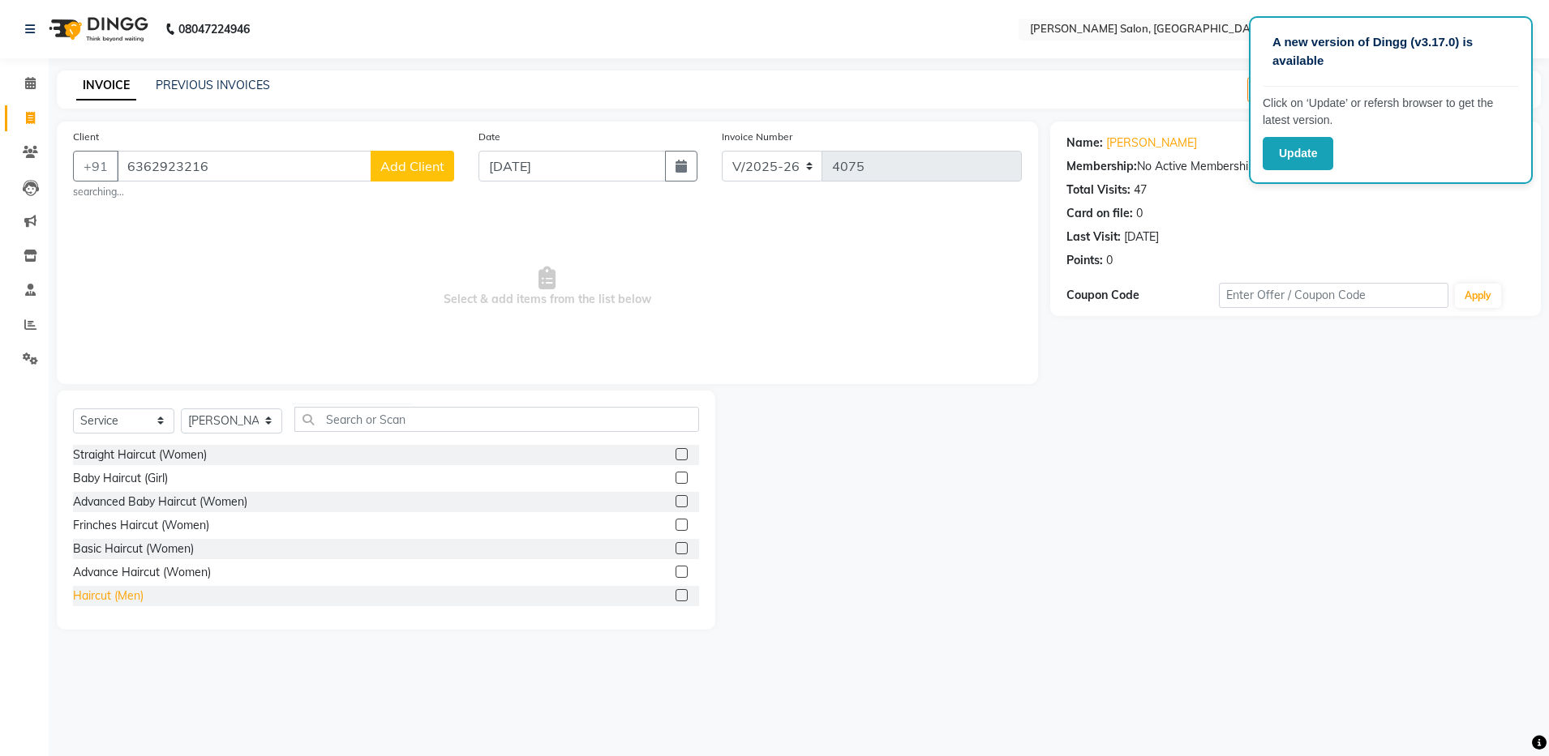
click at [102, 597] on div "Haircut (Men)" at bounding box center [108, 596] width 71 height 17
checkbox input "false"
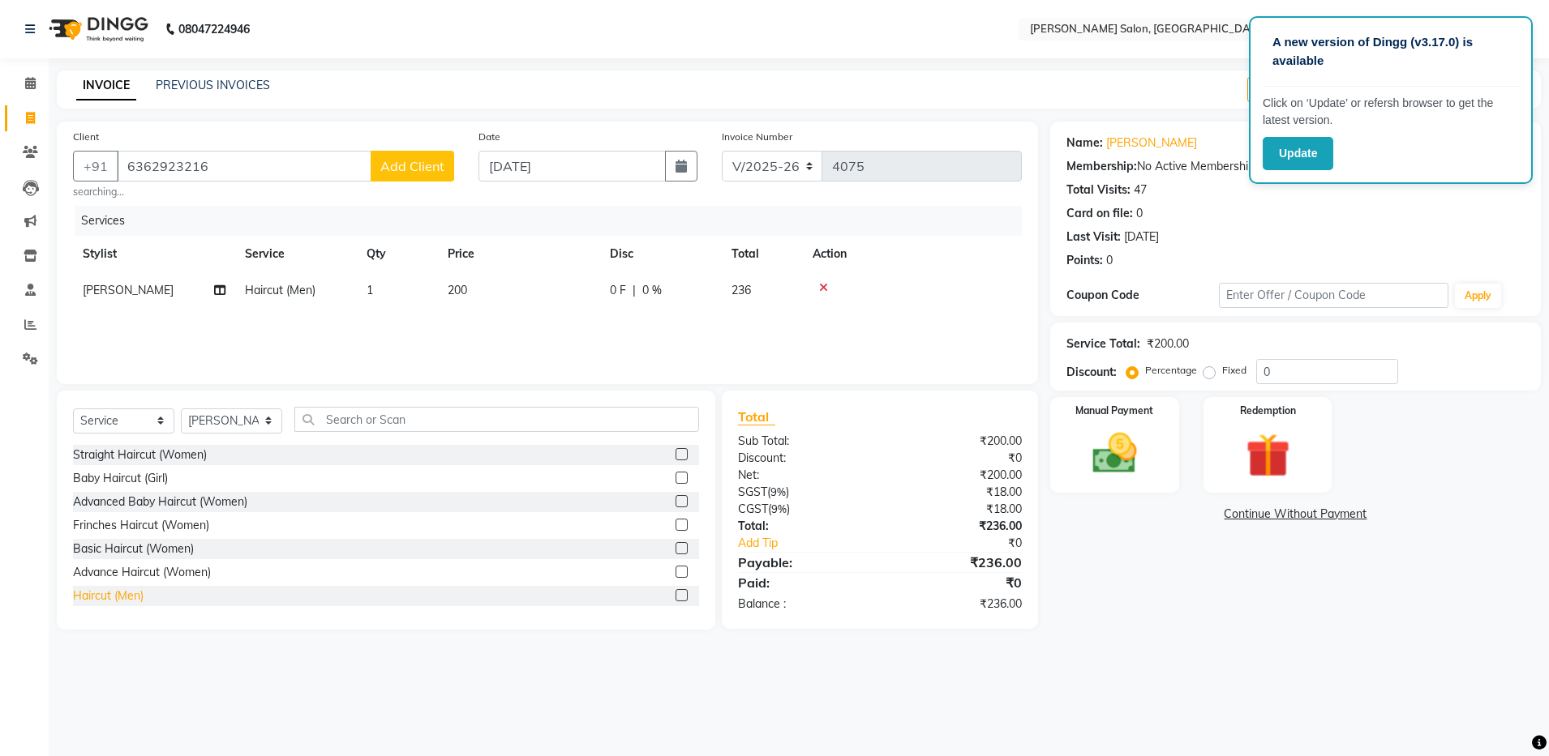
scroll to position [41, 0]
click at [96, 575] on div "Shave/ [PERSON_NAME] trim (Men)" at bounding box center [166, 579] width 186 height 17
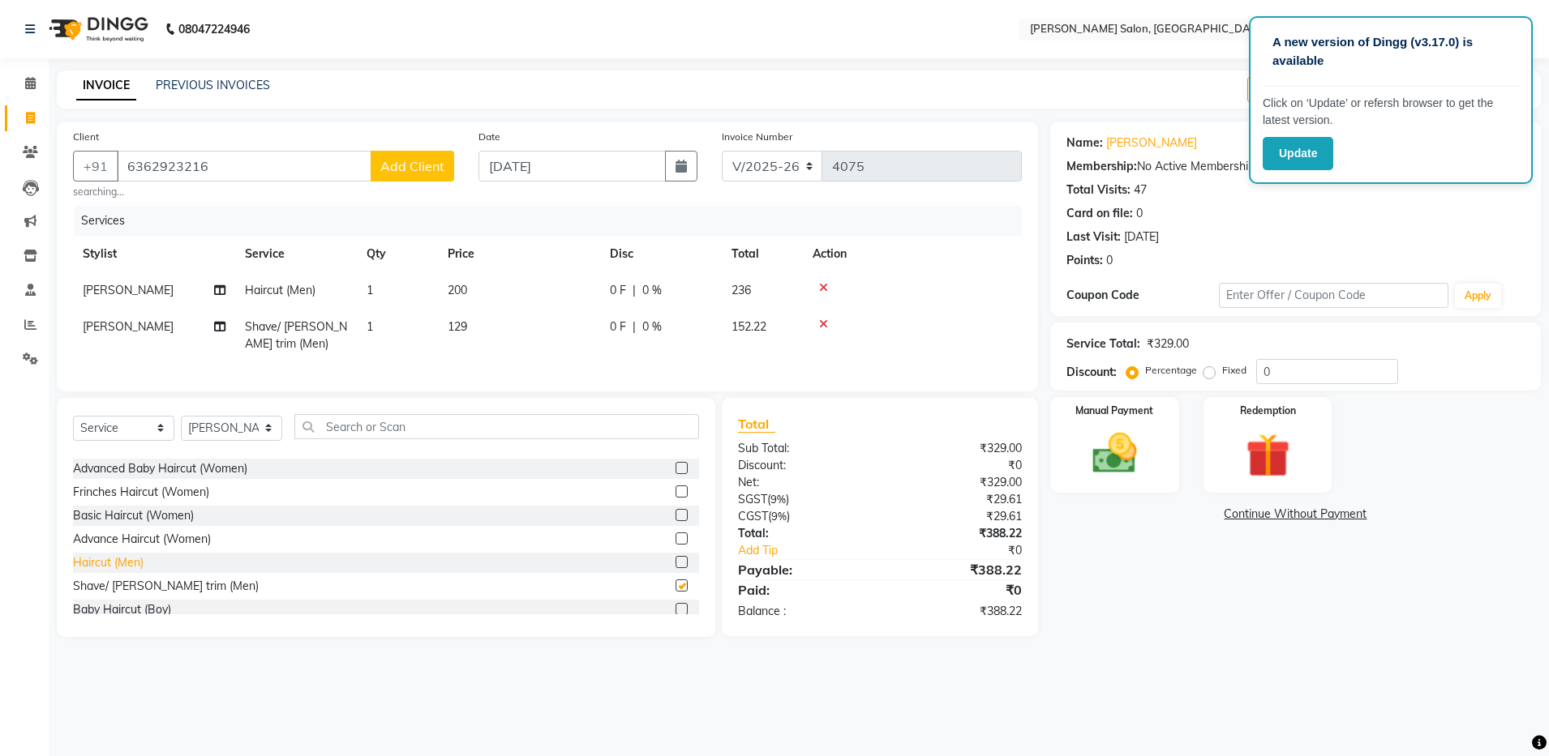
checkbox input "false"
click at [333, 439] on input "text" at bounding box center [496, 426] width 405 height 25
click at [227, 437] on select "Select Stylist Aarthi Abhishek [PERSON_NAME] [PERSON_NAME] Arjun [PERSON_NAME] …" at bounding box center [231, 428] width 101 height 25
select select "28901"
click at [181, 431] on select "Select Stylist Aarthi Abhishek [PERSON_NAME] [PERSON_NAME] Arjun [PERSON_NAME] …" at bounding box center [231, 428] width 101 height 25
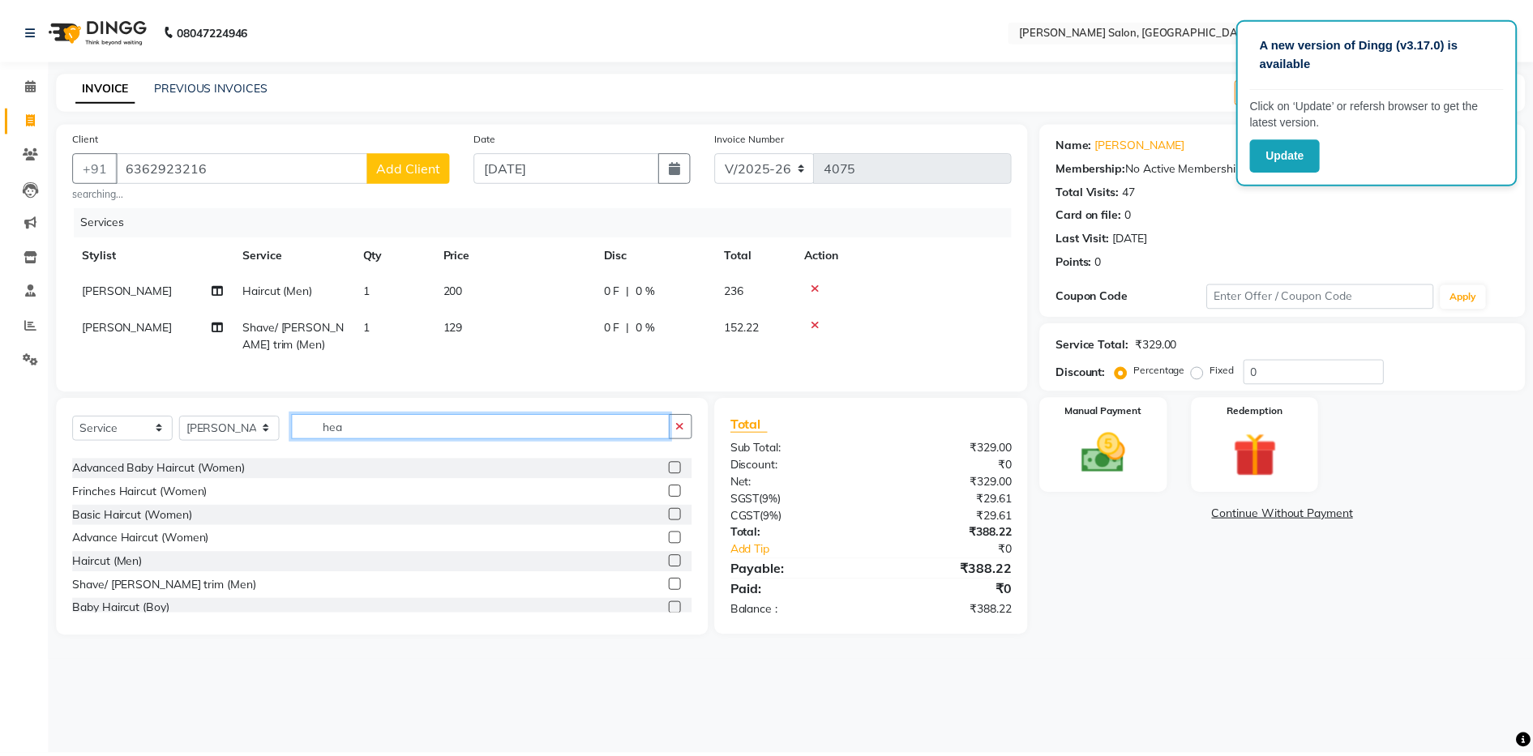
scroll to position [0, 0]
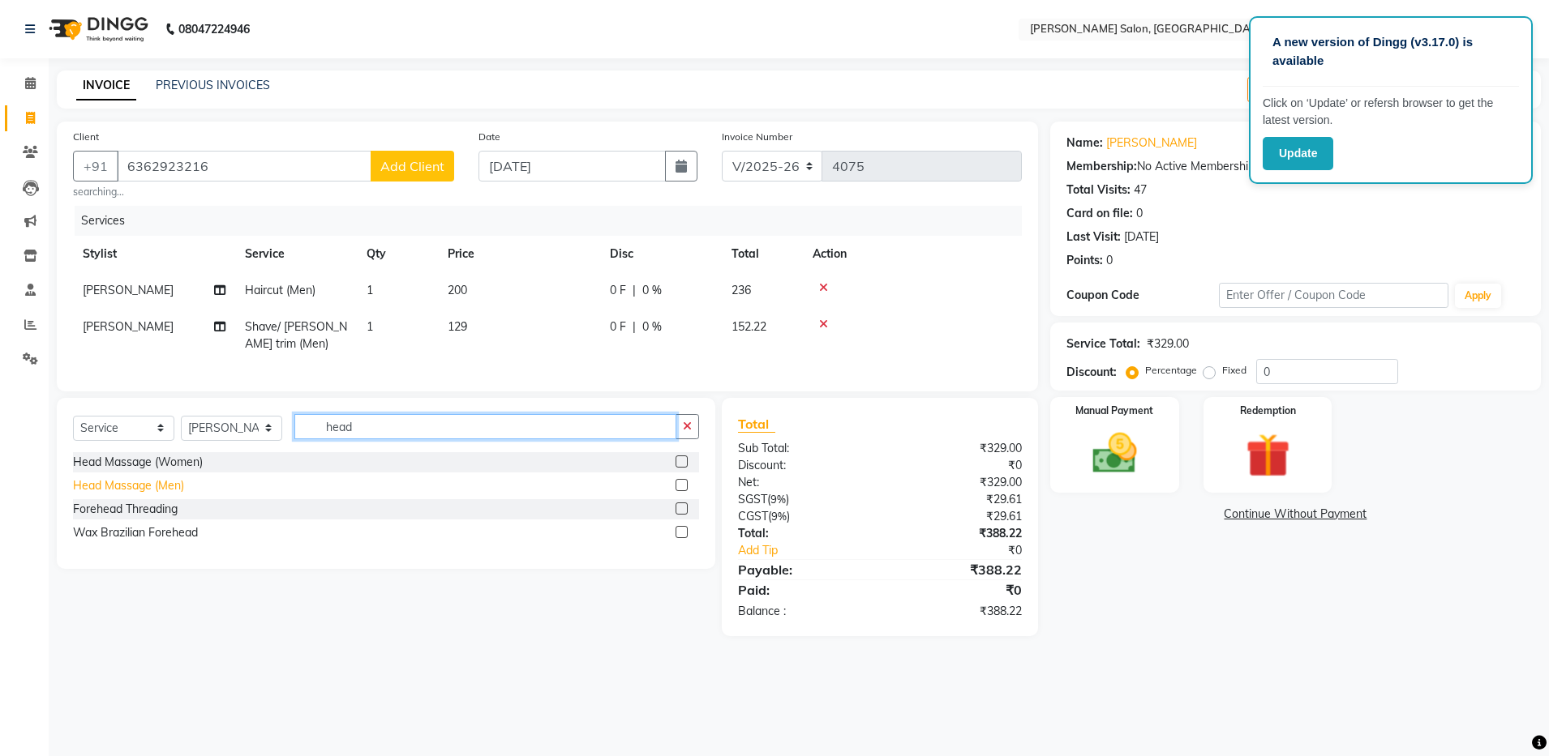
type input "head"
click at [140, 495] on div "Head Massage (Men)" at bounding box center [128, 486] width 111 height 17
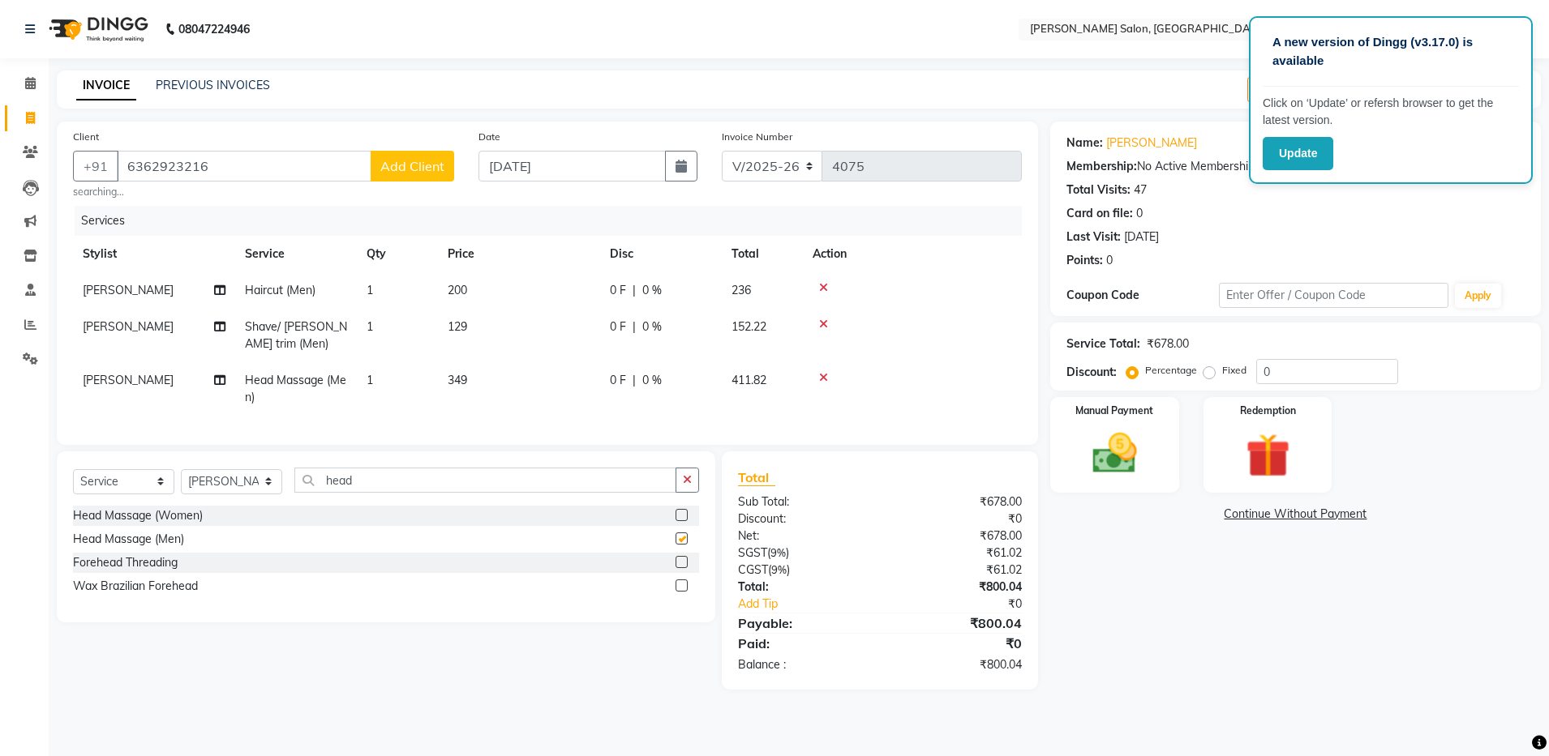
checkbox input "false"
click at [439, 493] on input "head" at bounding box center [485, 480] width 382 height 25
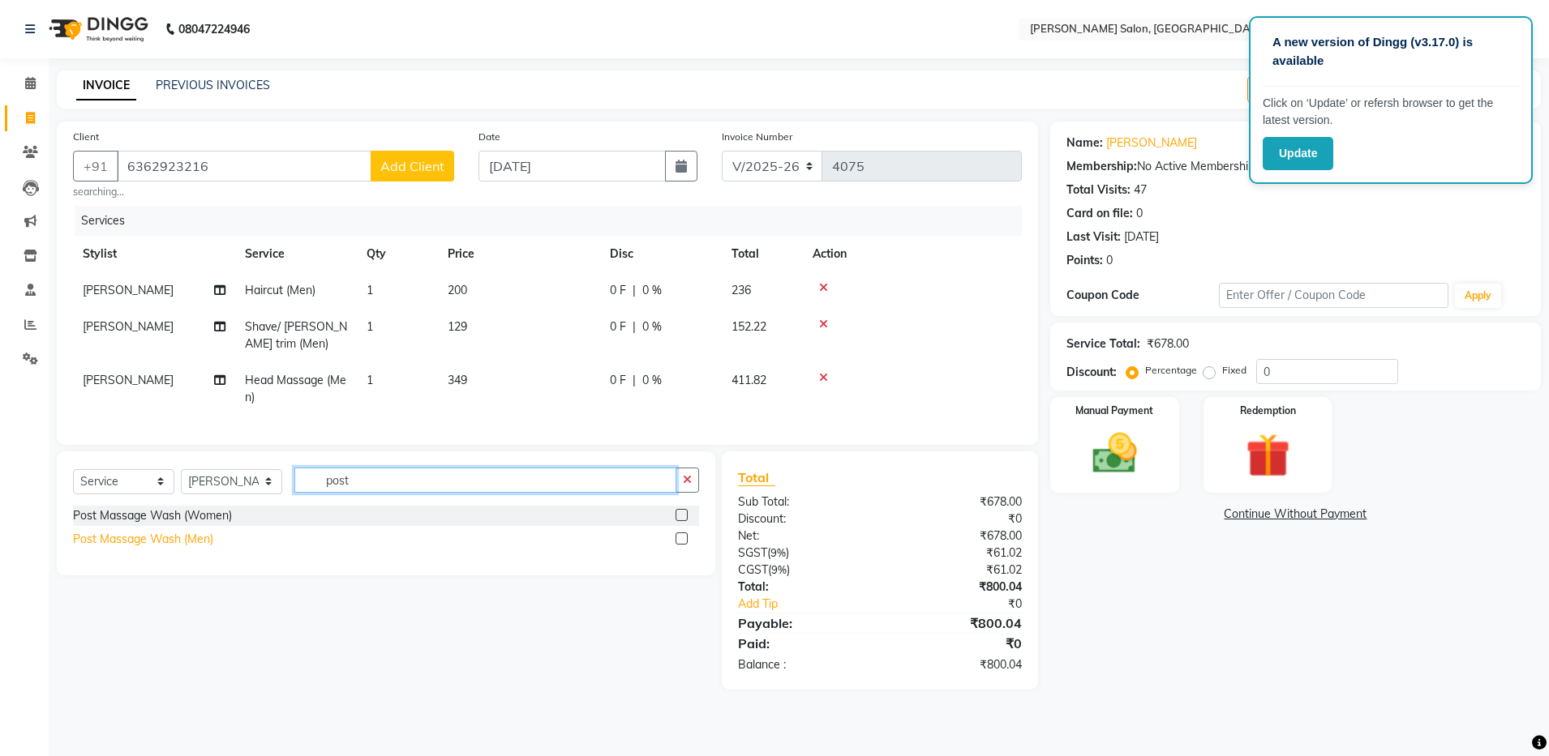
type input "post"
click at [165, 548] on div "Post Massage Wash (Men)" at bounding box center [143, 539] width 140 height 17
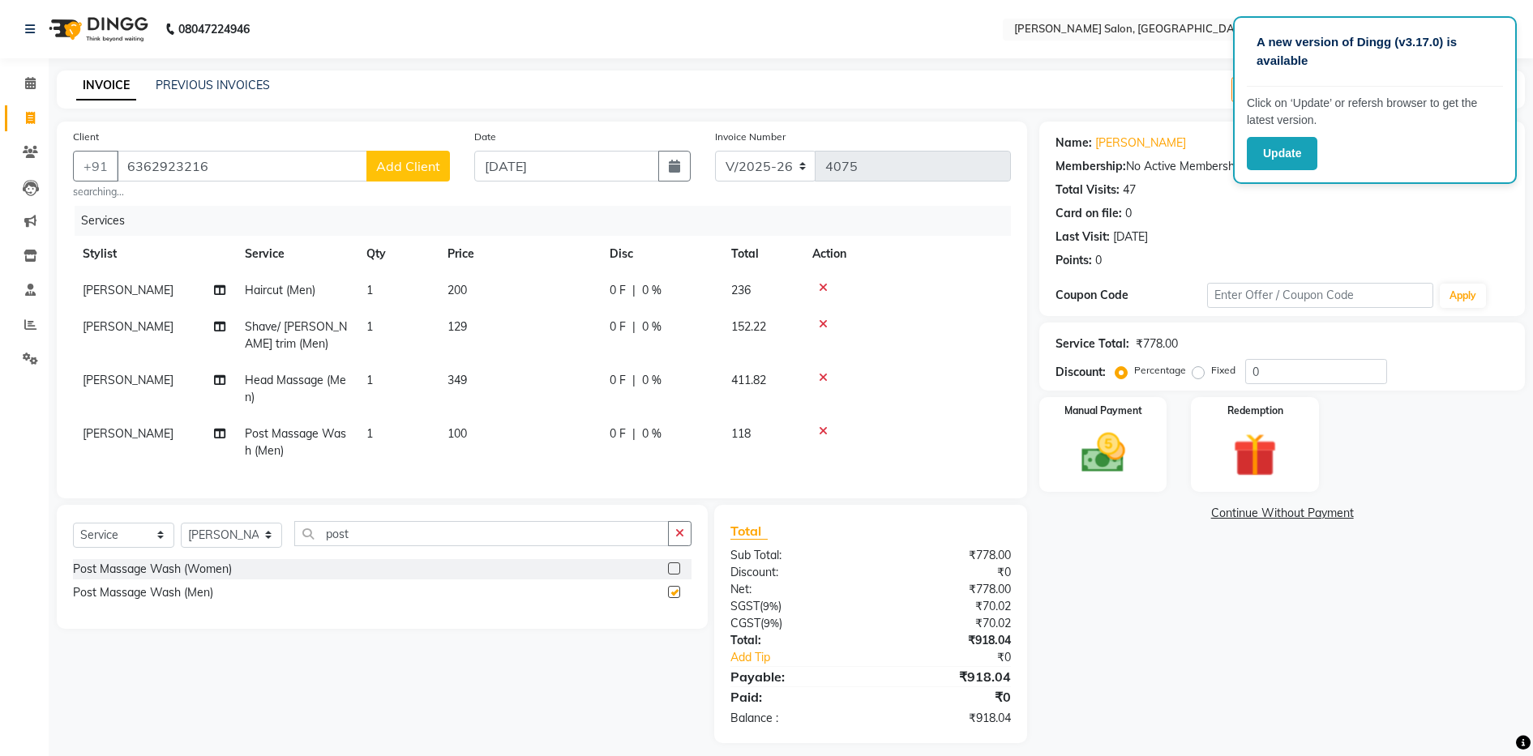
checkbox input "false"
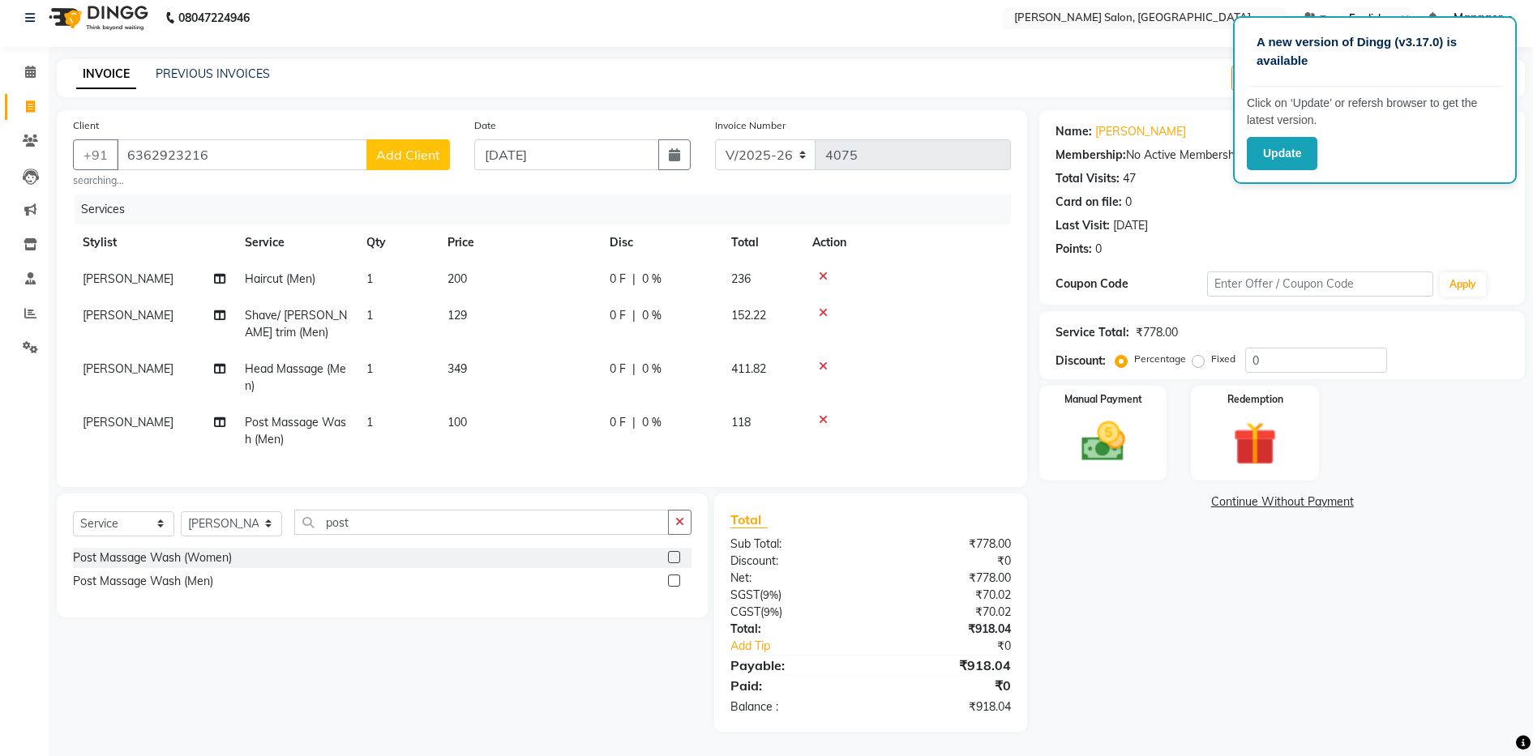
scroll to position [27, 0]
drag, startPoint x: 1513, startPoint y: 548, endPoint x: 1514, endPoint y: 530, distance: 17.9
click at [1514, 547] on div "Name: [PERSON_NAME] Membership: No Active Membership Total Visits: 47 Card on f…" at bounding box center [1288, 421] width 498 height 622
click at [1302, 217] on div "Last Visit: [DATE]" at bounding box center [1282, 225] width 453 height 17
click at [1270, 155] on button "Update" at bounding box center [1282, 153] width 71 height 33
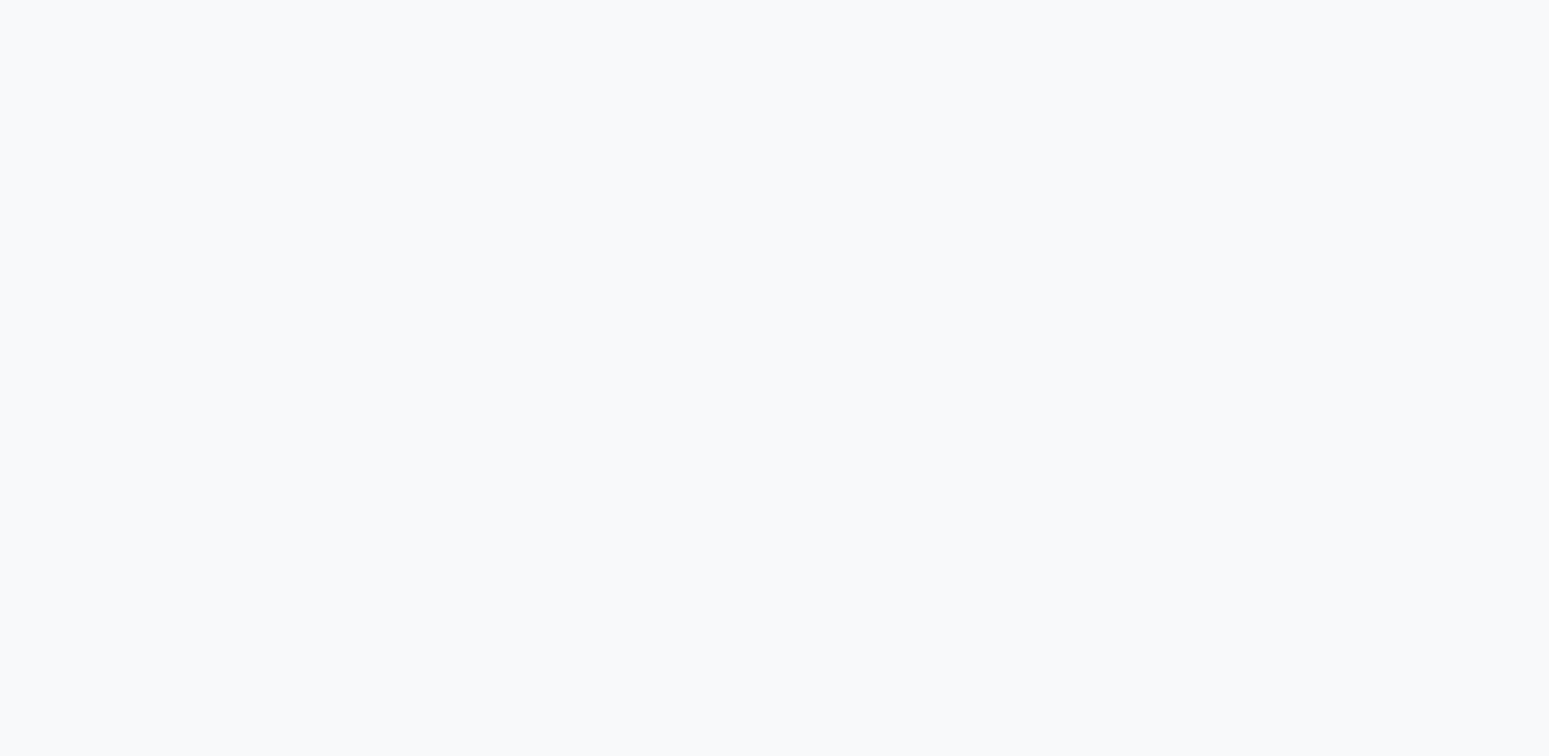
select select "service"
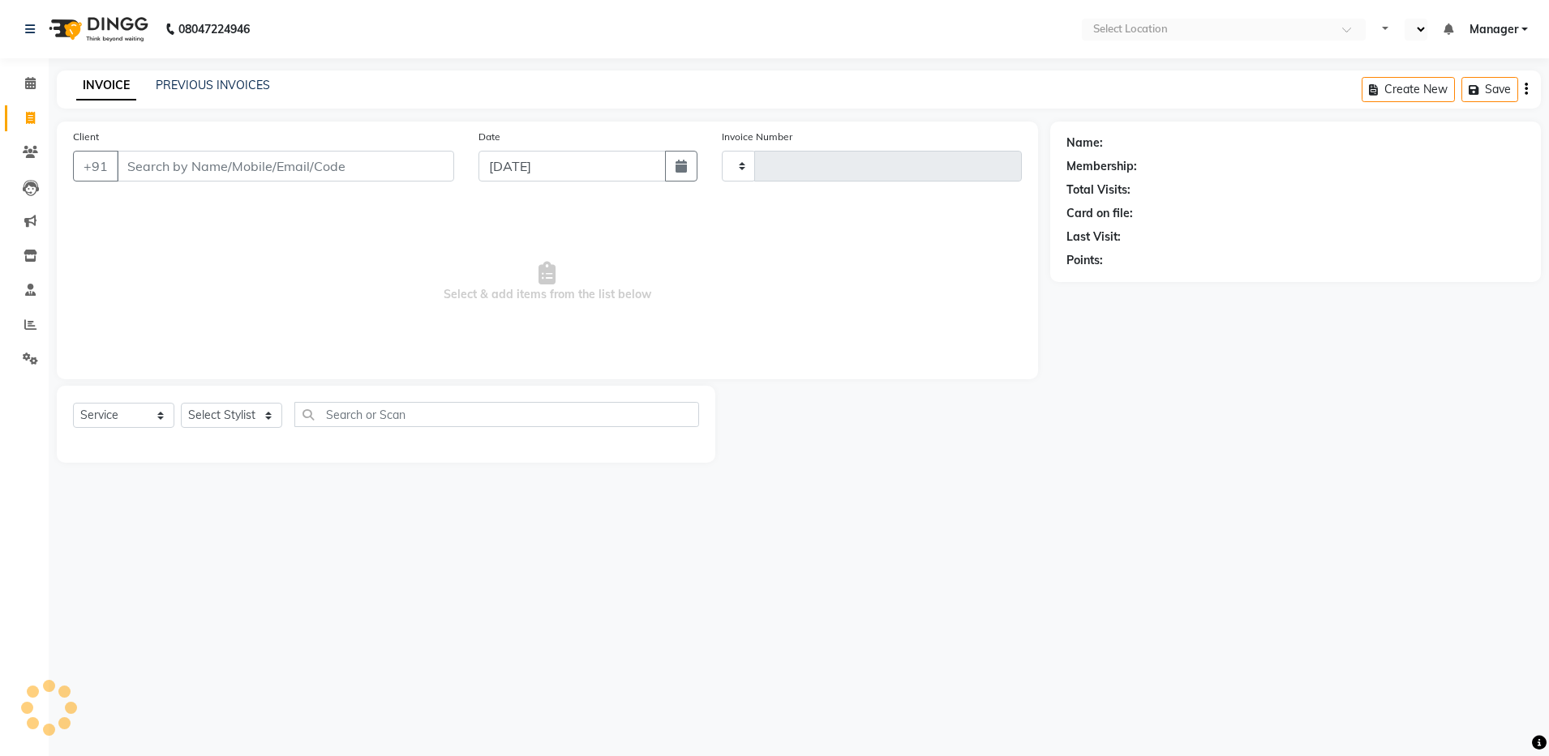
select select "en"
type input "4075"
select select "4781"
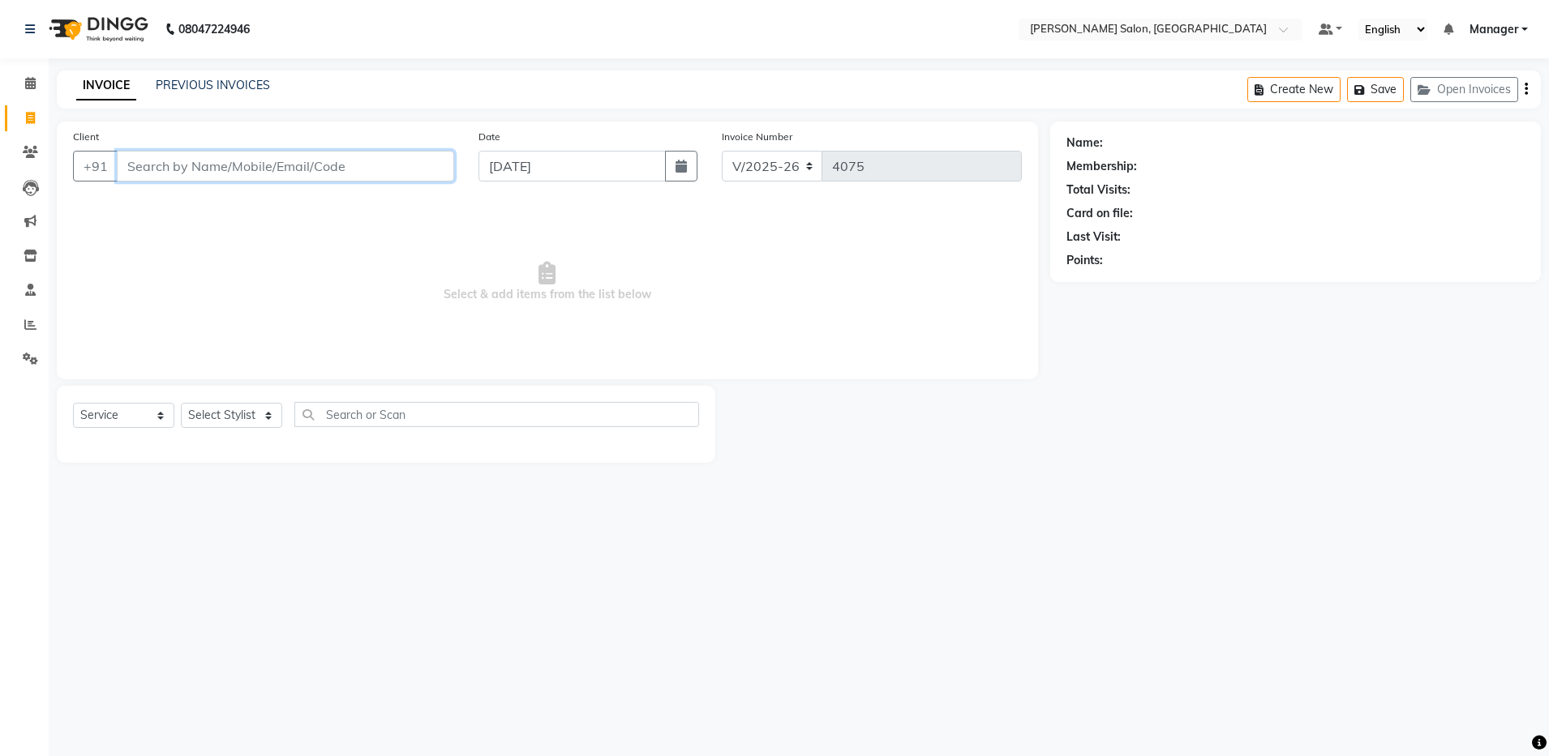
click at [199, 168] on input "Client" at bounding box center [285, 166] width 337 height 31
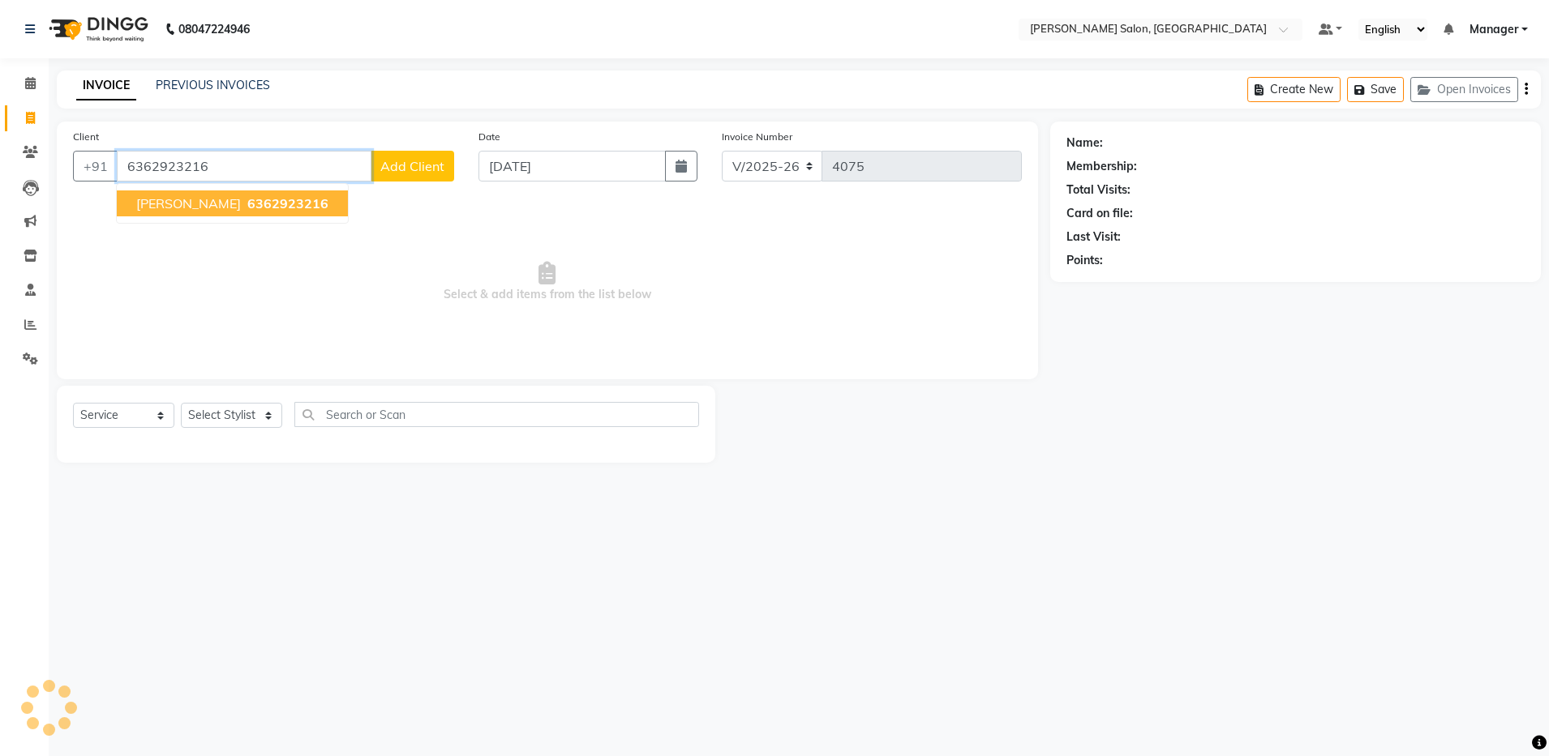
type input "6362923216"
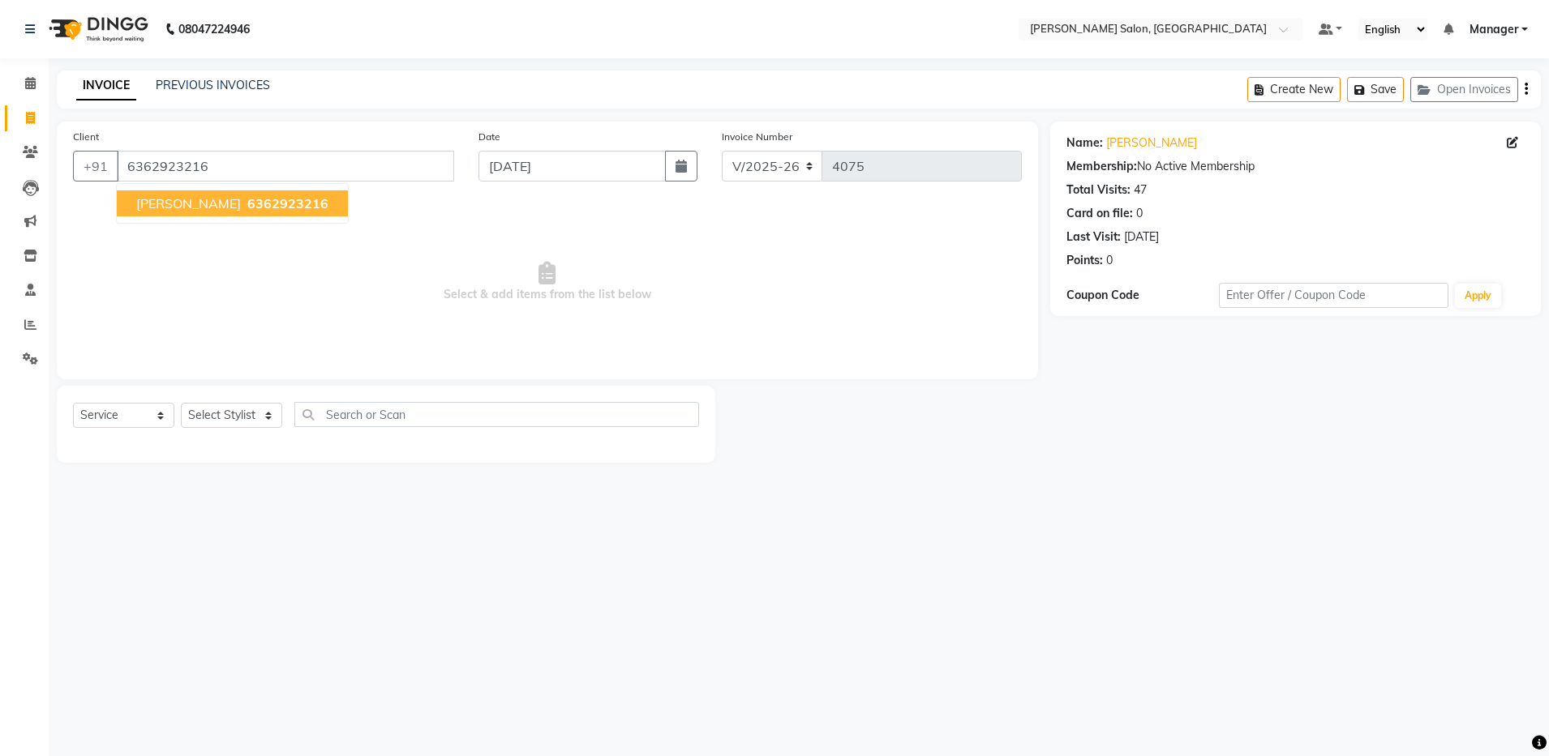
click at [251, 205] on button "Sujal 6362923216" at bounding box center [232, 204] width 231 height 26
click at [223, 413] on select "Select Stylist Aarthi Abhishek [PERSON_NAME] [PERSON_NAME] Arjun [PERSON_NAME] …" at bounding box center [231, 415] width 101 height 25
select select "28897"
click at [181, 403] on select "Select Stylist Aarthi Abhishek [PERSON_NAME] [PERSON_NAME] Arjun [PERSON_NAME] …" at bounding box center [231, 415] width 101 height 25
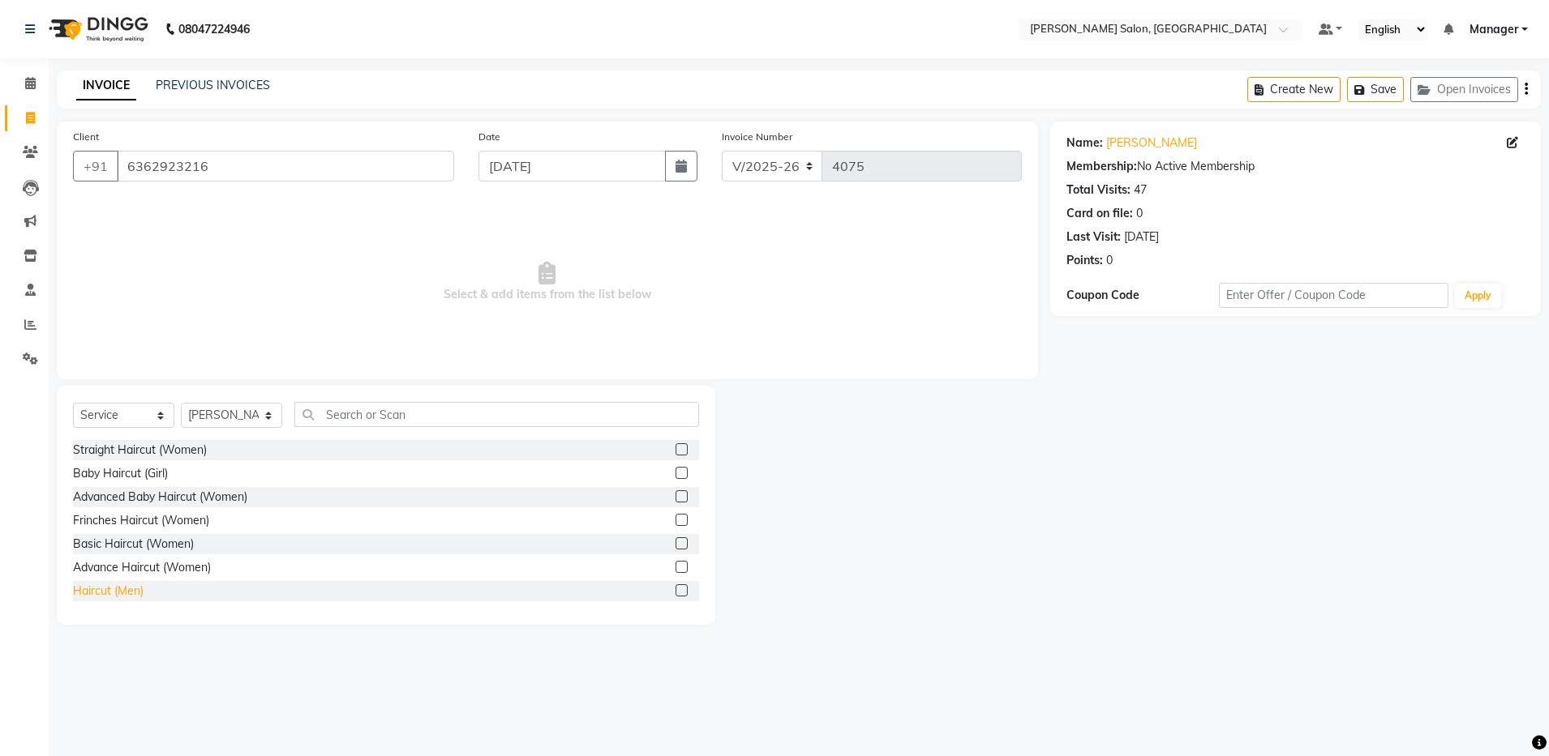
click at [99, 585] on div "Haircut (Men)" at bounding box center [108, 591] width 71 height 17
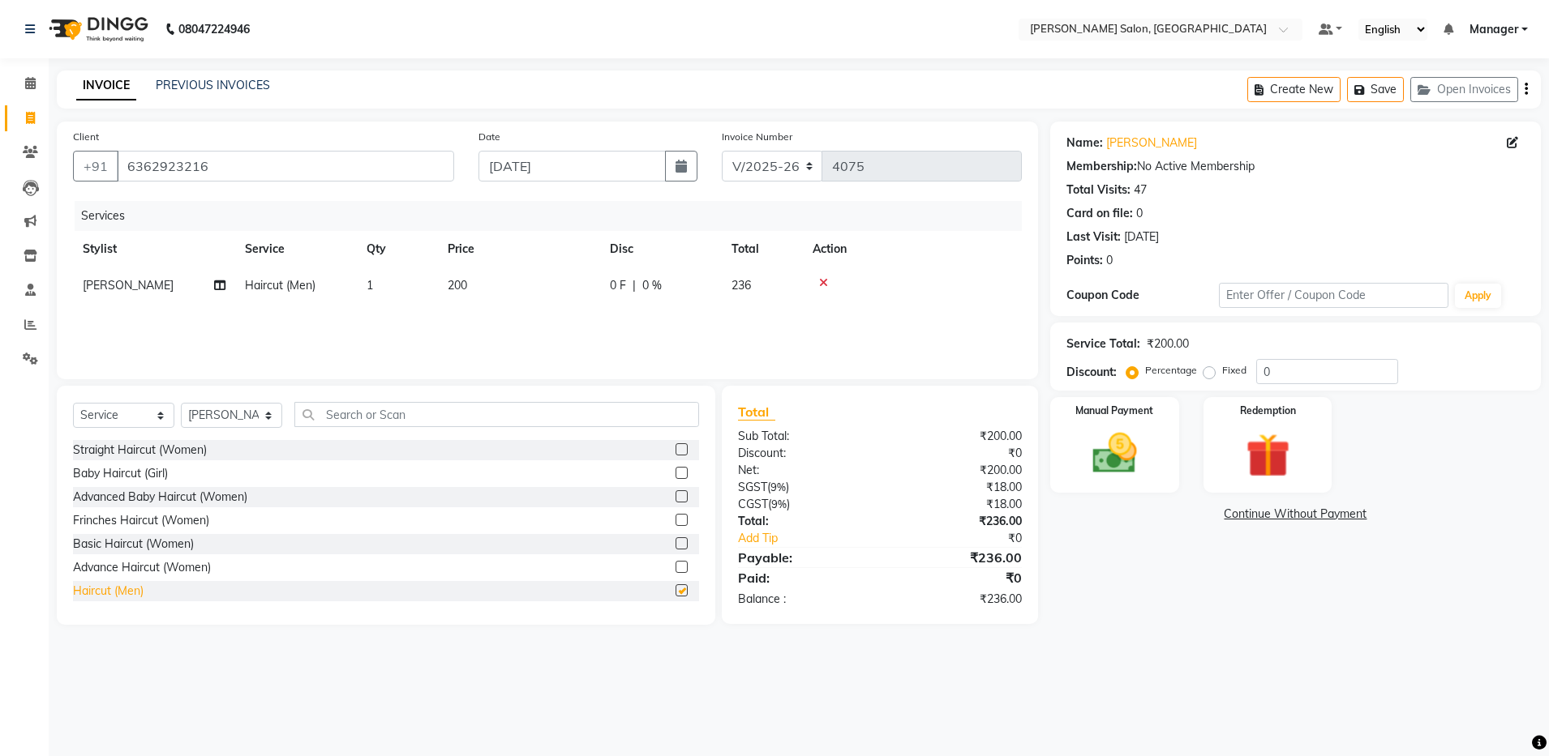
checkbox input "false"
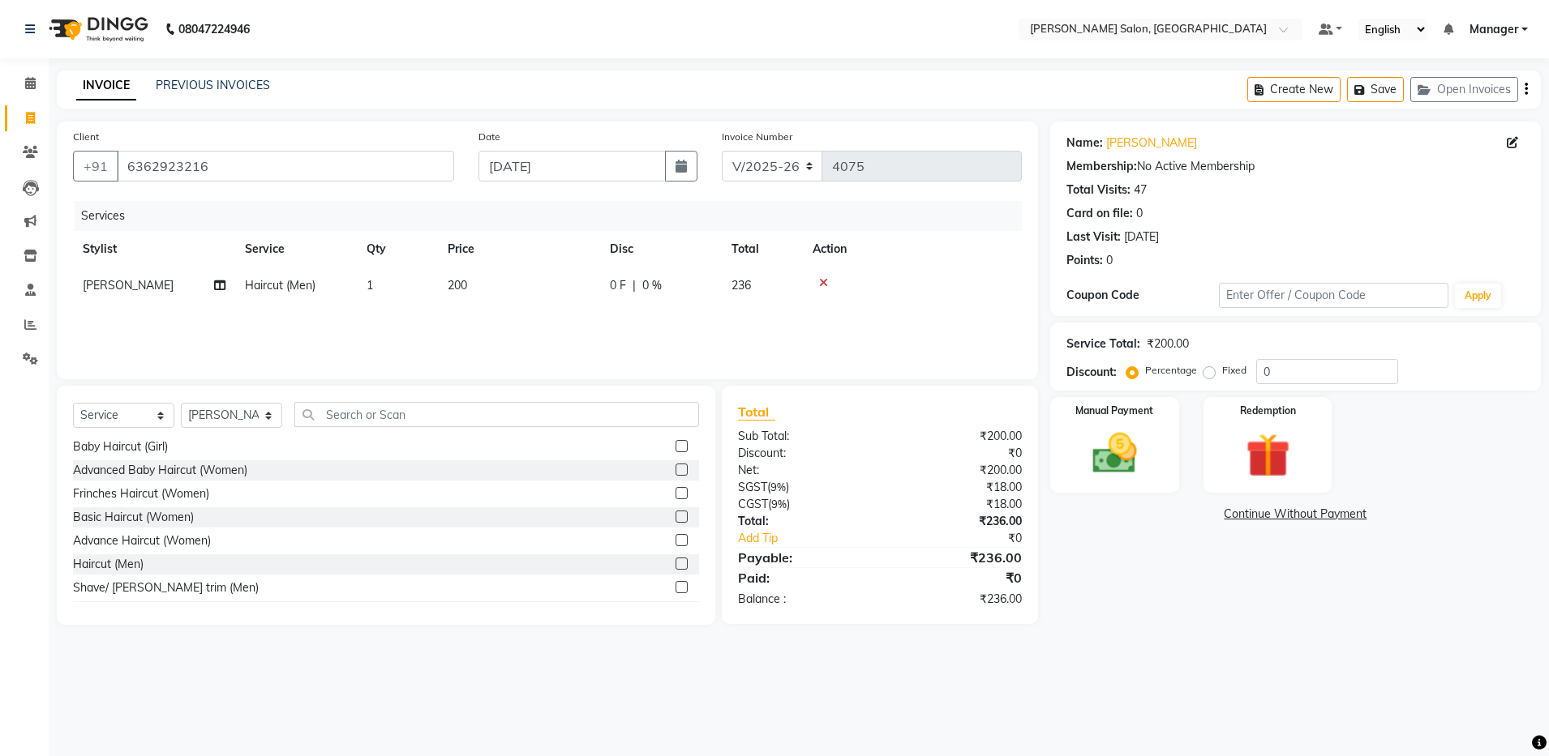
scroll to position [41, 0]
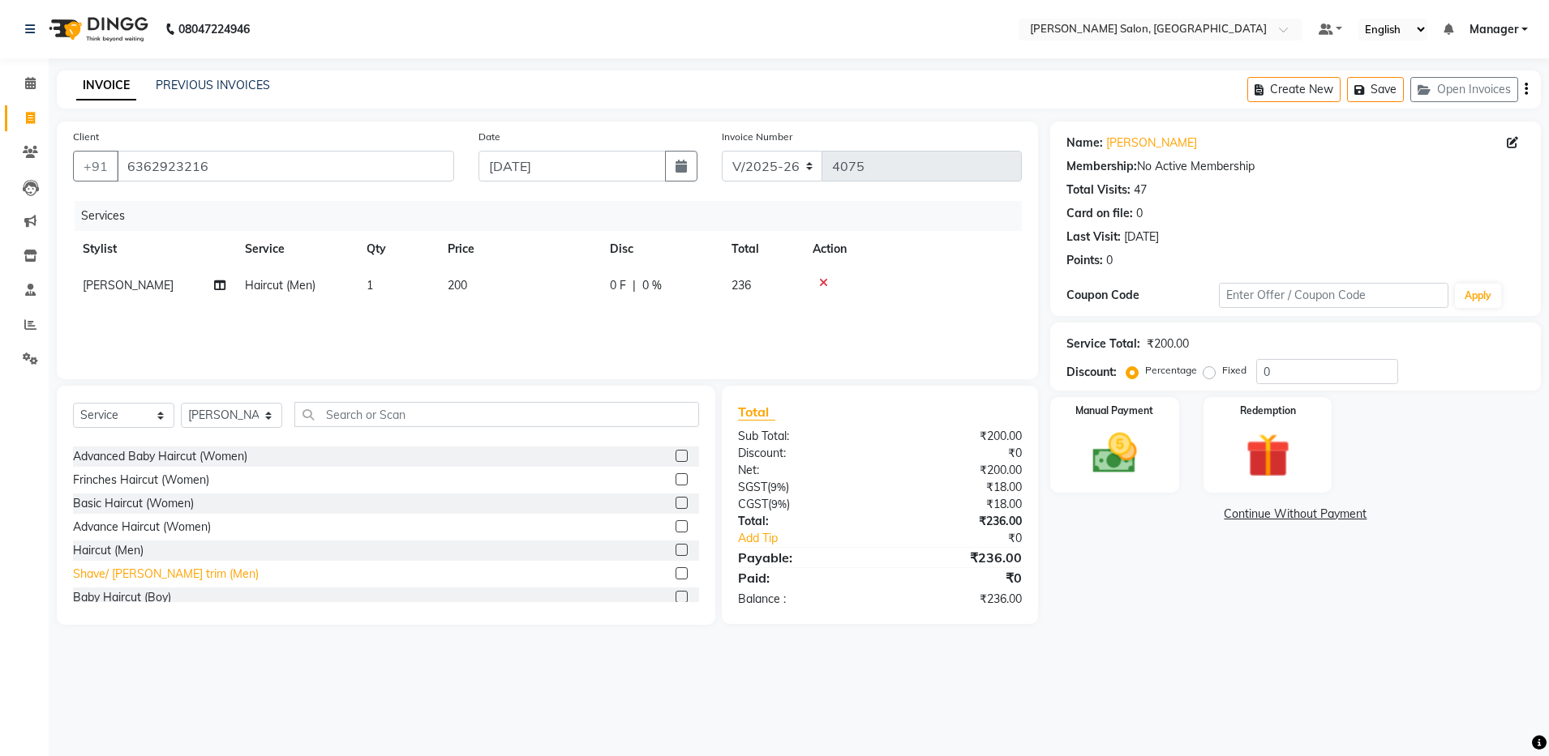
click at [142, 576] on div "Shave/ [PERSON_NAME] trim (Men)" at bounding box center [166, 574] width 186 height 17
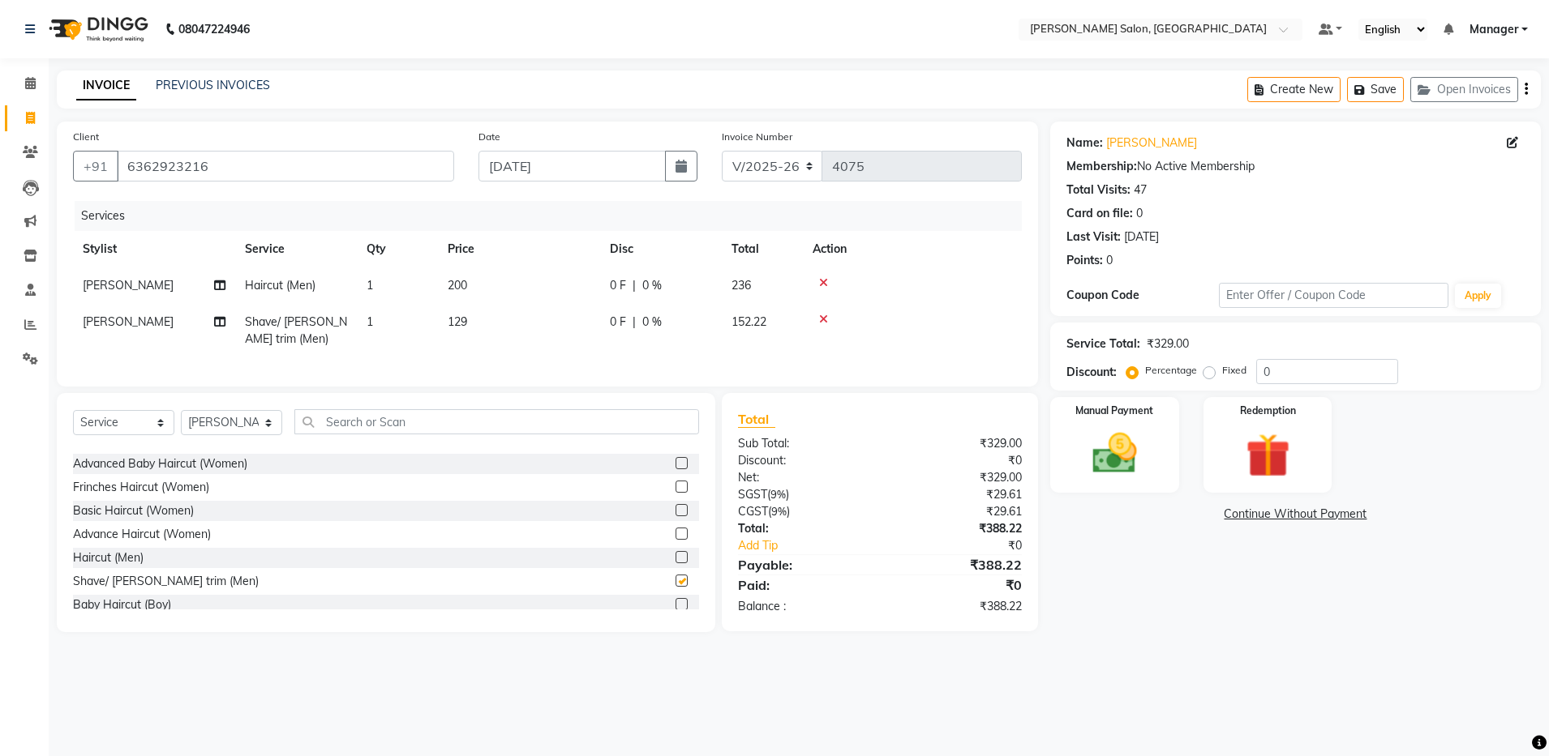
checkbox input "false"
click at [356, 431] on input "text" at bounding box center [496, 421] width 405 height 25
click at [218, 429] on select "Select Stylist Aarthi Abhishek [PERSON_NAME] [PERSON_NAME] Arjun [PERSON_NAME] …" at bounding box center [231, 422] width 101 height 25
select select "28901"
click at [181, 426] on select "Select Stylist Aarthi Abhishek [PERSON_NAME] [PERSON_NAME] Arjun [PERSON_NAME] …" at bounding box center [231, 422] width 101 height 25
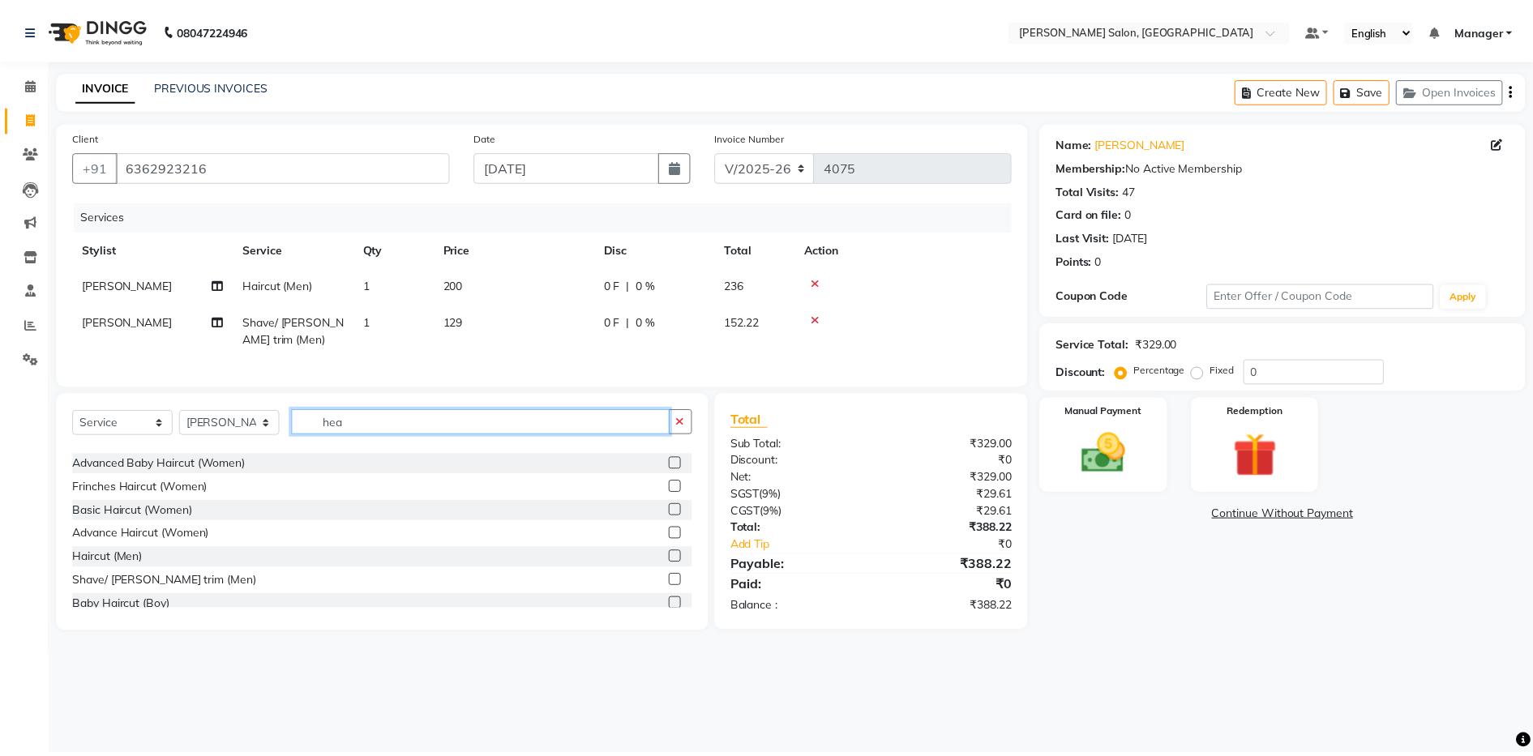
scroll to position [0, 0]
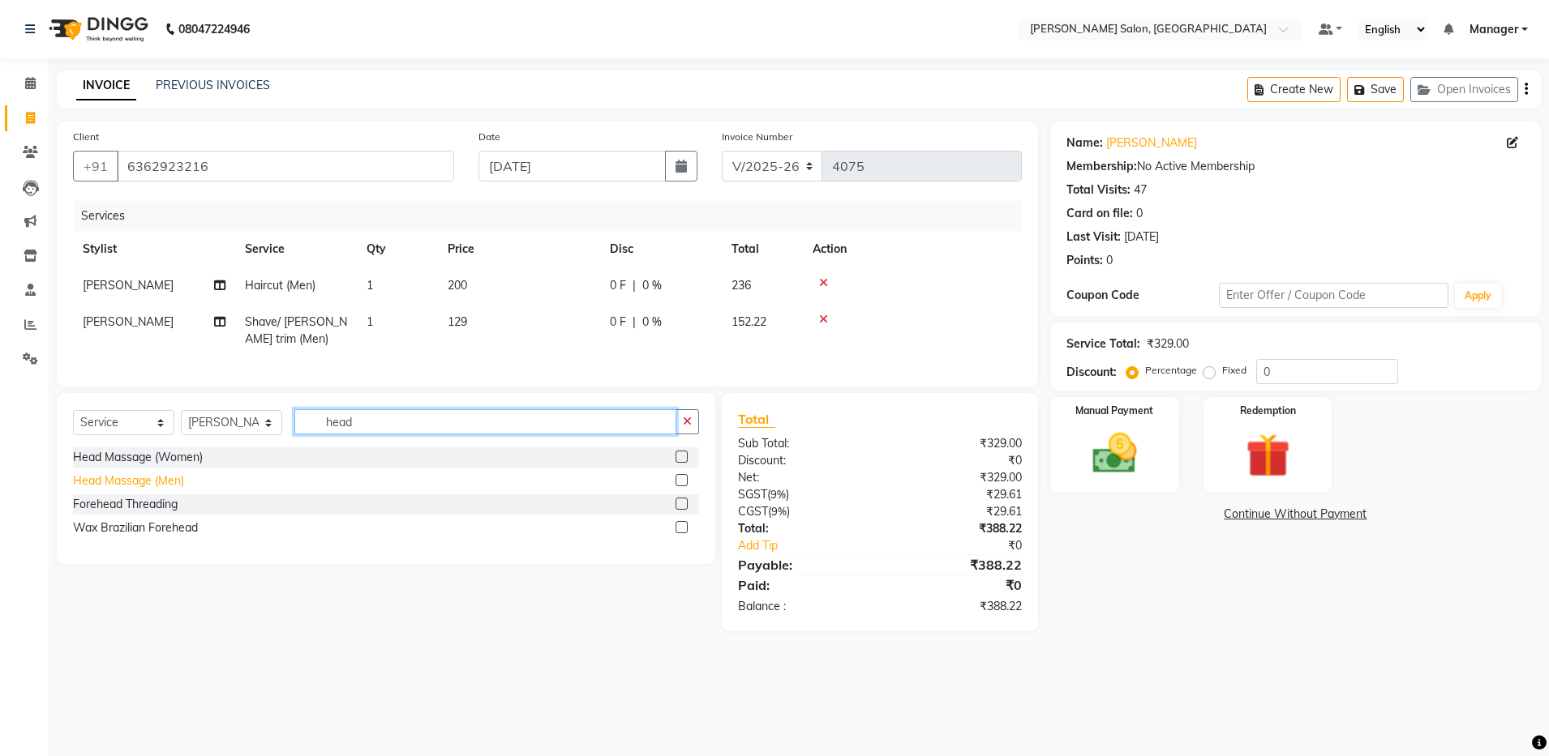
type input "head"
click at [170, 490] on div "Head Massage (Men)" at bounding box center [128, 481] width 111 height 17
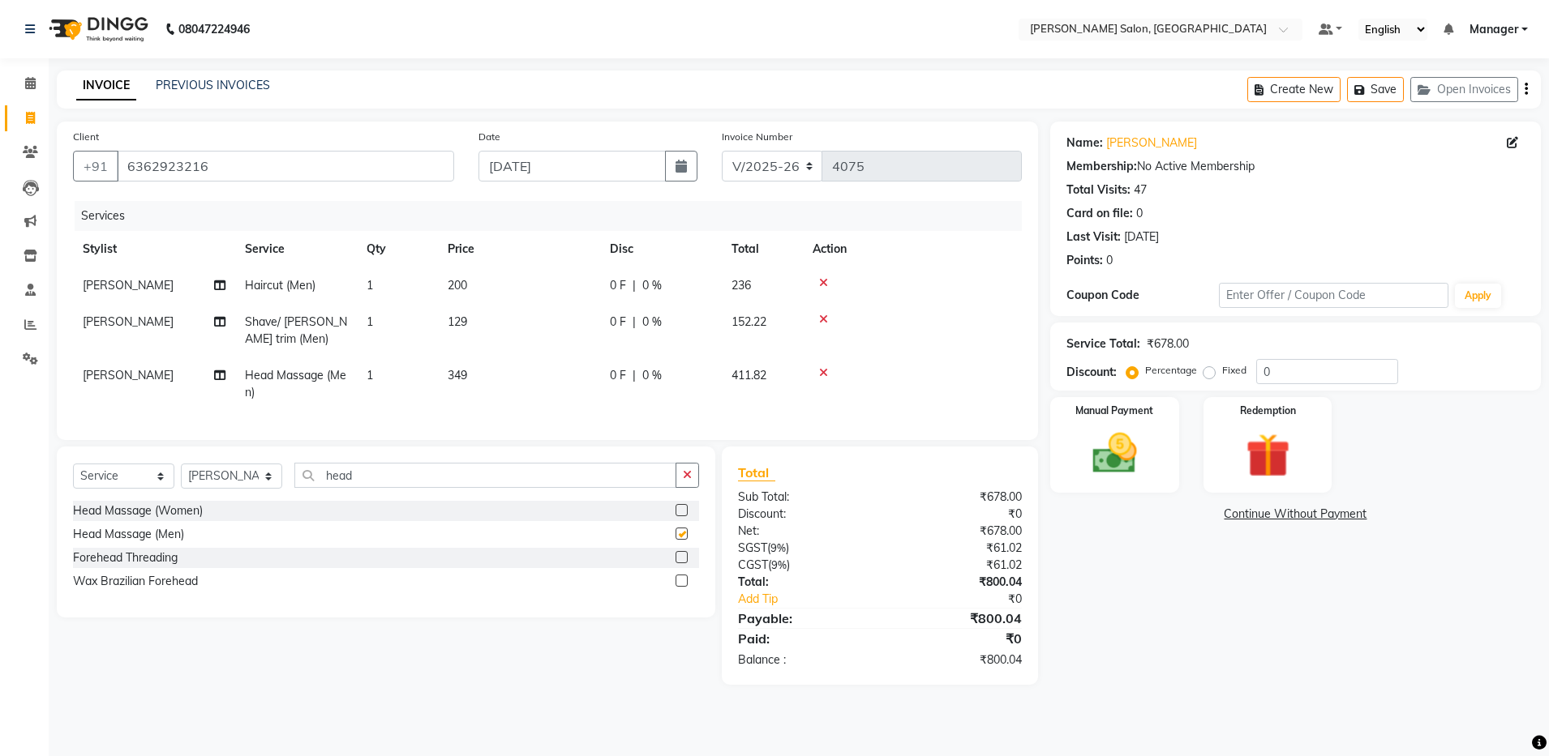
checkbox input "false"
click at [418, 476] on div "Select Service Product Membership Package Voucher Prepaid Gift Card Select Styl…" at bounding box center [386, 532] width 658 height 171
click at [413, 488] on input "head" at bounding box center [485, 475] width 382 height 25
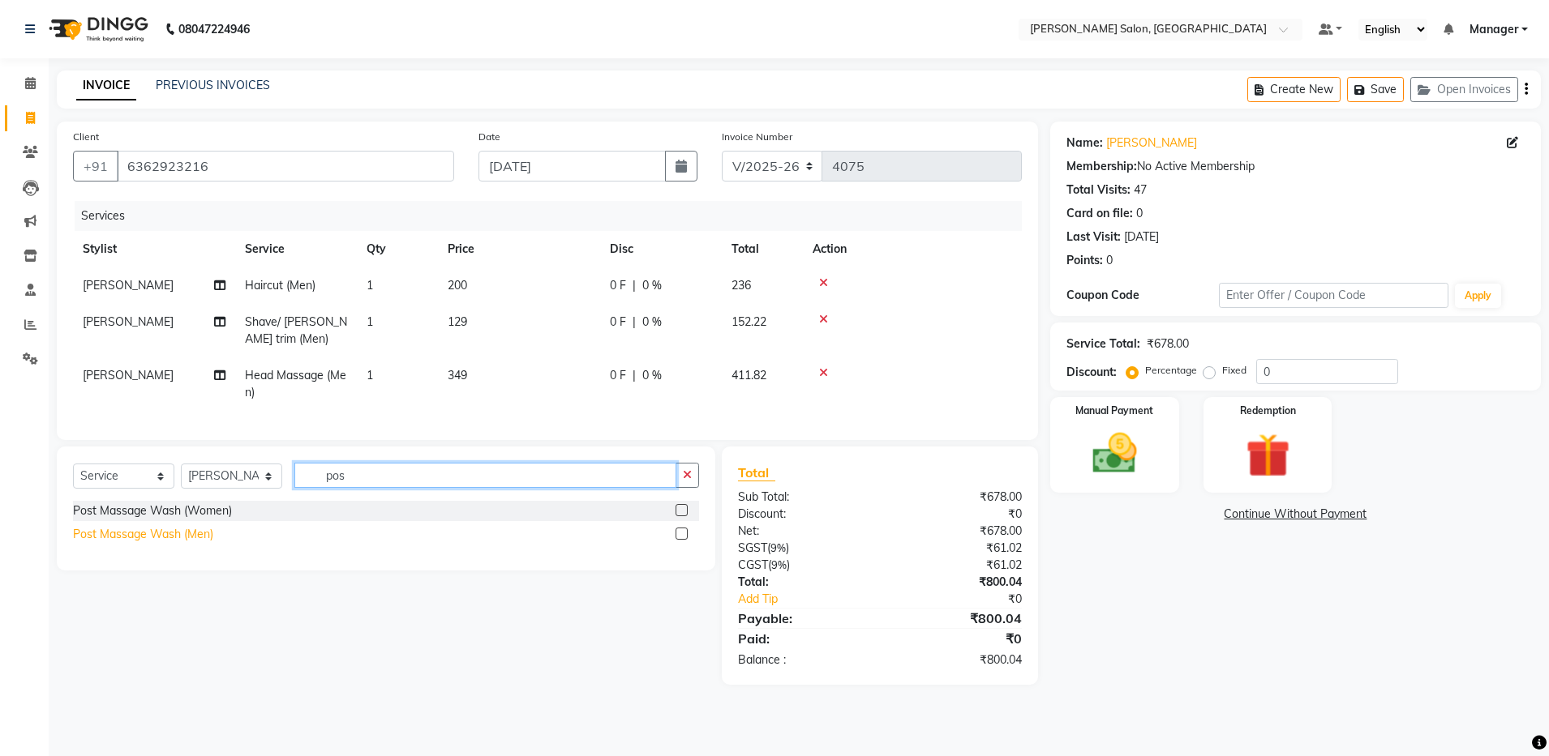
type input "pos"
click at [180, 543] on div "Post Massage Wash (Men)" at bounding box center [143, 534] width 140 height 17
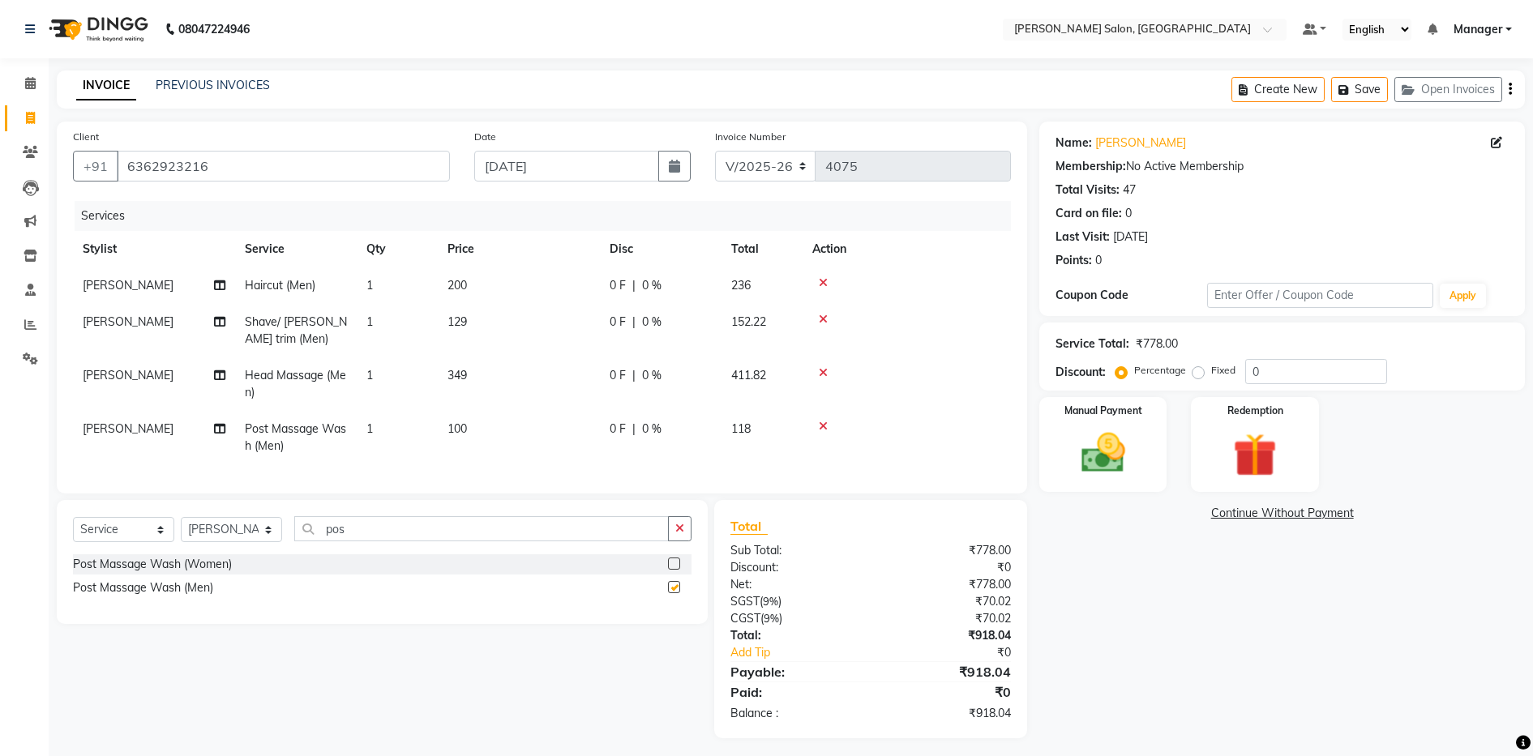
checkbox input "false"
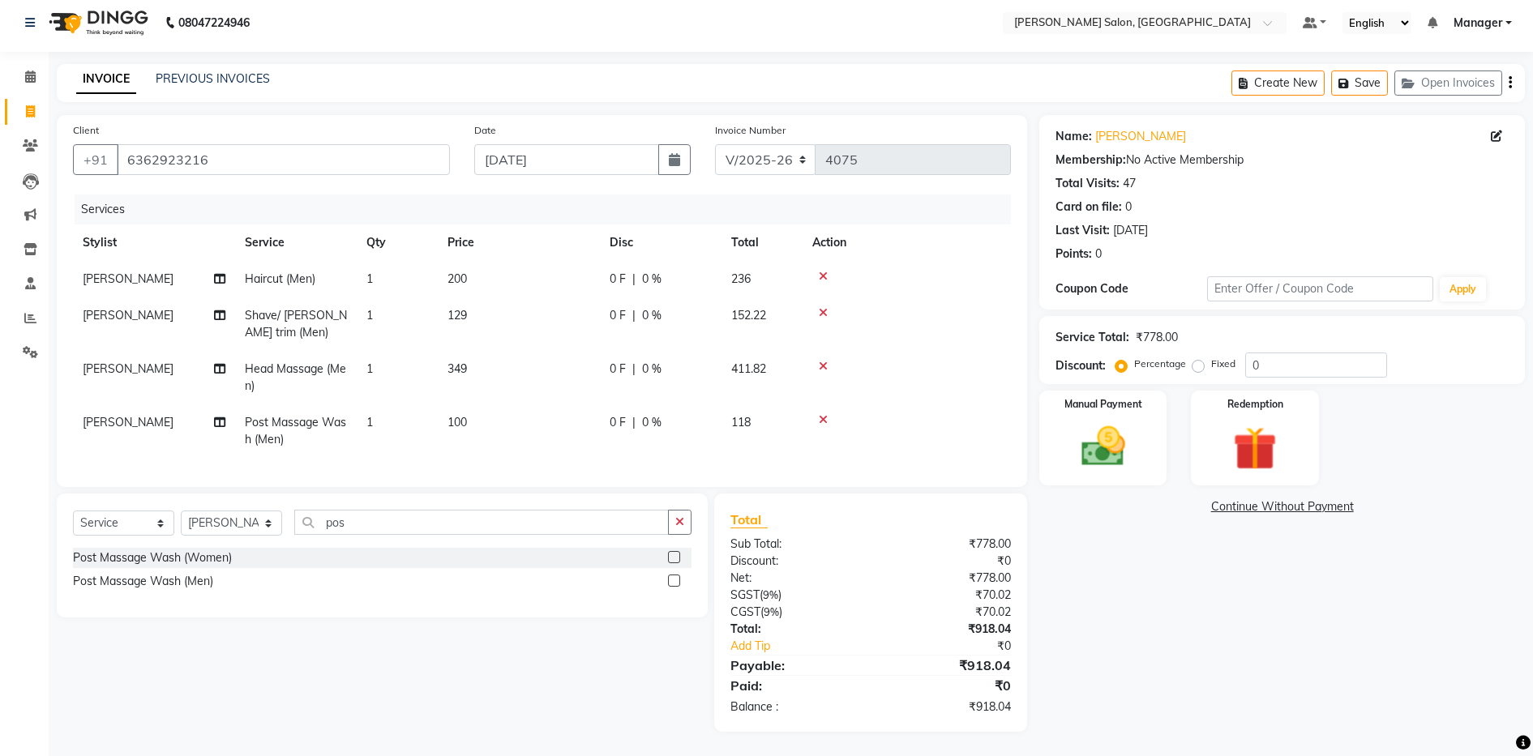
scroll to position [22, 0]
click at [1133, 421] on img at bounding box center [1103, 447] width 74 height 53
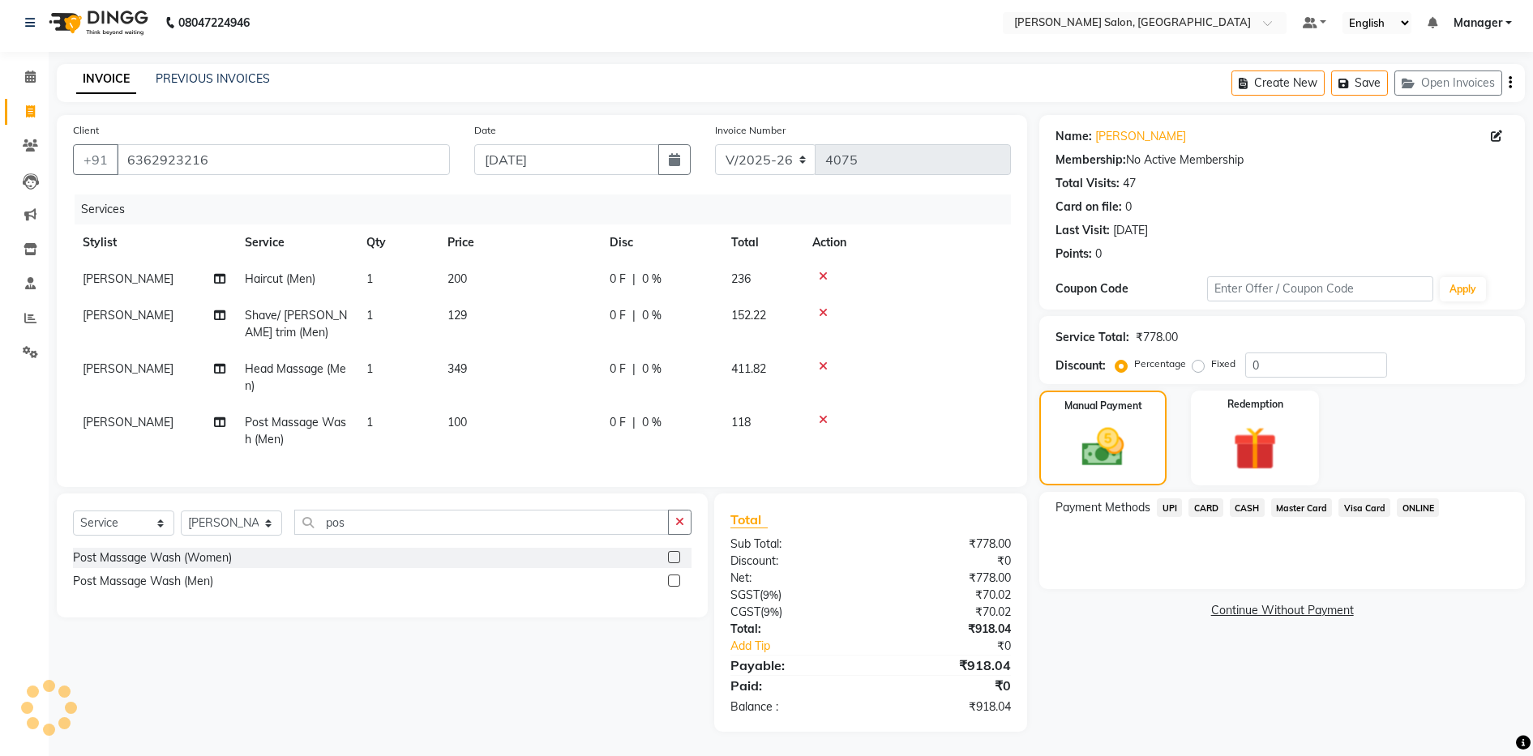
click at [1247, 499] on span "CASH" at bounding box center [1247, 508] width 35 height 19
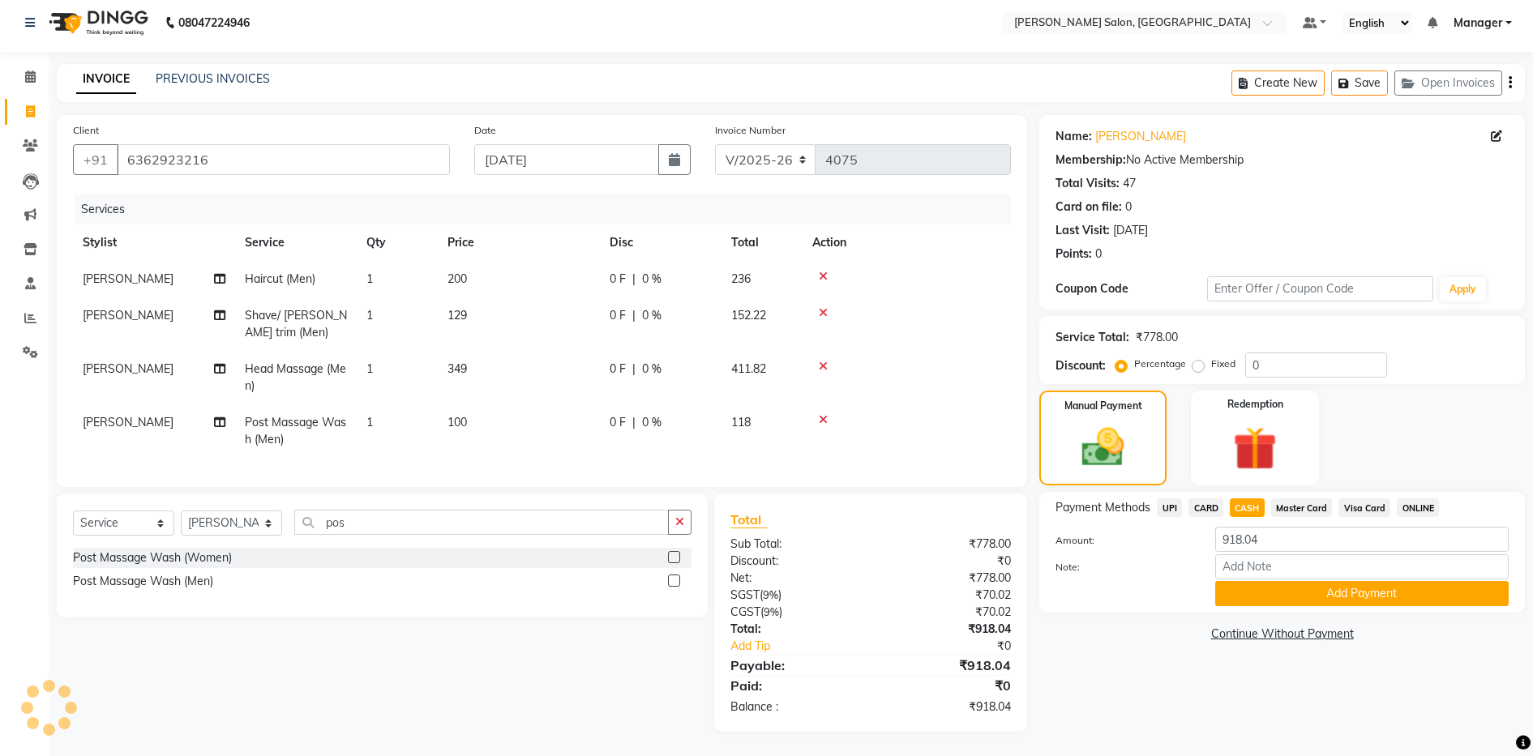
click at [1515, 68] on div "Create New Save Open Invoices" at bounding box center [1378, 83] width 293 height 38
click at [1511, 83] on icon "button" at bounding box center [1510, 83] width 3 height 1
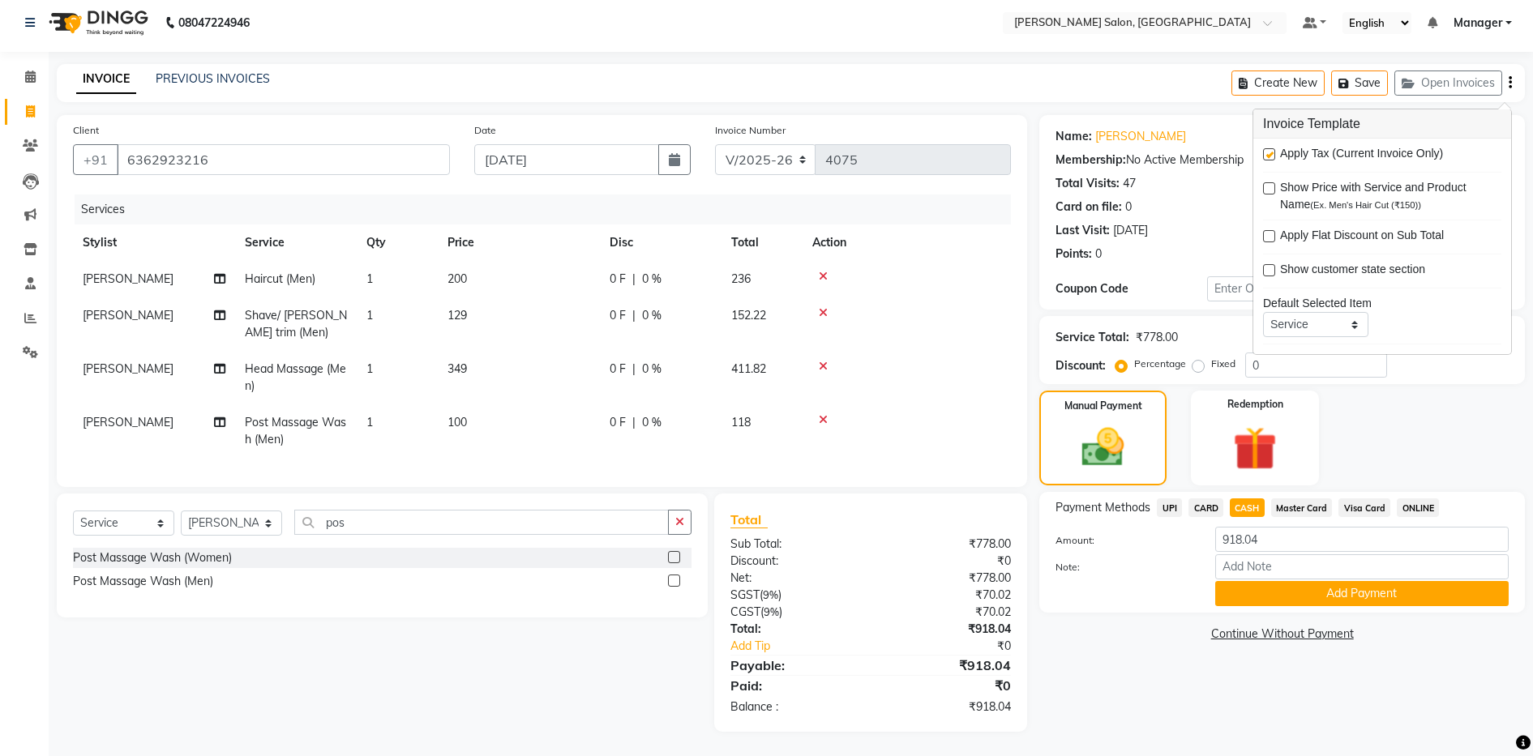
click at [1270, 148] on label at bounding box center [1269, 154] width 12 height 12
click at [1270, 150] on input "checkbox" at bounding box center [1268, 155] width 11 height 11
checkbox input "false"
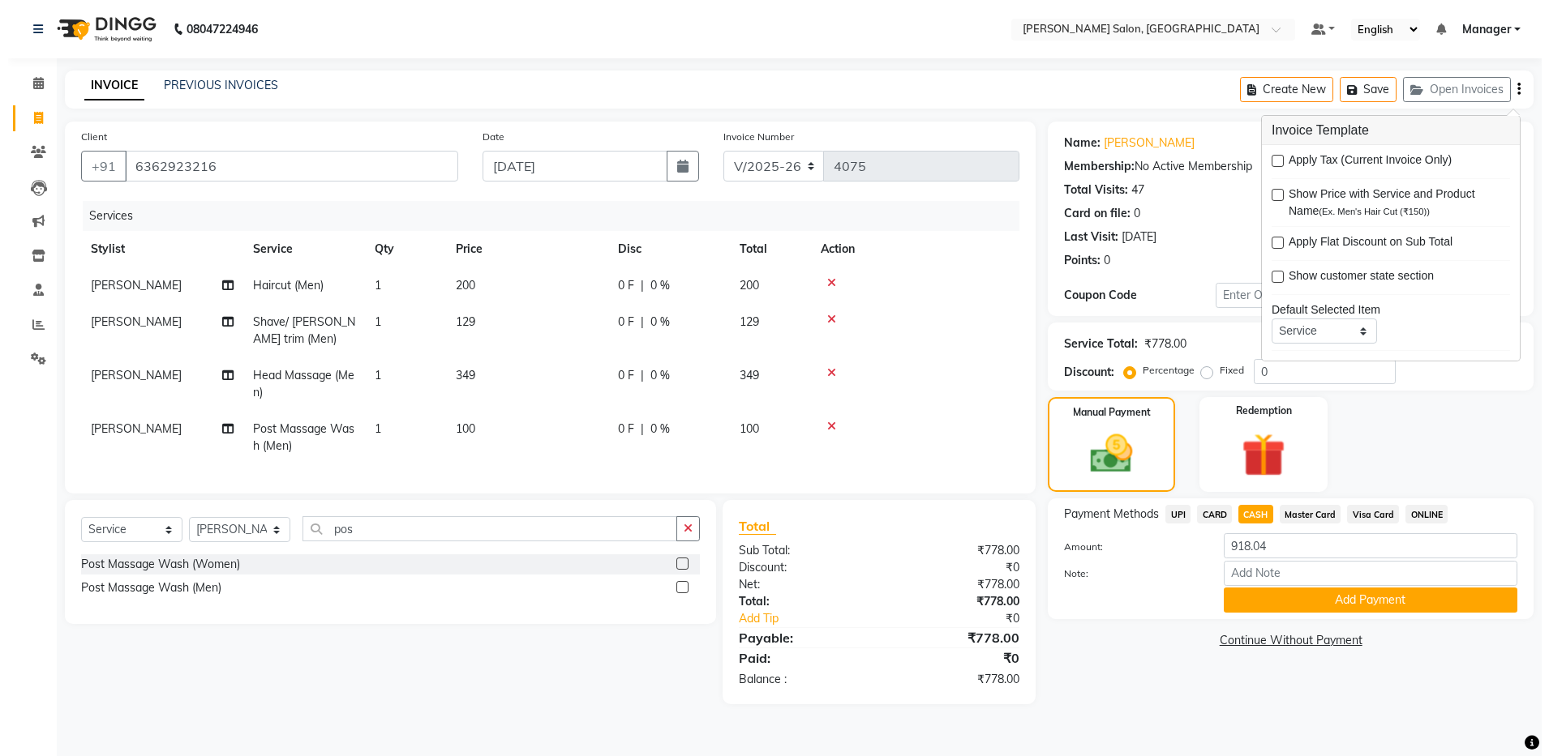
scroll to position [0, 0]
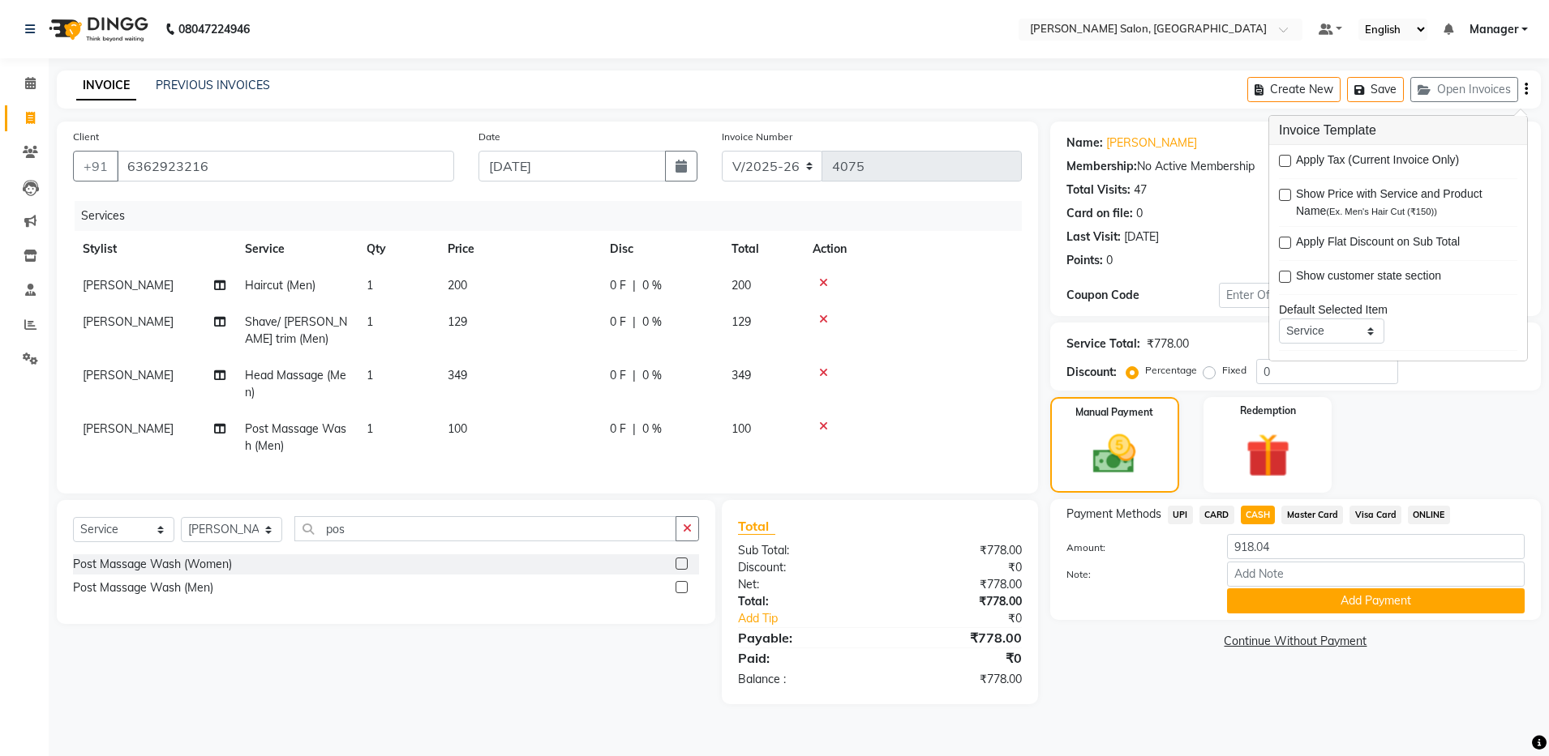
click at [1261, 516] on span "CASH" at bounding box center [1257, 515] width 35 height 19
type input "778"
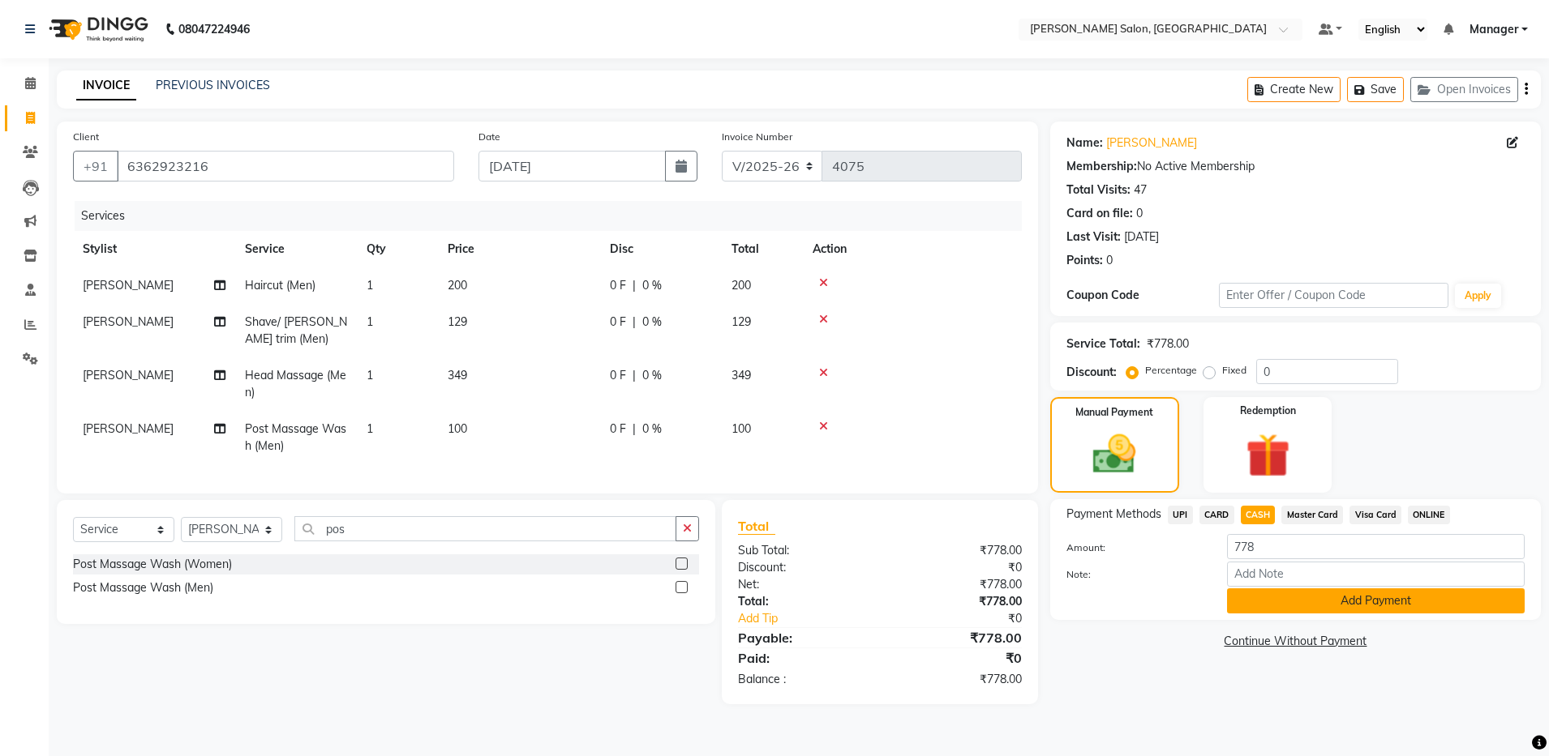
click at [1272, 606] on button "Add Payment" at bounding box center [1376, 601] width 298 height 25
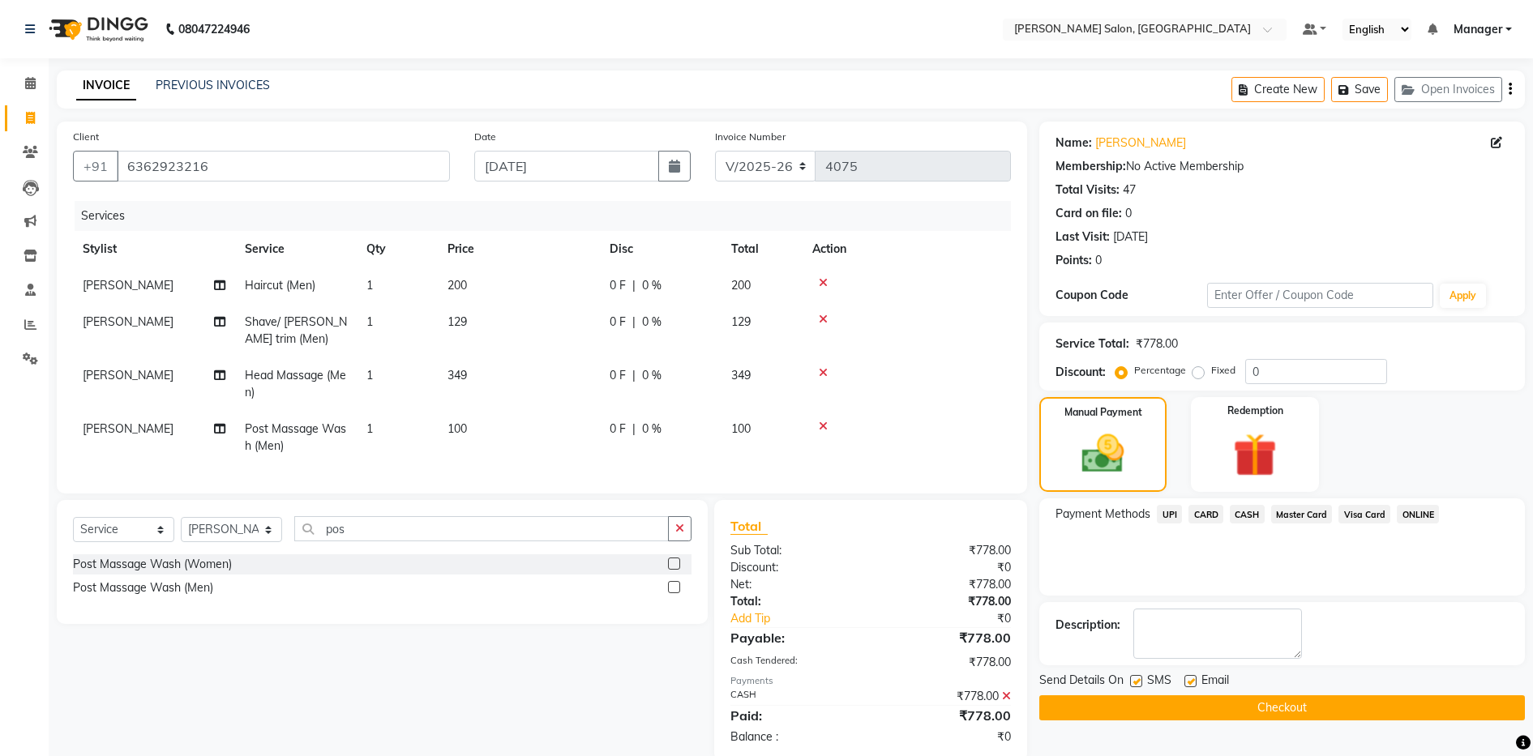
click at [1188, 677] on label at bounding box center [1191, 681] width 12 height 12
click at [1188, 677] on input "checkbox" at bounding box center [1190, 682] width 11 height 11
checkbox input "false"
click at [1197, 702] on button "Checkout" at bounding box center [1282, 708] width 486 height 25
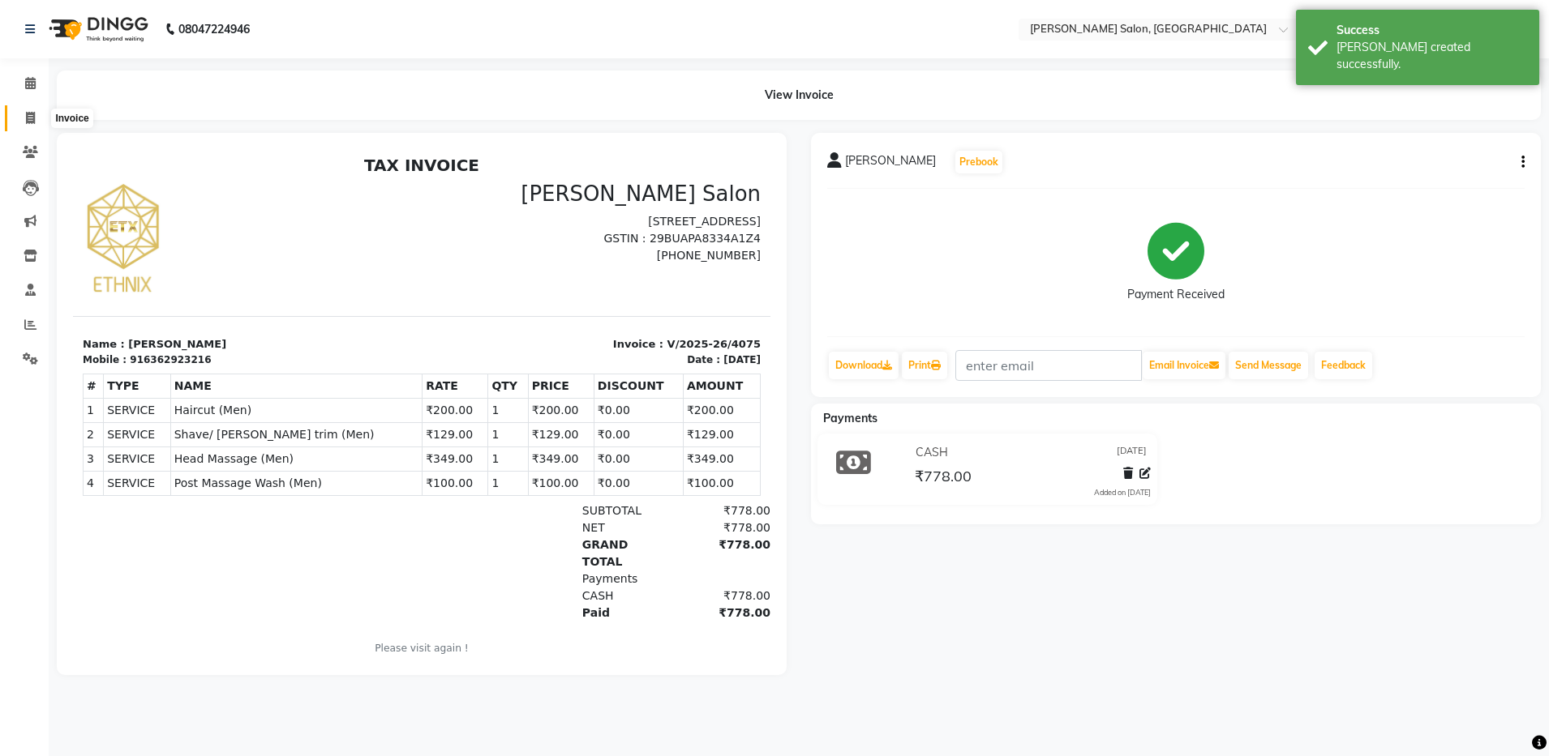
click at [29, 113] on icon at bounding box center [30, 118] width 9 height 12
select select "service"
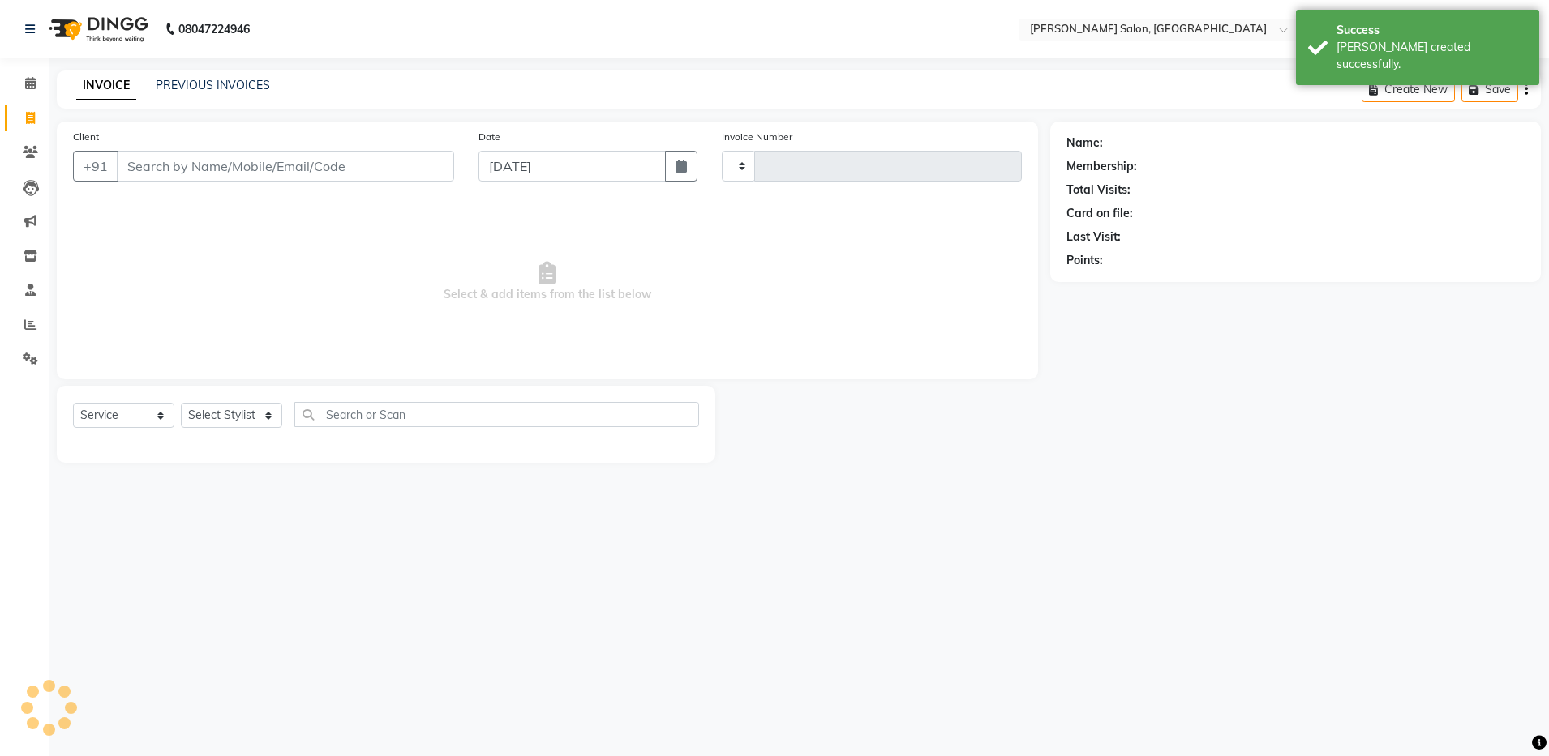
type input "4076"
select select "4781"
click at [196, 85] on link "PREVIOUS INVOICES" at bounding box center [213, 85] width 114 height 15
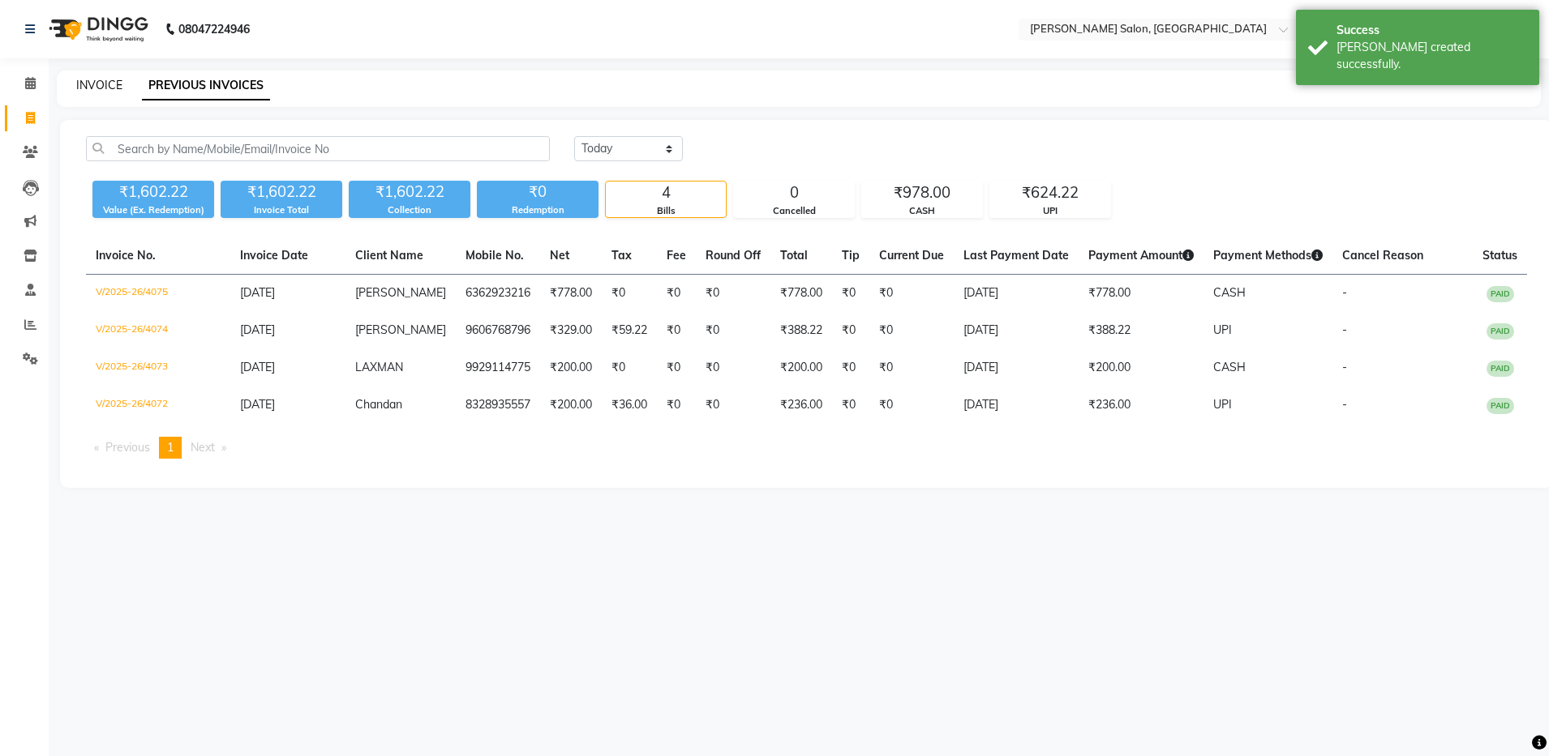
click at [114, 91] on link "INVOICE" at bounding box center [99, 85] width 46 height 15
select select "service"
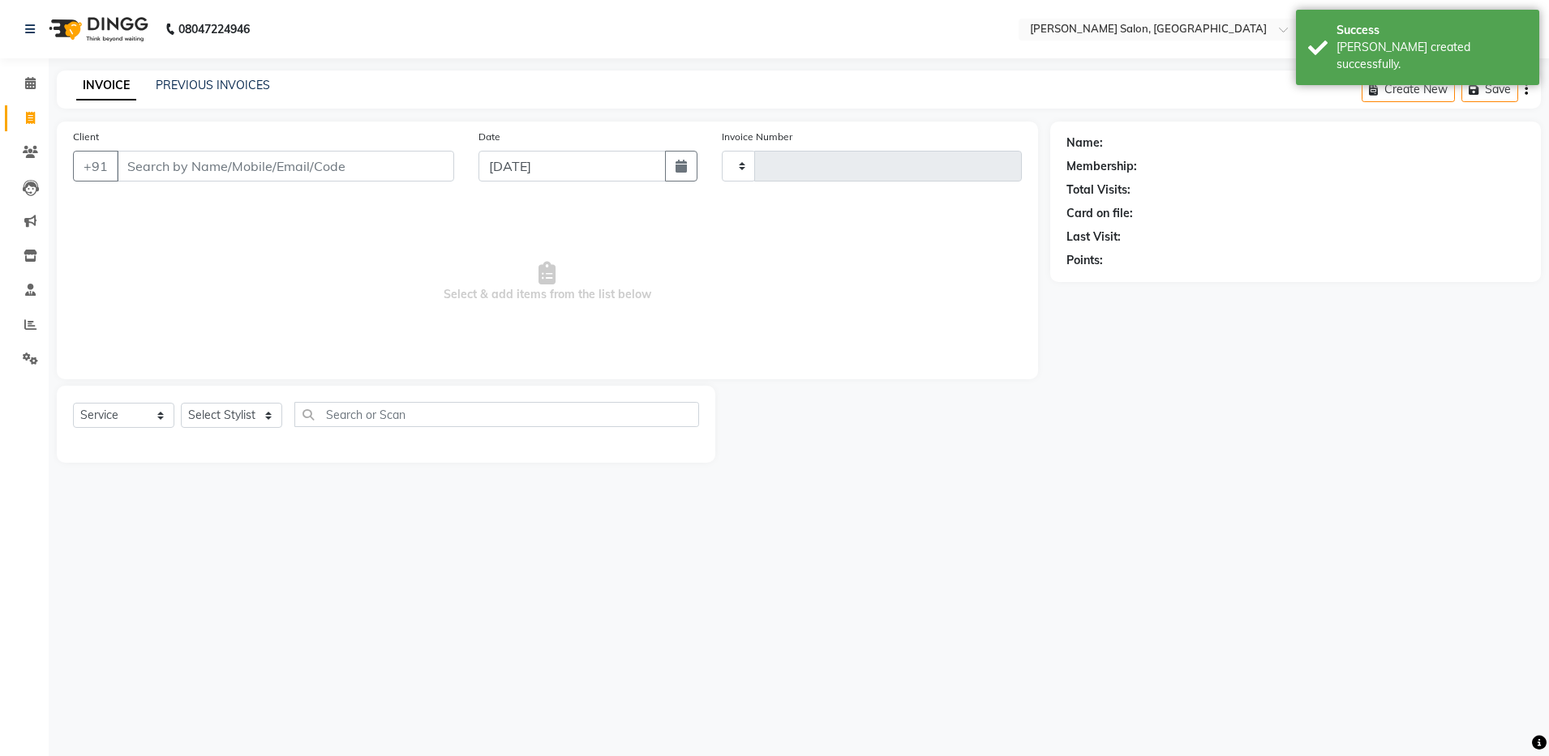
type input "4076"
select select "4781"
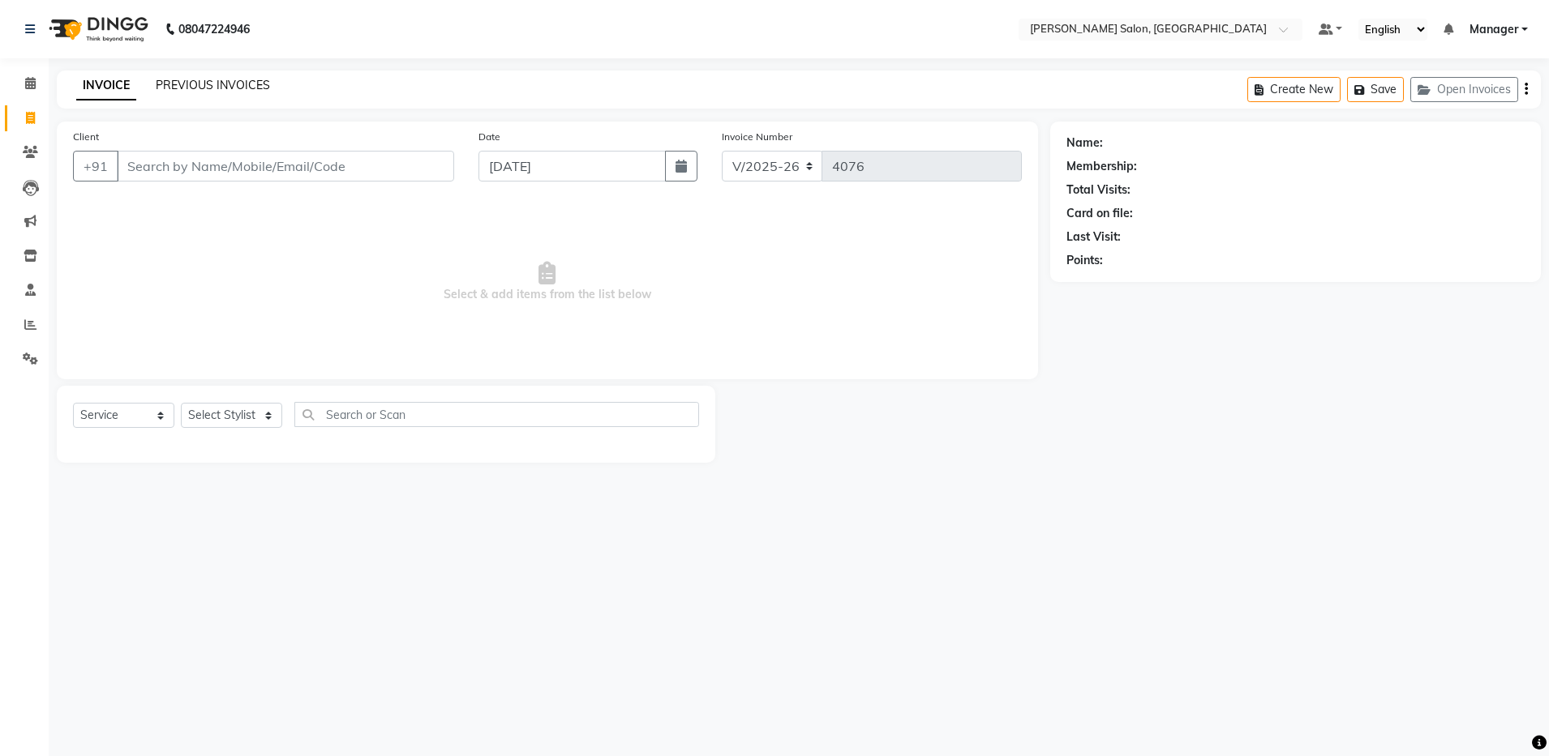
click at [200, 91] on link "PREVIOUS INVOICES" at bounding box center [213, 85] width 114 height 15
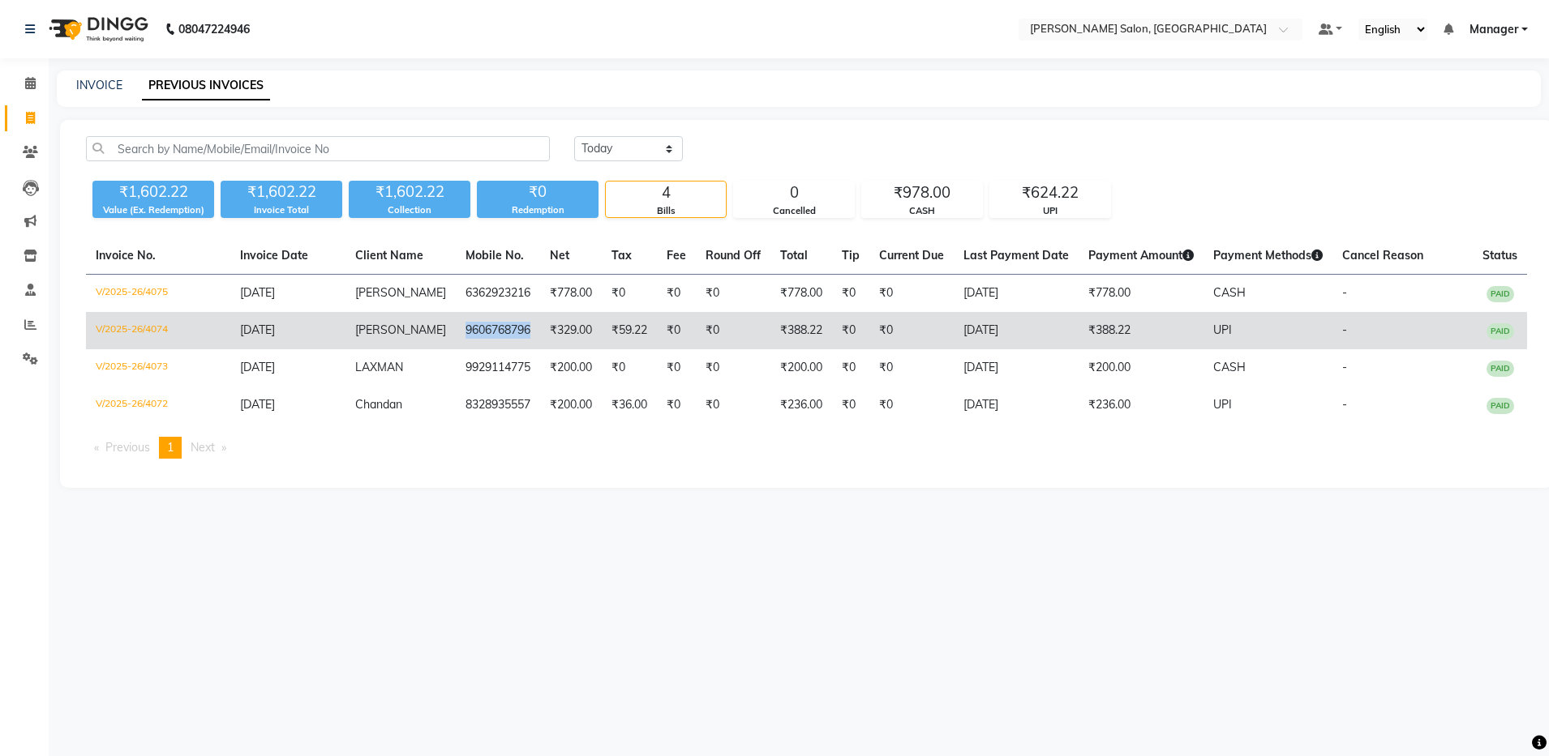
copy td "9606768796"
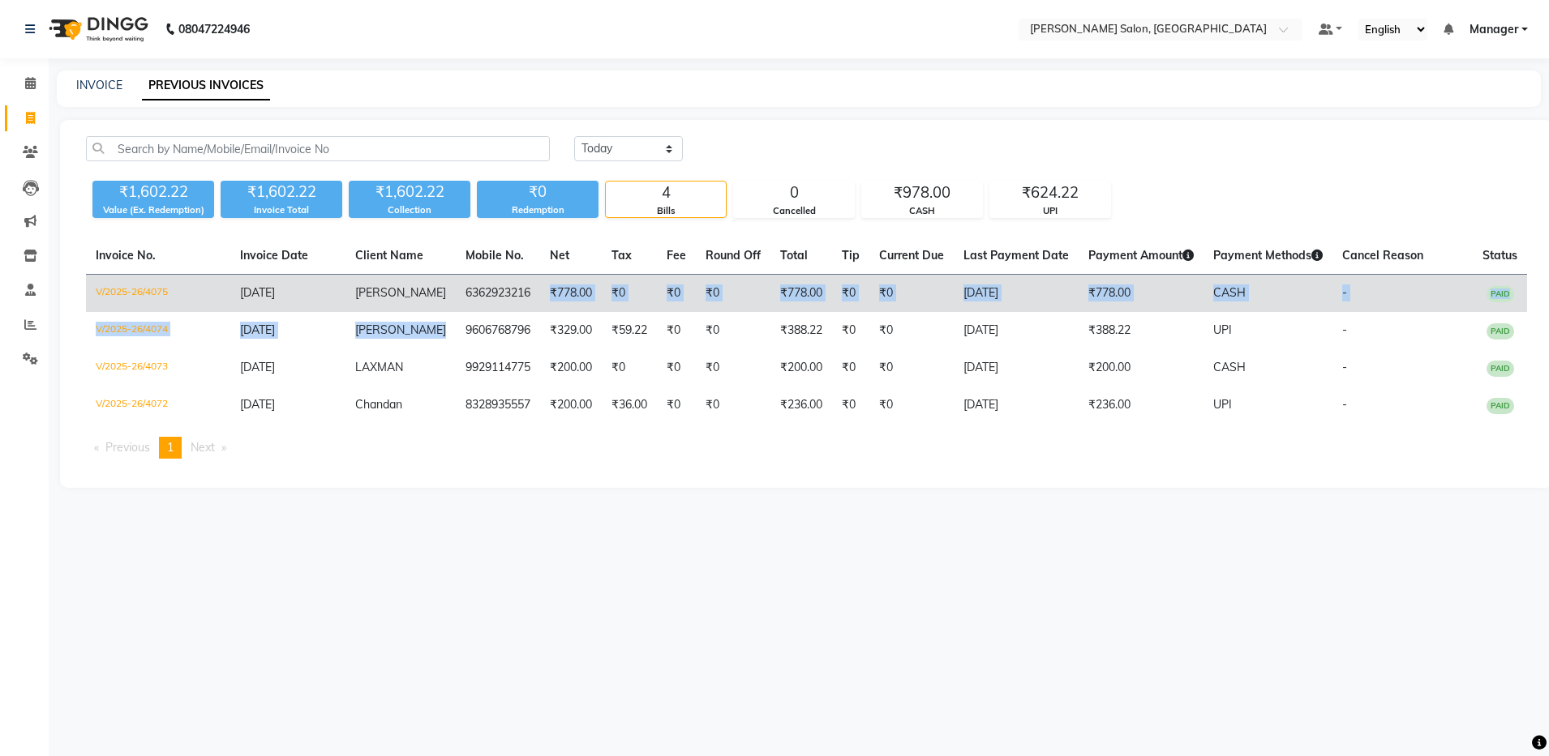
drag, startPoint x: 442, startPoint y: 329, endPoint x: 521, endPoint y: 307, distance: 82.4
click at [521, 307] on tbody "V/2025-26/4075 01-09-2025 Sujal 6362923216 ₹778.00 ₹0 ₹0 ₹0 ₹778.00 ₹0 ₹0 01-09…" at bounding box center [806, 350] width 1441 height 150
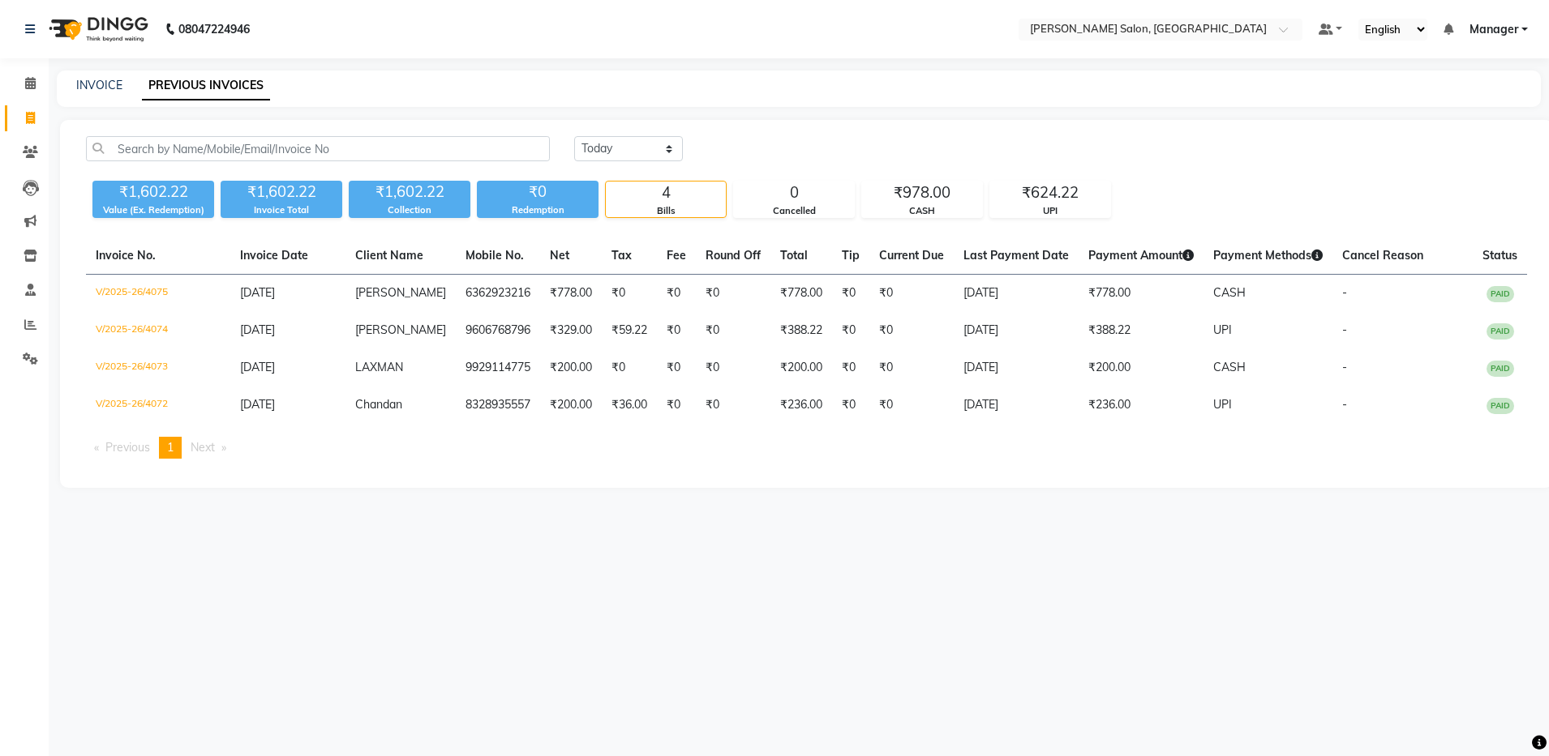
click at [850, 122] on div "Today Yesterday Custom Range ₹1,602.22 Value (Ex. Redemption) ₹1,602.22 Invoice…" at bounding box center [806, 304] width 1493 height 368
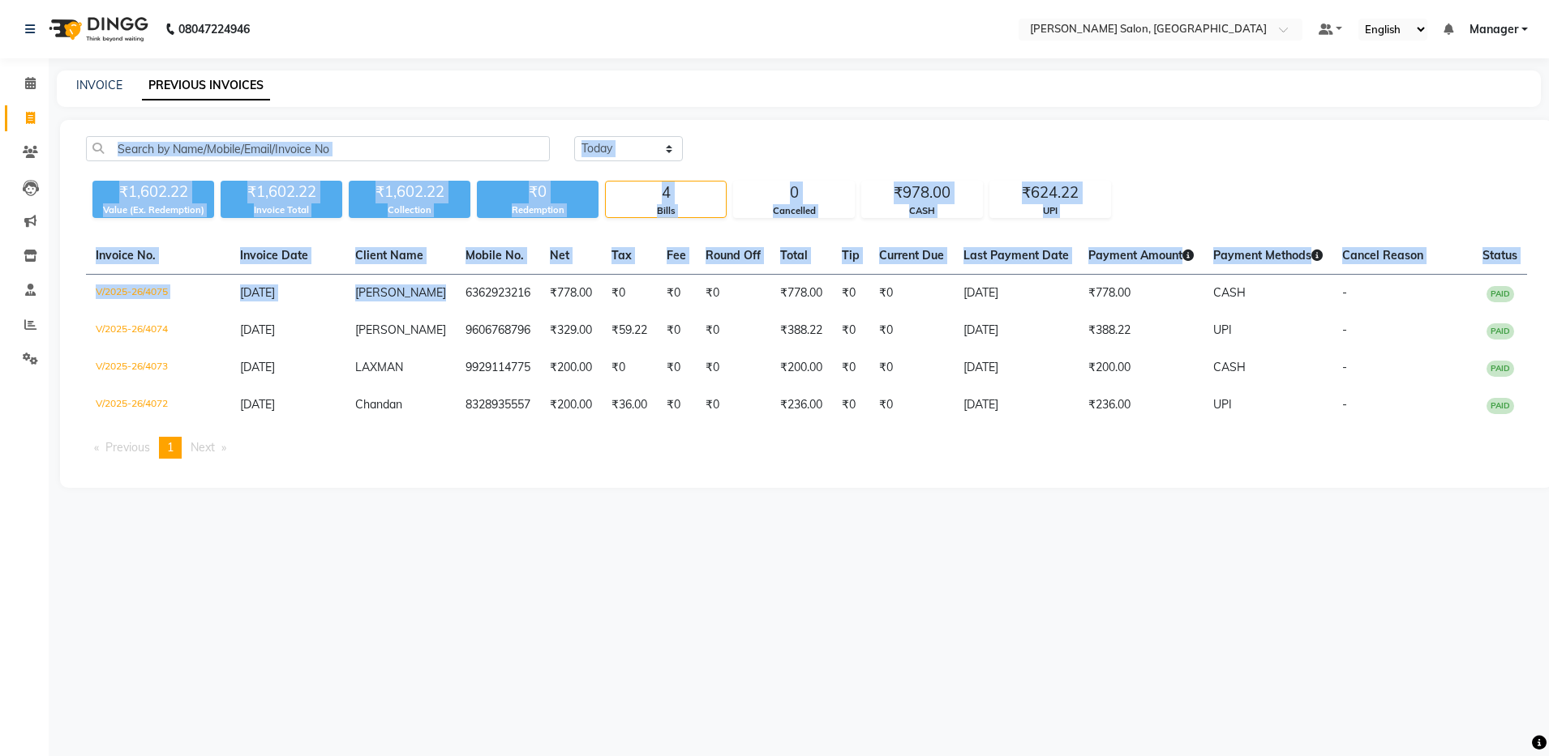
drag, startPoint x: 443, startPoint y: 293, endPoint x: 496, endPoint y: 126, distance: 174.4
click at [496, 126] on div "Today Yesterday Custom Range ₹1,602.22 Value (Ex. Redemption) ₹1,602.22 Invoice…" at bounding box center [806, 304] width 1493 height 368
click at [108, 84] on link "INVOICE" at bounding box center [99, 85] width 46 height 15
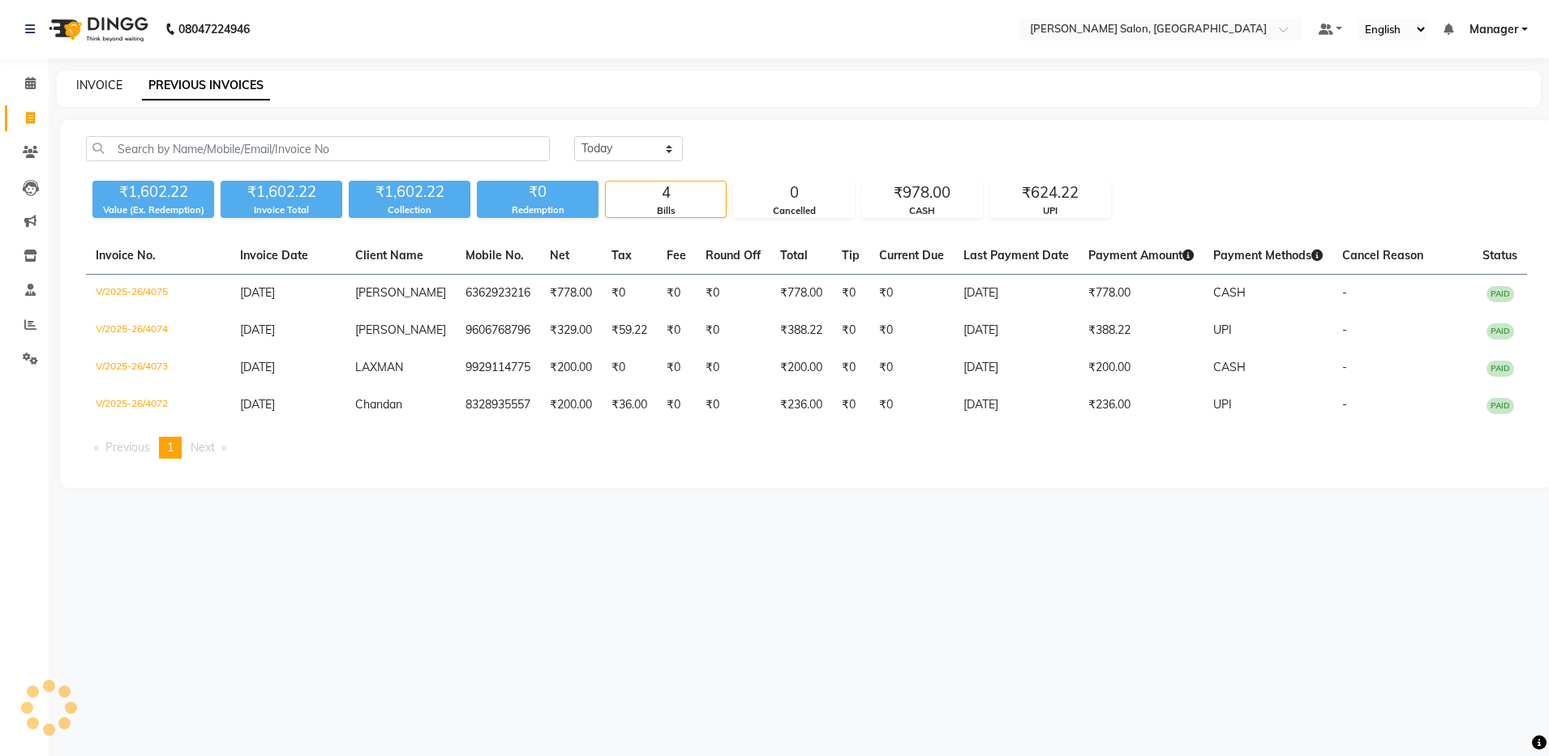
select select "service"
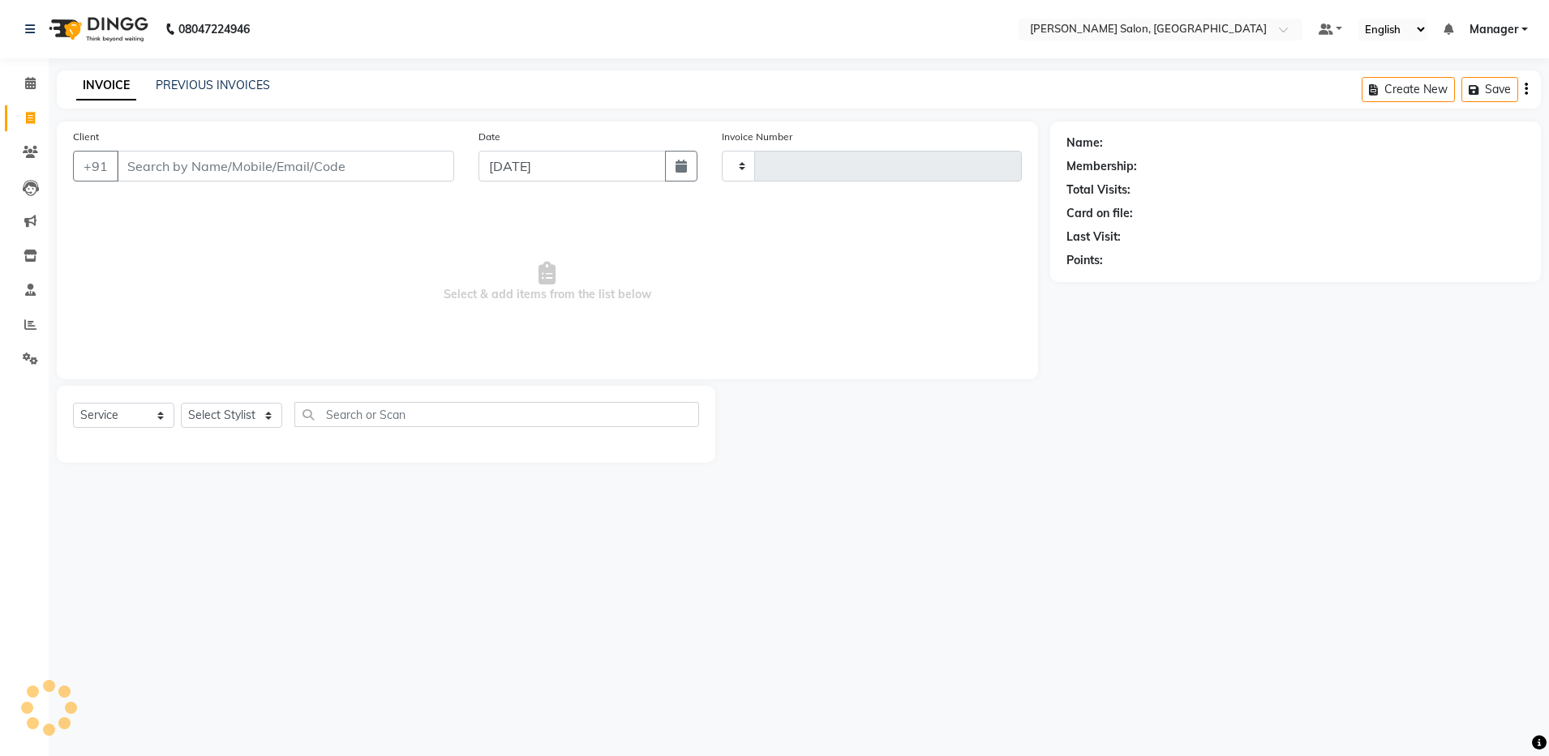
click at [200, 152] on input "Client" at bounding box center [285, 166] width 337 height 31
click at [202, 165] on input "Client" at bounding box center [285, 166] width 337 height 31
type input "77"
type input "4076"
select select "4781"
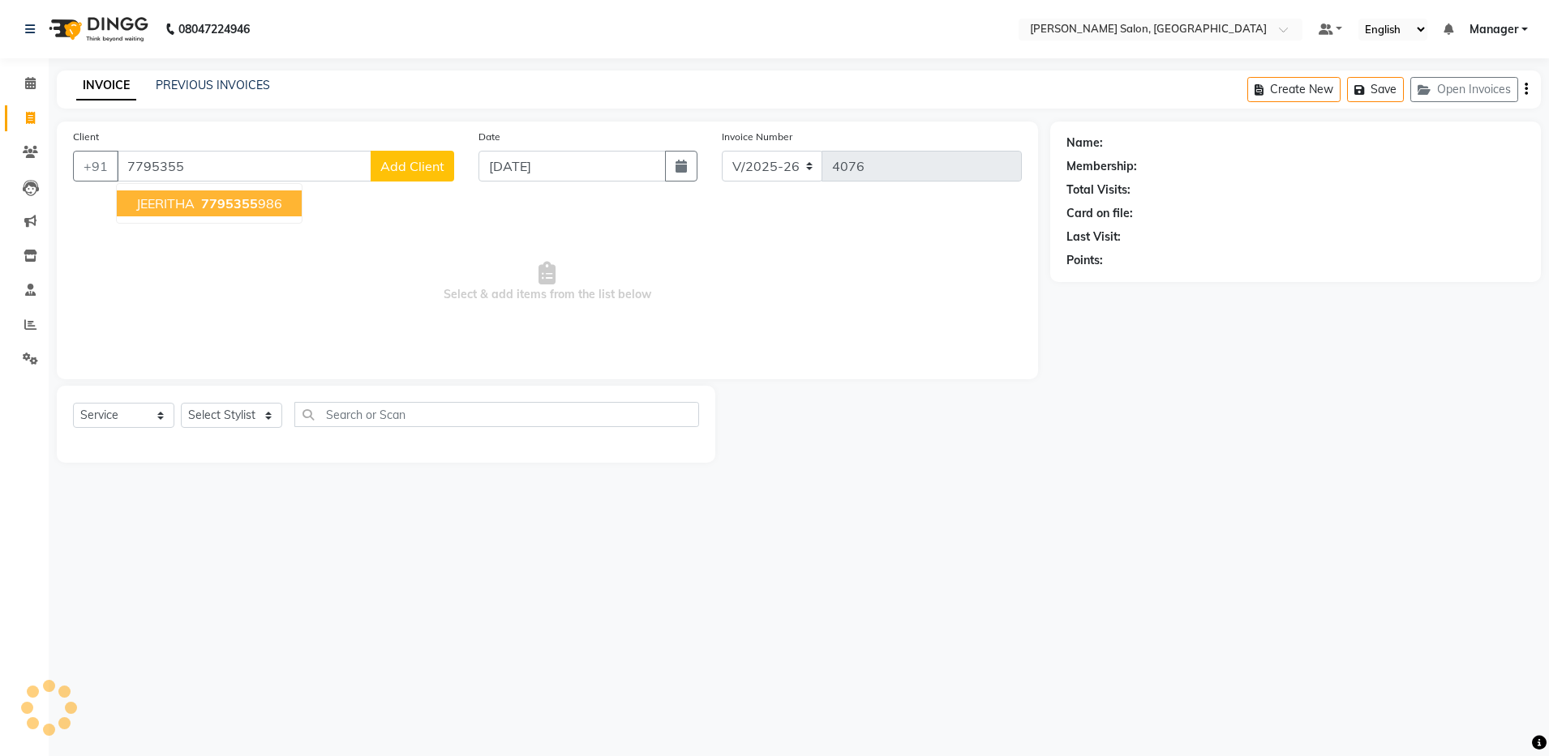
click at [206, 197] on span "7795355" at bounding box center [229, 203] width 57 height 16
type input "7795355986"
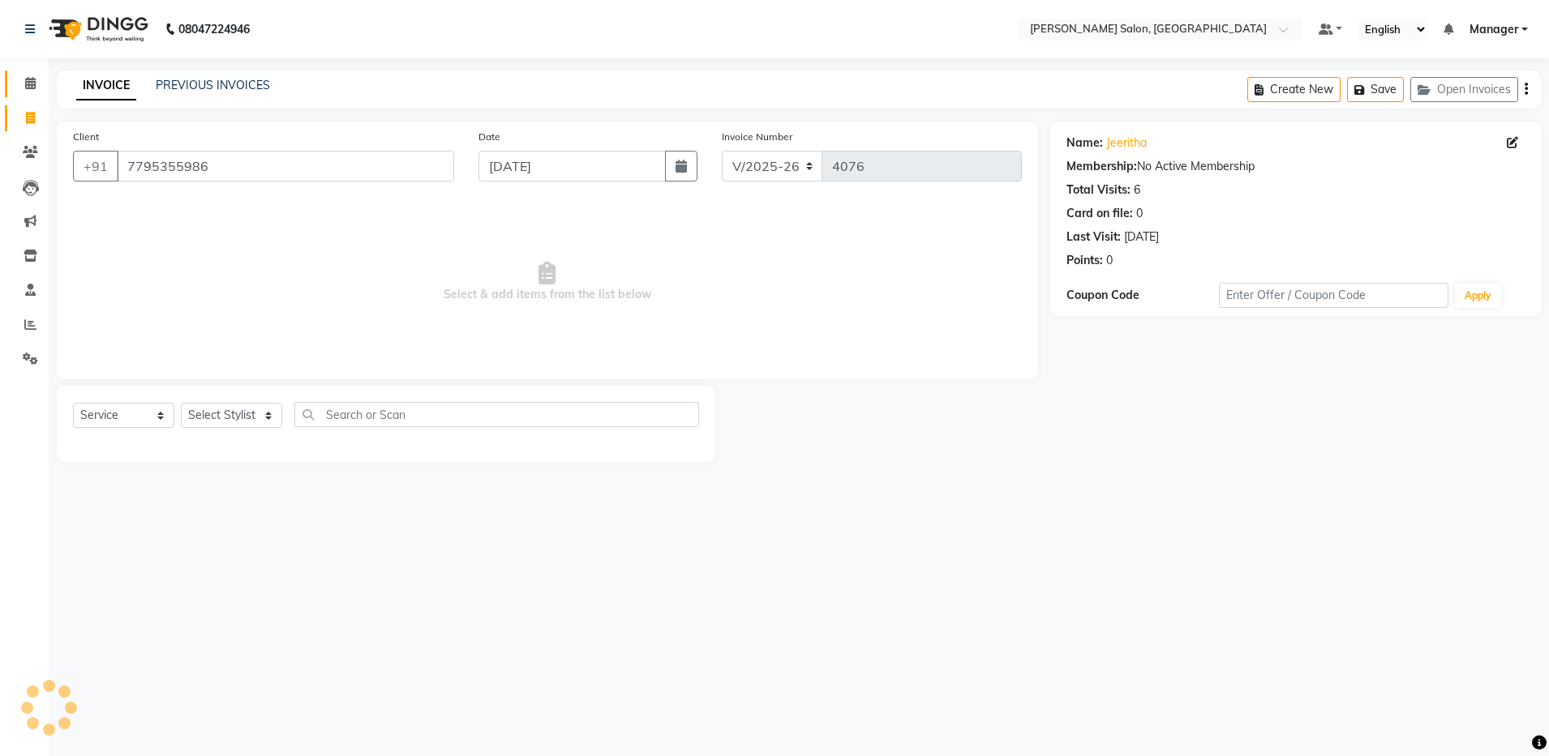
click at [24, 71] on link "Calendar" at bounding box center [24, 84] width 39 height 27
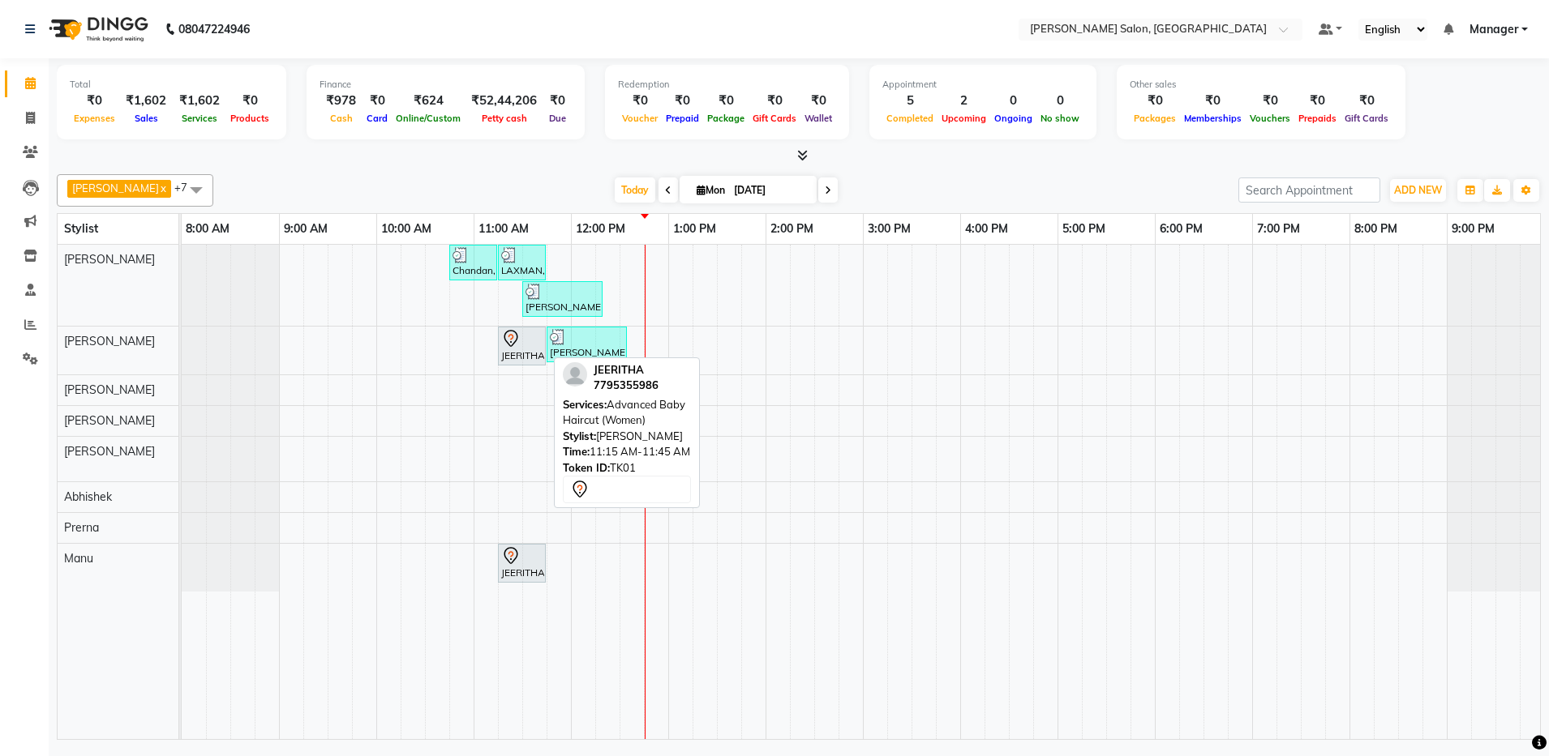
click at [526, 362] on div "JEERITHA, TK01, 11:15 AM-11:45 AM, Advanced Baby Haircut (Women)" at bounding box center [521, 346] width 45 height 34
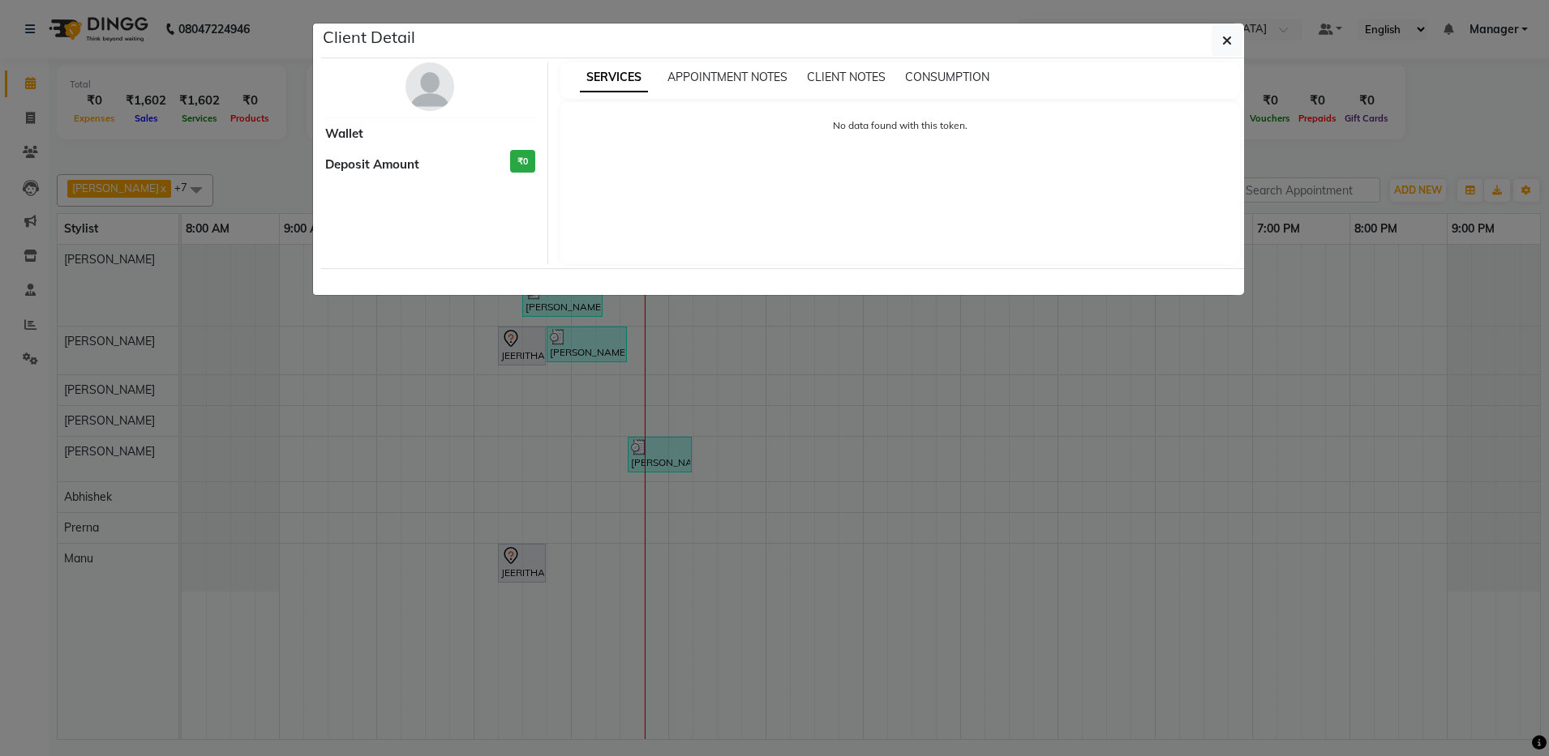
select select "7"
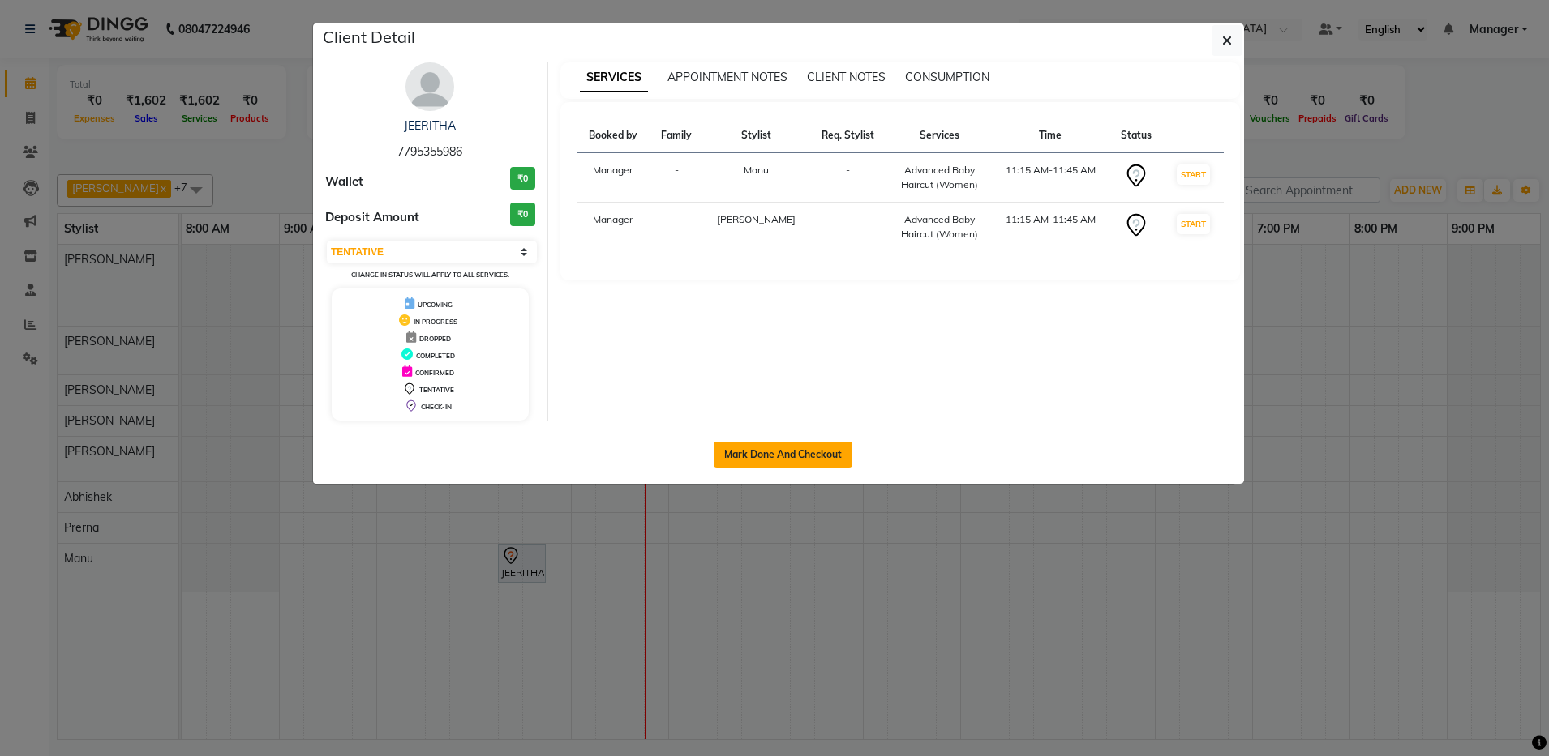
click at [760, 458] on button "Mark Done And Checkout" at bounding box center [782, 455] width 139 height 26
select select "service"
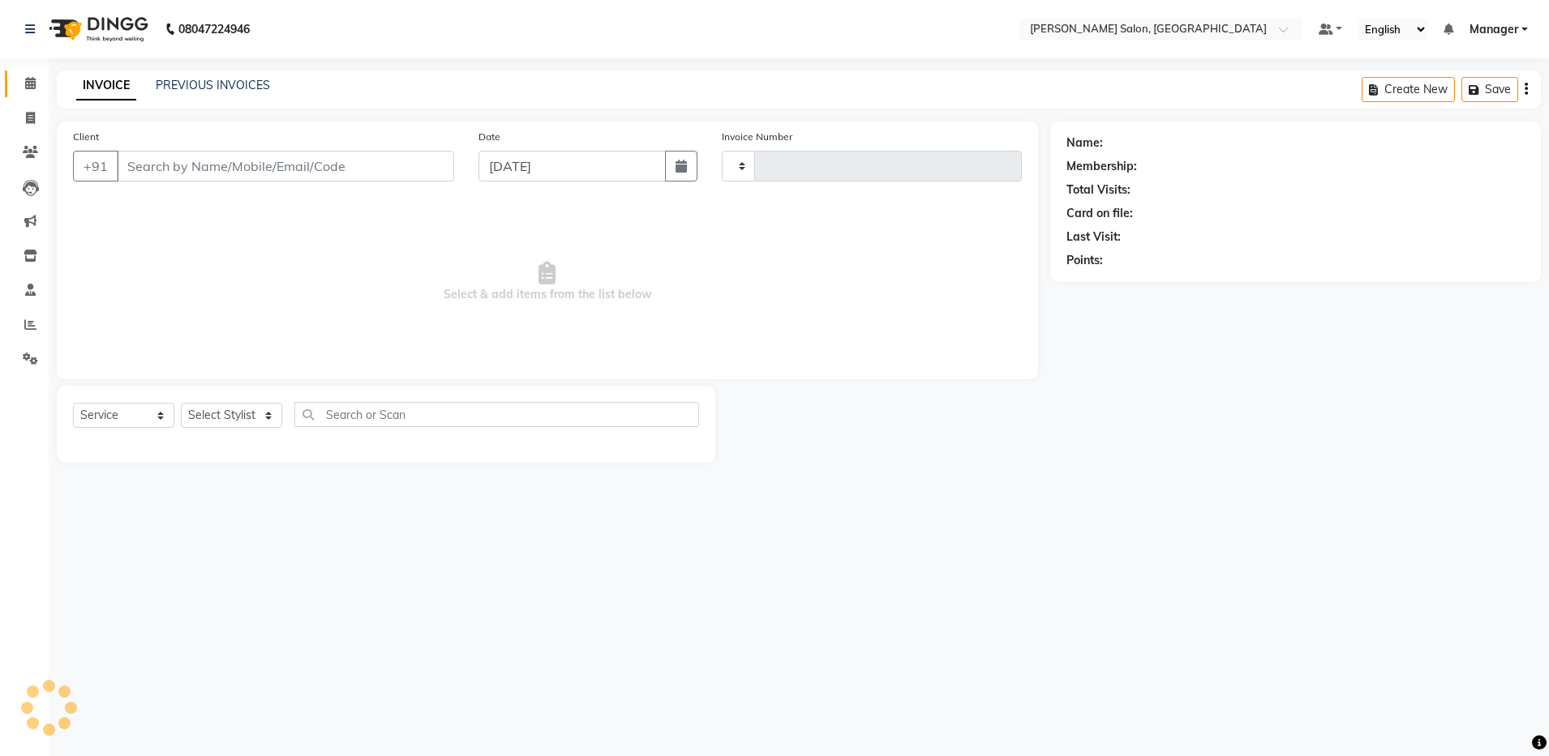
type input "4076"
select select "4781"
type input "7795355986"
select select "83077"
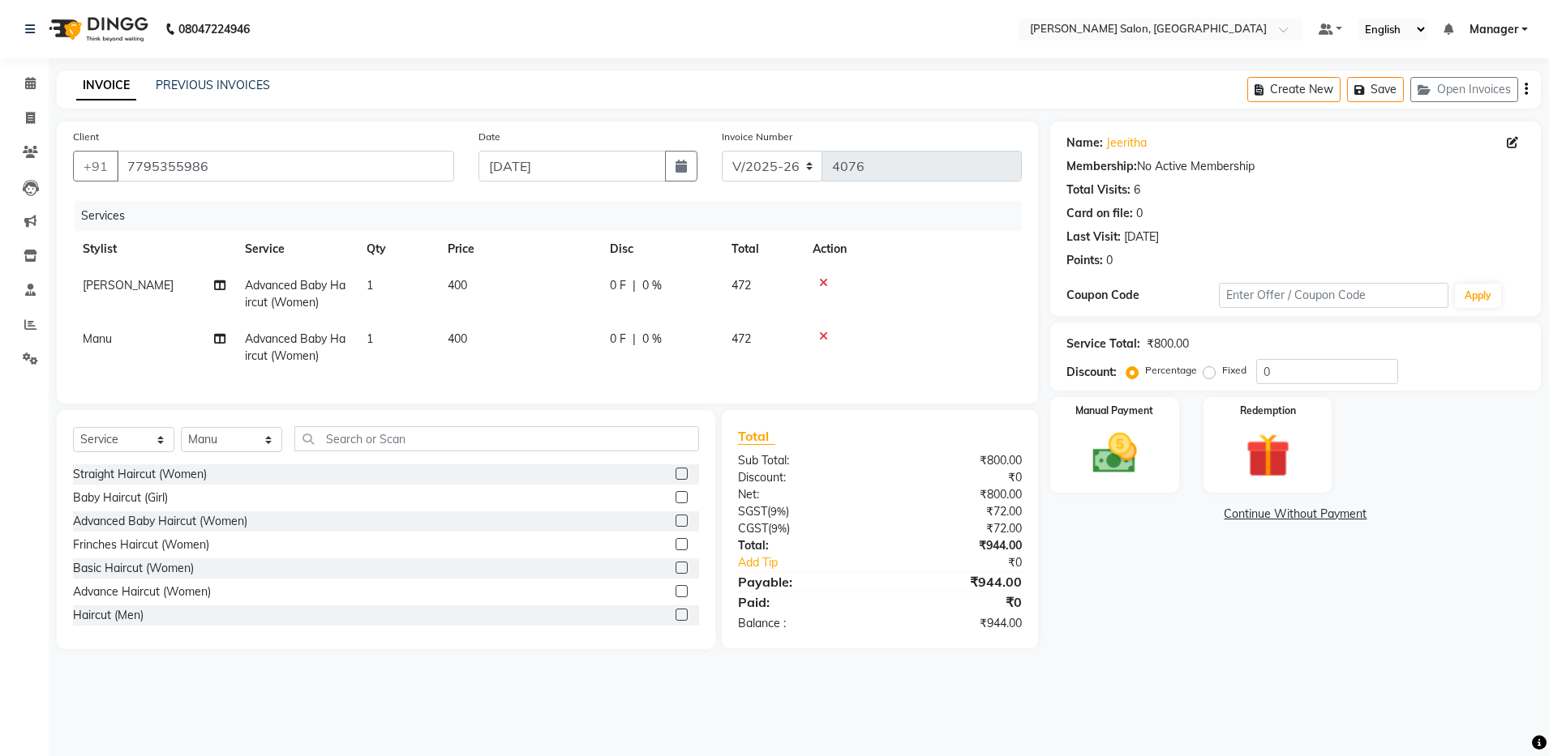
click at [822, 338] on icon at bounding box center [823, 336] width 9 height 11
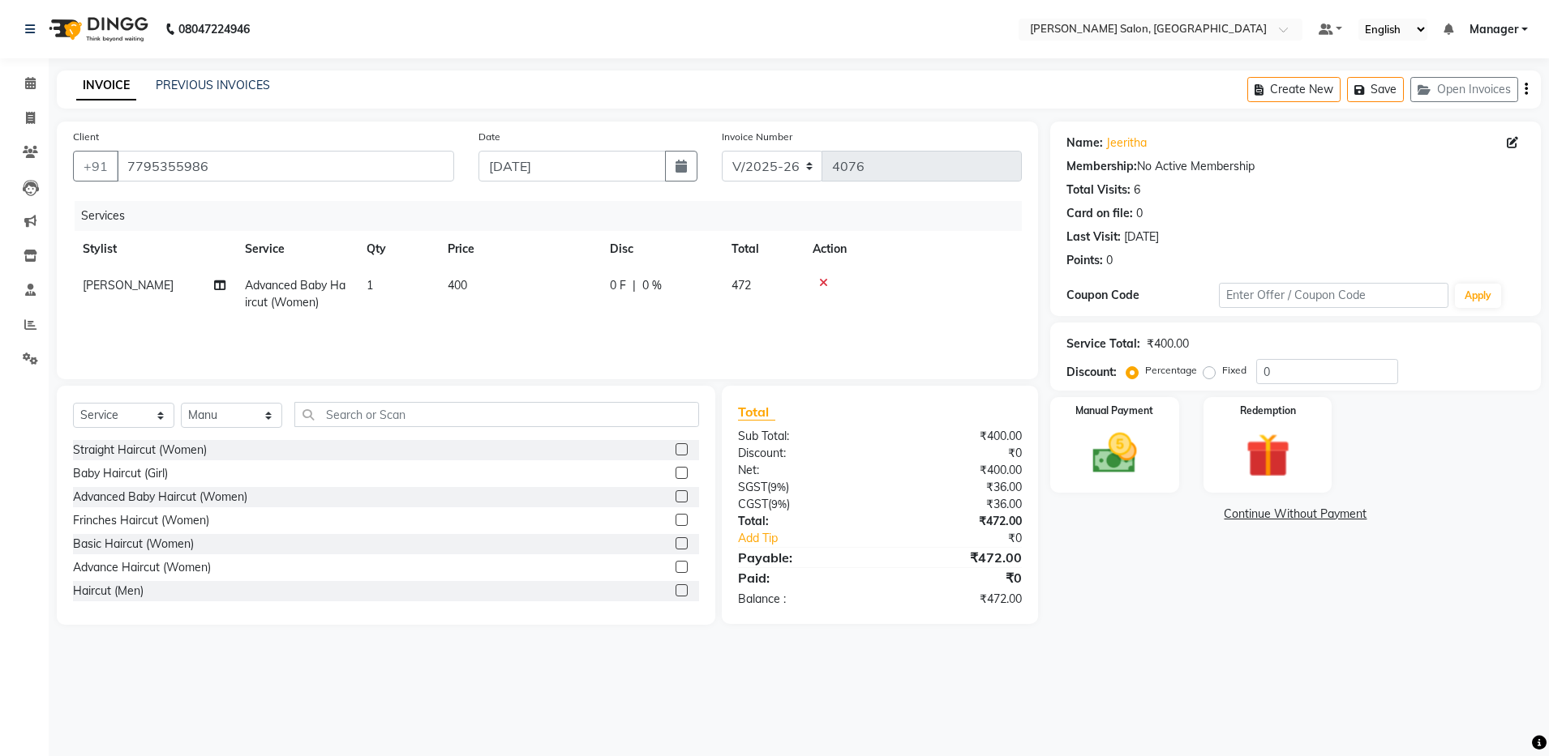
click at [823, 279] on icon at bounding box center [823, 282] width 9 height 11
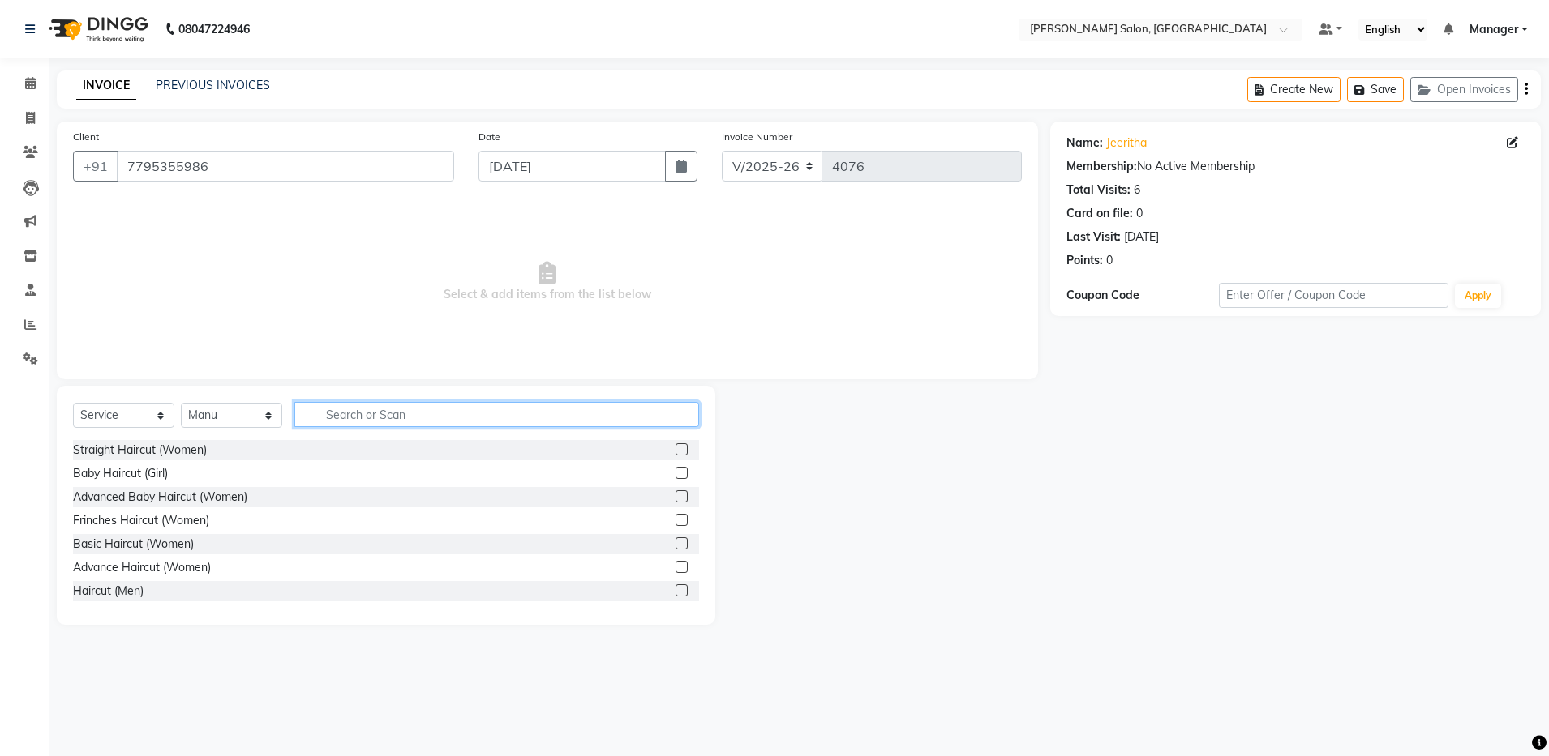
click at [382, 407] on input "text" at bounding box center [496, 414] width 405 height 25
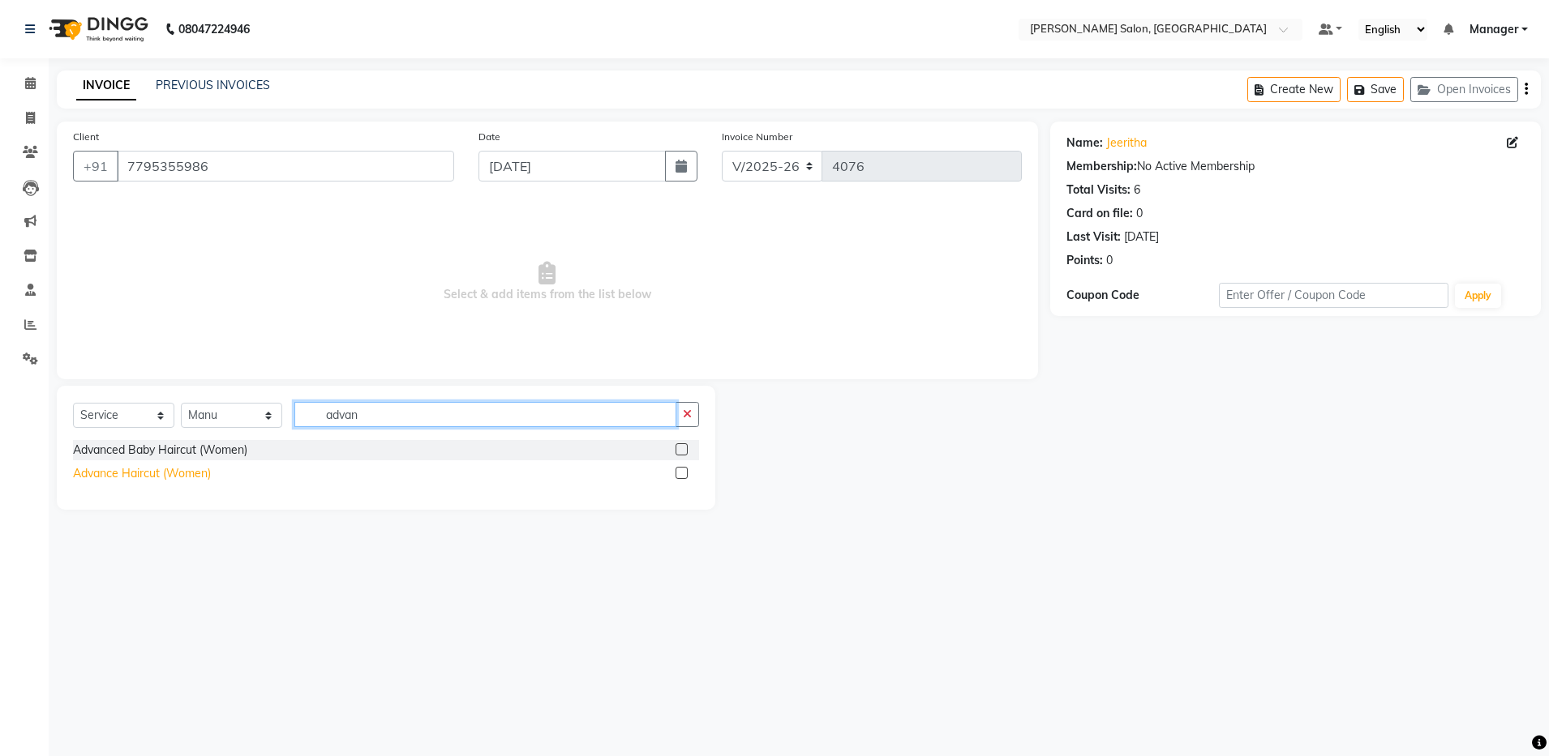
type input "advan"
click at [175, 478] on div "Advance Haircut (Women)" at bounding box center [142, 473] width 138 height 17
checkbox input "false"
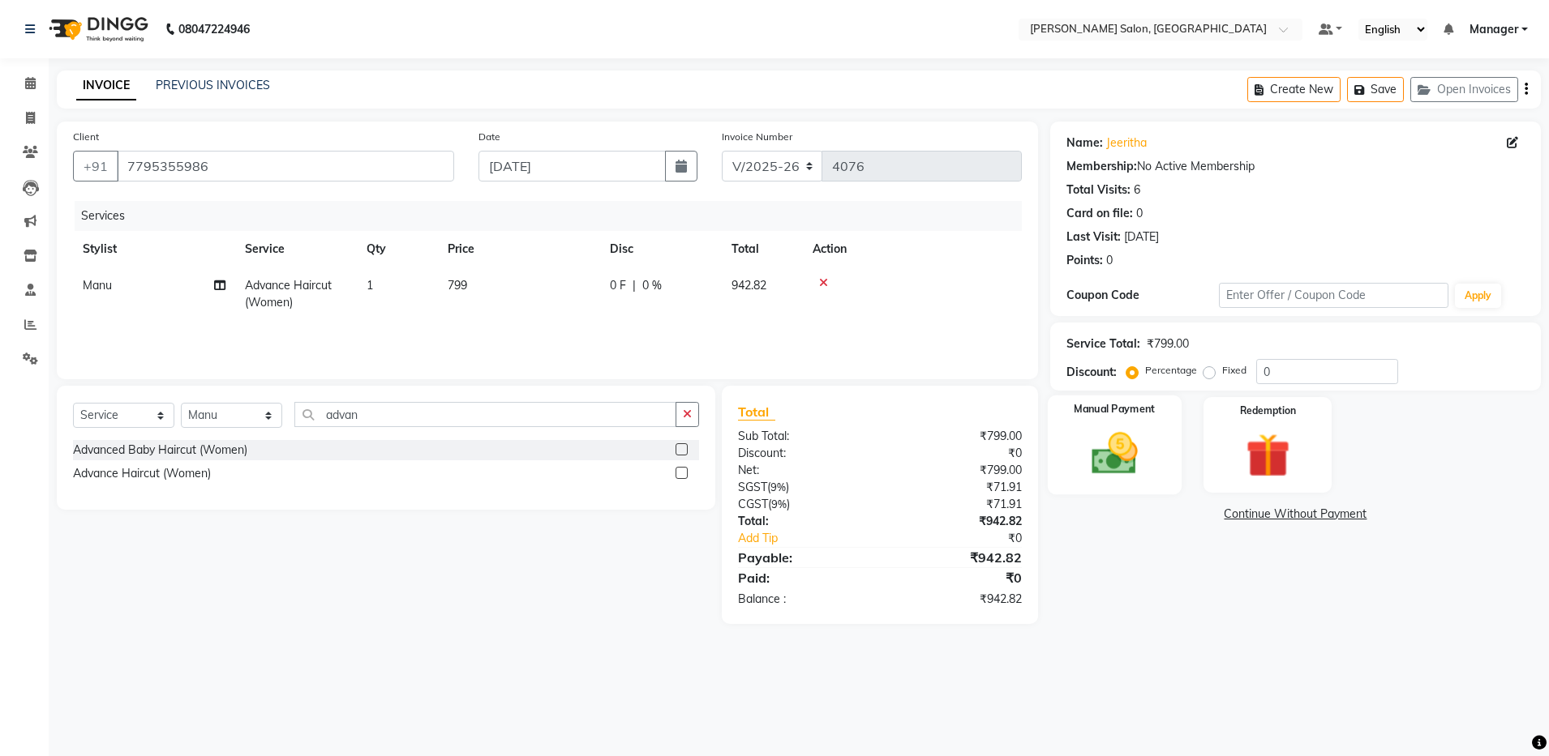
click at [1115, 431] on img at bounding box center [1114, 454] width 75 height 54
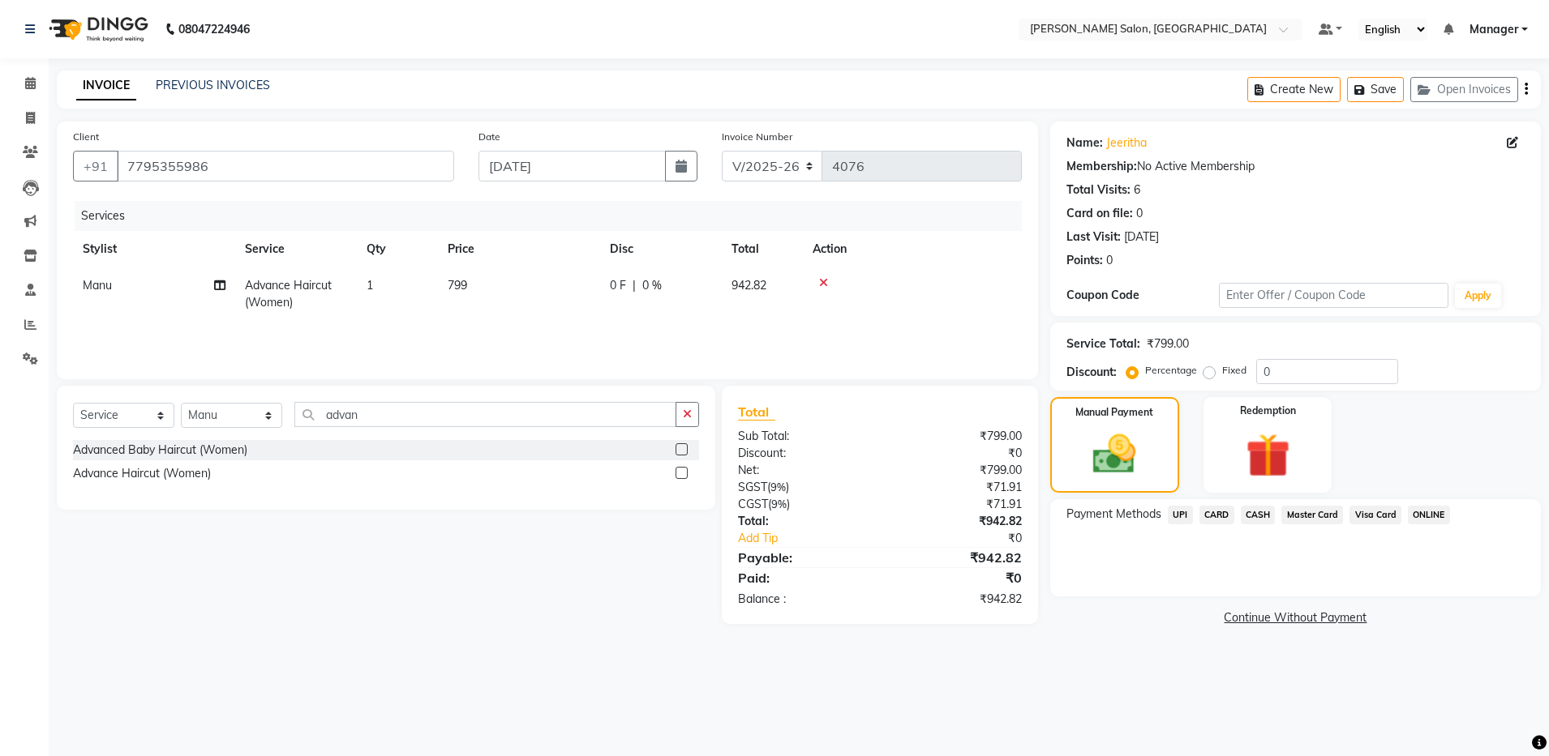
drag, startPoint x: 1266, startPoint y: 513, endPoint x: 1279, endPoint y: 516, distance: 13.2
click at [1265, 514] on span "CASH" at bounding box center [1257, 515] width 35 height 19
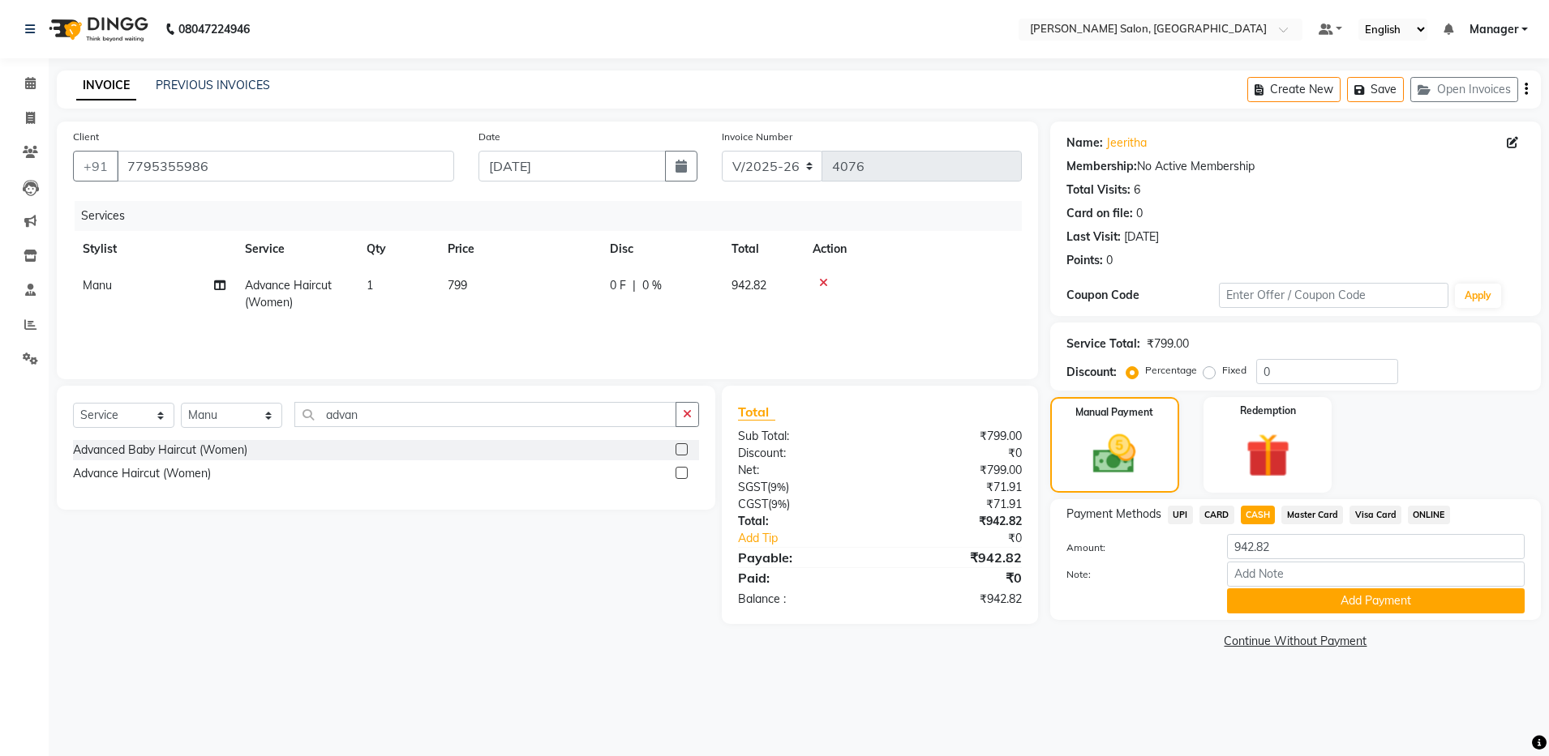
click at [1523, 87] on div "Create New Save Open Invoices" at bounding box center [1393, 90] width 293 height 38
click at [1527, 89] on icon "button" at bounding box center [1525, 89] width 3 height 1
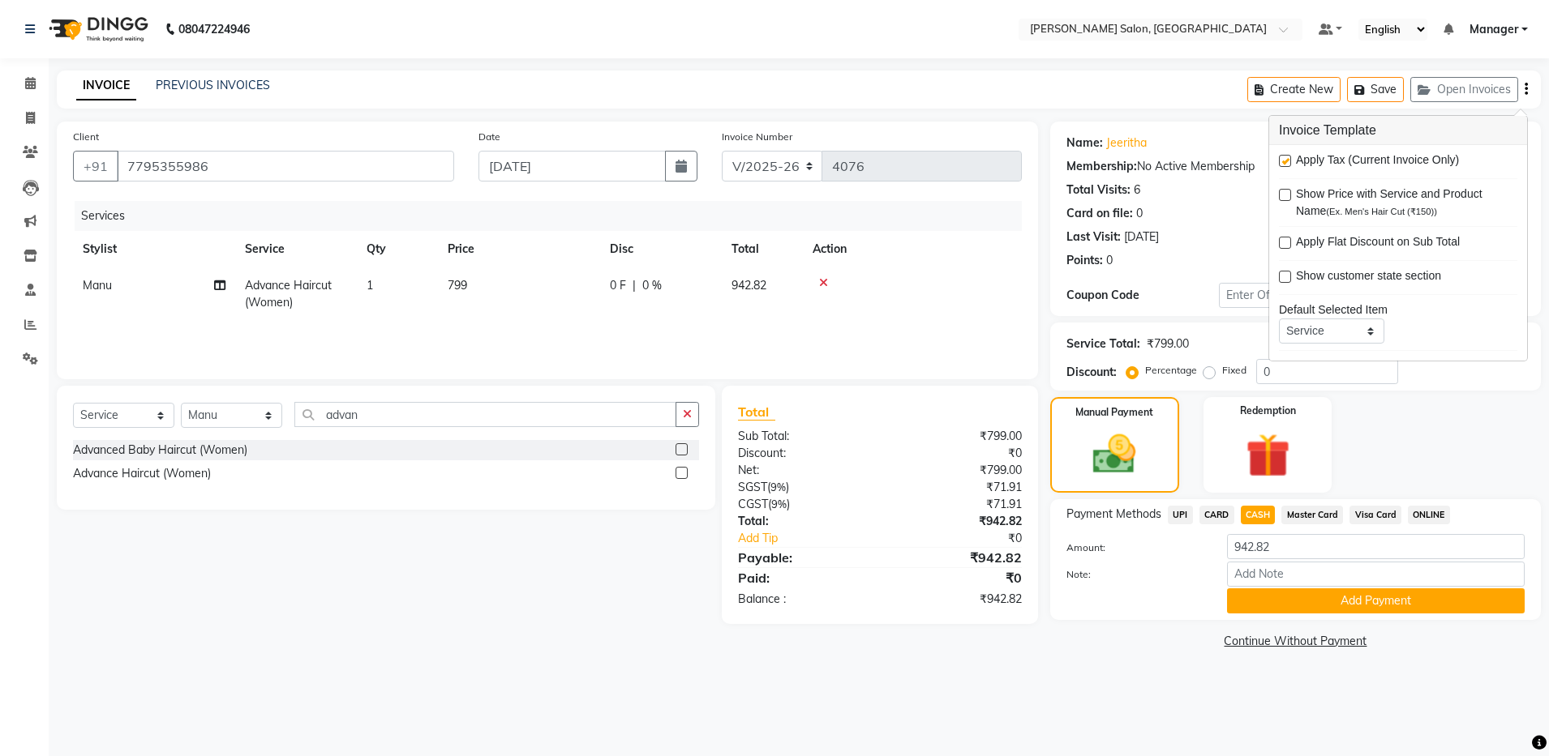
click at [1286, 161] on label at bounding box center [1285, 161] width 12 height 12
click at [1286, 161] on input "checkbox" at bounding box center [1284, 161] width 11 height 11
checkbox input "false"
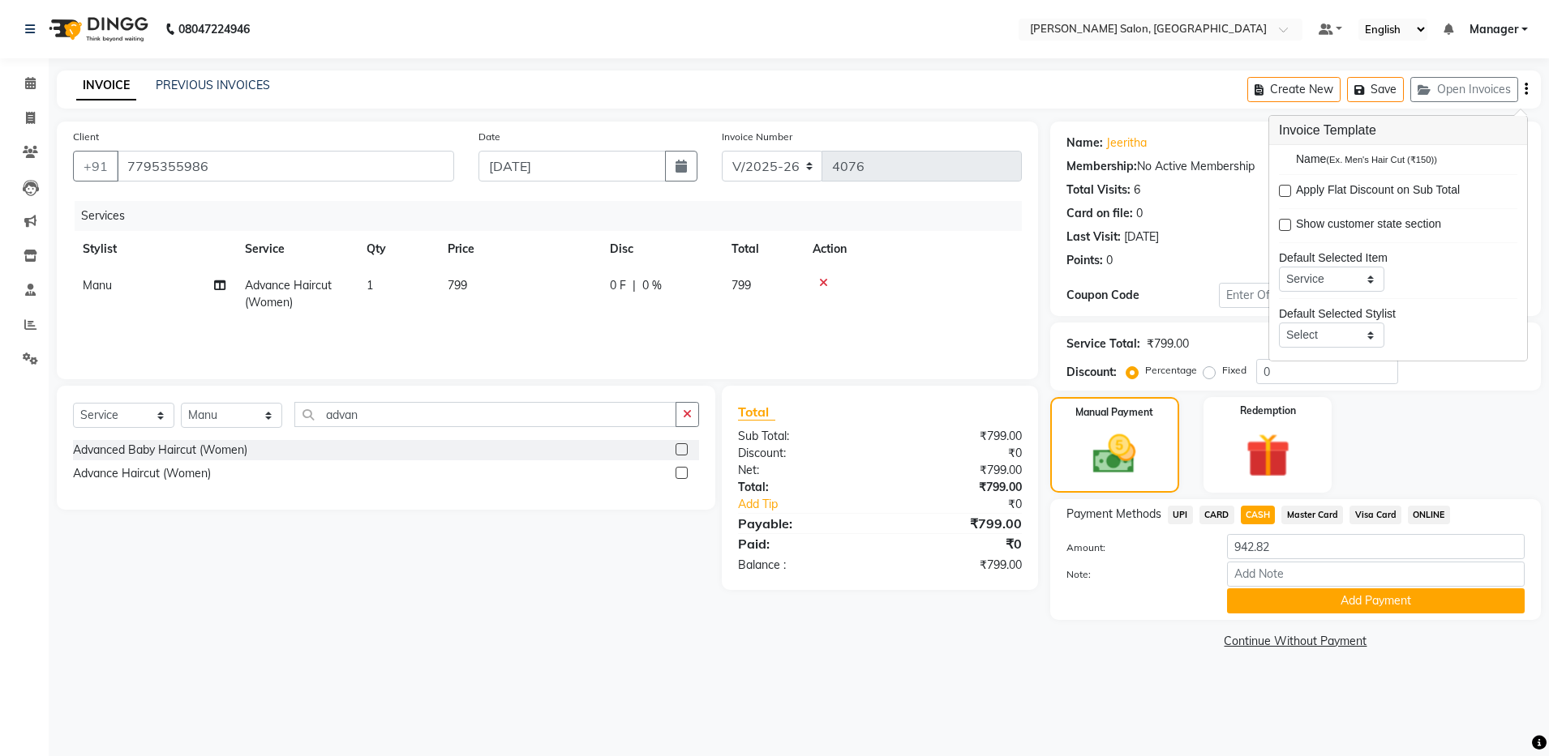
scroll to position [79, 0]
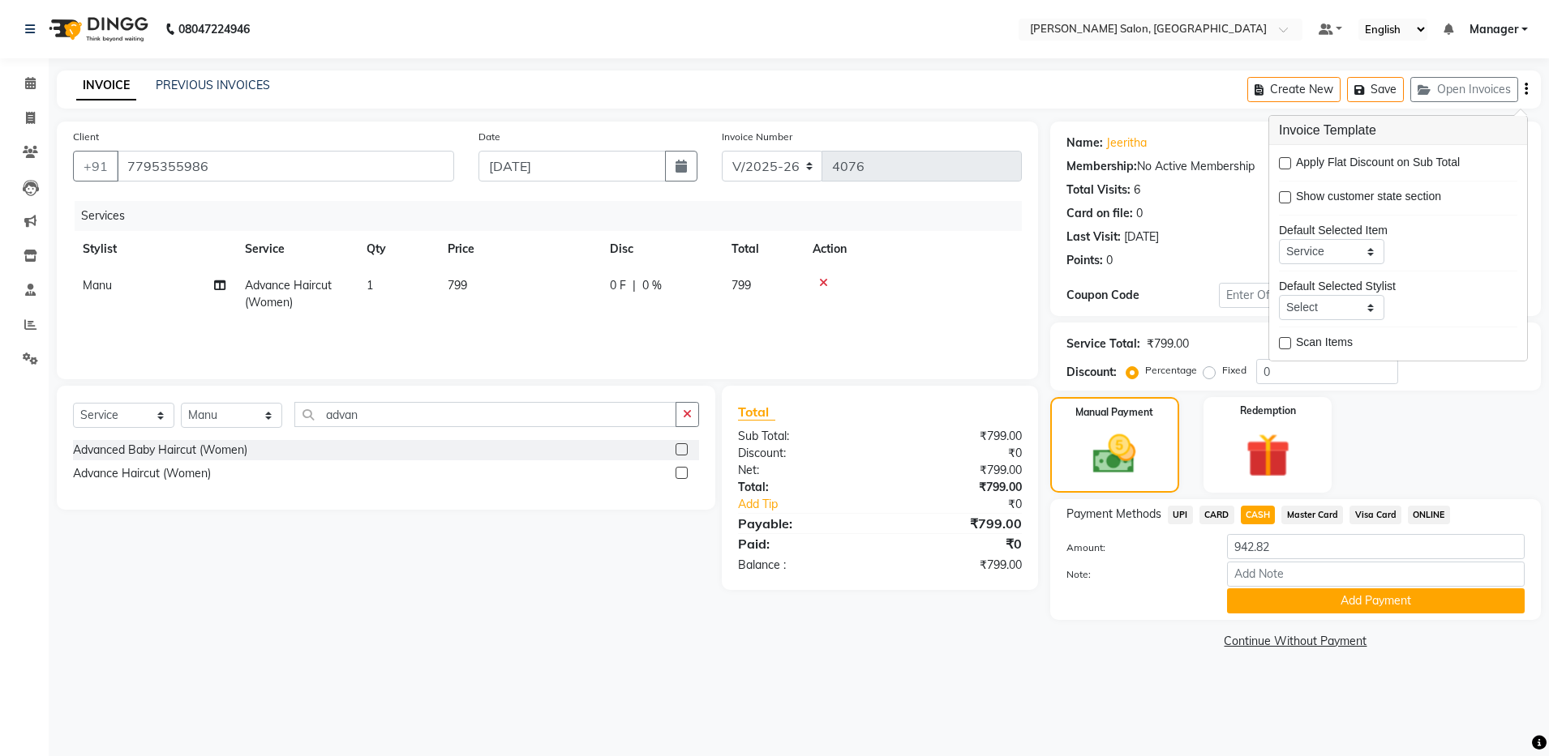
click at [1393, 468] on div "Manual Payment Redemption" at bounding box center [1295, 445] width 515 height 96
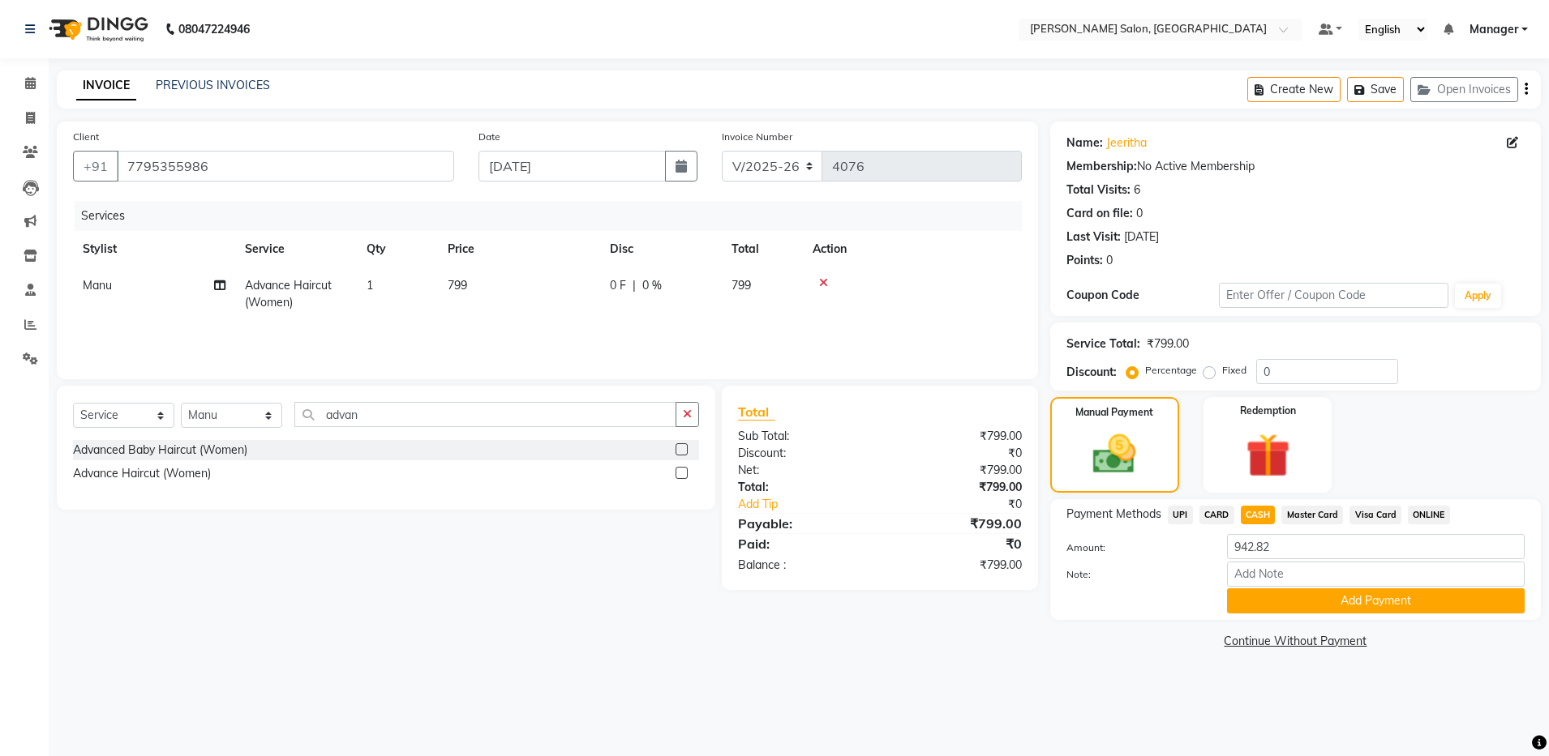
click at [1255, 512] on span "CASH" at bounding box center [1257, 515] width 35 height 19
type input "799"
click at [1293, 614] on div "Payment Methods UPI CARD CASH Master Card Visa Card ONLINE Amount: 799 Note: Ad…" at bounding box center [1295, 559] width 491 height 121
click at [1294, 603] on button "Add Payment" at bounding box center [1376, 601] width 298 height 25
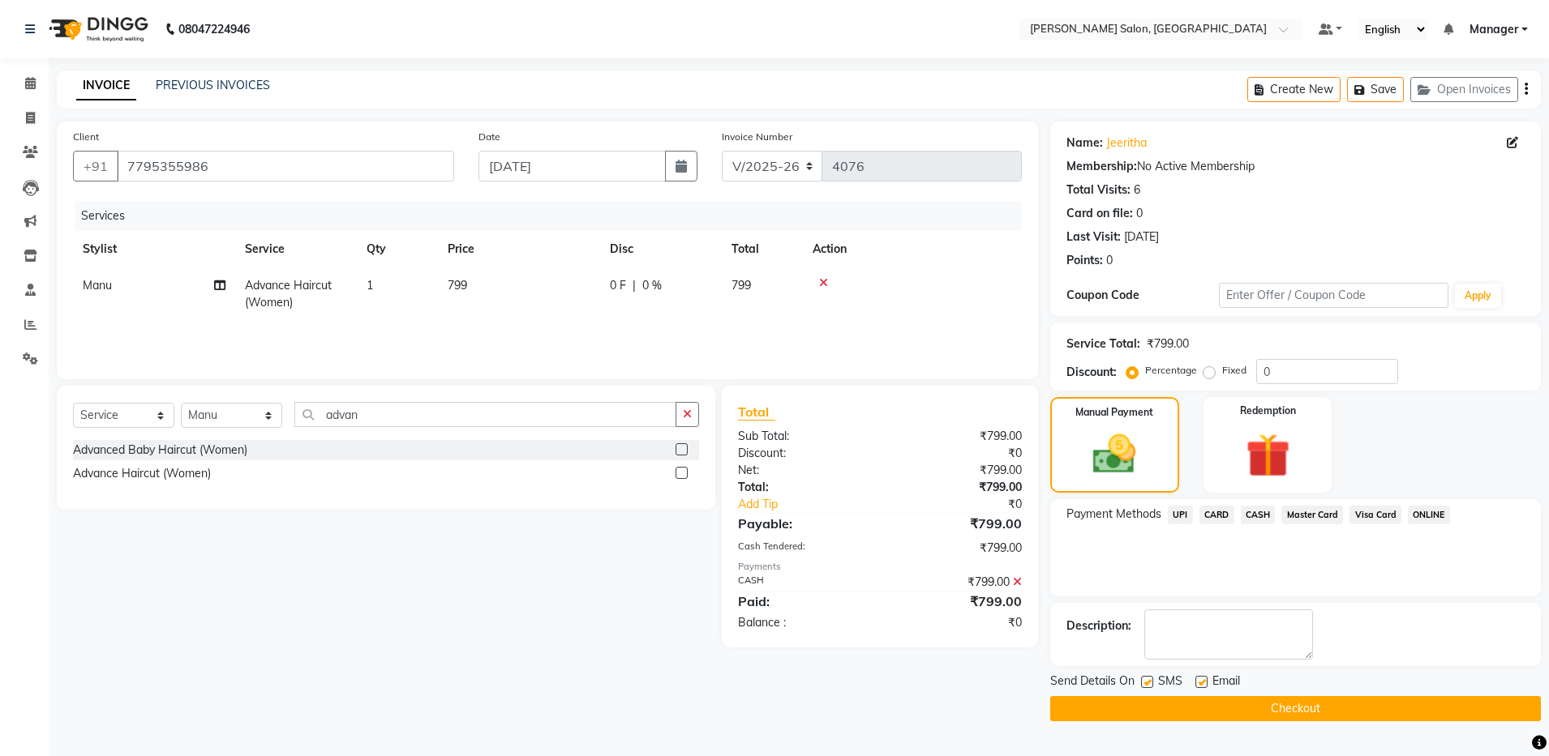
click at [1204, 682] on label at bounding box center [1201, 682] width 12 height 12
click at [1204, 682] on input "checkbox" at bounding box center [1200, 683] width 11 height 11
checkbox input "false"
click at [1221, 709] on button "Checkout" at bounding box center [1295, 708] width 491 height 25
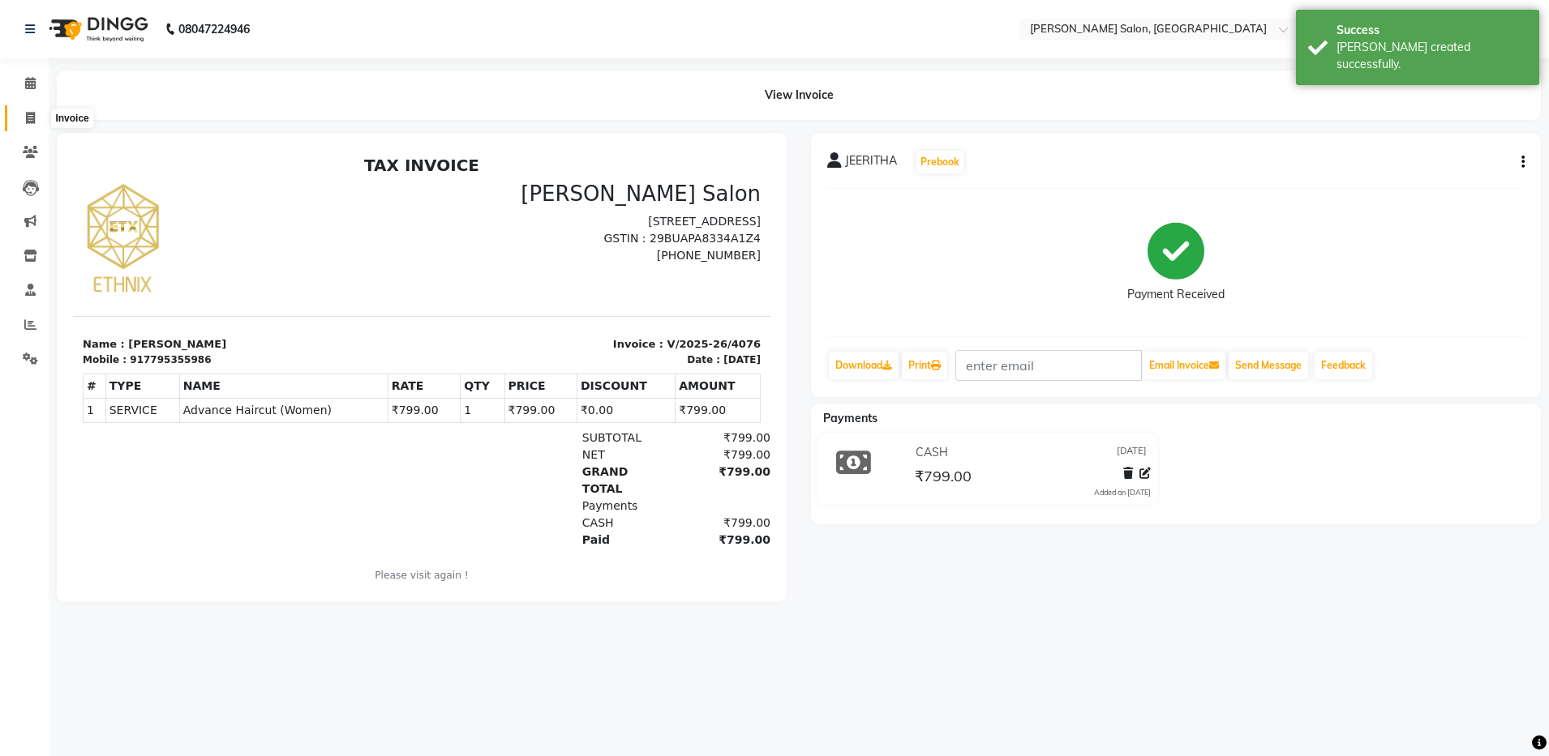
click at [27, 112] on icon at bounding box center [30, 118] width 9 height 12
select select "service"
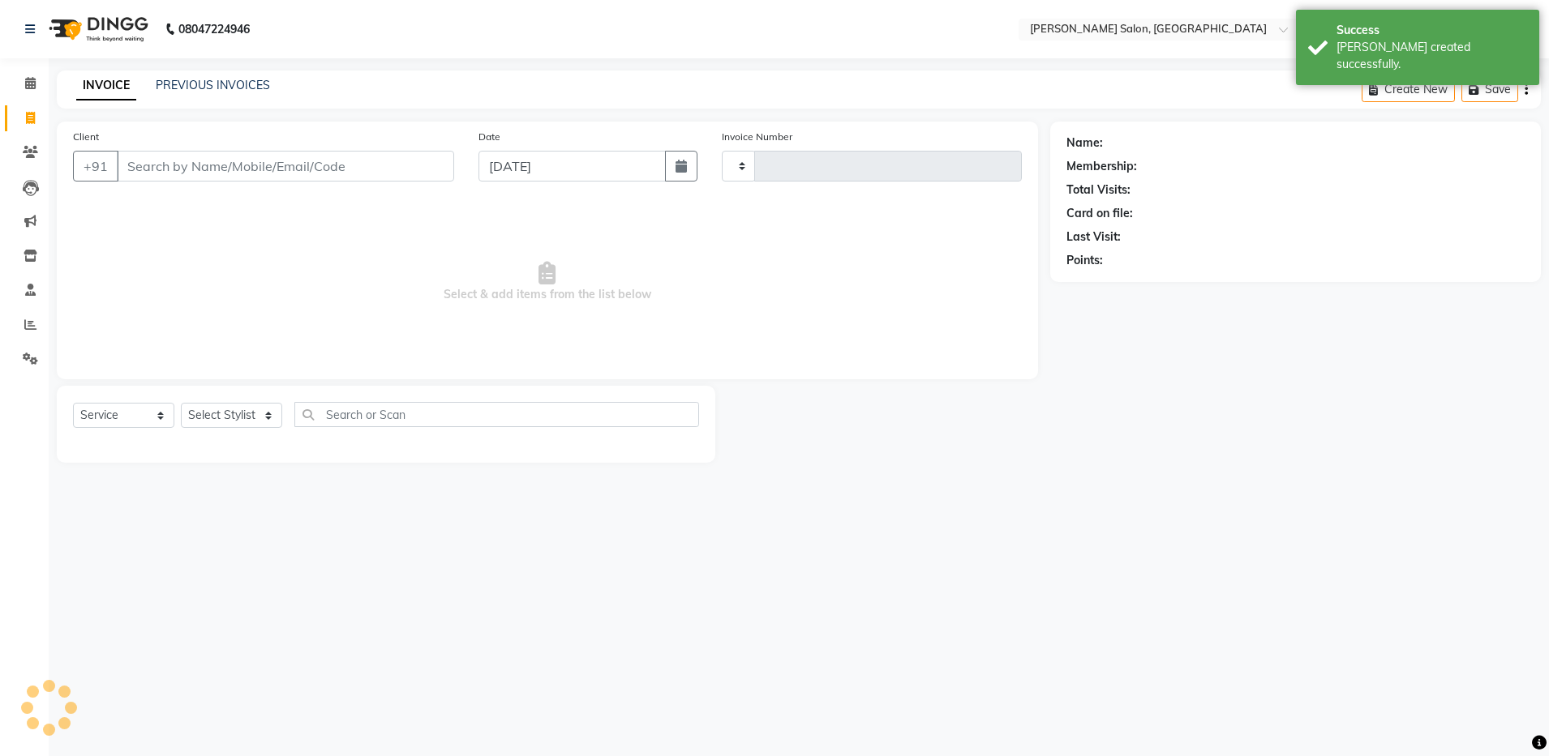
click at [196, 165] on input "Client" at bounding box center [285, 166] width 337 height 31
type input "4077"
select select "4781"
click at [216, 95] on div "INVOICE PREVIOUS INVOICES" at bounding box center [173, 86] width 233 height 19
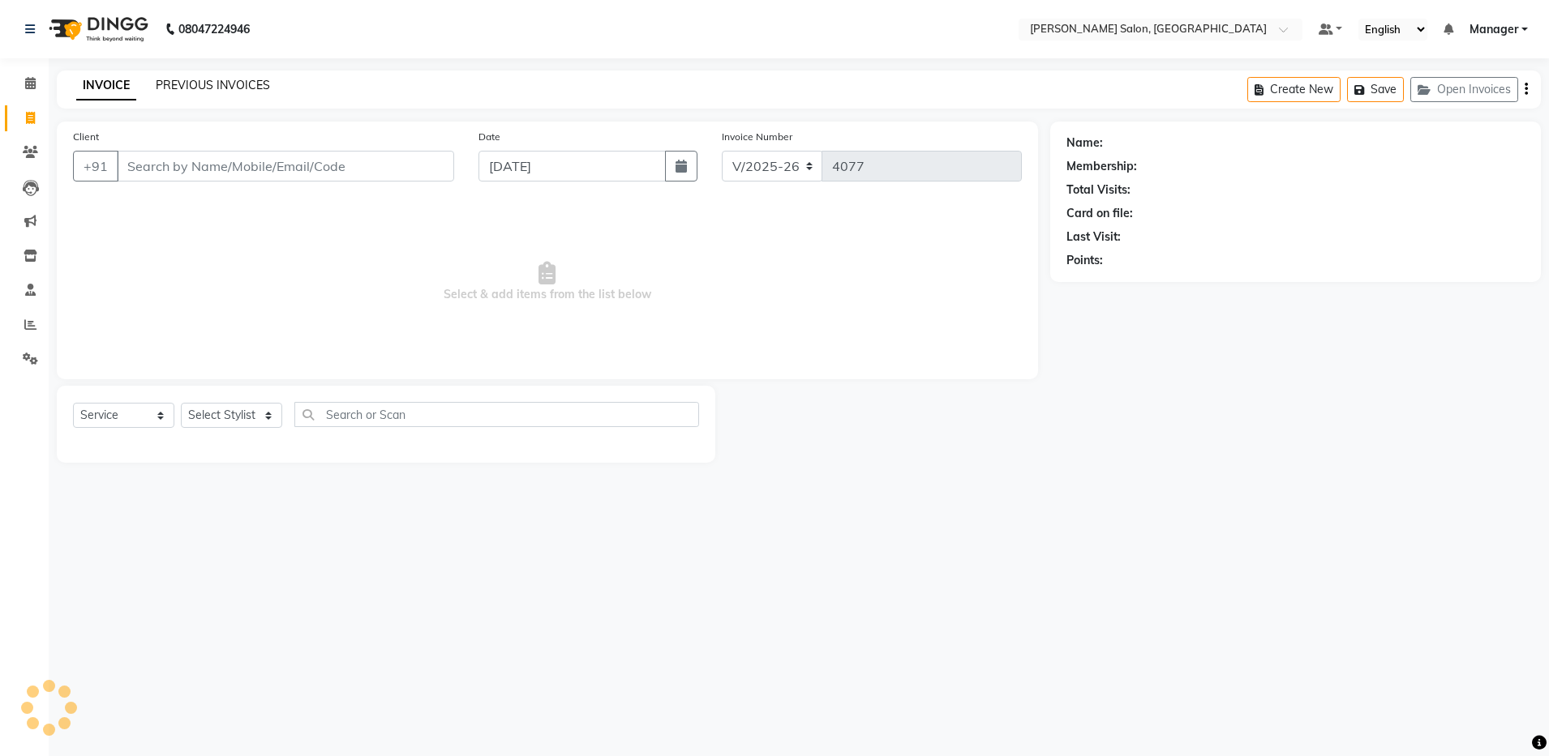
click at [220, 89] on link "PREVIOUS INVOICES" at bounding box center [213, 85] width 114 height 15
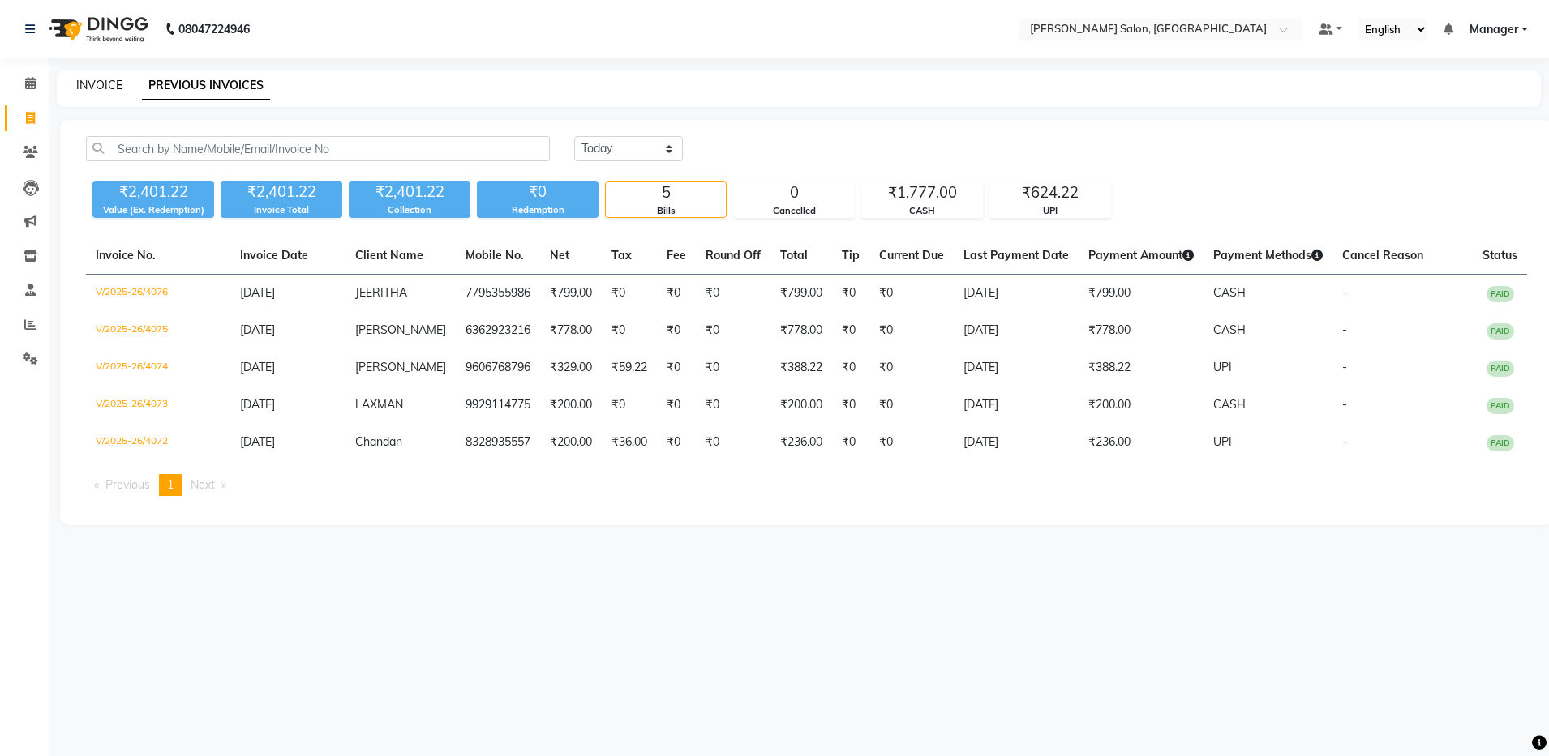
click at [92, 84] on link "INVOICE" at bounding box center [99, 85] width 46 height 15
select select "service"
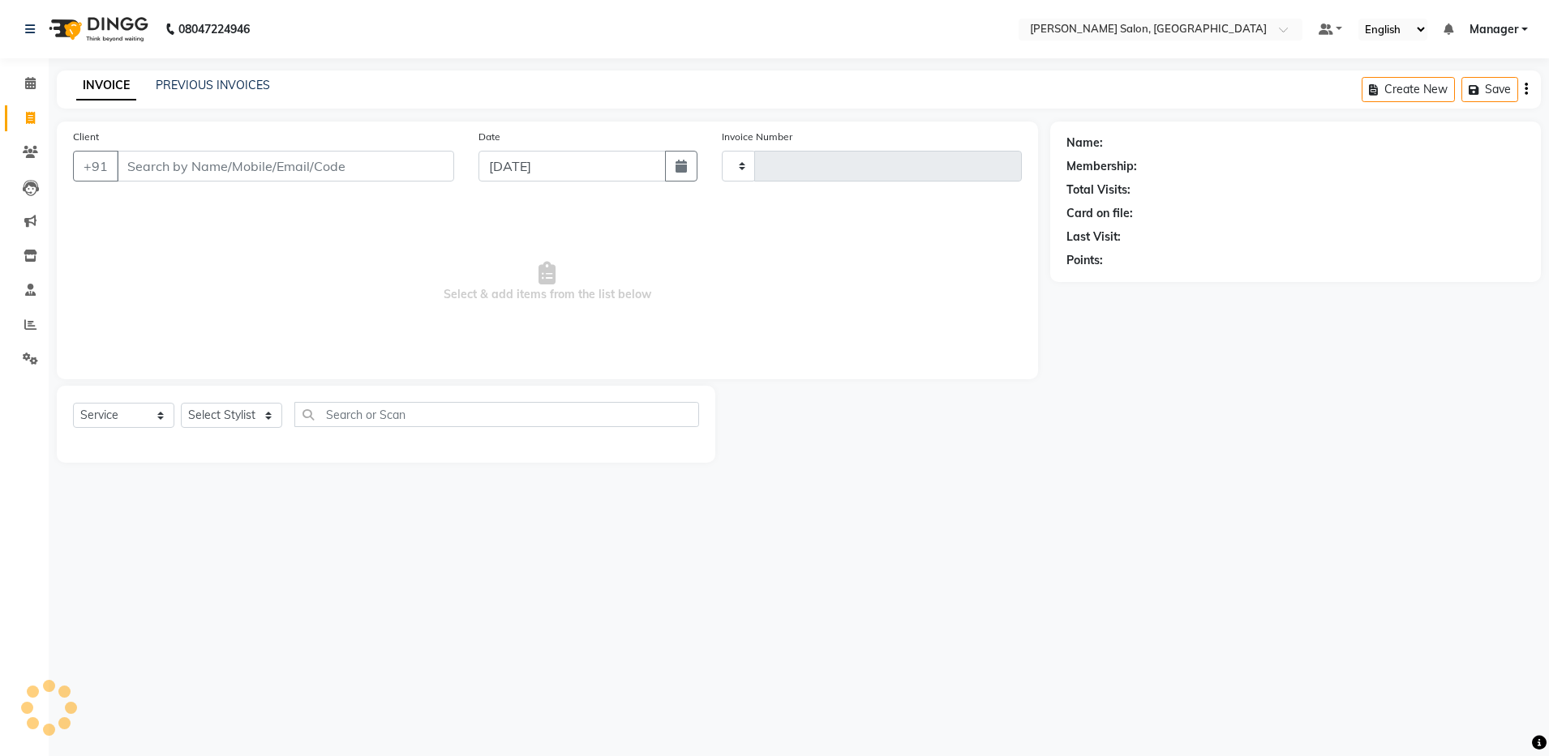
type input "4077"
select select "4781"
click at [192, 167] on input "Client" at bounding box center [285, 166] width 337 height 31
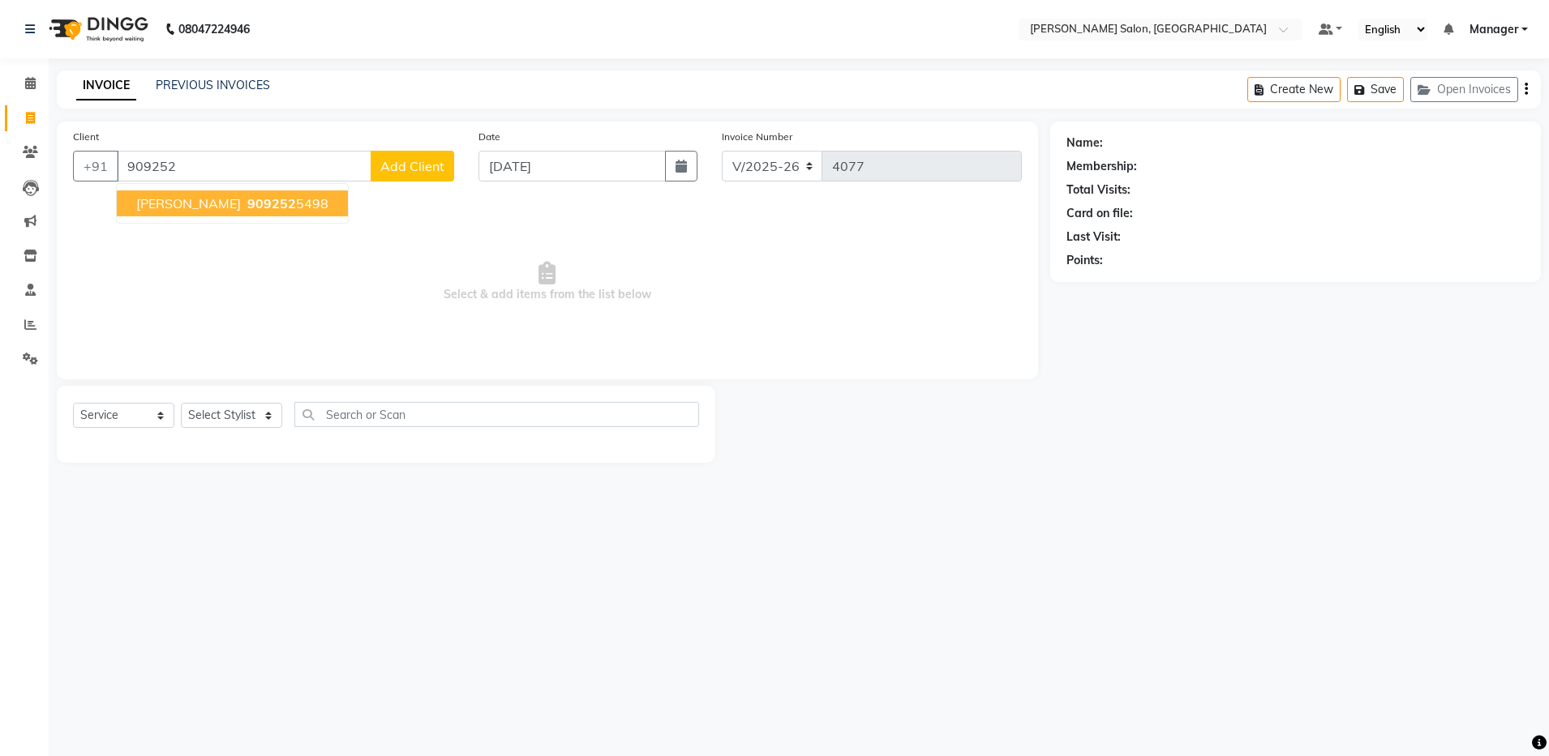
click at [225, 188] on ngb-typeahead-window "Saritha 909252 5498" at bounding box center [232, 203] width 233 height 41
click at [247, 198] on span "909252" at bounding box center [271, 203] width 49 height 16
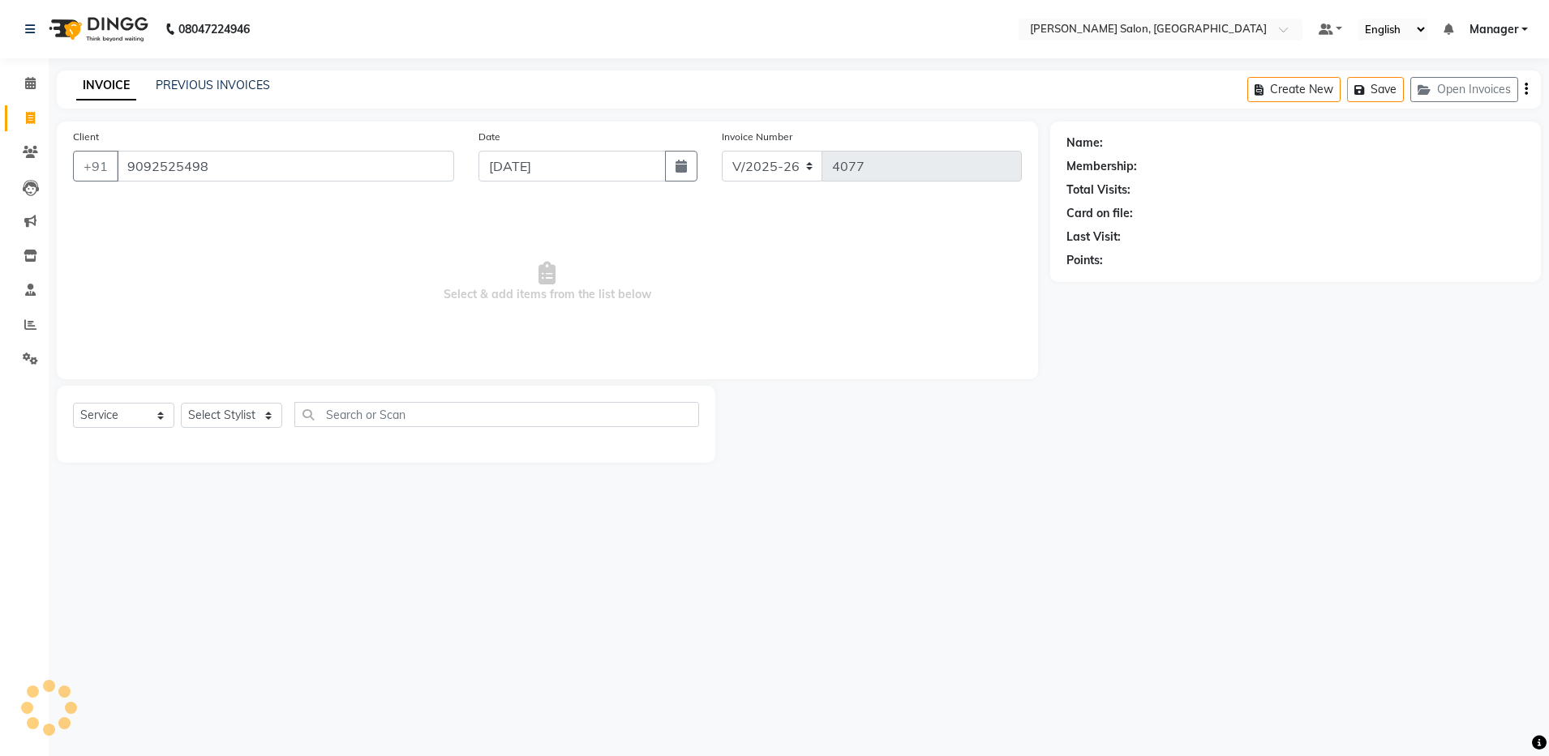
type input "9092525498"
click at [230, 414] on select "Select Stylist Aarthi Abhishek [PERSON_NAME] [PERSON_NAME] Arjun [PERSON_NAME] …" at bounding box center [231, 415] width 101 height 25
click at [181, 403] on select "Select Stylist Aarthi Abhishek [PERSON_NAME] [PERSON_NAME] Arjun [PERSON_NAME] …" at bounding box center [231, 415] width 101 height 25
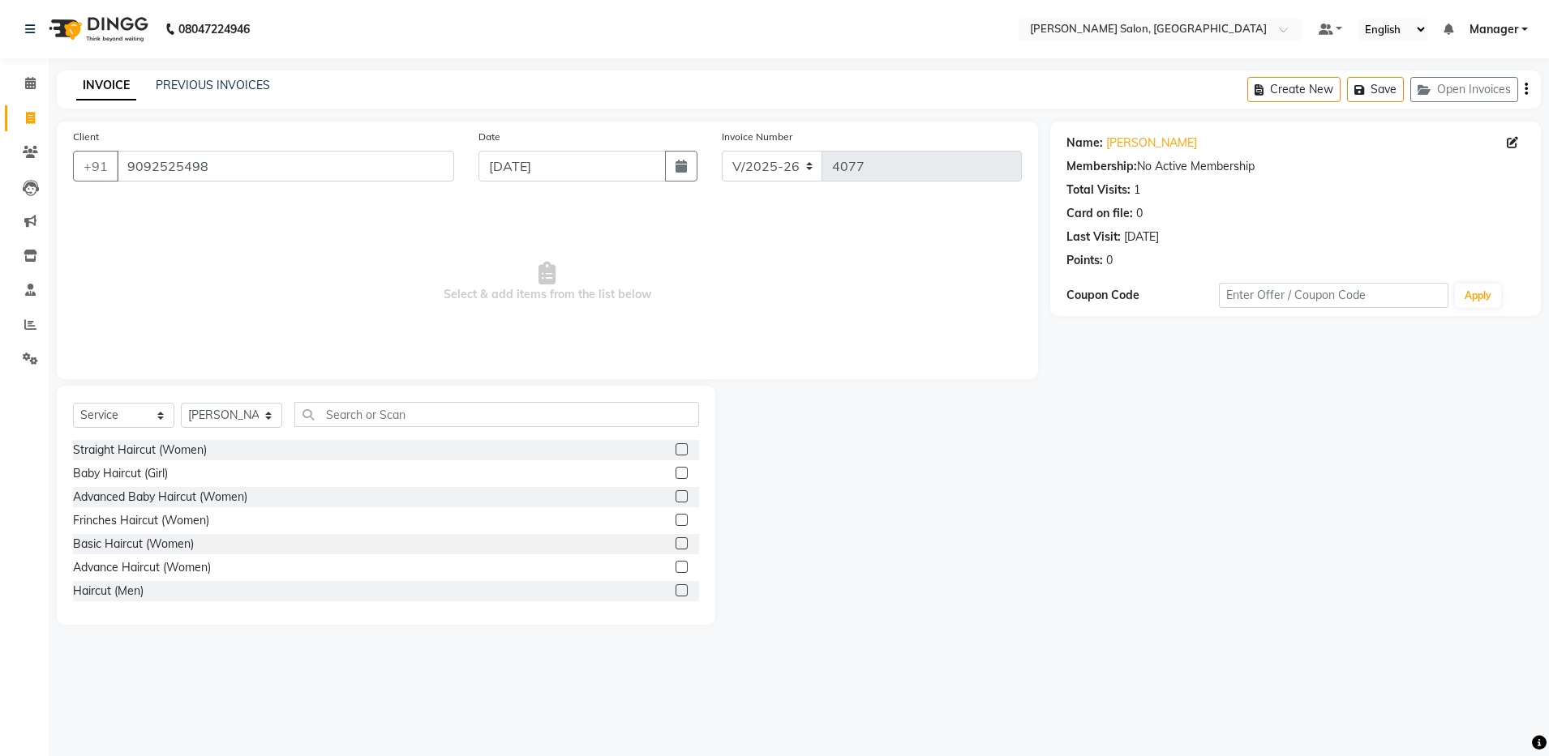
drag, startPoint x: 486, startPoint y: 321, endPoint x: 171, endPoint y: 392, distance: 323.4
click at [486, 321] on span "Select & add items from the list below" at bounding box center [547, 282] width 949 height 162
click at [241, 419] on select "Select Stylist Aarthi Abhishek [PERSON_NAME] [PERSON_NAME] Arjun [PERSON_NAME] …" at bounding box center [231, 415] width 101 height 25
select select "83077"
click at [181, 403] on select "Select Stylist Aarthi Abhishek [PERSON_NAME] [PERSON_NAME] Arjun [PERSON_NAME] …" at bounding box center [231, 415] width 101 height 25
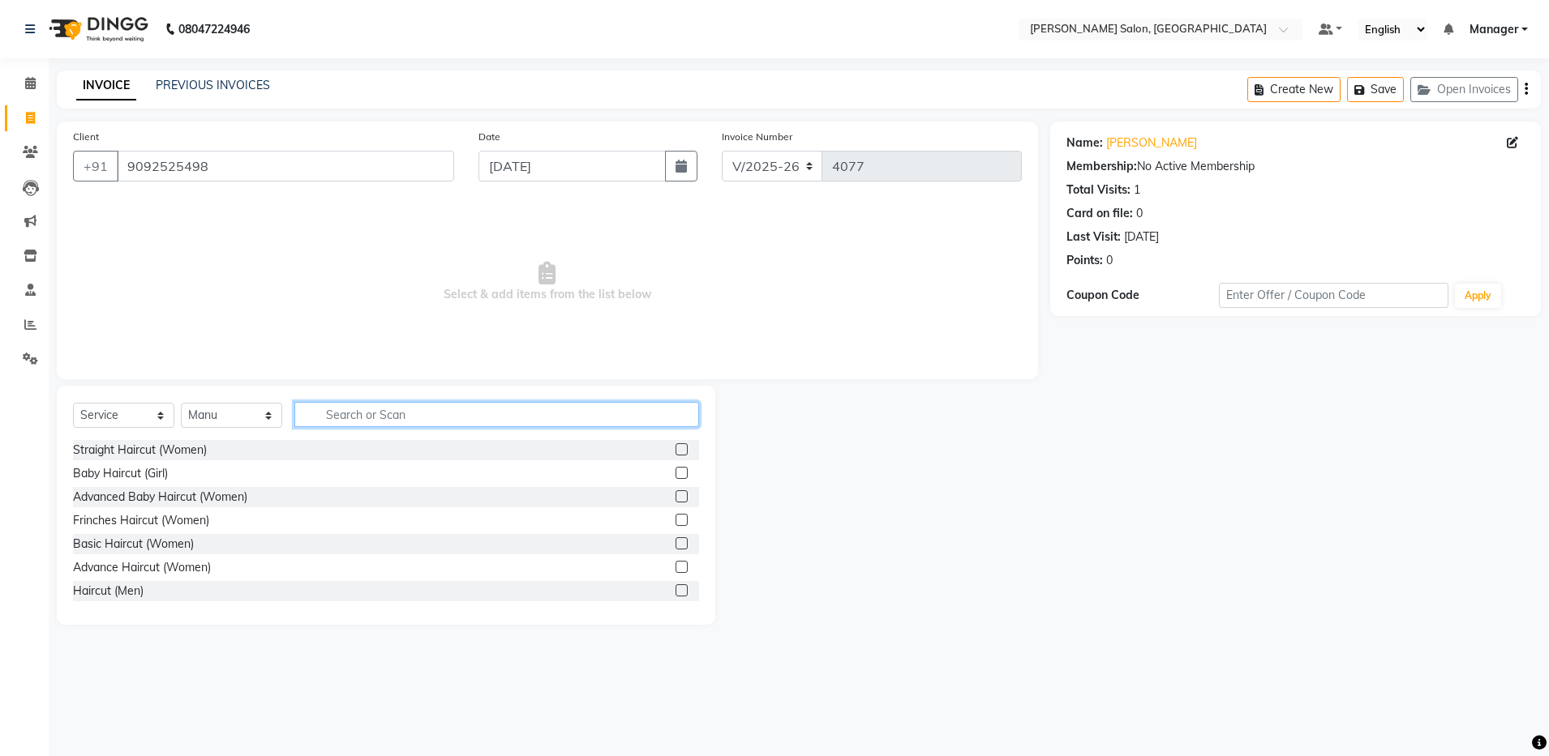
click at [324, 413] on input "text" at bounding box center [496, 414] width 405 height 25
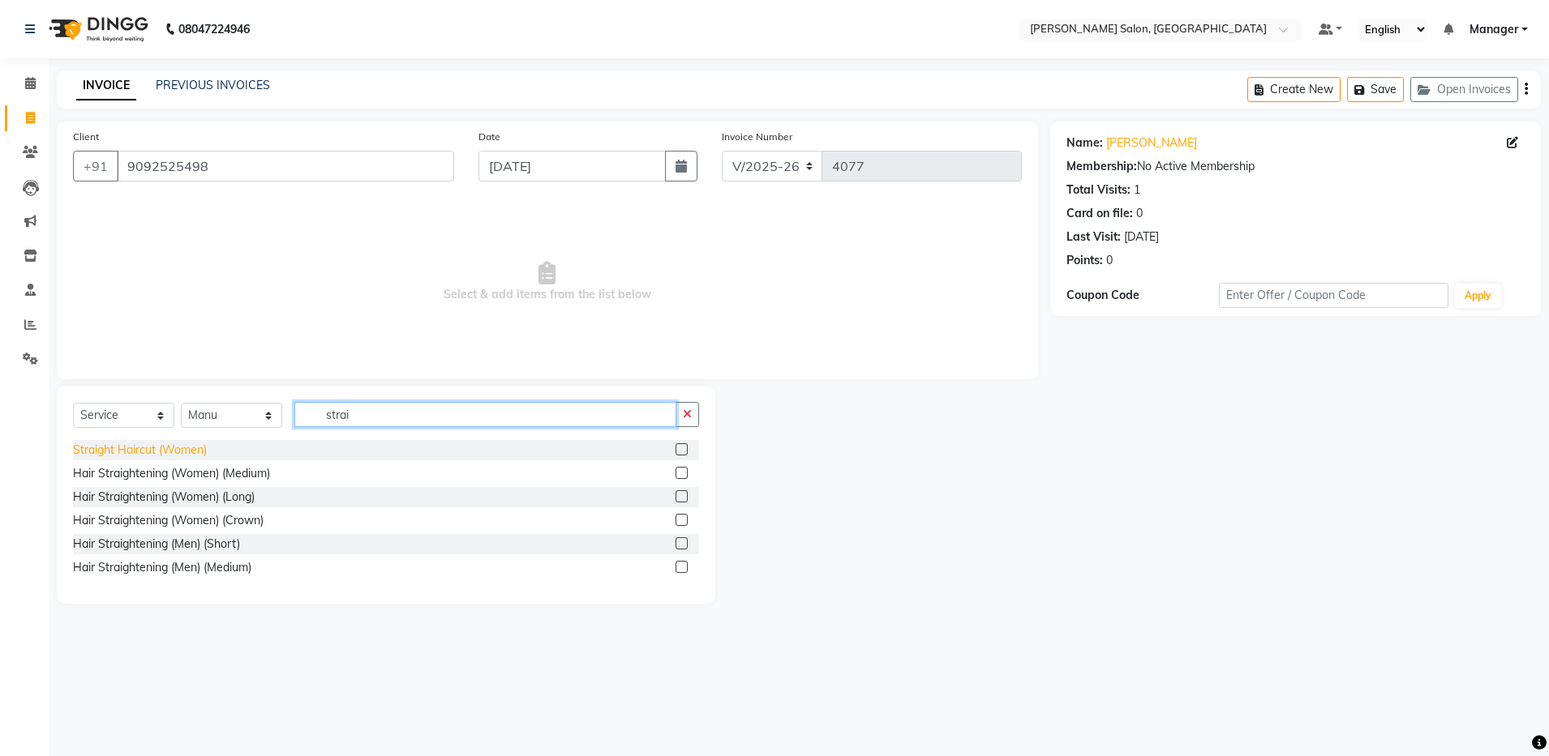
type input "strai"
click at [161, 444] on div "Straight Haircut (Women)" at bounding box center [140, 450] width 134 height 17
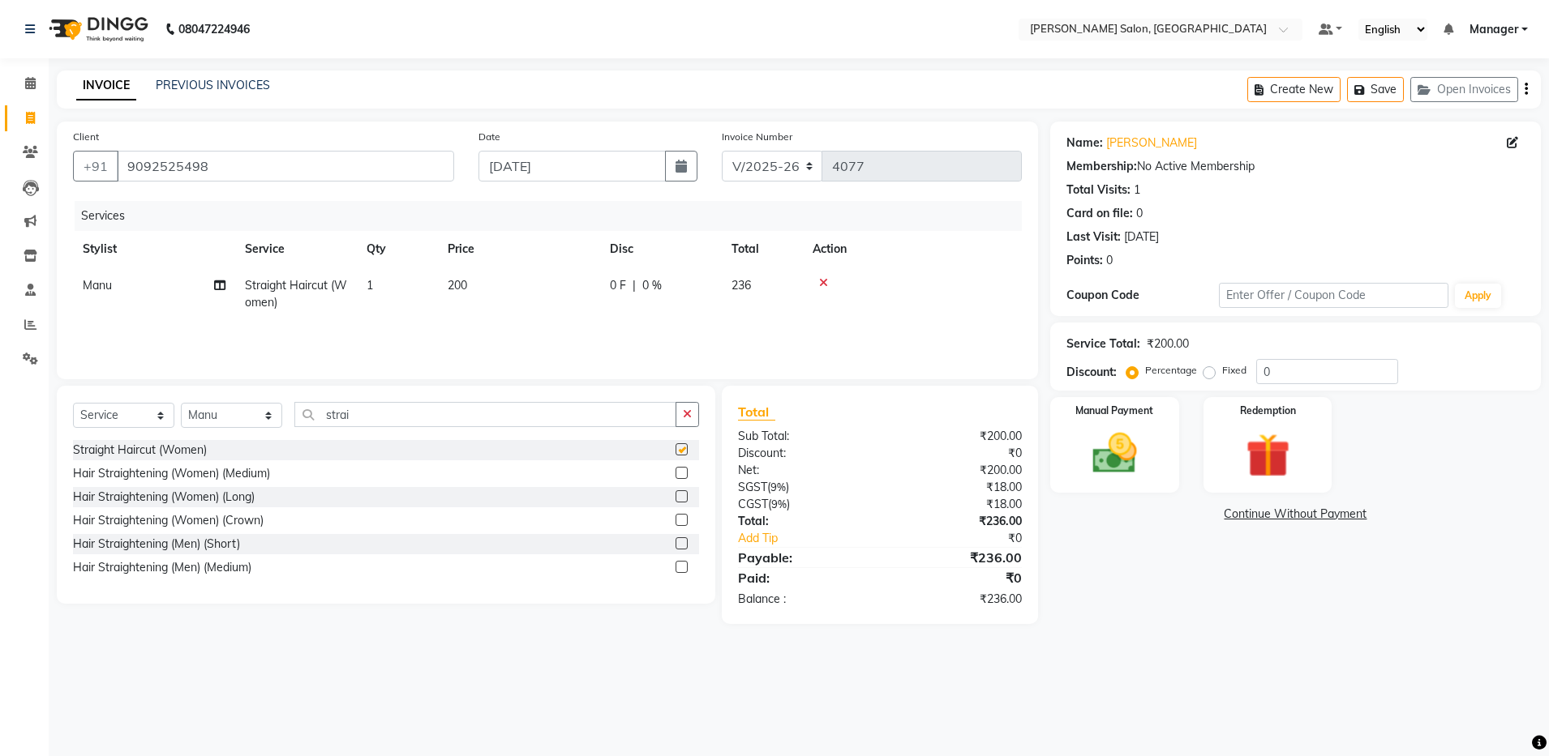
checkbox input "false"
click at [409, 418] on input "strai" at bounding box center [485, 414] width 382 height 25
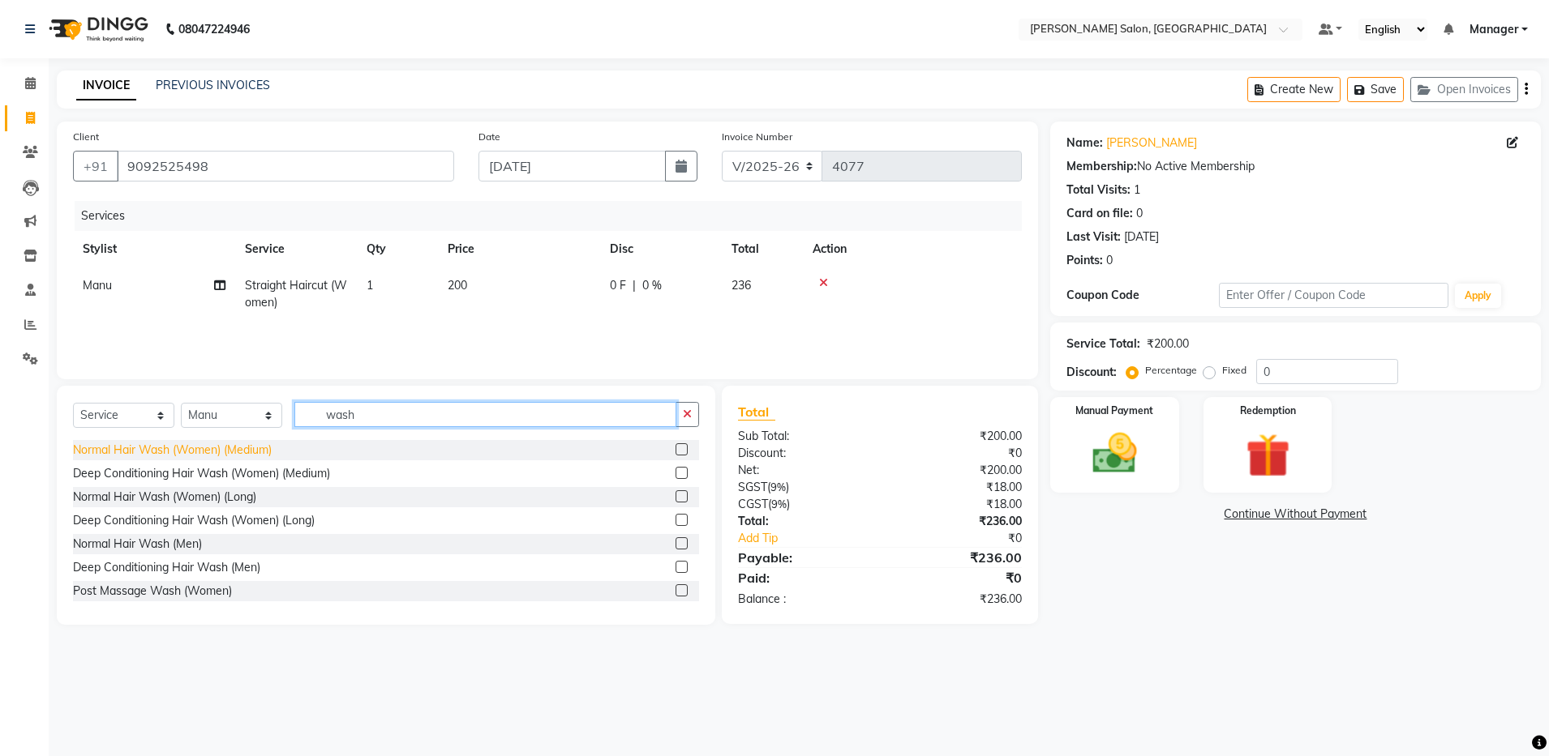
type input "wash"
click at [226, 456] on div "Normal Hair Wash (Women) (Medium)" at bounding box center [172, 450] width 199 height 17
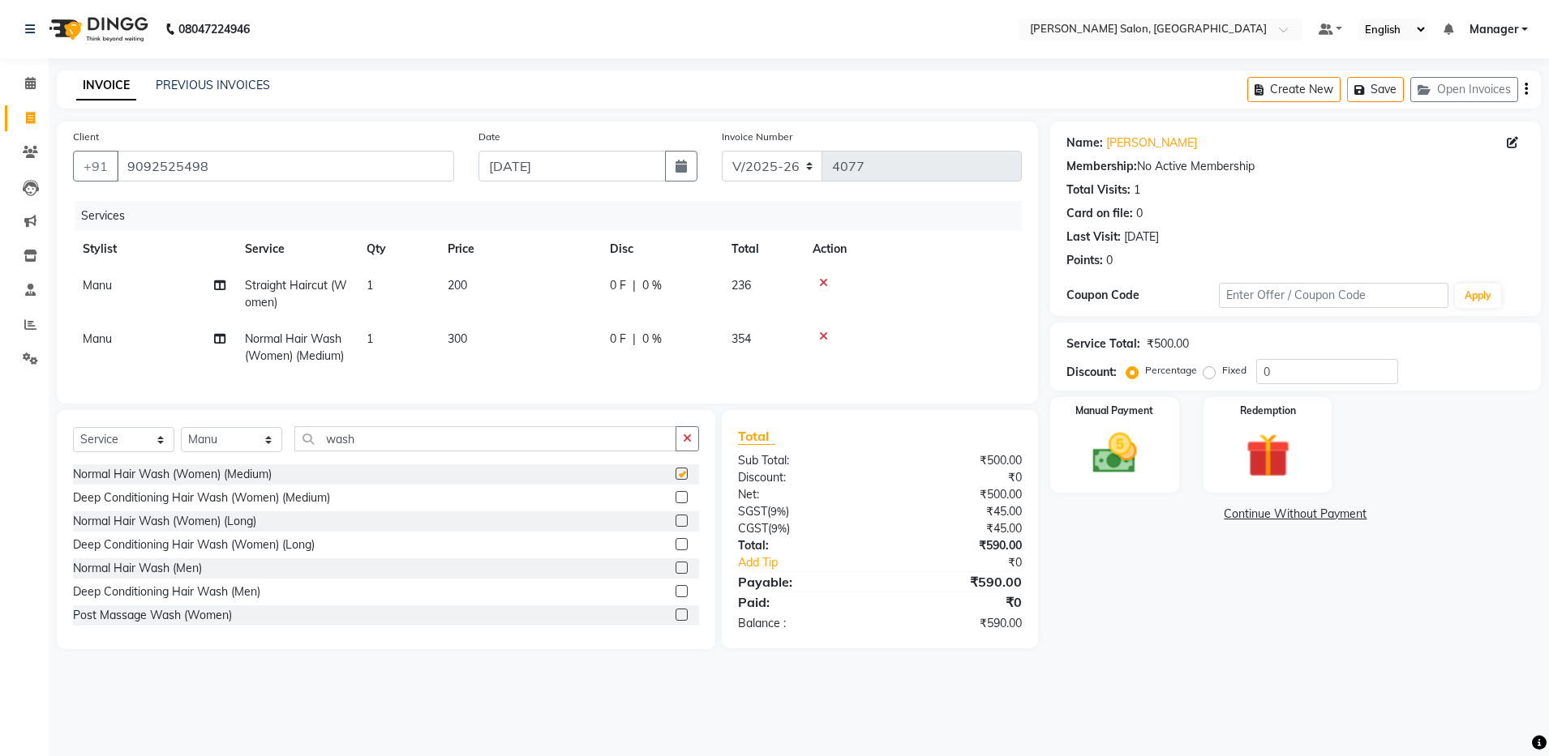
checkbox input "false"
click at [379, 452] on input "wash" at bounding box center [485, 438] width 382 height 25
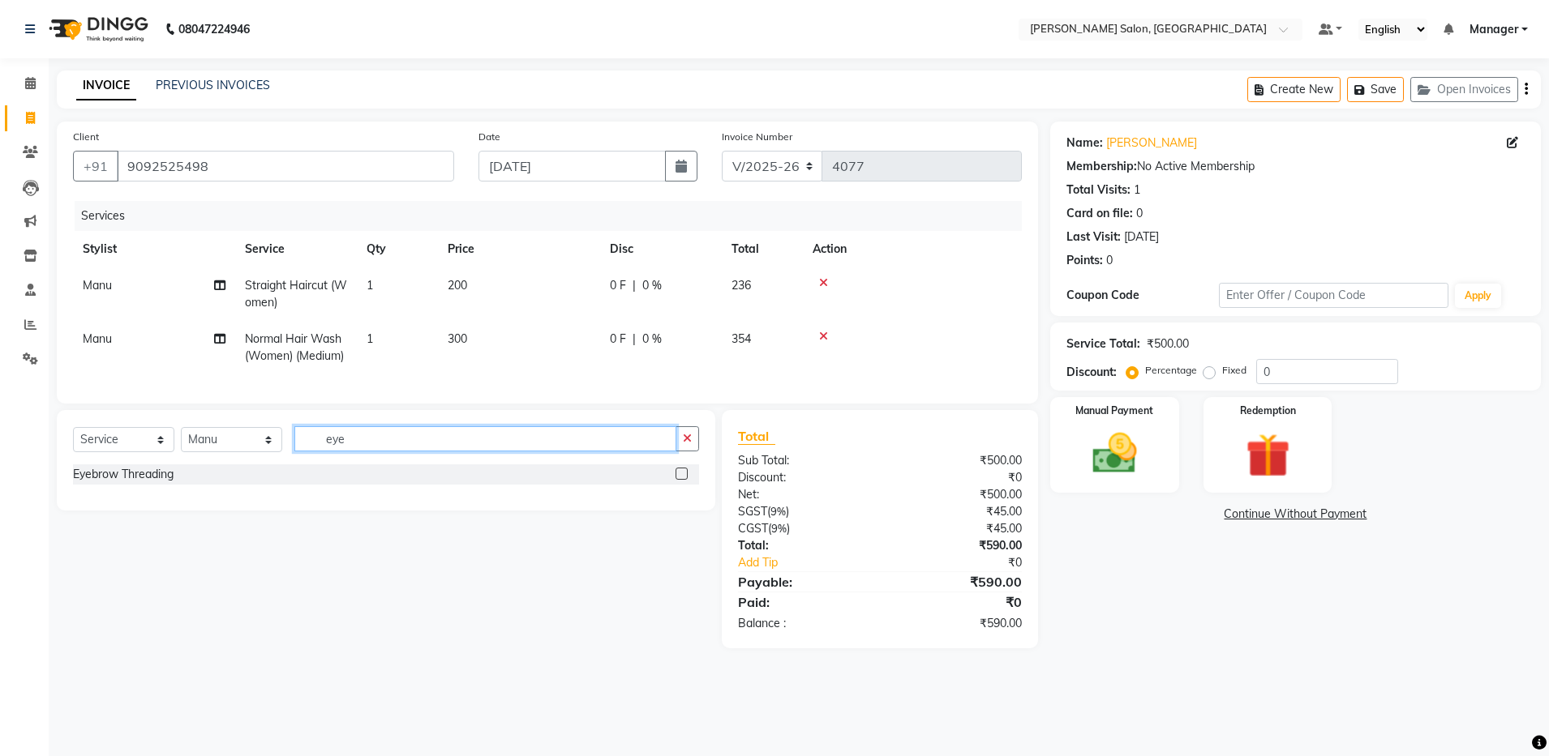
type input "eye"
click at [222, 452] on select "Select Stylist Aarthi Abhishek [PERSON_NAME] [PERSON_NAME] Arjun [PERSON_NAME] …" at bounding box center [231, 439] width 101 height 25
select select "71461"
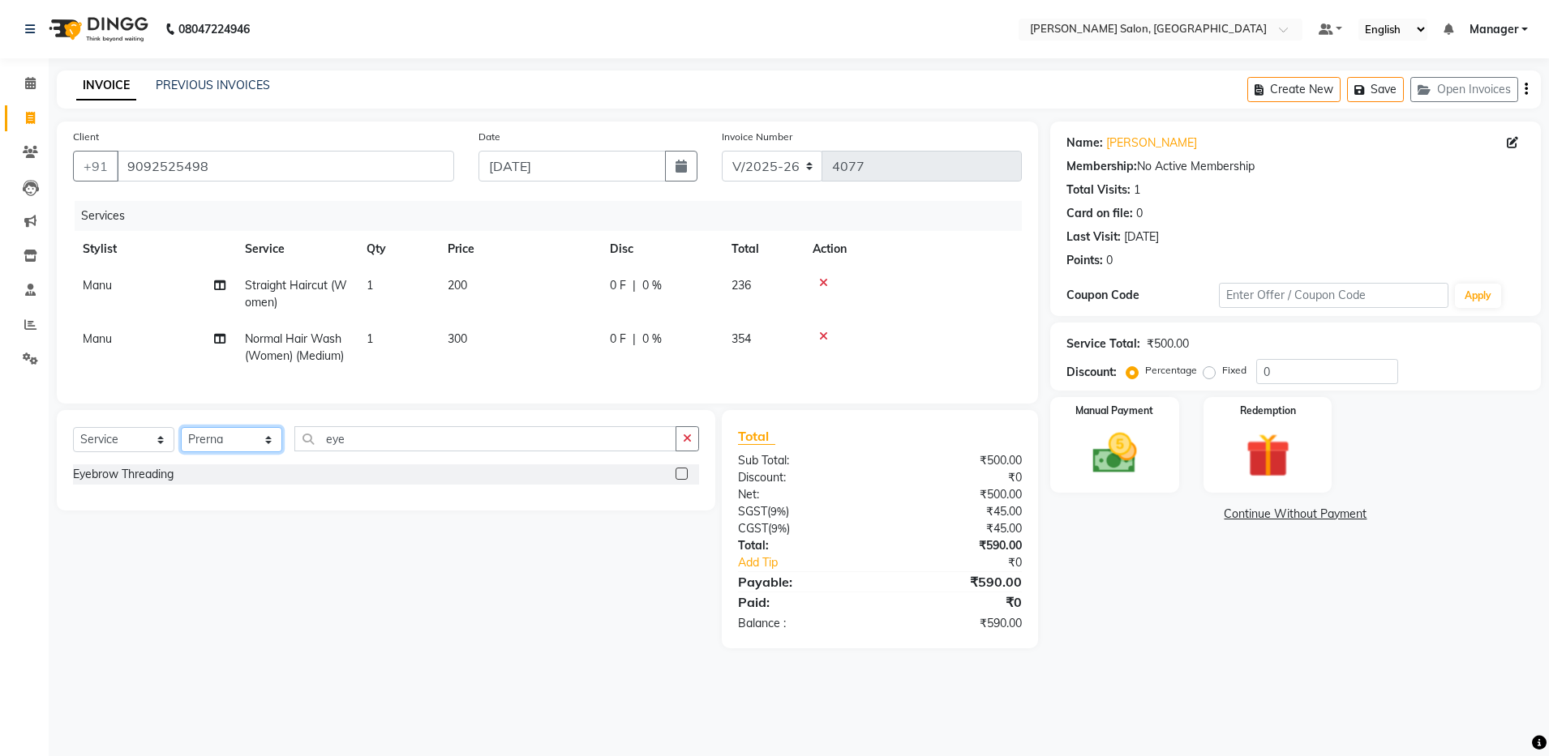
click at [181, 443] on select "Select Stylist Aarthi Abhishek [PERSON_NAME] [PERSON_NAME] Arjun [PERSON_NAME] …" at bounding box center [231, 439] width 101 height 25
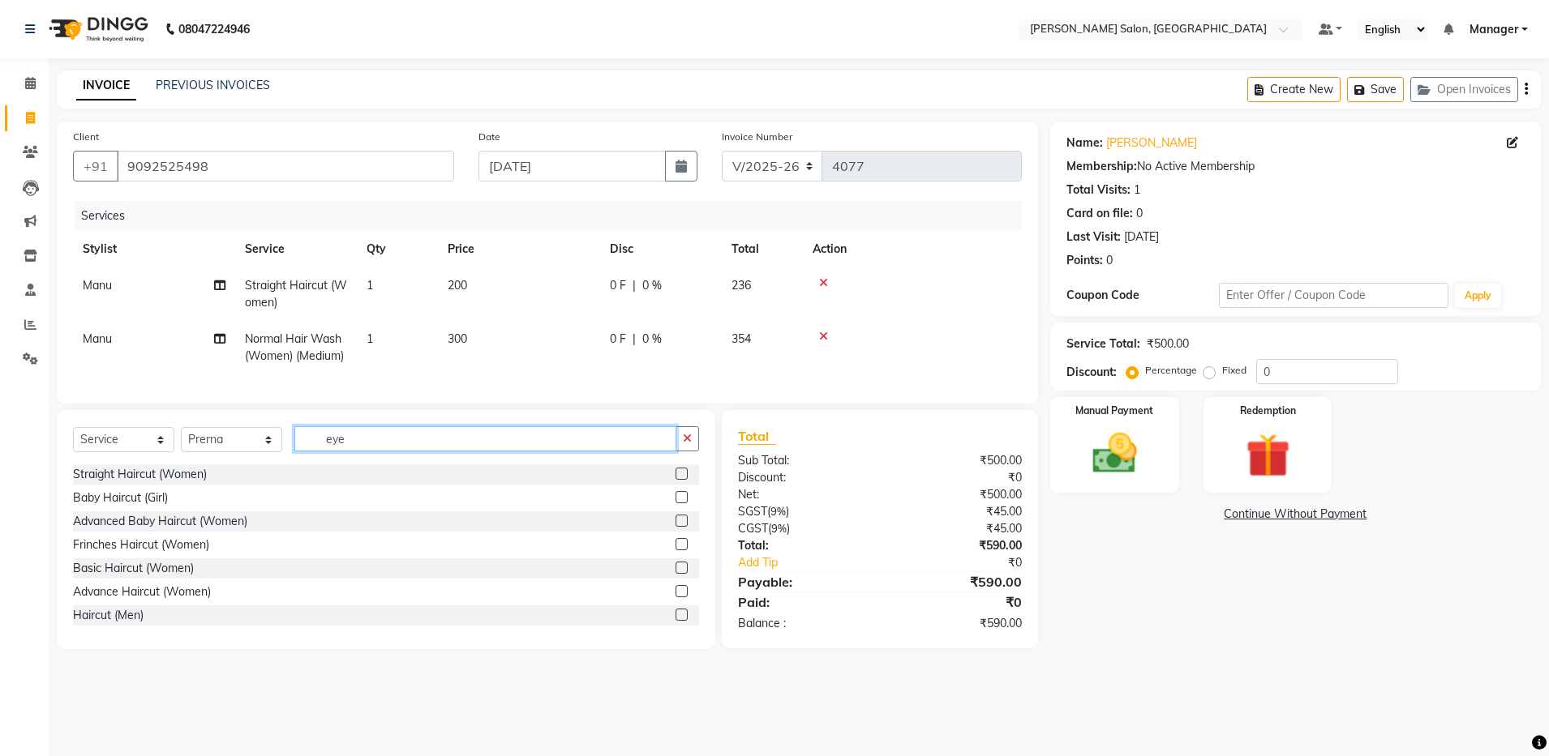
click at [380, 452] on input "eye" at bounding box center [485, 438] width 382 height 25
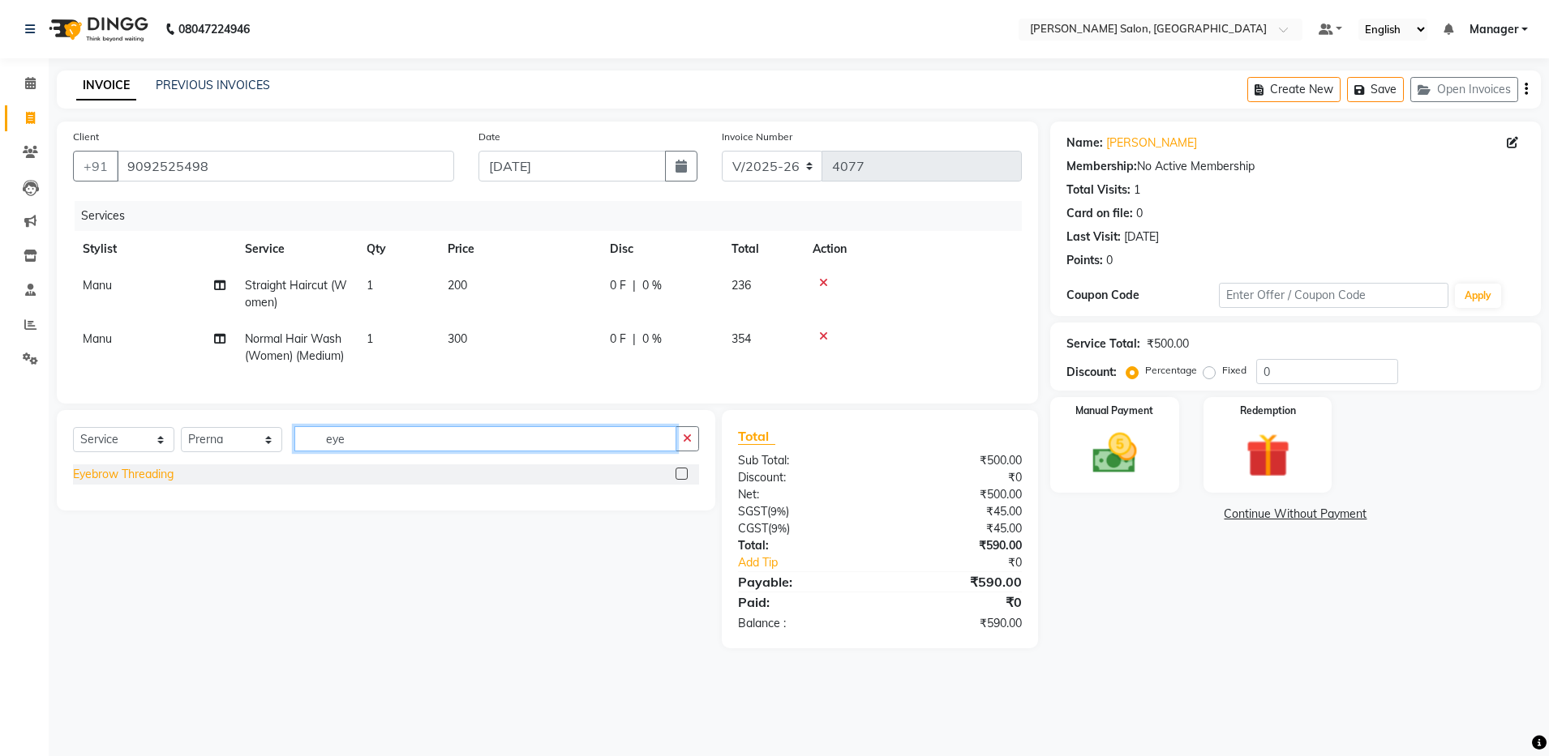
type input "eye"
click at [144, 483] on div "Eyebrow Threading" at bounding box center [123, 474] width 101 height 17
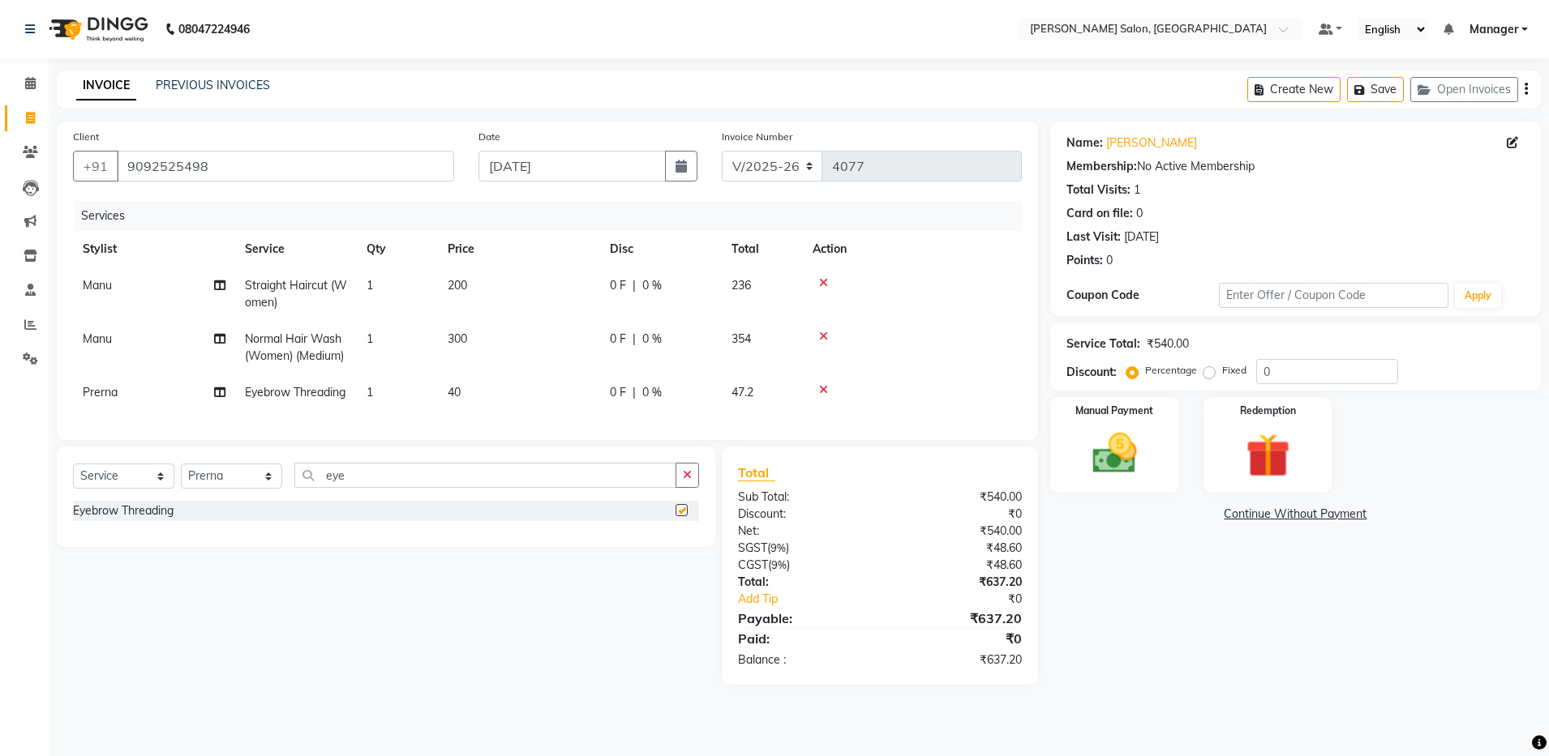
checkbox input "false"
click at [1525, 89] on icon "button" at bounding box center [1525, 89] width 3 height 1
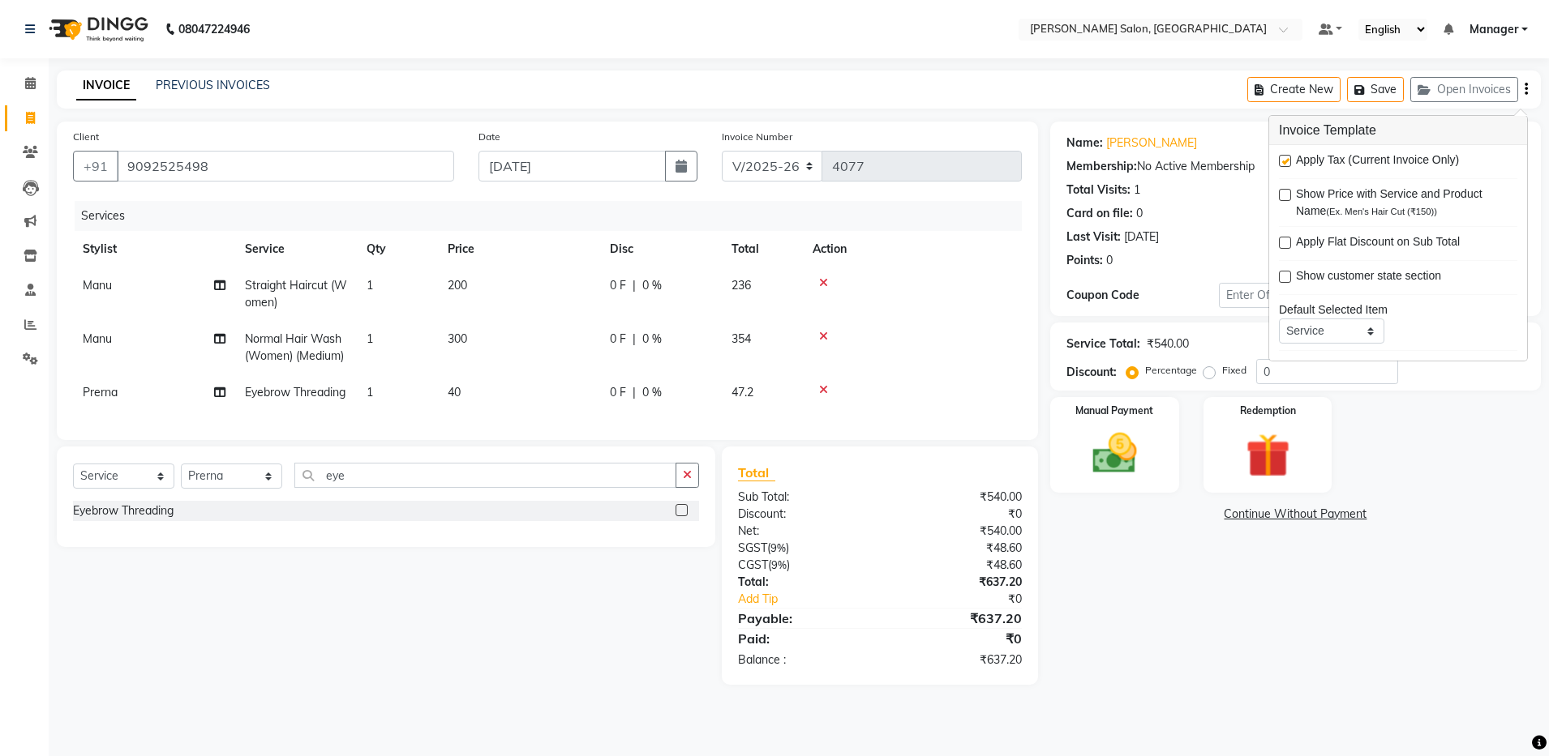
click at [1284, 165] on label at bounding box center [1285, 161] width 12 height 12
click at [1284, 165] on input "checkbox" at bounding box center [1284, 161] width 11 height 11
checkbox input "false"
click at [1120, 448] on img at bounding box center [1114, 454] width 75 height 54
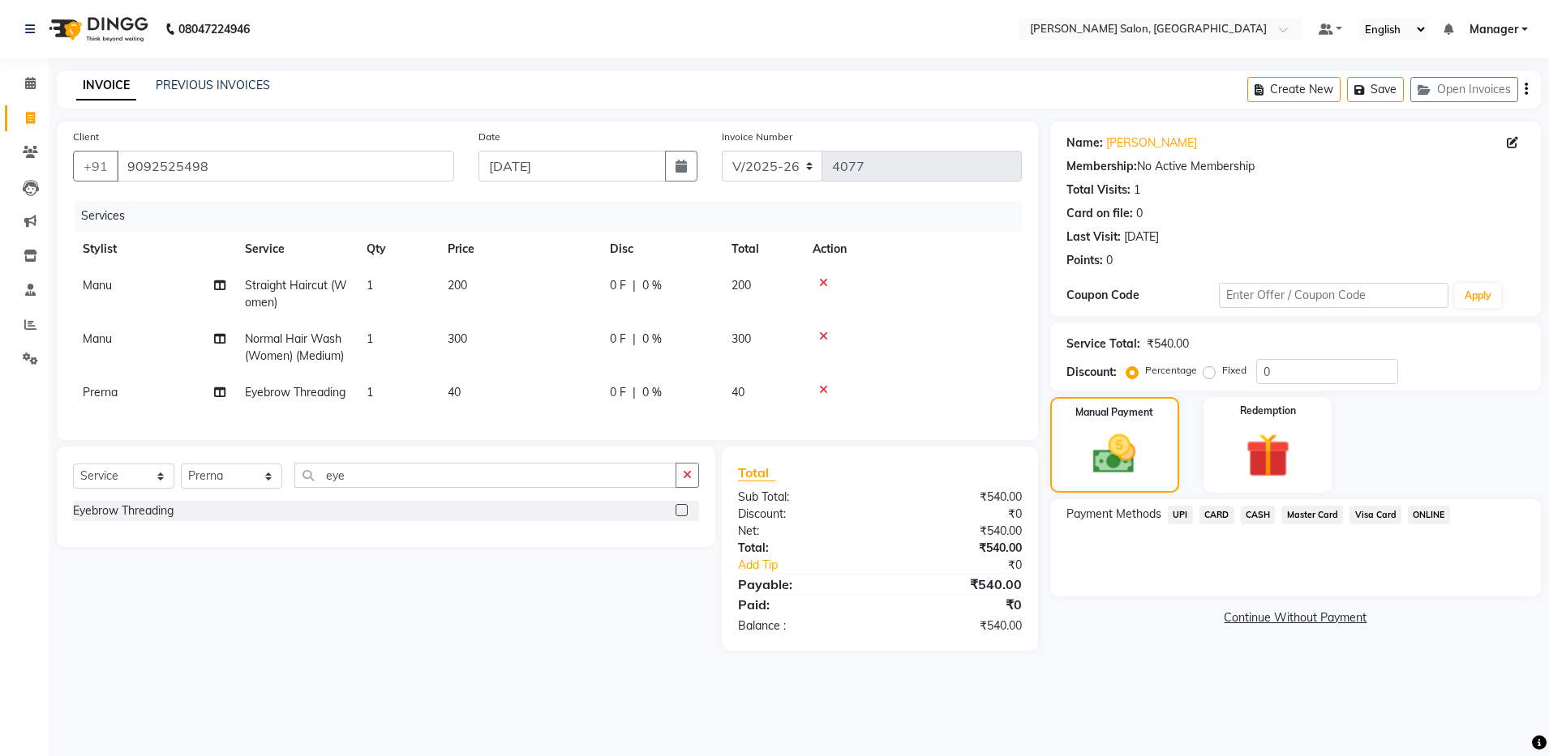
click at [1258, 514] on span "CASH" at bounding box center [1257, 515] width 35 height 19
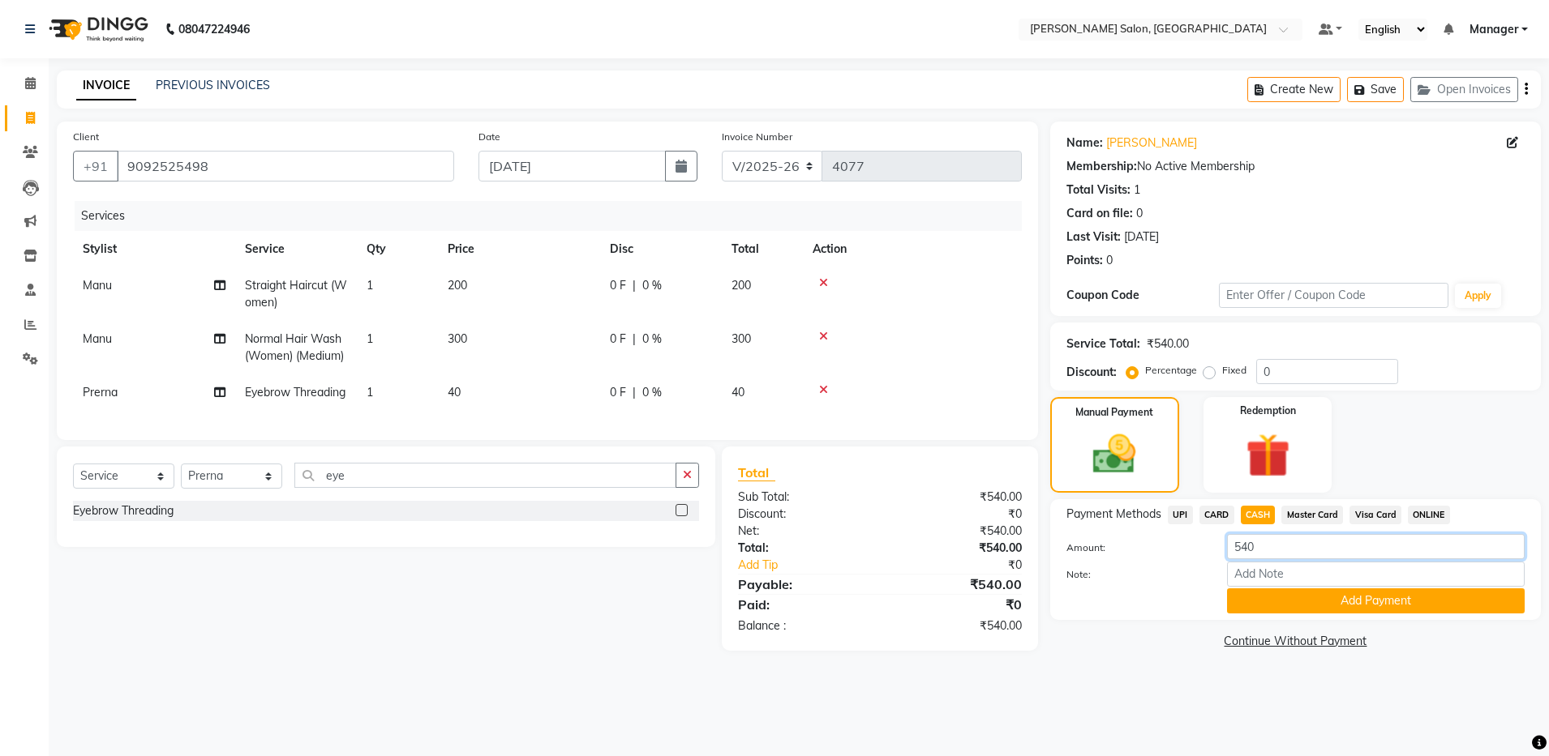
click at [1274, 555] on input "540" at bounding box center [1376, 546] width 298 height 25
type input "500"
click at [1318, 611] on button "Add Payment" at bounding box center [1376, 601] width 298 height 25
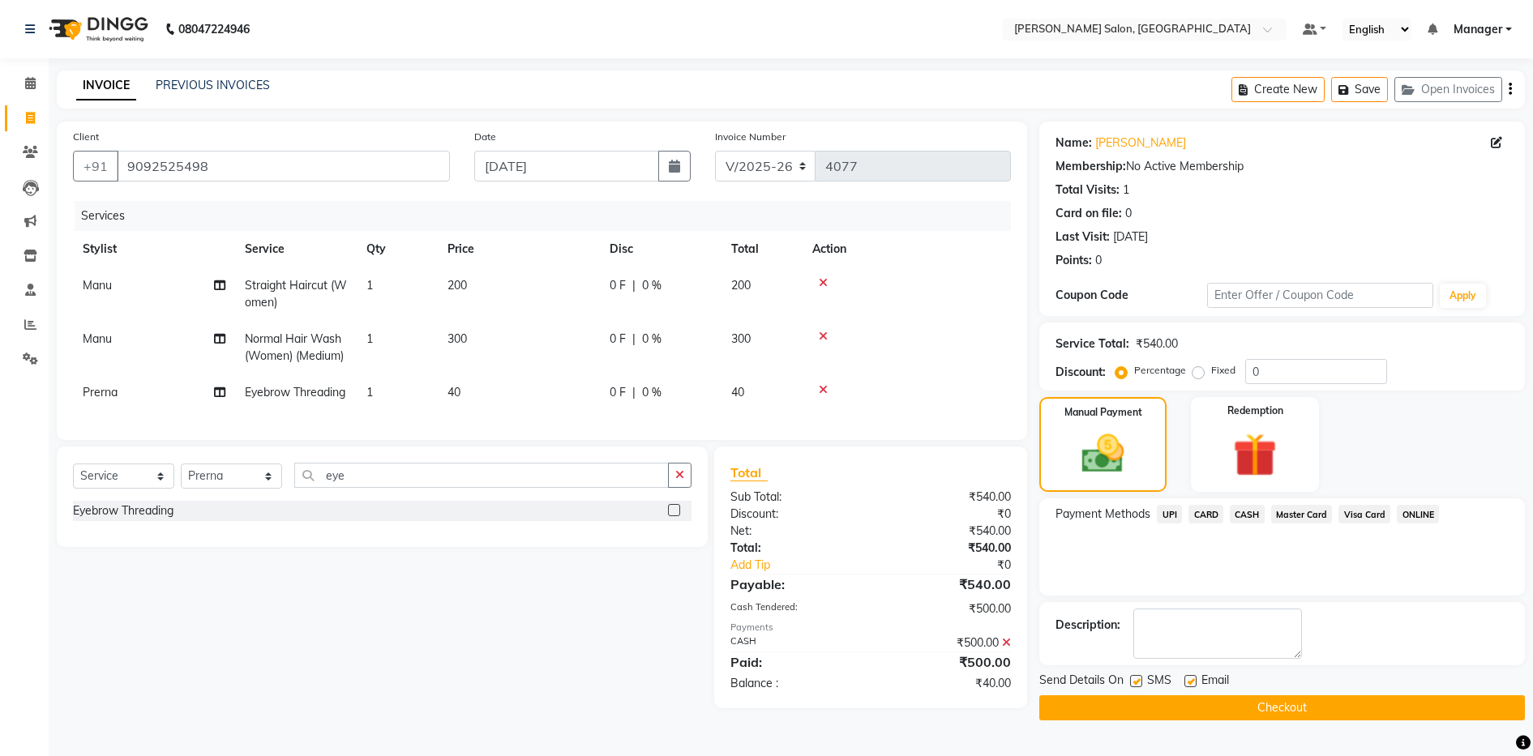
click at [1168, 508] on span "UPI" at bounding box center [1169, 514] width 25 height 19
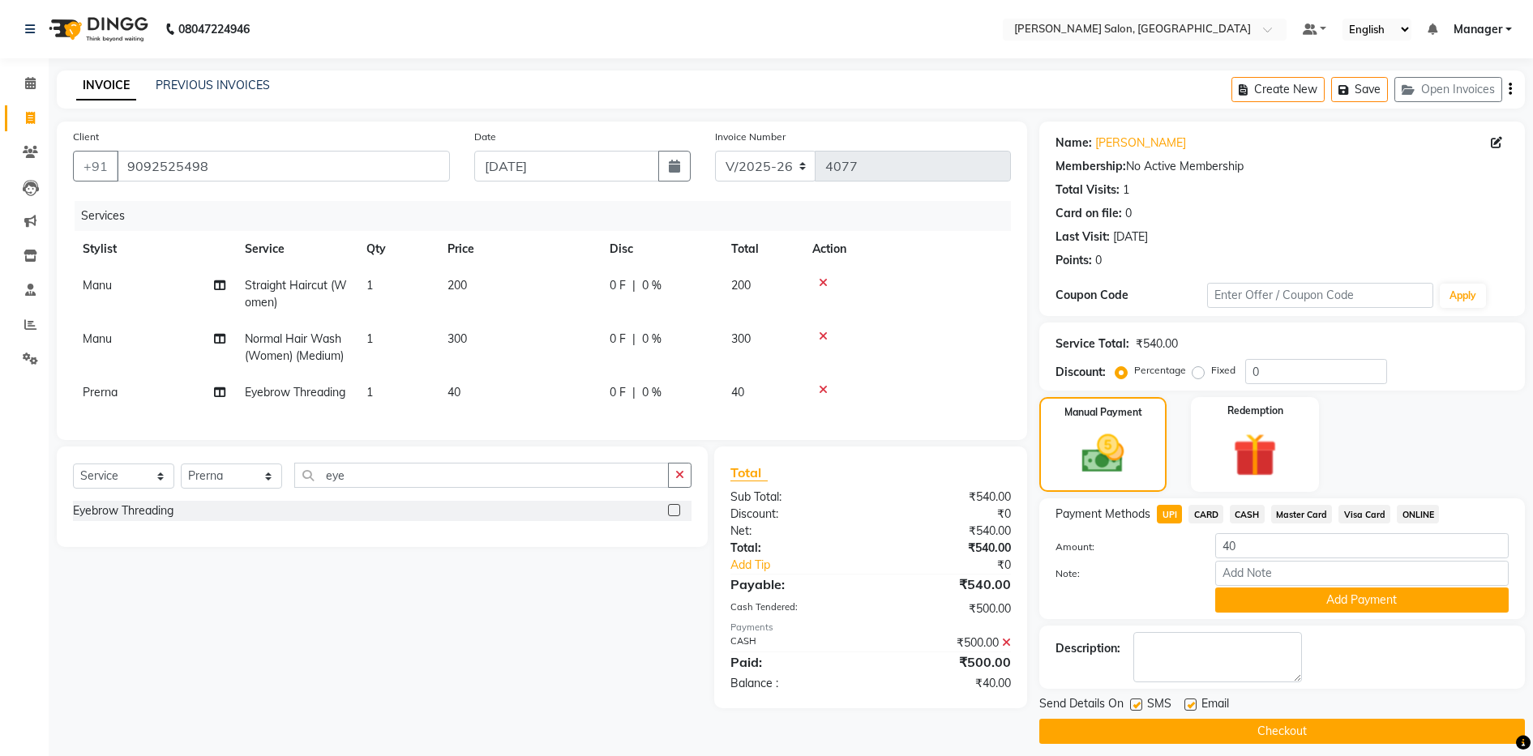
click at [1276, 614] on div "Payment Methods UPI CARD CASH Master Card Visa Card ONLINE Amount: 40 Note: Add…" at bounding box center [1282, 559] width 486 height 121
click at [1273, 606] on button "Add Payment" at bounding box center [1361, 600] width 293 height 25
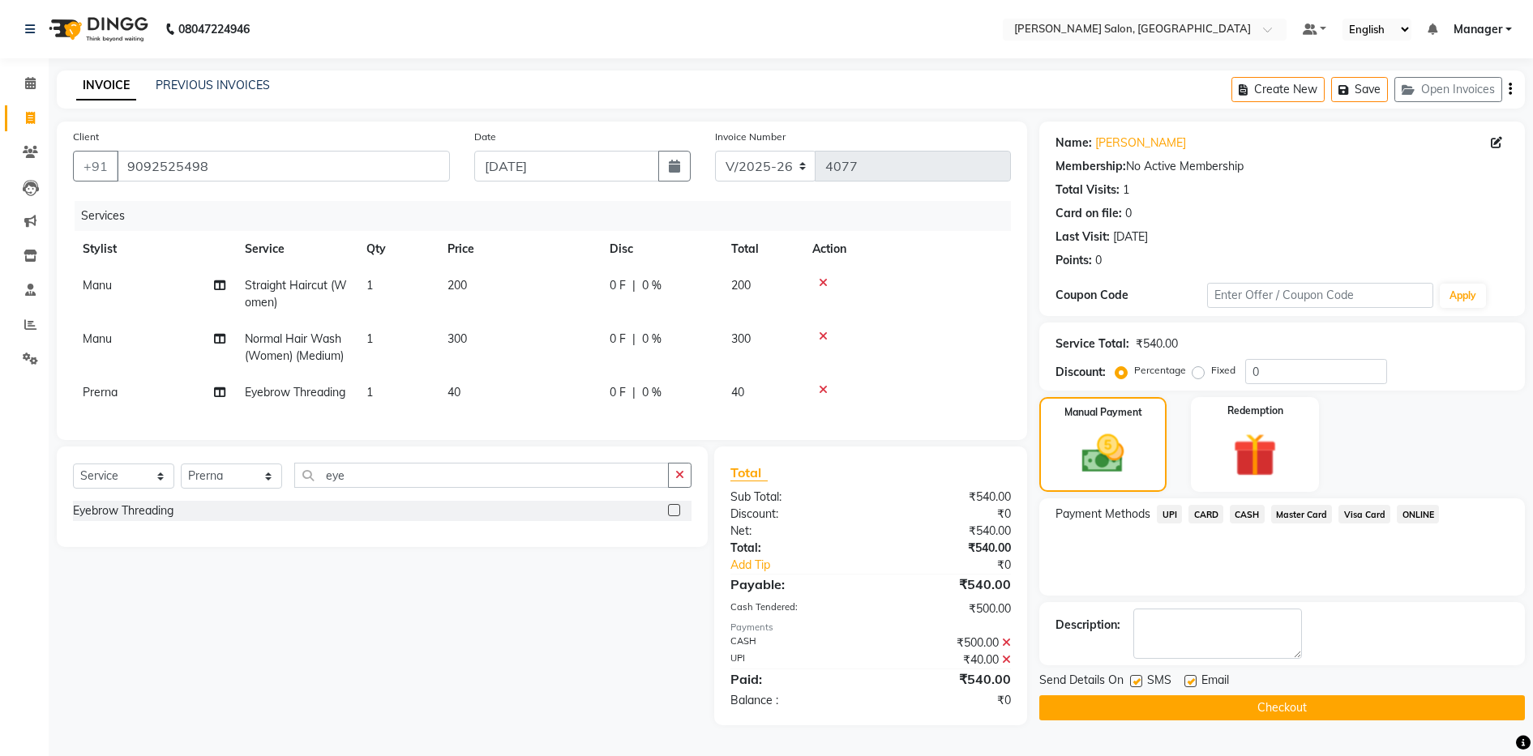
scroll to position [26, 0]
click at [1188, 675] on label at bounding box center [1191, 681] width 12 height 12
click at [1188, 677] on input "checkbox" at bounding box center [1190, 682] width 11 height 11
checkbox input "false"
click at [1250, 696] on button "Checkout" at bounding box center [1282, 708] width 486 height 25
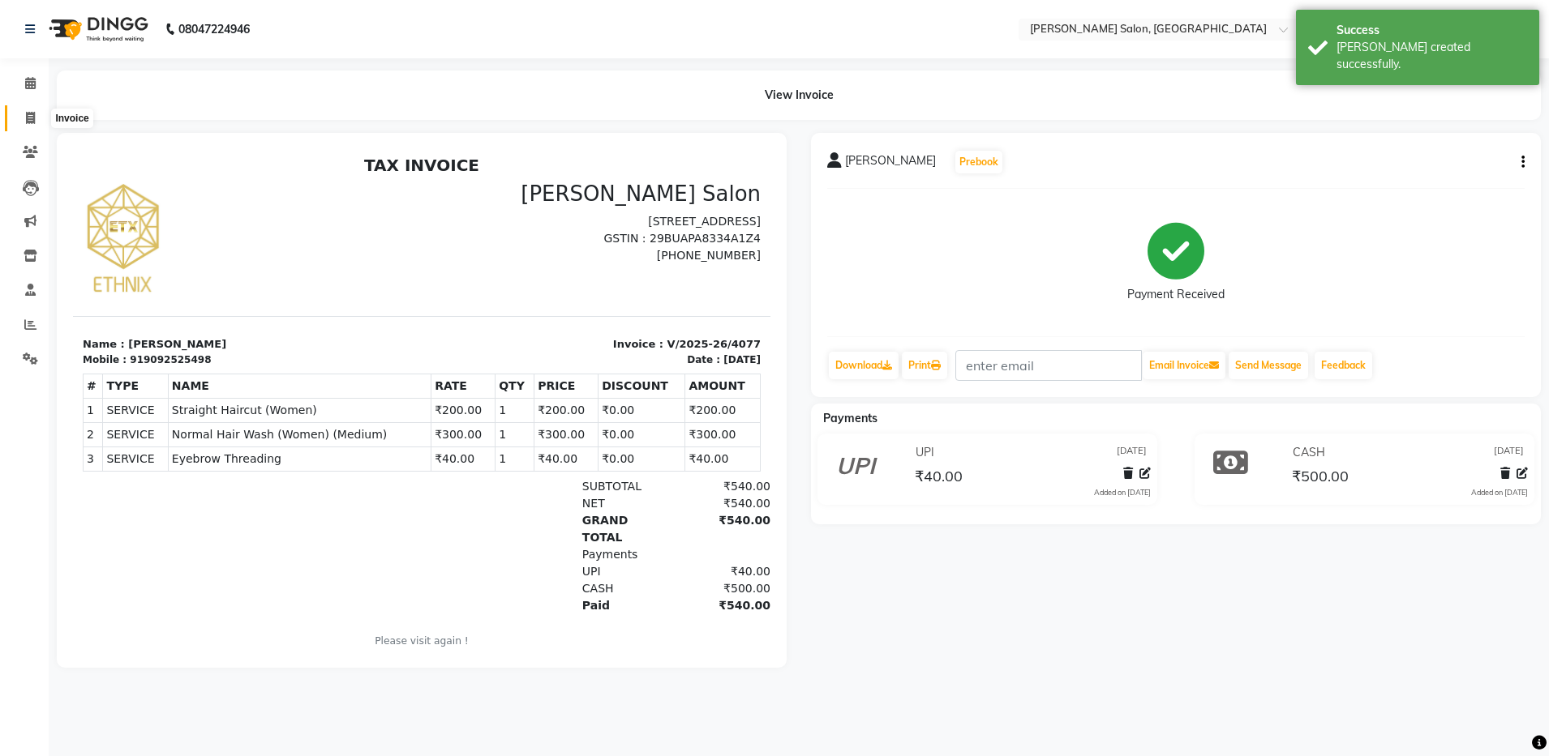
click at [35, 114] on icon at bounding box center [30, 118] width 9 height 12
select select "service"
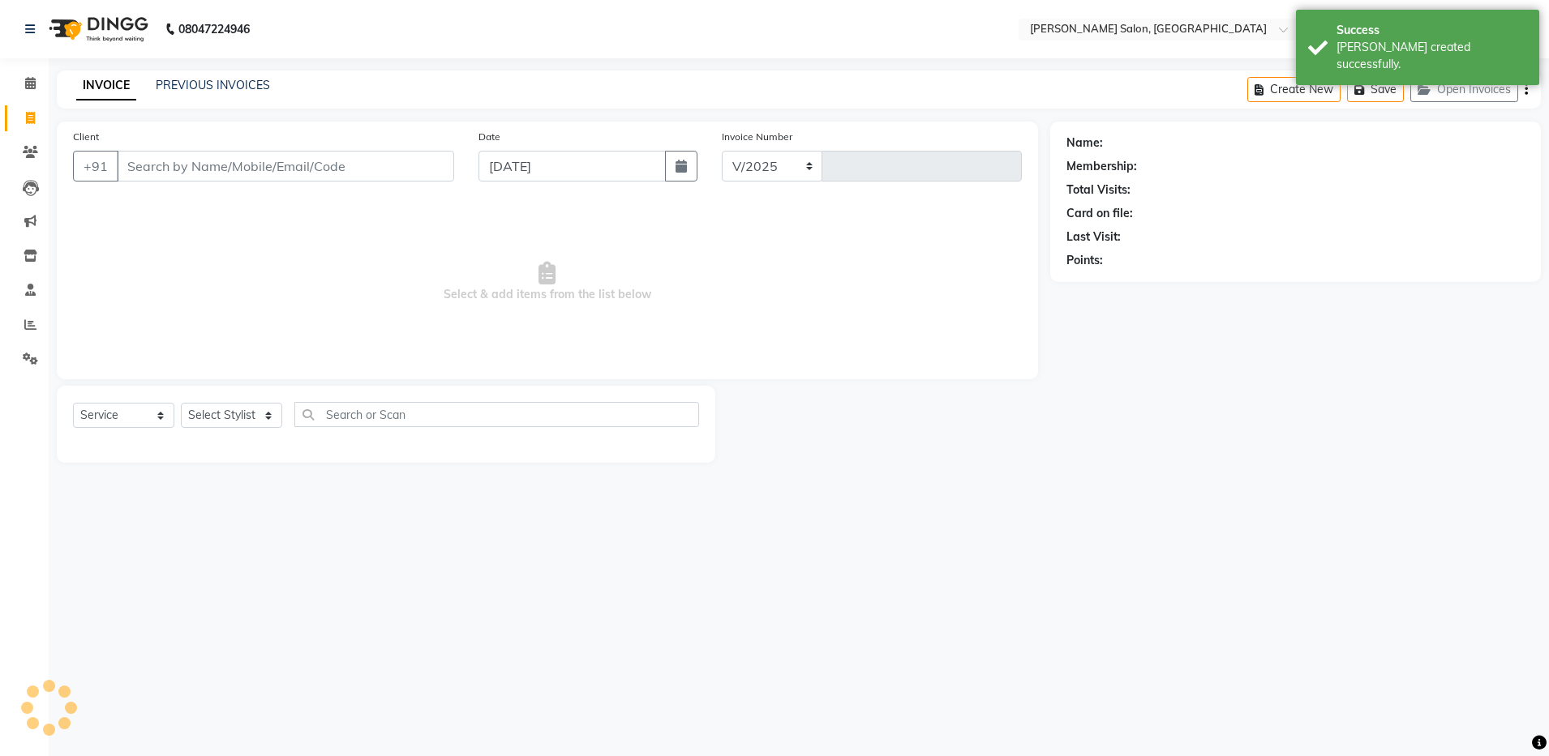
select select "4781"
type input "4078"
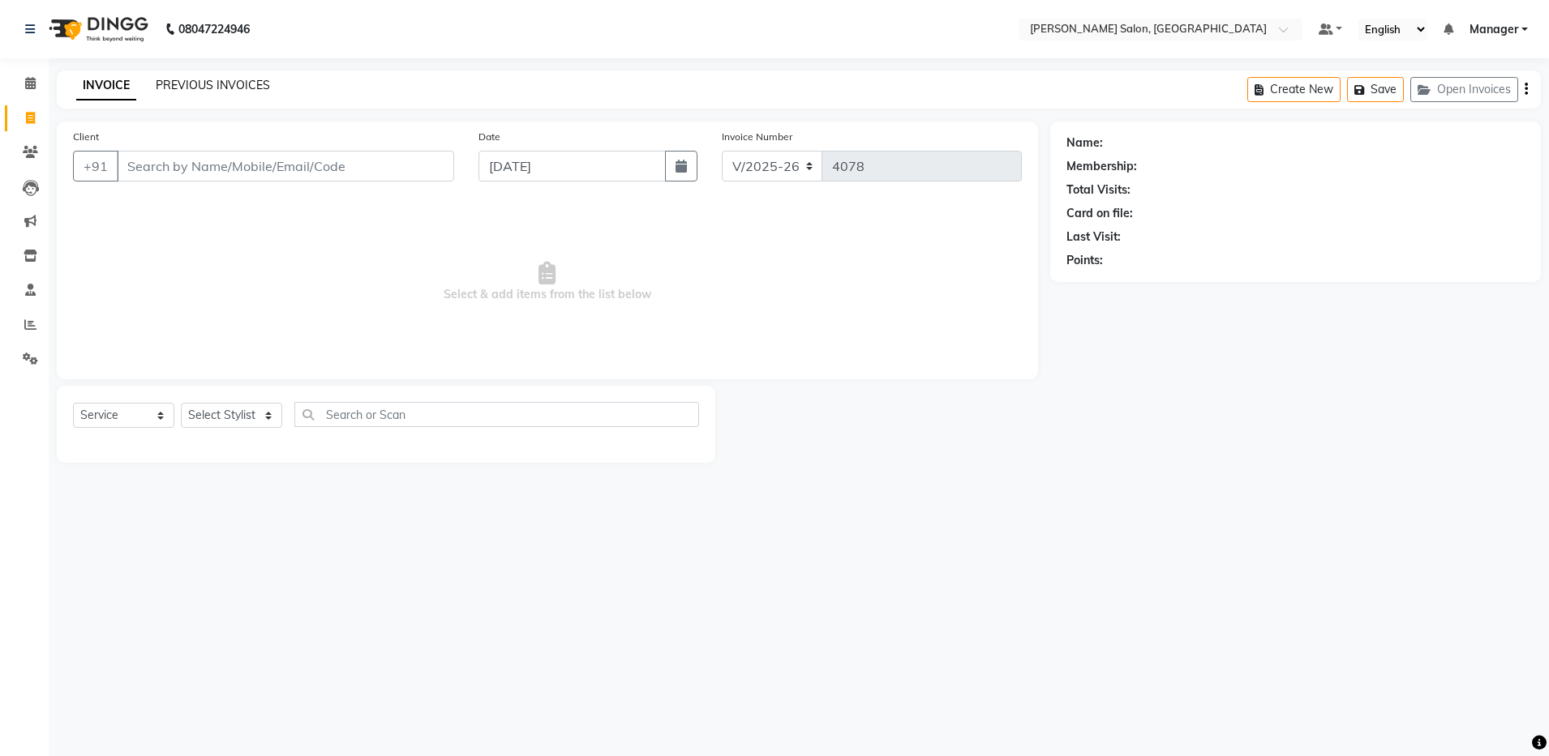
click at [212, 84] on link "PREVIOUS INVOICES" at bounding box center [213, 85] width 114 height 15
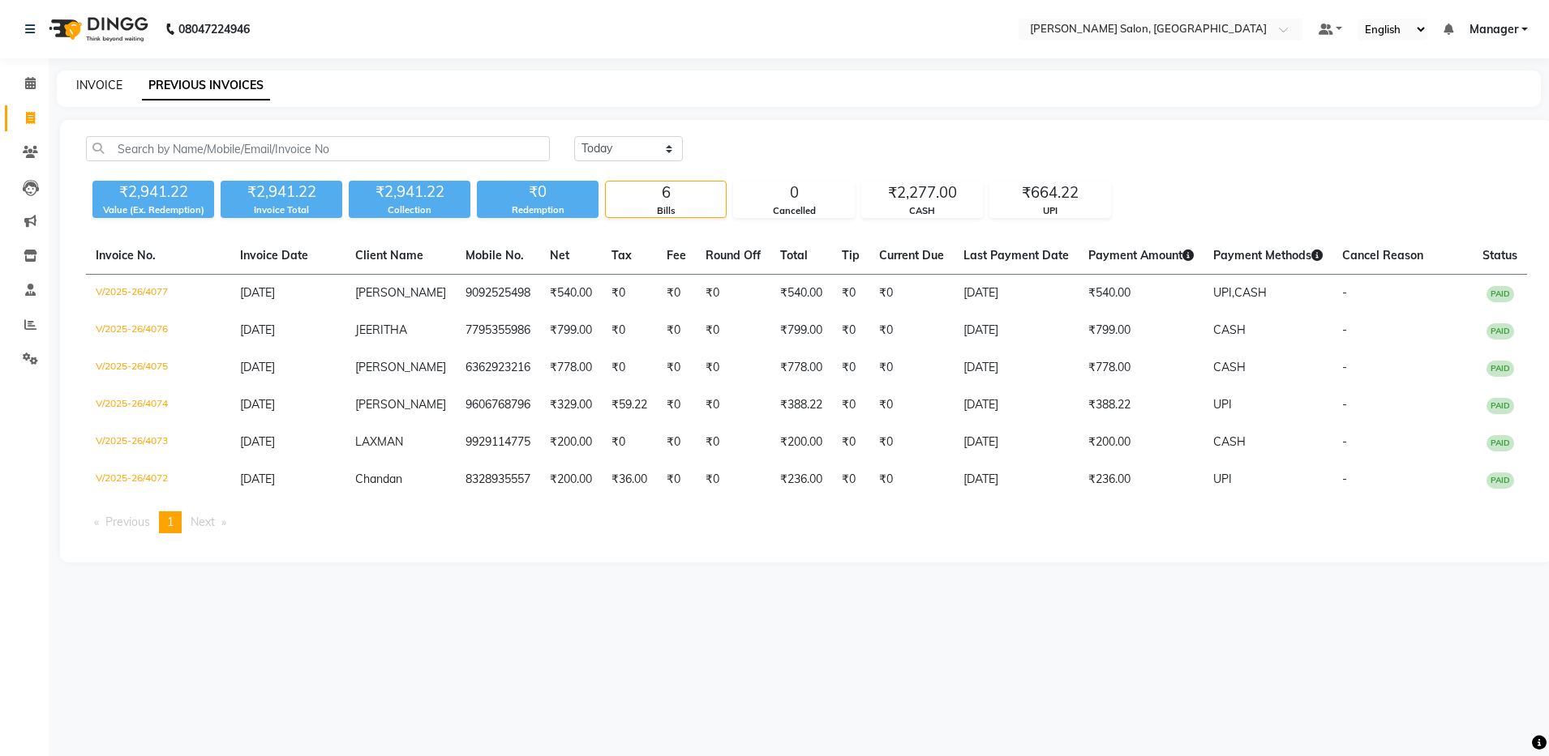
click at [104, 88] on link "INVOICE" at bounding box center [99, 85] width 46 height 15
select select "service"
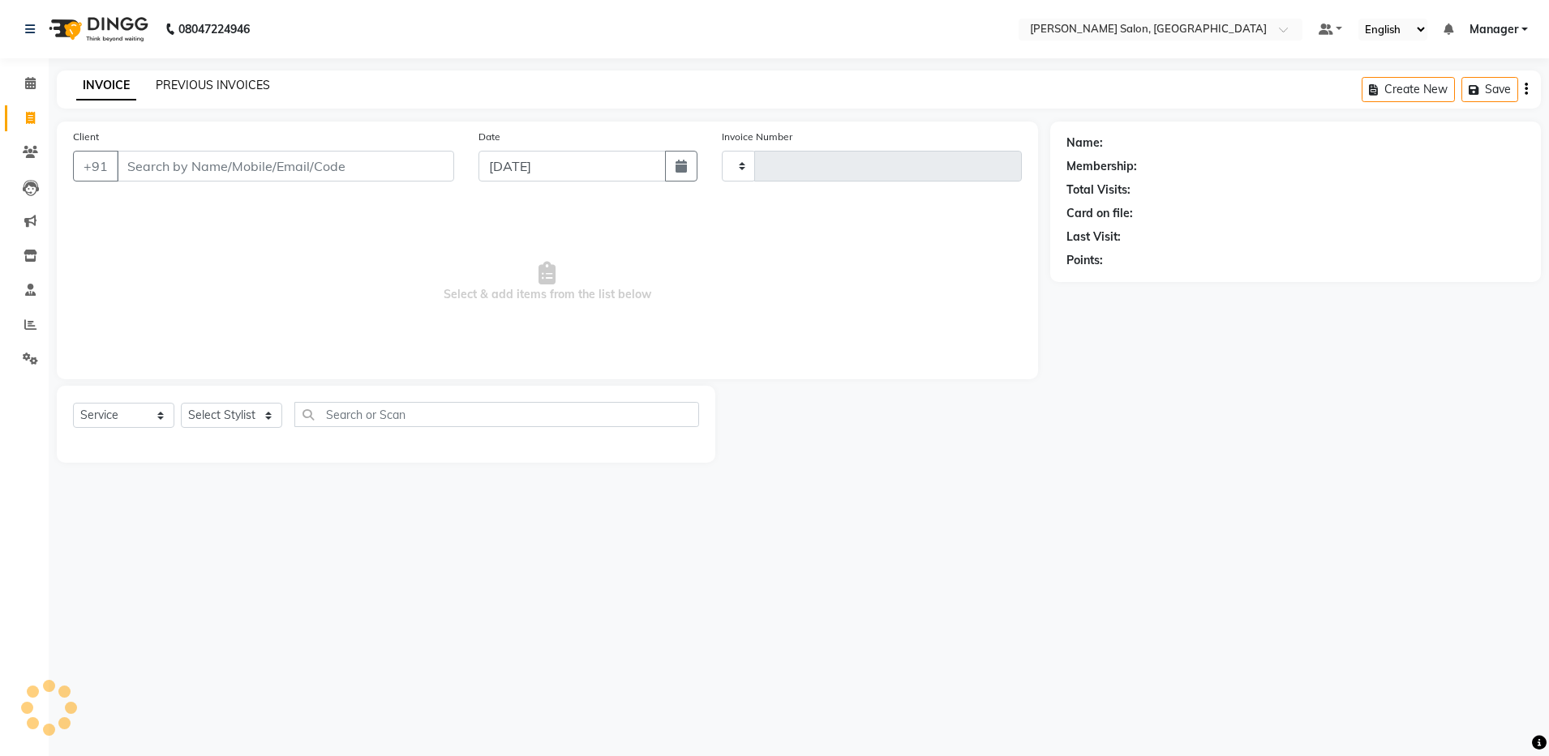
click at [219, 84] on link "PREVIOUS INVOICES" at bounding box center [213, 85] width 114 height 15
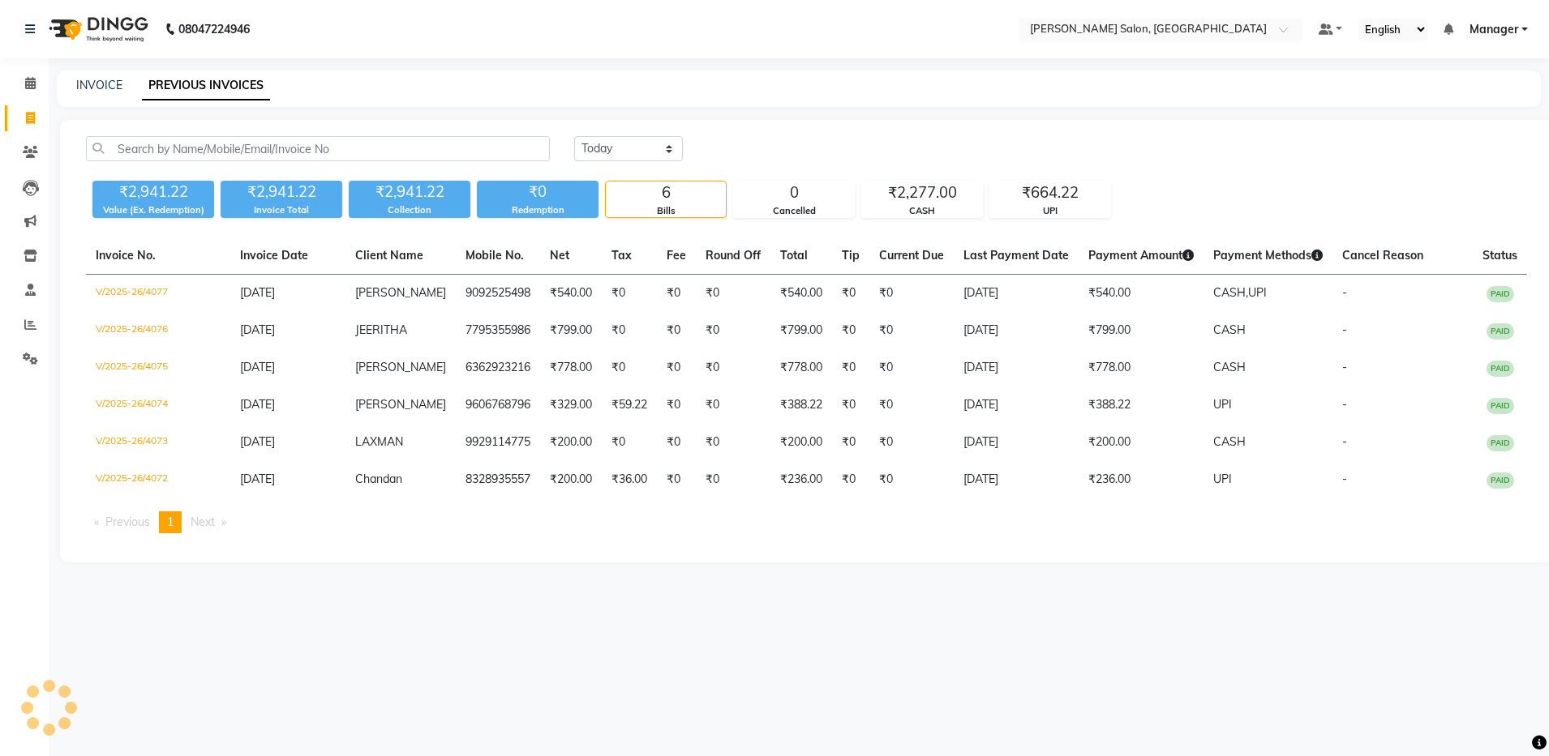
click at [117, 75] on div "INVOICE PREVIOUS INVOICES" at bounding box center [799, 89] width 1484 height 36
click at [118, 81] on link "INVOICE" at bounding box center [99, 85] width 46 height 15
select select "service"
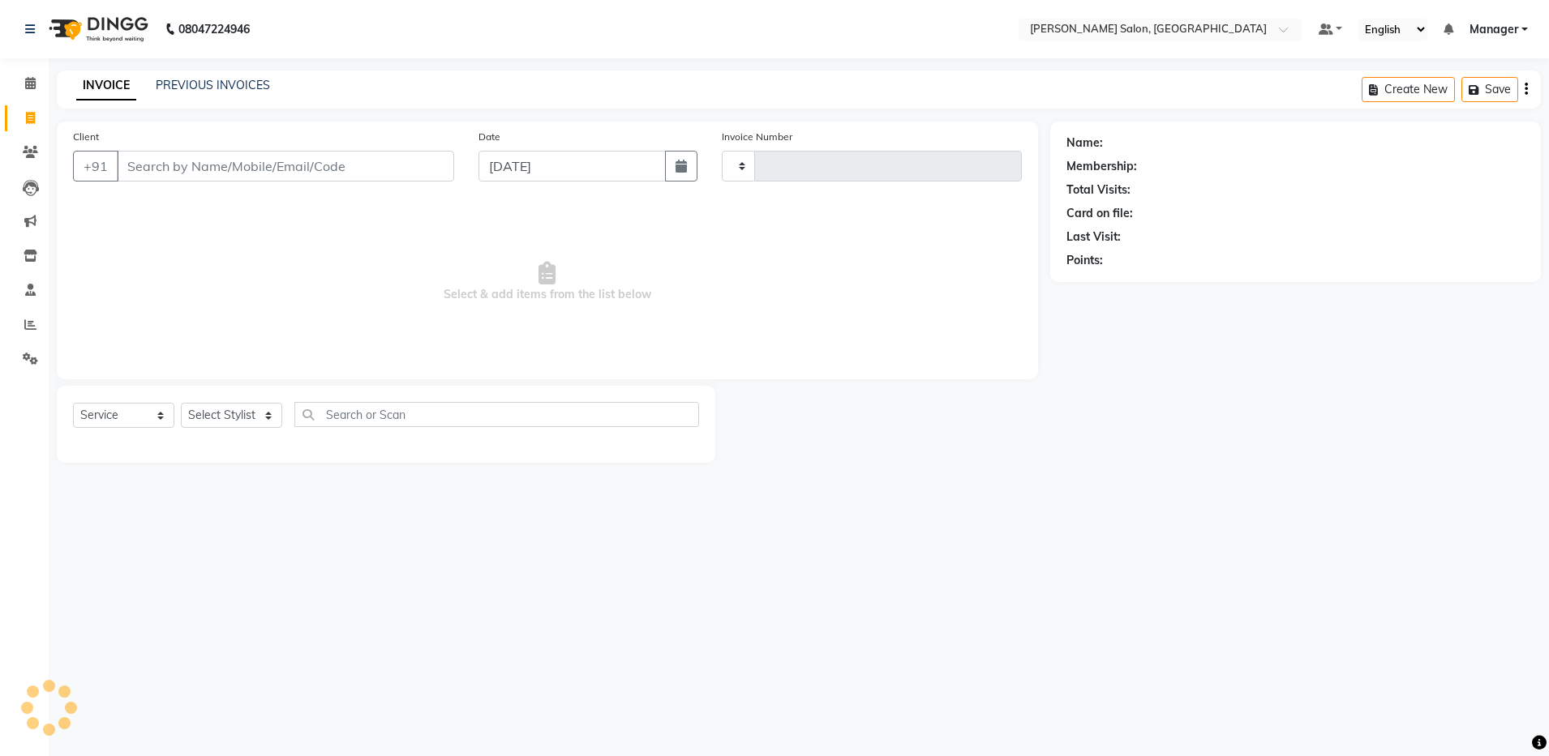
type input "4078"
select select "4781"
